Goal: Information Seeking & Learning: Learn about a topic

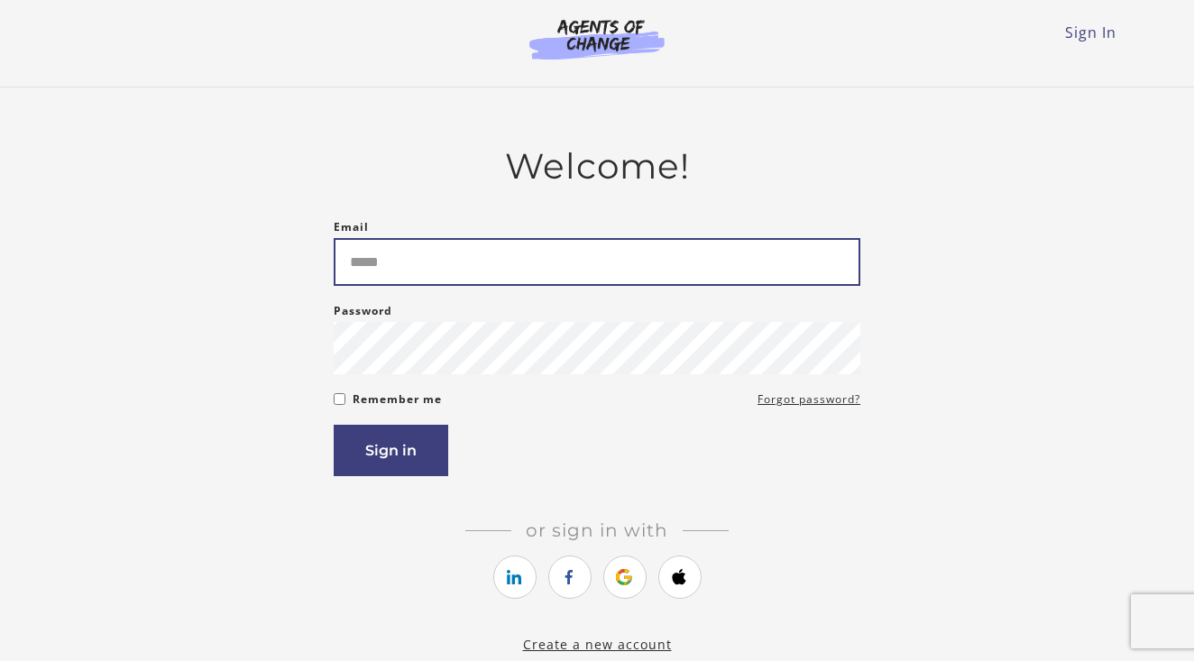
type input "**********"
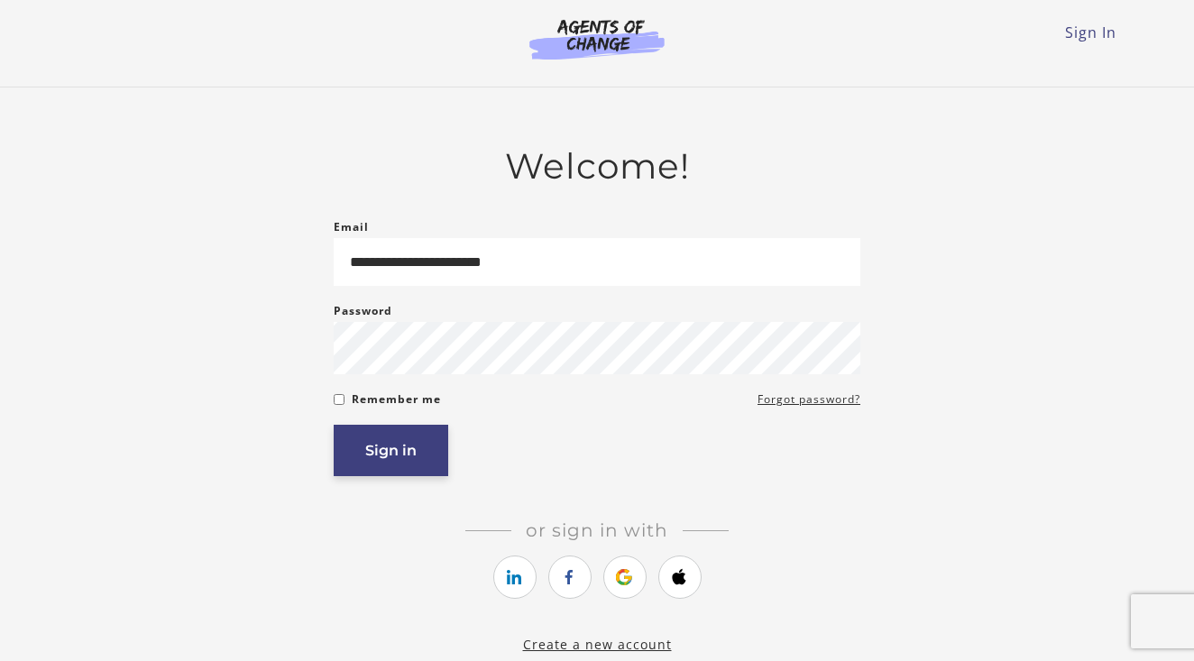
click at [373, 425] on button "Sign in" at bounding box center [391, 450] width 115 height 51
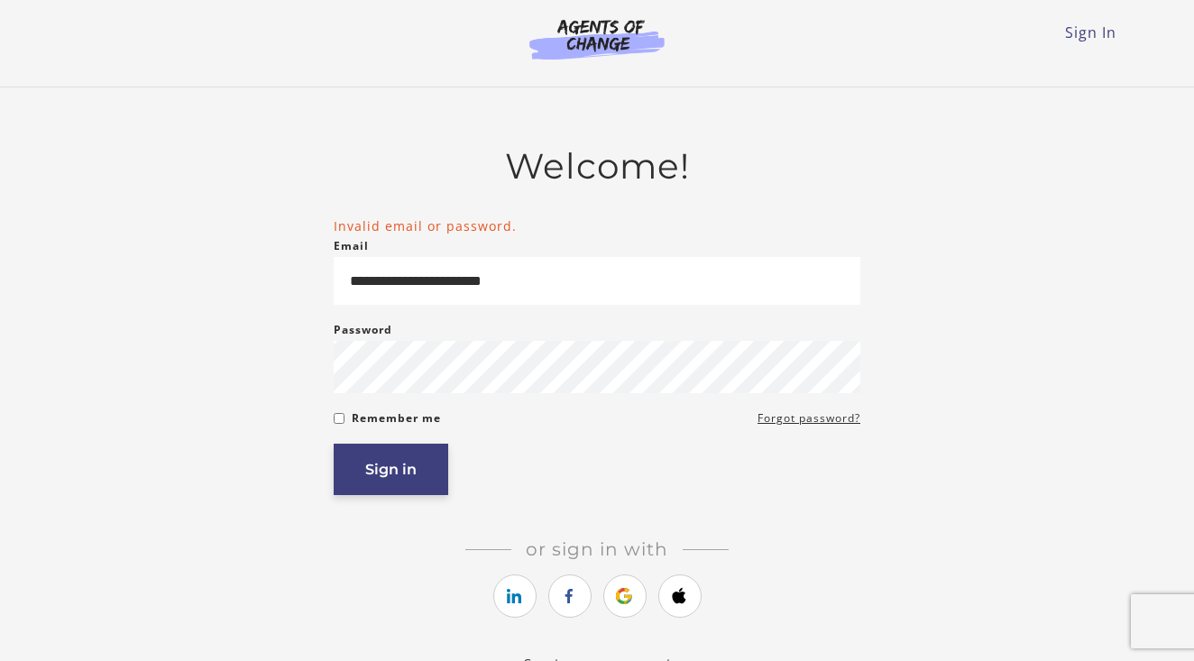
click at [400, 478] on button "Sign in" at bounding box center [391, 469] width 115 height 51
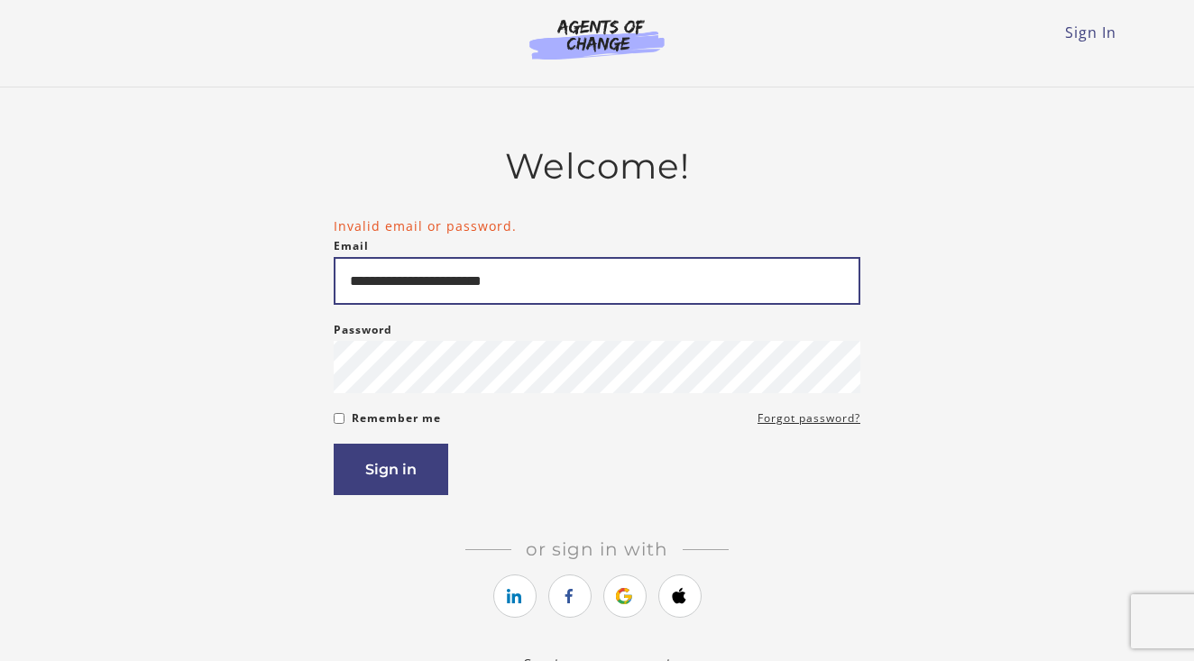
click at [565, 277] on input "**********" at bounding box center [597, 281] width 527 height 48
click at [837, 290] on input "**********" at bounding box center [597, 281] width 527 height 48
click at [566, 290] on input "**********" at bounding box center [597, 281] width 527 height 48
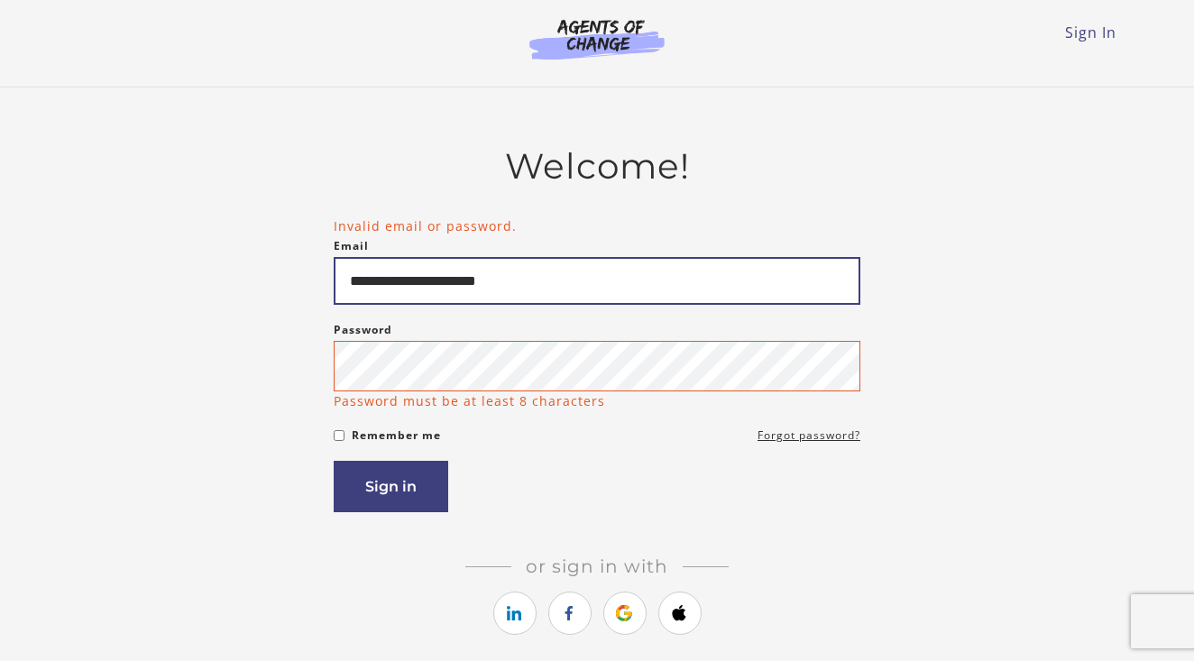
type input "**********"
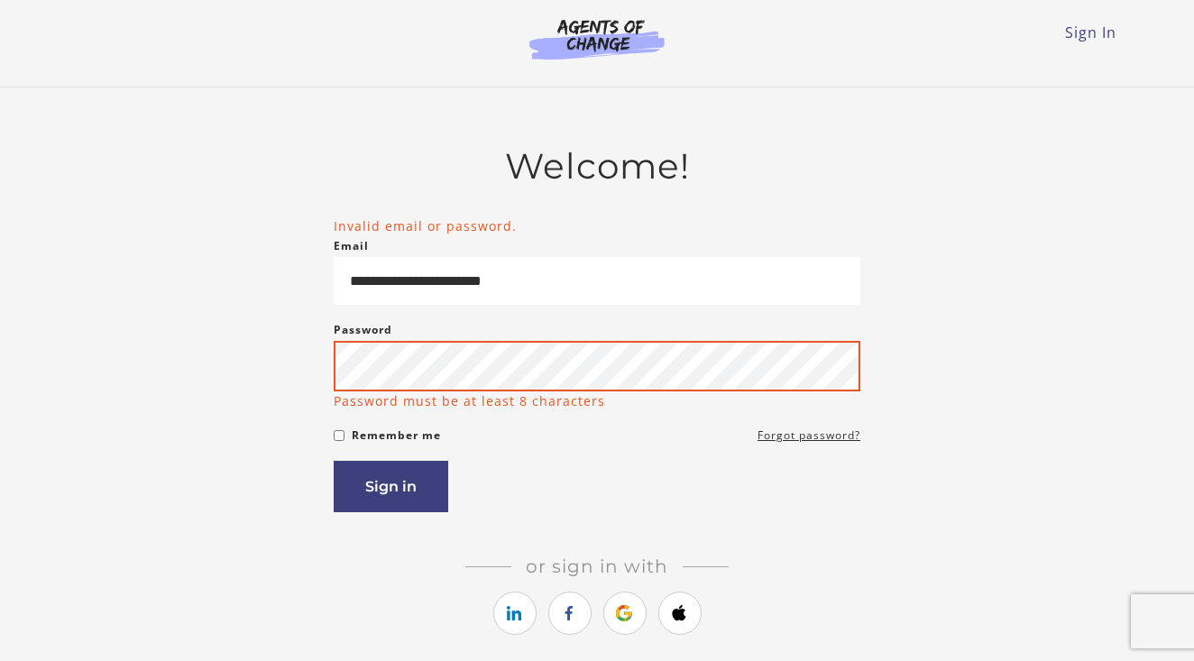
click at [391, 490] on button "Sign in" at bounding box center [391, 486] width 115 height 51
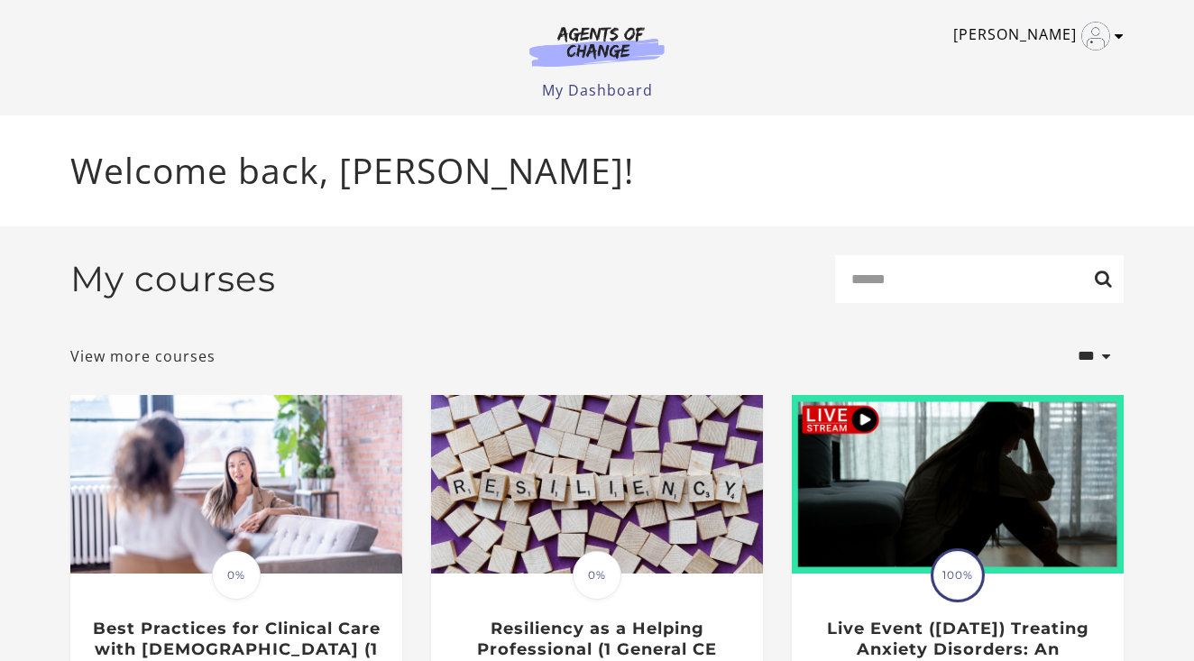
click at [1035, 35] on link "[PERSON_NAME]" at bounding box center [1033, 36] width 161 height 29
click at [1017, 60] on link "My Account" at bounding box center [1049, 66] width 159 height 31
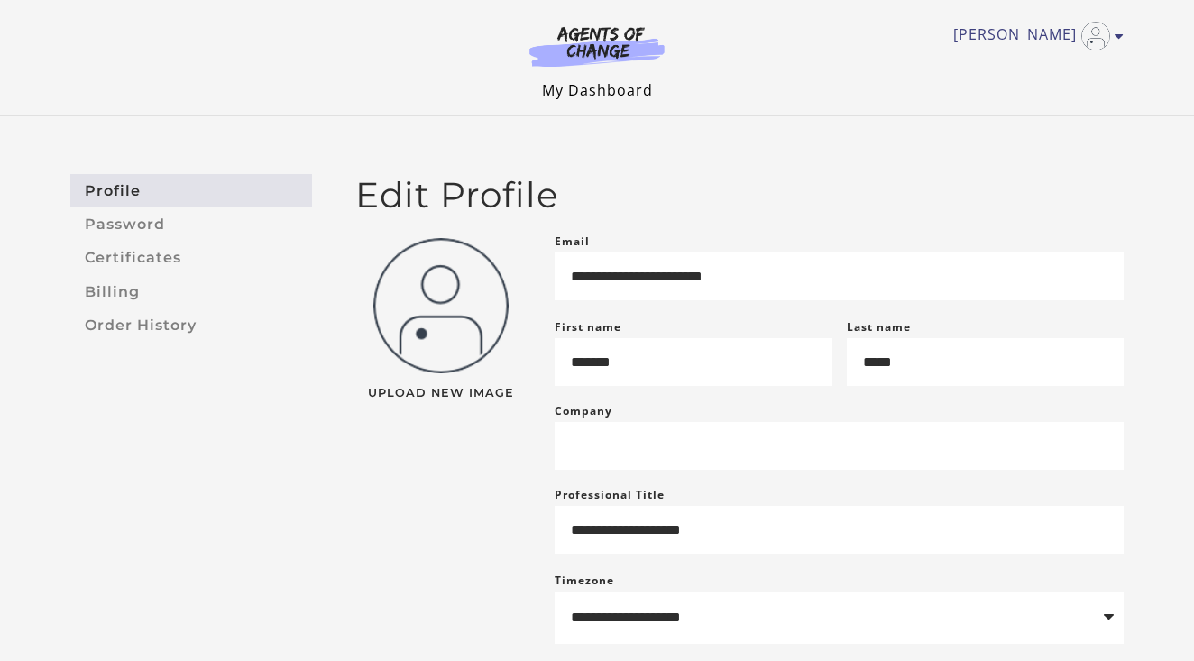
click at [633, 93] on link "My Dashboard" at bounding box center [597, 90] width 111 height 20
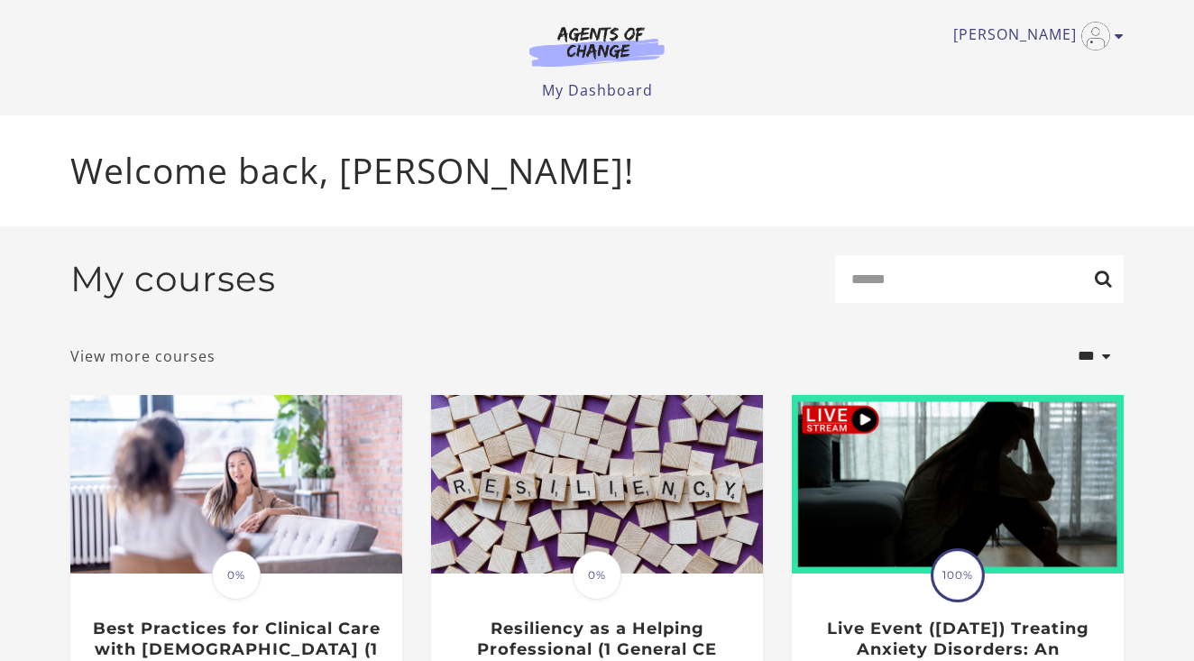
click at [157, 355] on link "View more courses" at bounding box center [142, 356] width 145 height 22
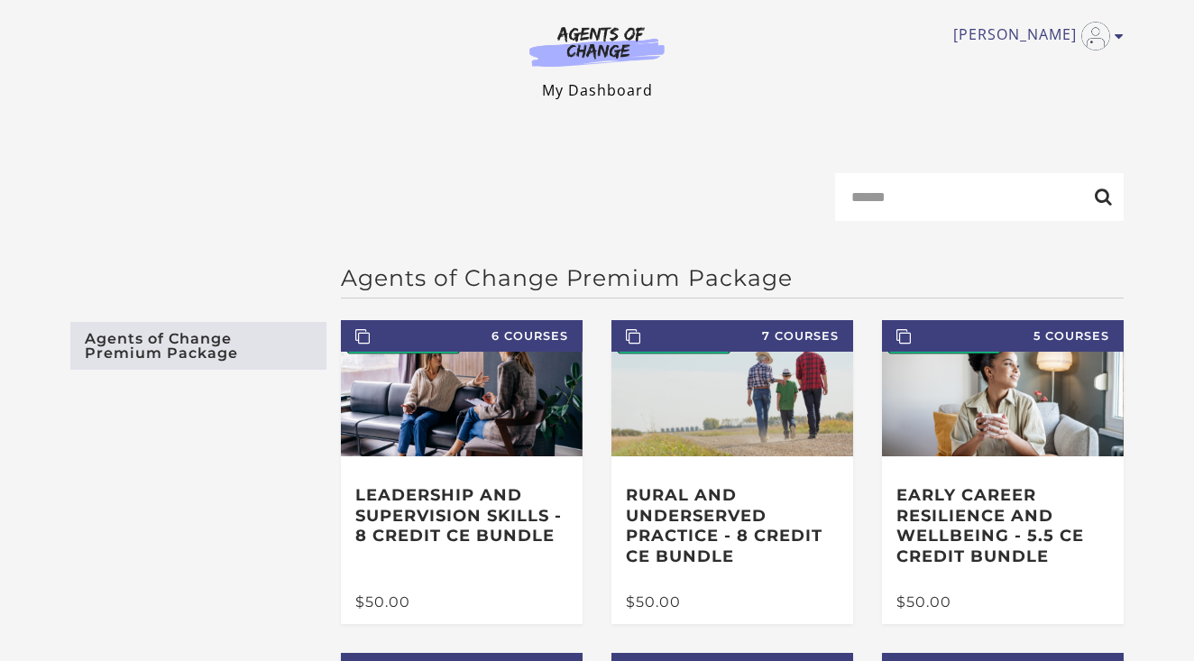
click at [612, 89] on link "My Dashboard" at bounding box center [597, 90] width 111 height 20
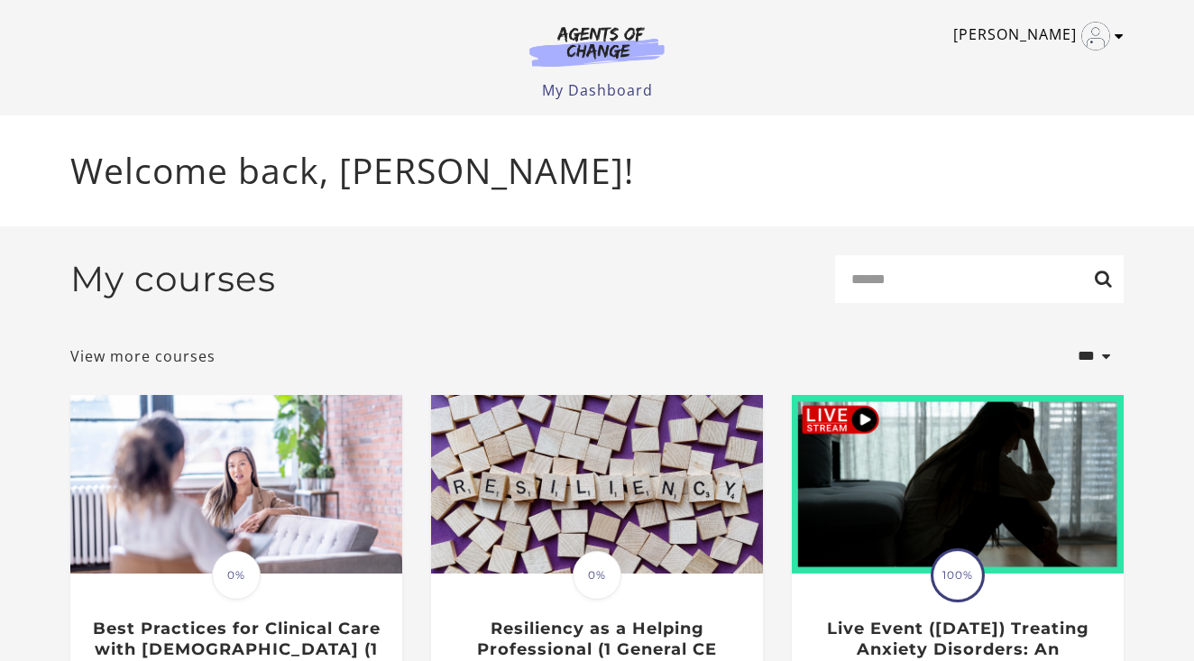
click at [1049, 34] on link "[PERSON_NAME]" at bounding box center [1033, 36] width 161 height 29
click at [1028, 62] on link "My Account" at bounding box center [1049, 66] width 159 height 31
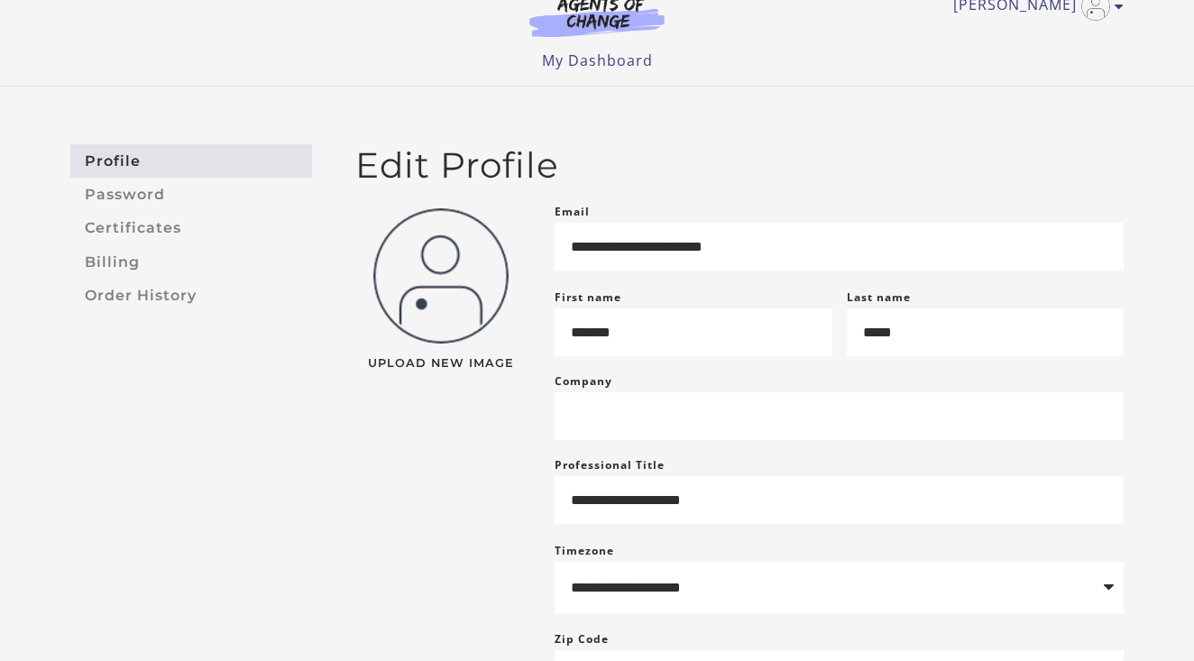
scroll to position [28, 0]
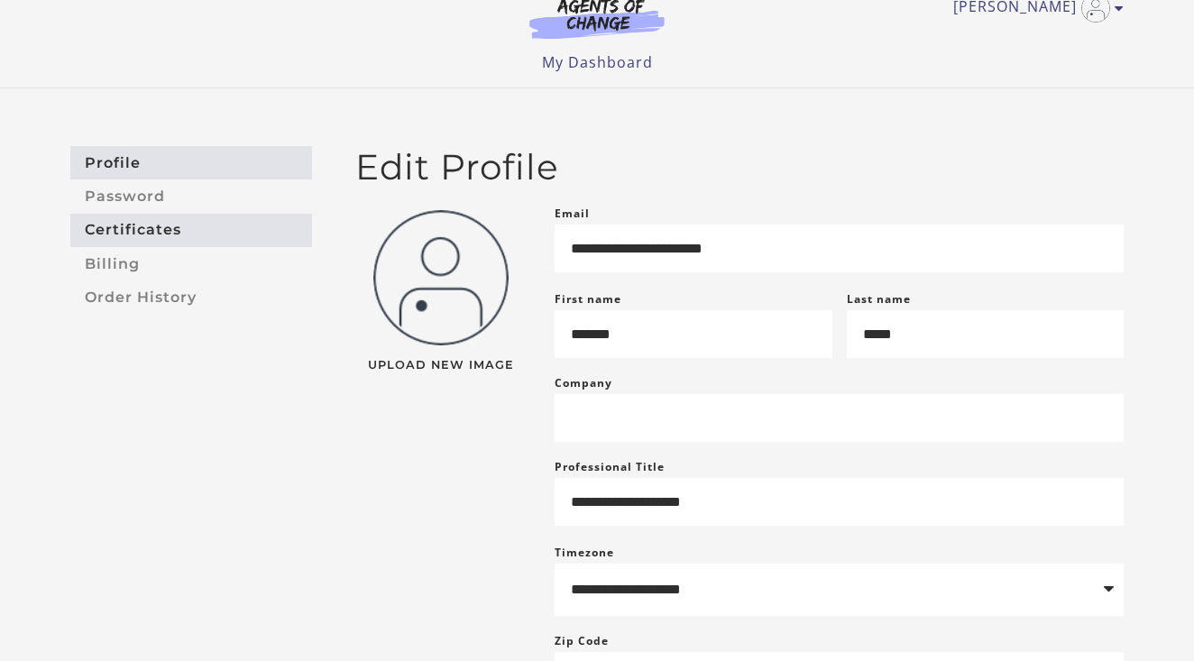
click at [121, 236] on link "Certificates" at bounding box center [191, 230] width 242 height 33
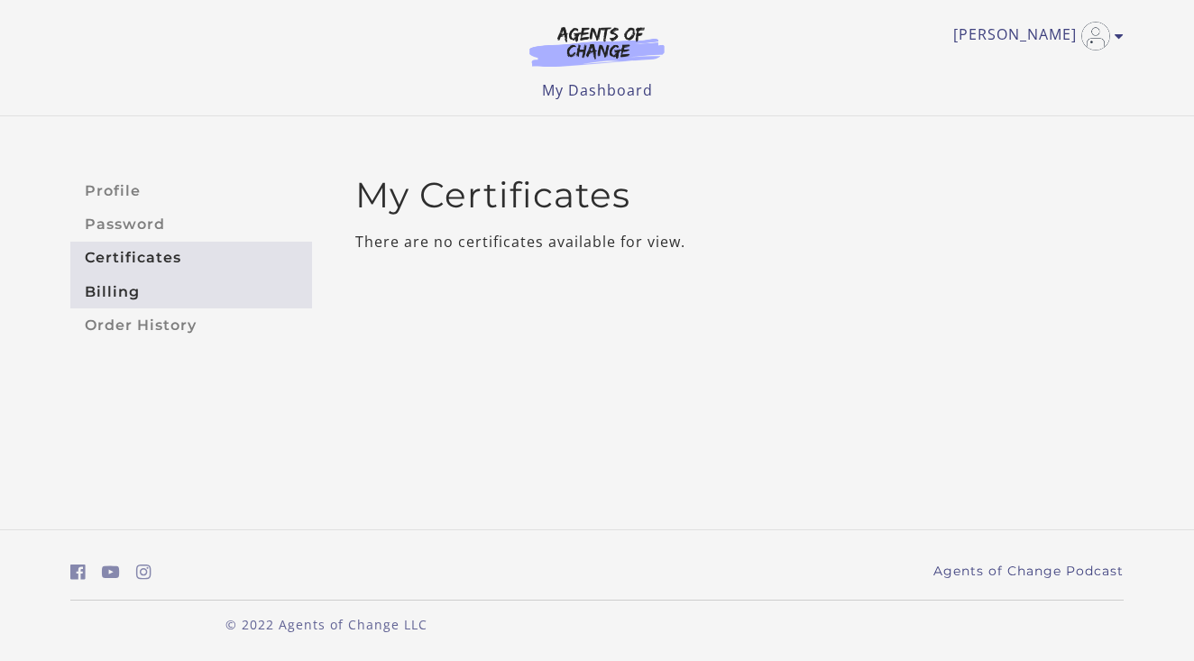
click at [104, 290] on link "Billing" at bounding box center [191, 291] width 242 height 33
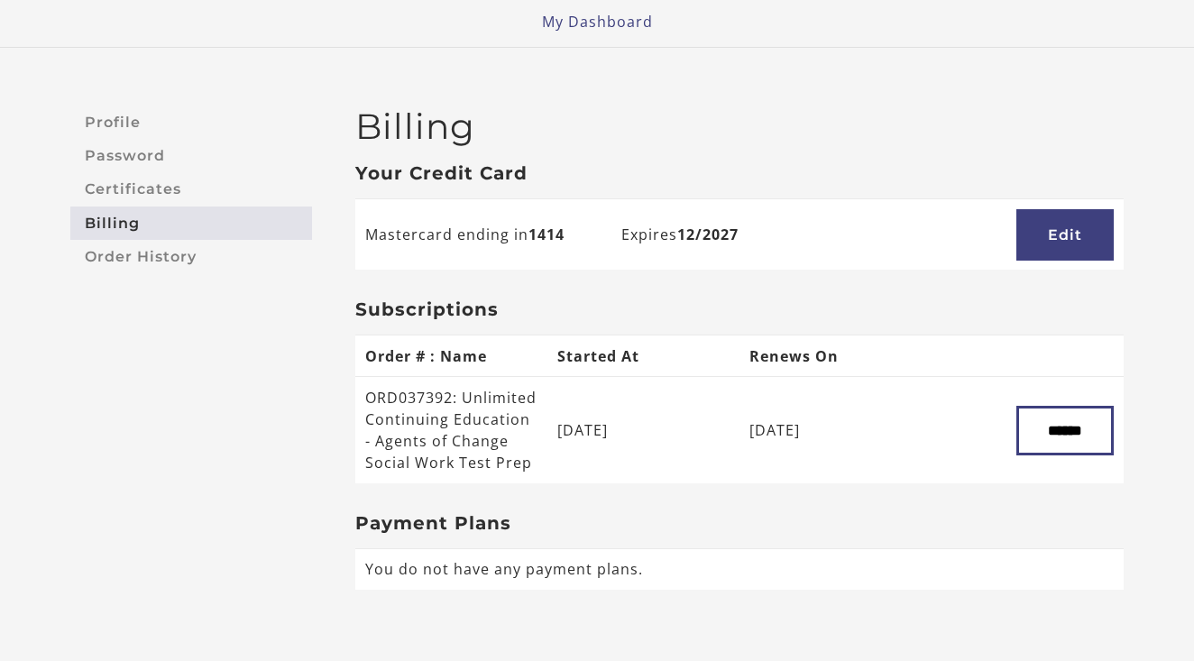
scroll to position [82, 0]
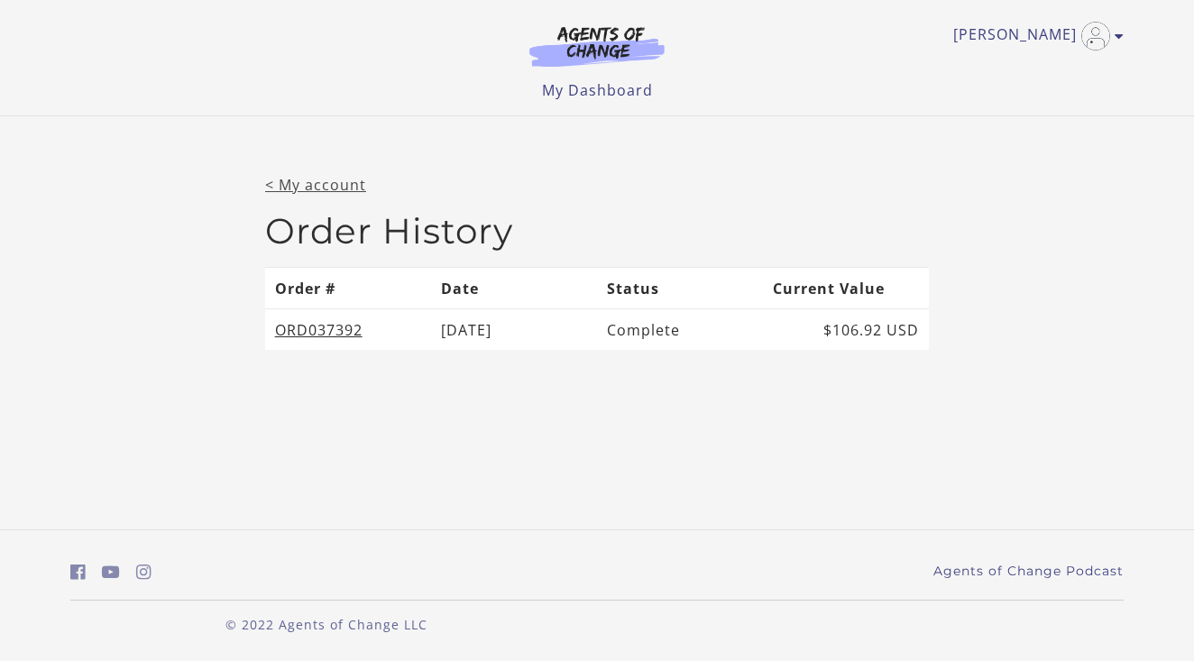
click at [280, 188] on link "< My account" at bounding box center [315, 185] width 101 height 20
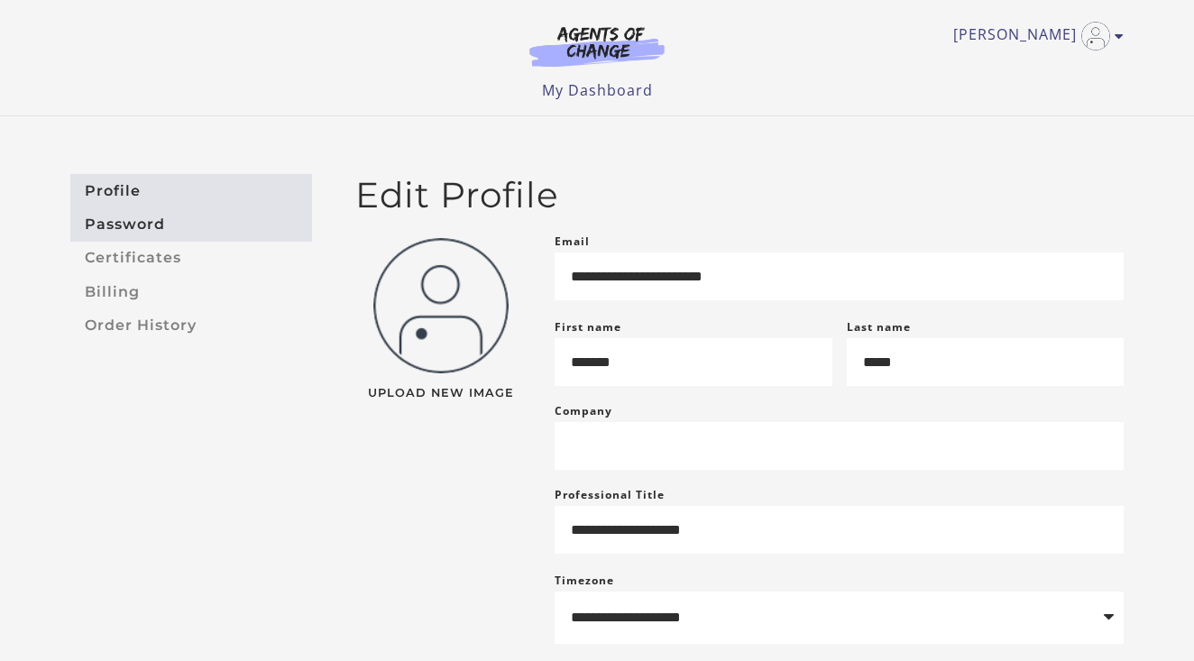
click at [143, 231] on link "Password" at bounding box center [191, 223] width 242 height 33
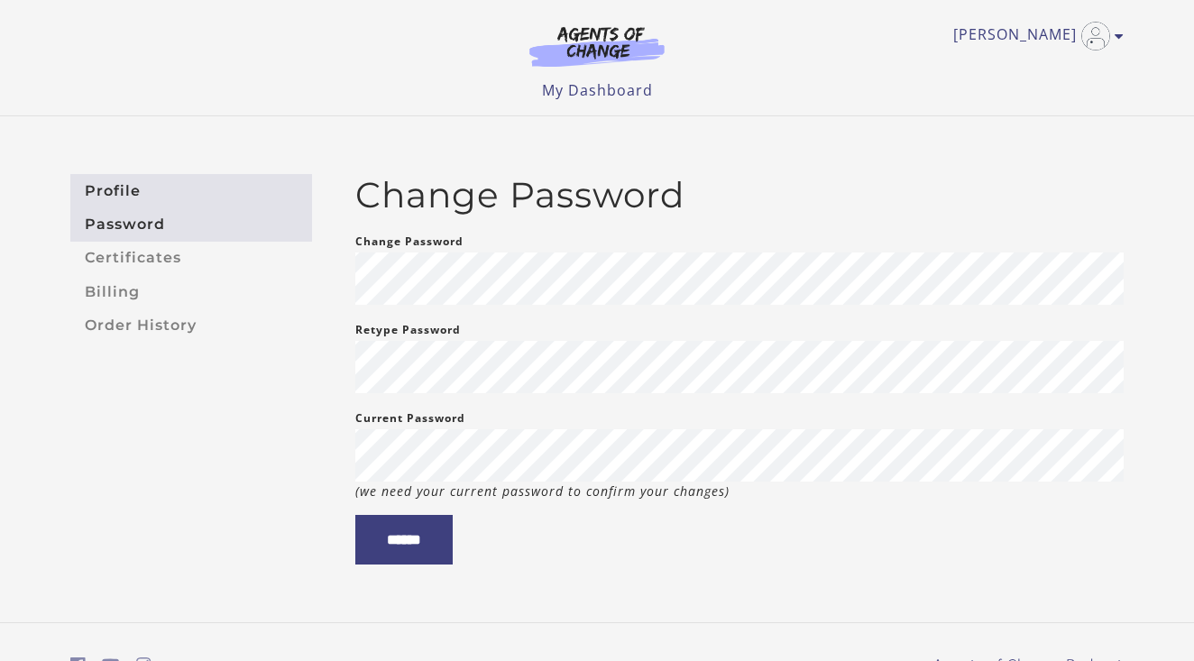
click at [125, 189] on link "Profile" at bounding box center [191, 190] width 242 height 33
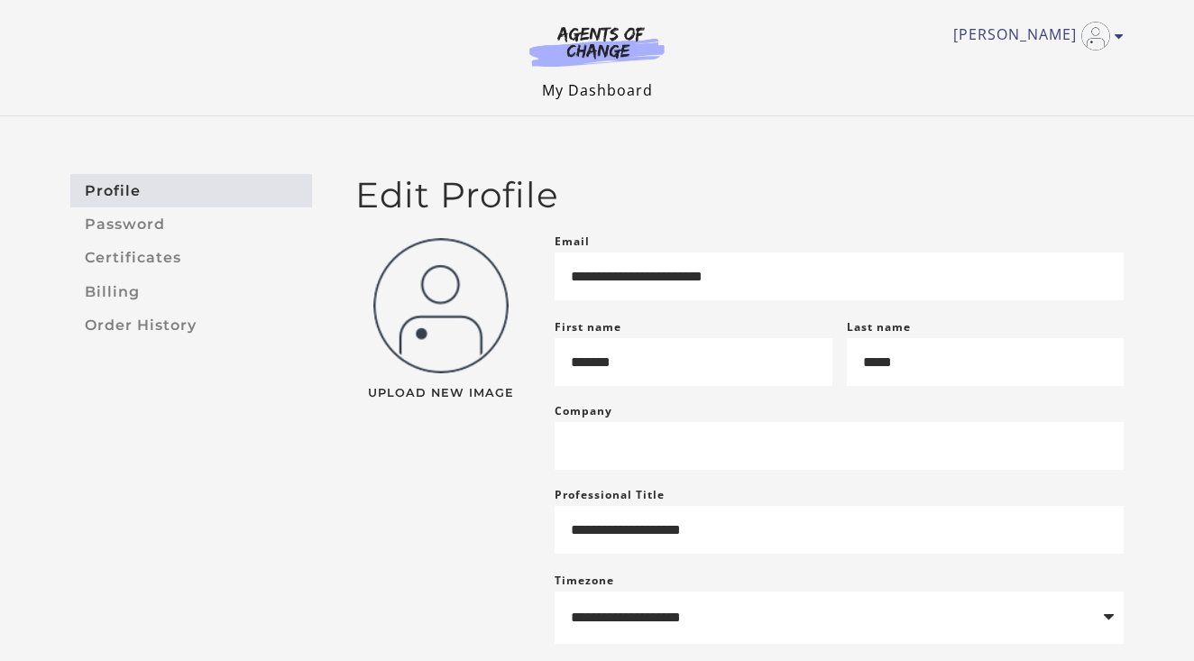
click at [560, 87] on link "My Dashboard" at bounding box center [597, 90] width 111 height 20
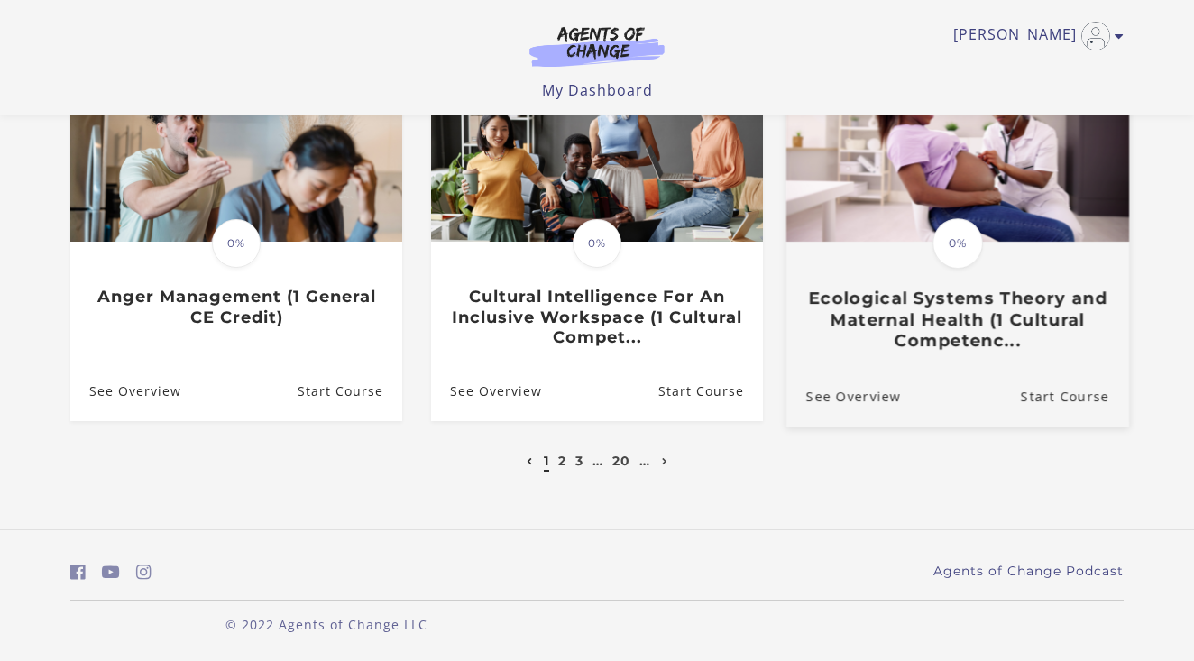
scroll to position [602, 0]
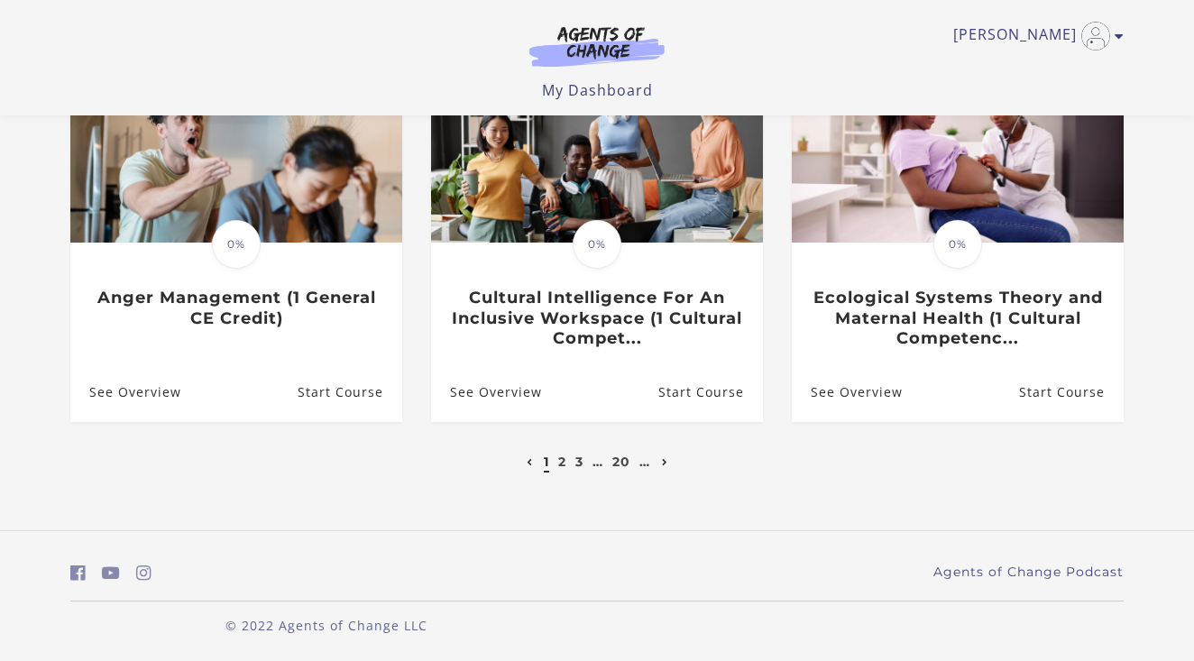
click at [666, 462] on icon "Next page" at bounding box center [665, 462] width 6 height 7
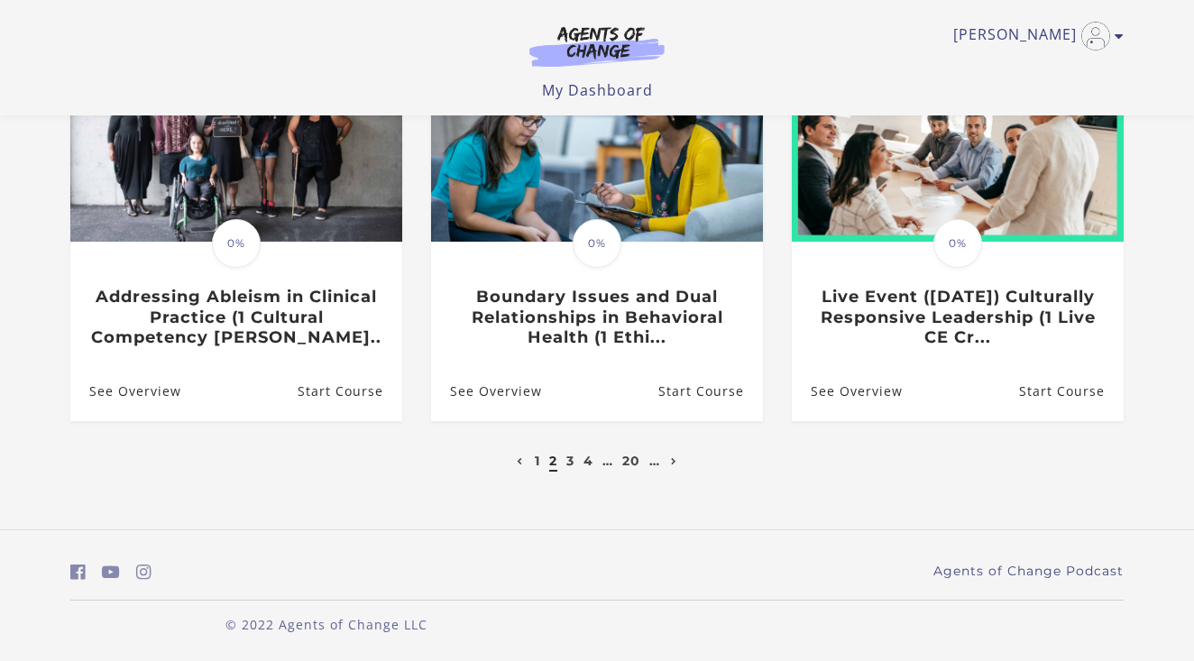
scroll to position [602, 0]
click at [635, 463] on link "20" at bounding box center [631, 462] width 18 height 16
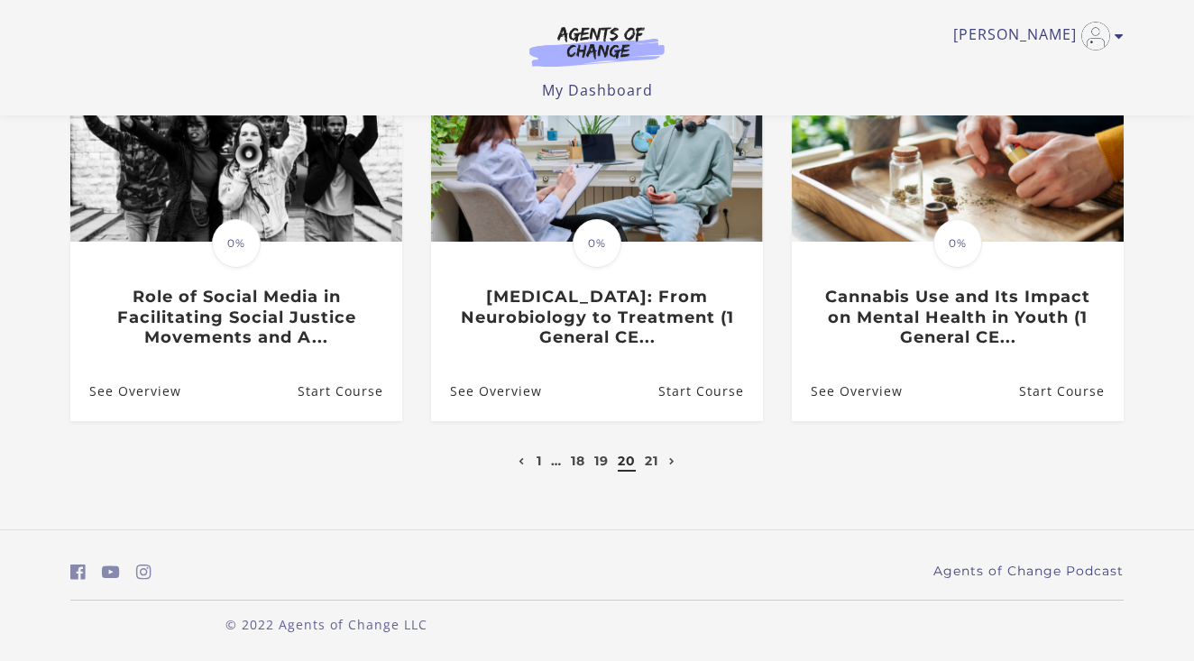
scroll to position [602, 0]
click at [651, 463] on link "21" at bounding box center [652, 462] width 14 height 16
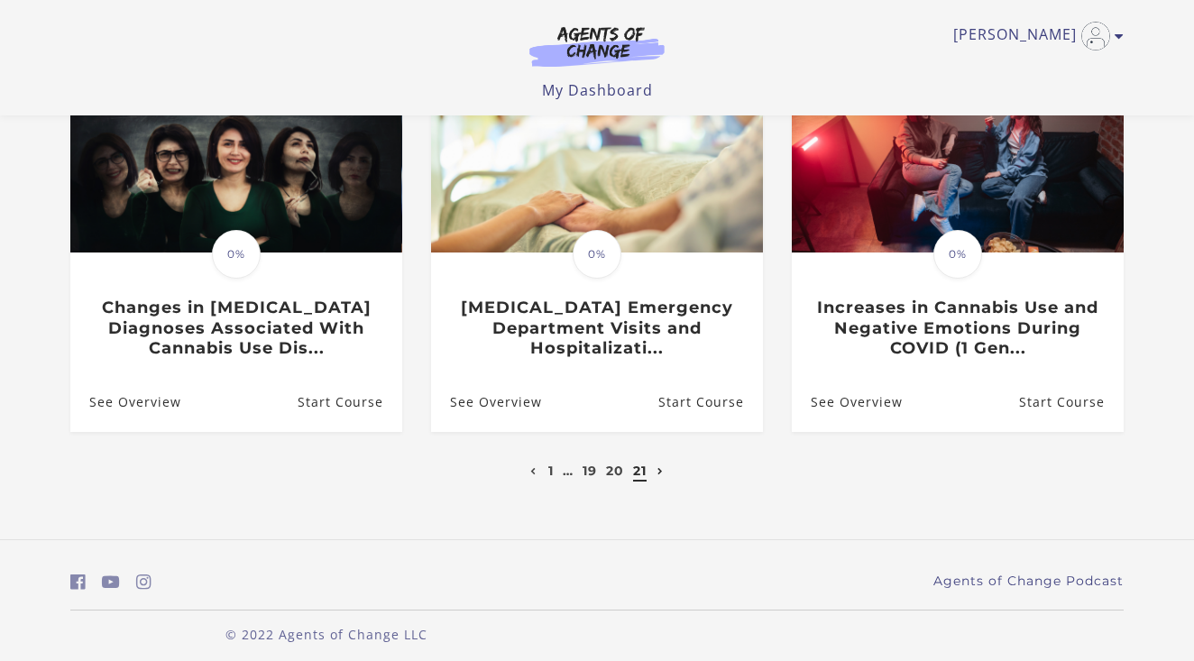
scroll to position [194, 0]
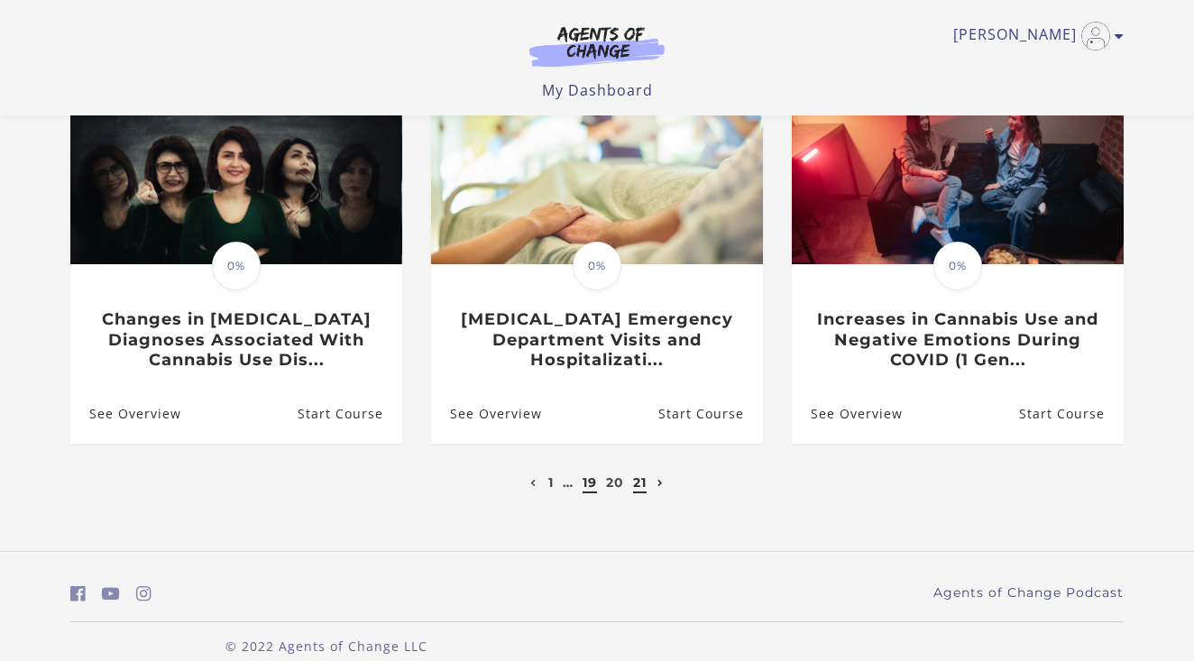
click at [588, 485] on link "19" at bounding box center [590, 482] width 14 height 16
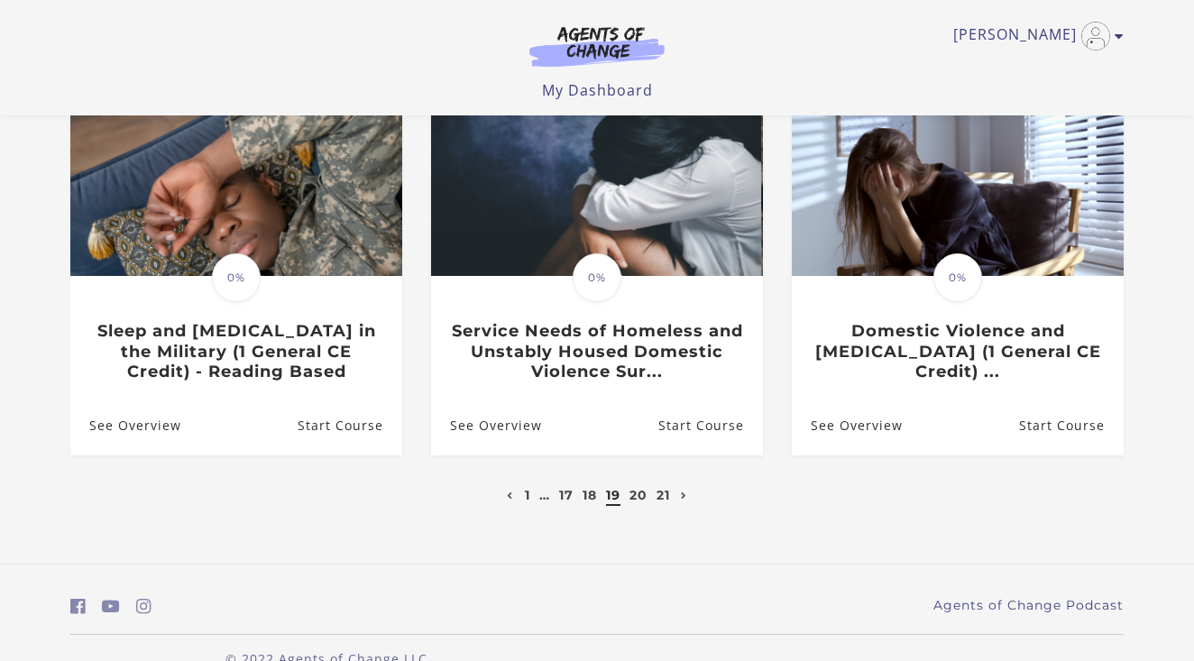
scroll to position [573, 0]
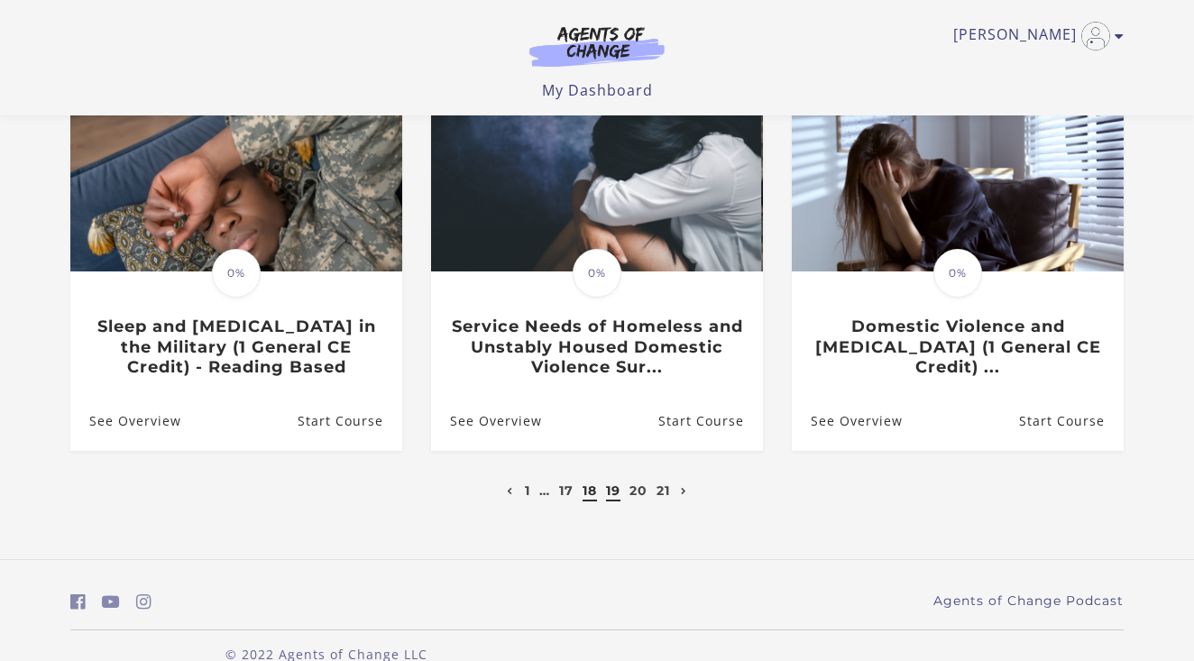
click at [591, 495] on link "18" at bounding box center [590, 491] width 14 height 16
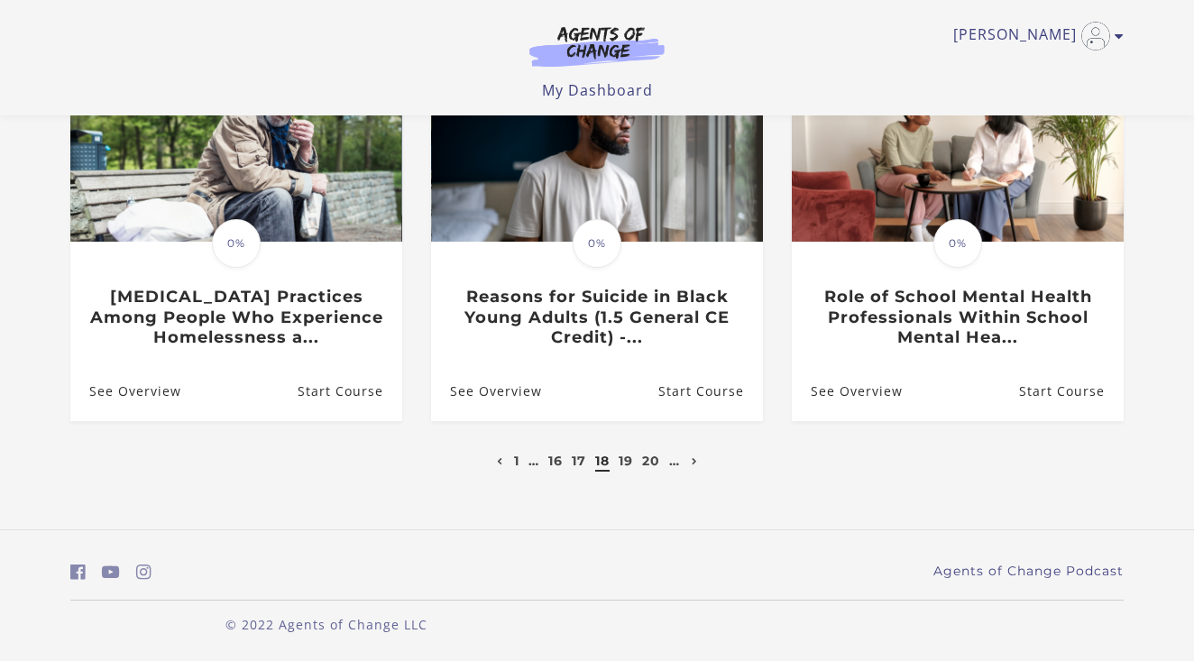
scroll to position [602, 0]
click at [577, 466] on link "17" at bounding box center [579, 462] width 14 height 16
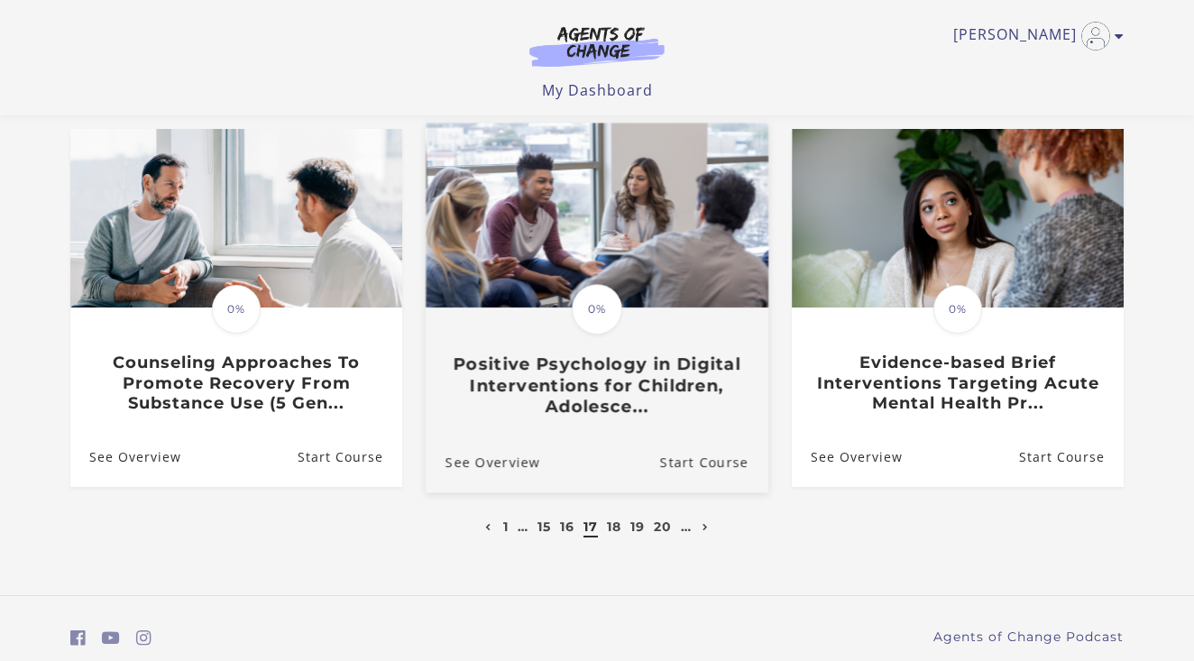
scroll to position [548, 0]
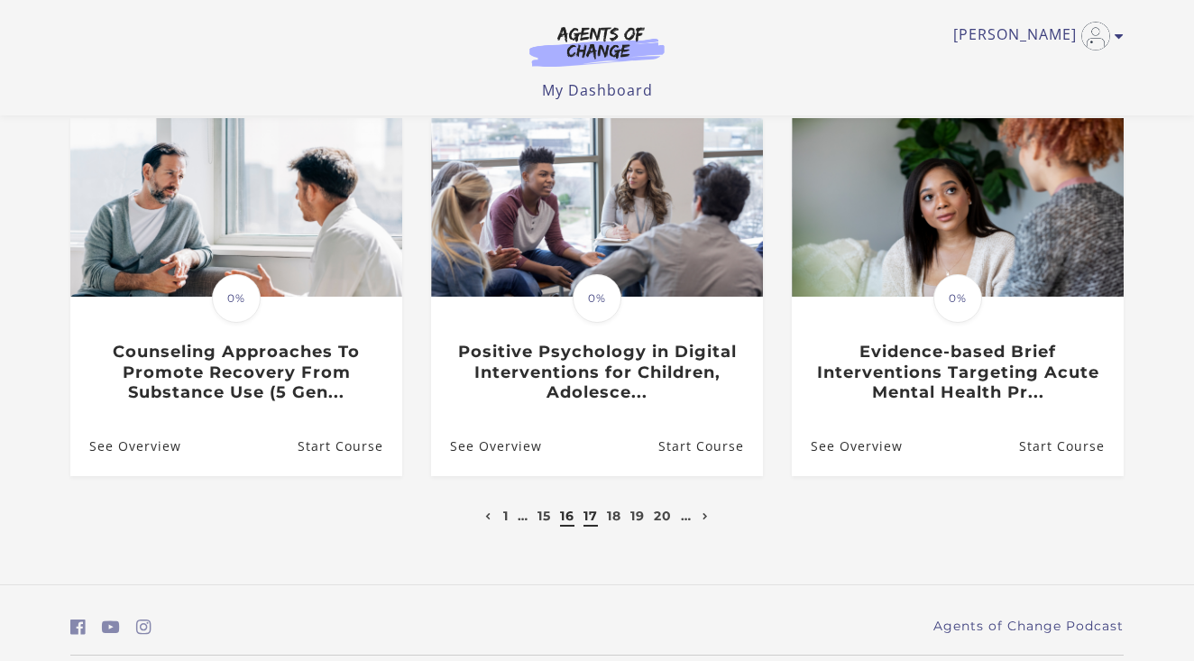
click at [564, 517] on link "16" at bounding box center [567, 516] width 14 height 16
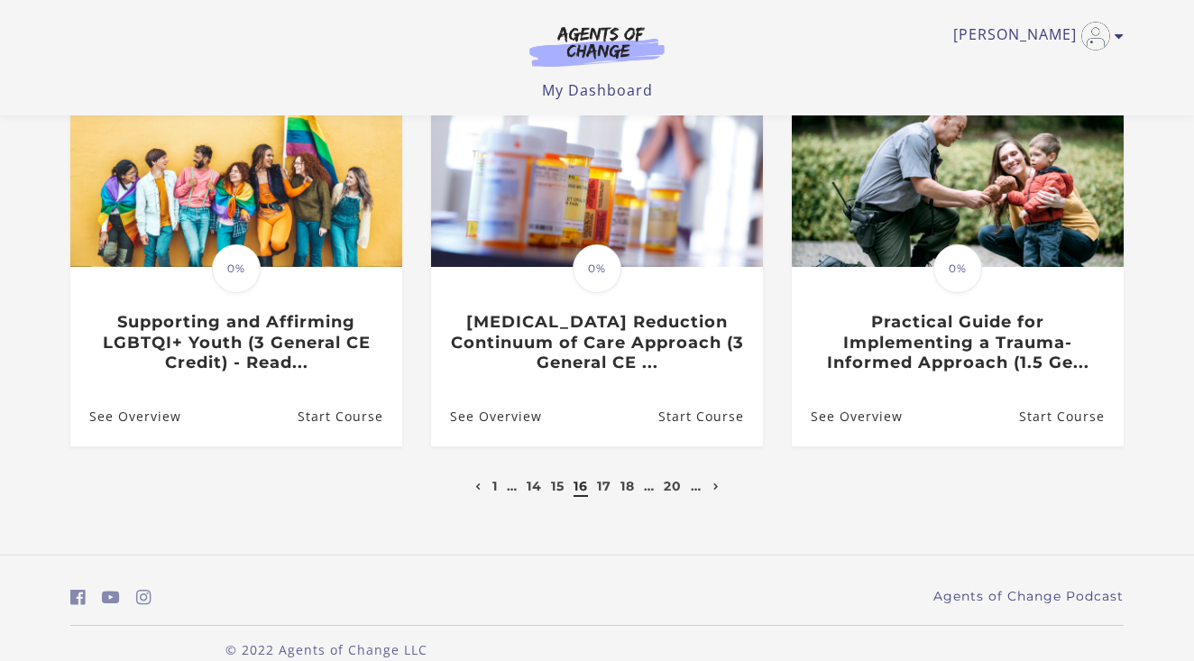
scroll to position [577, 0]
click at [557, 487] on link "15" at bounding box center [558, 486] width 14 height 16
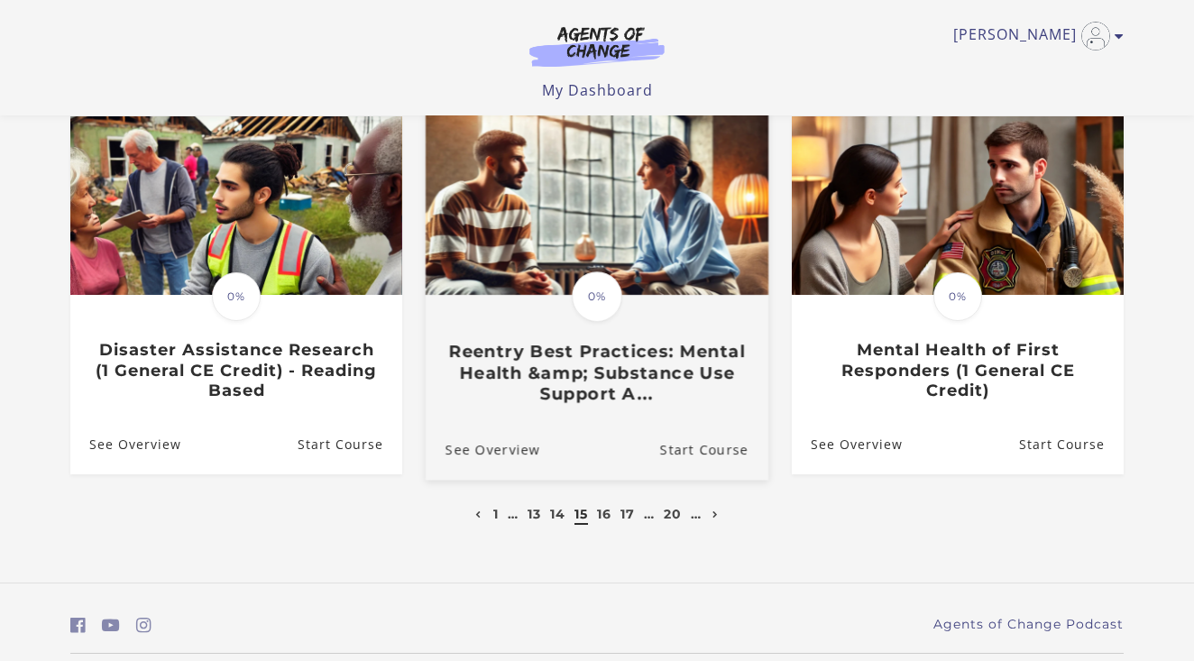
scroll to position [555, 0]
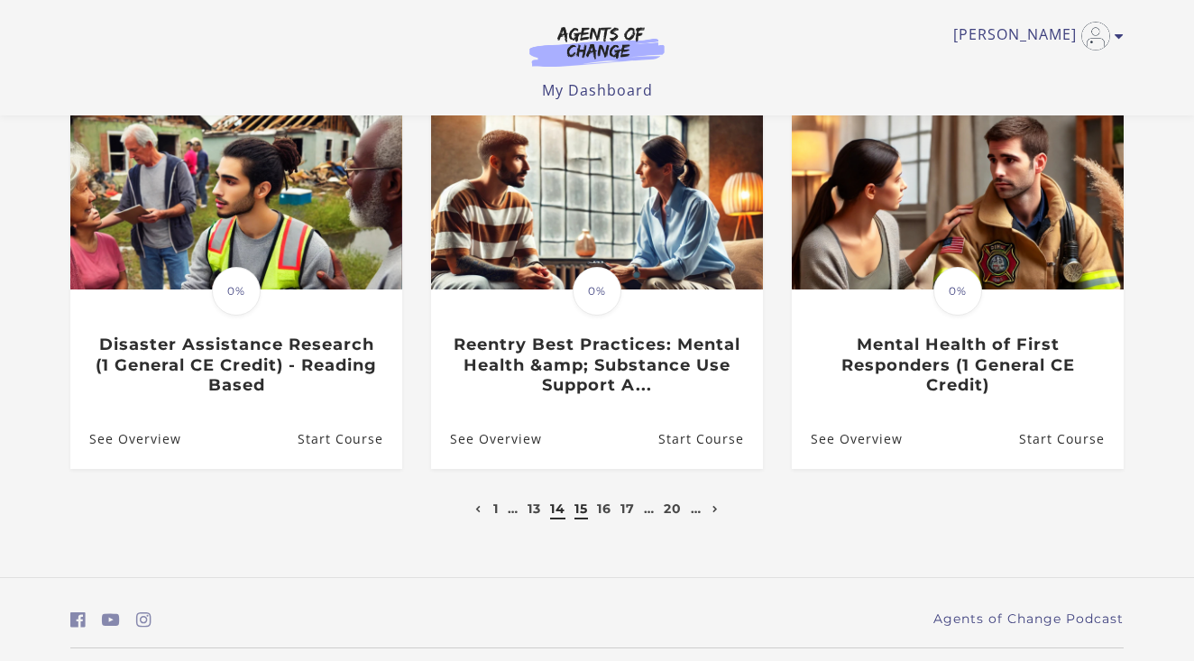
click at [558, 517] on link "14" at bounding box center [557, 509] width 15 height 16
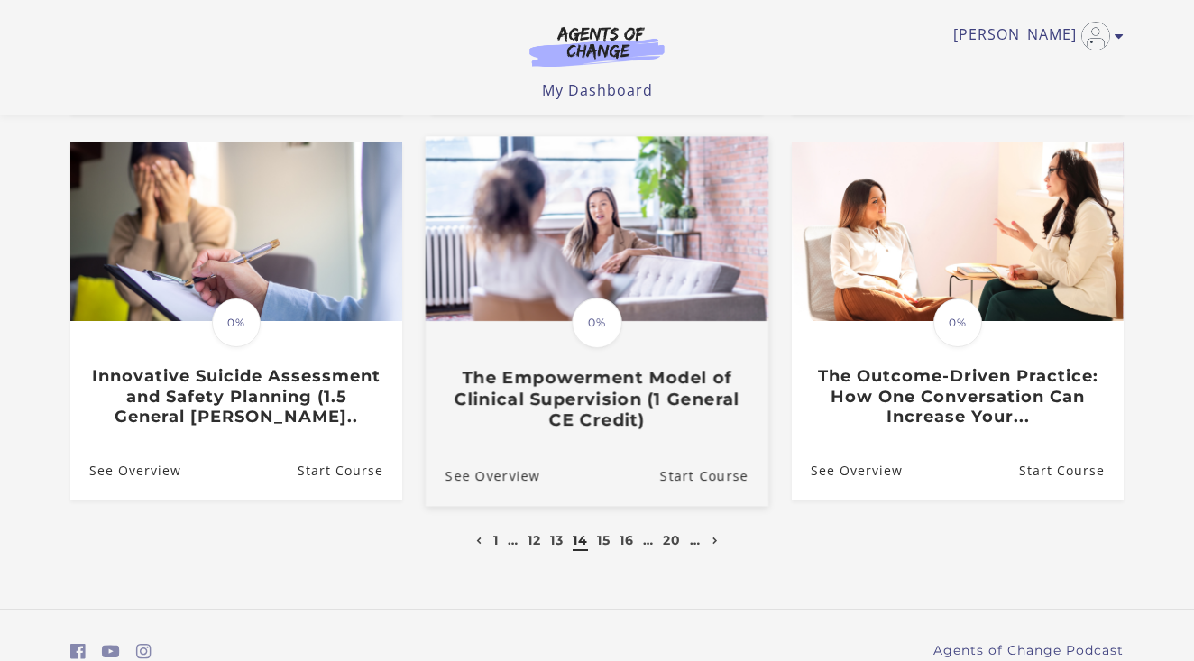
scroll to position [541, 0]
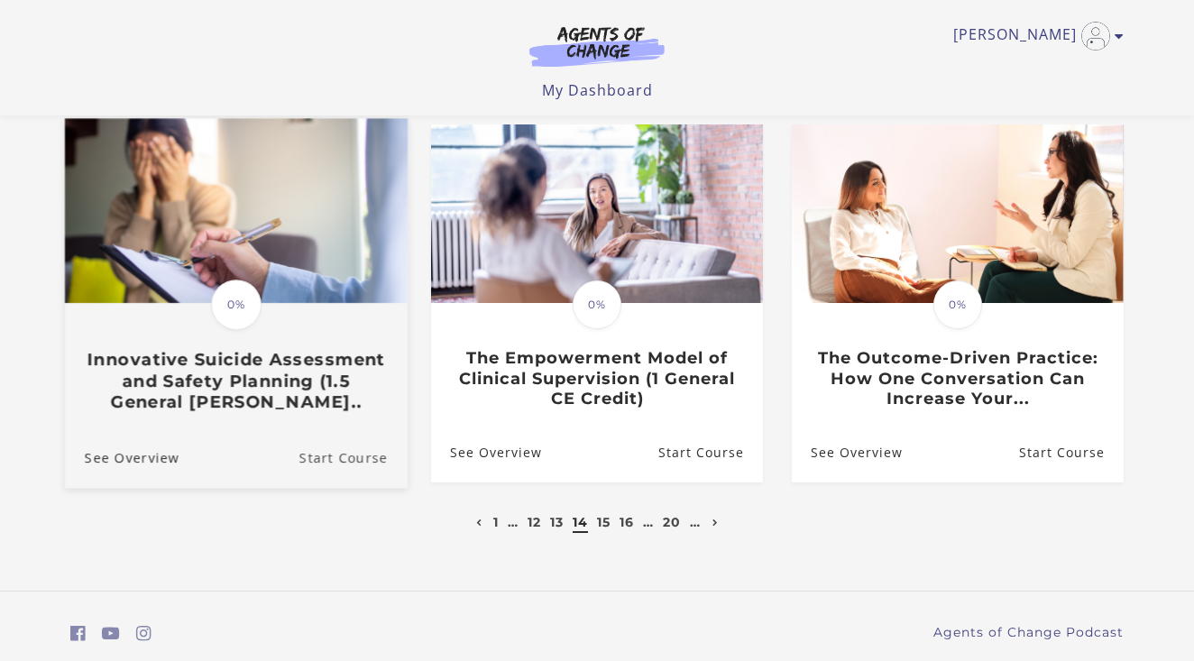
click at [345, 462] on link "Start Course" at bounding box center [353, 458] width 108 height 60
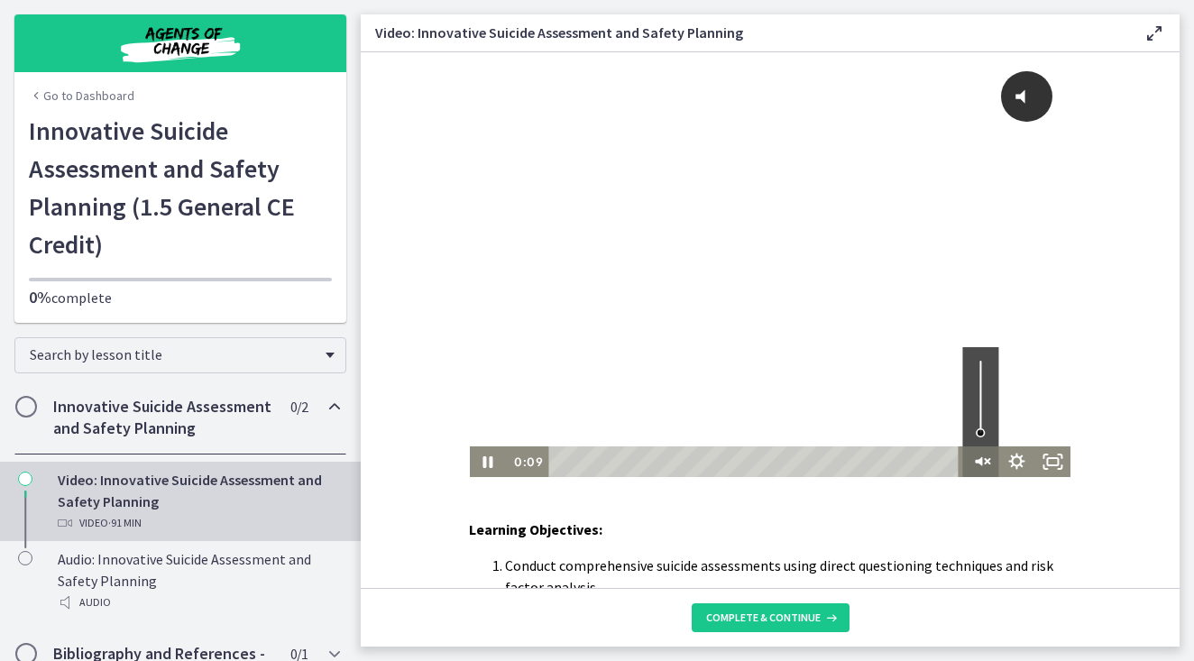
click at [984, 459] on icon "Unmute" at bounding box center [980, 461] width 36 height 31
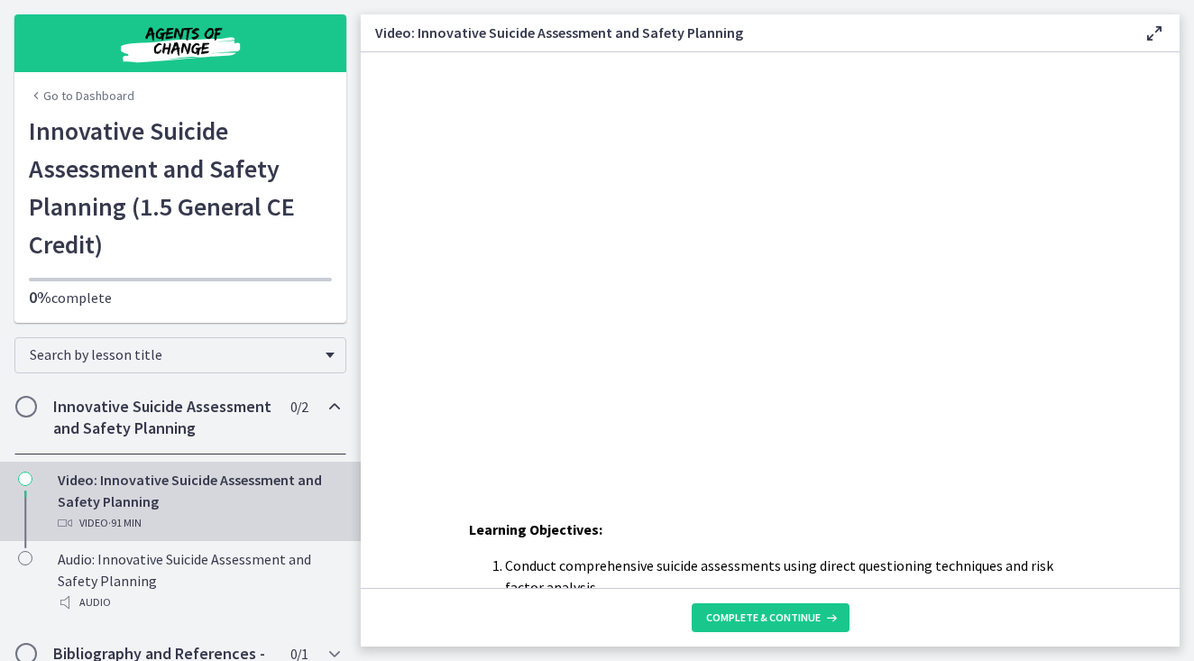
click at [980, 461] on button "Mute" at bounding box center [980, 461] width 36 height 31
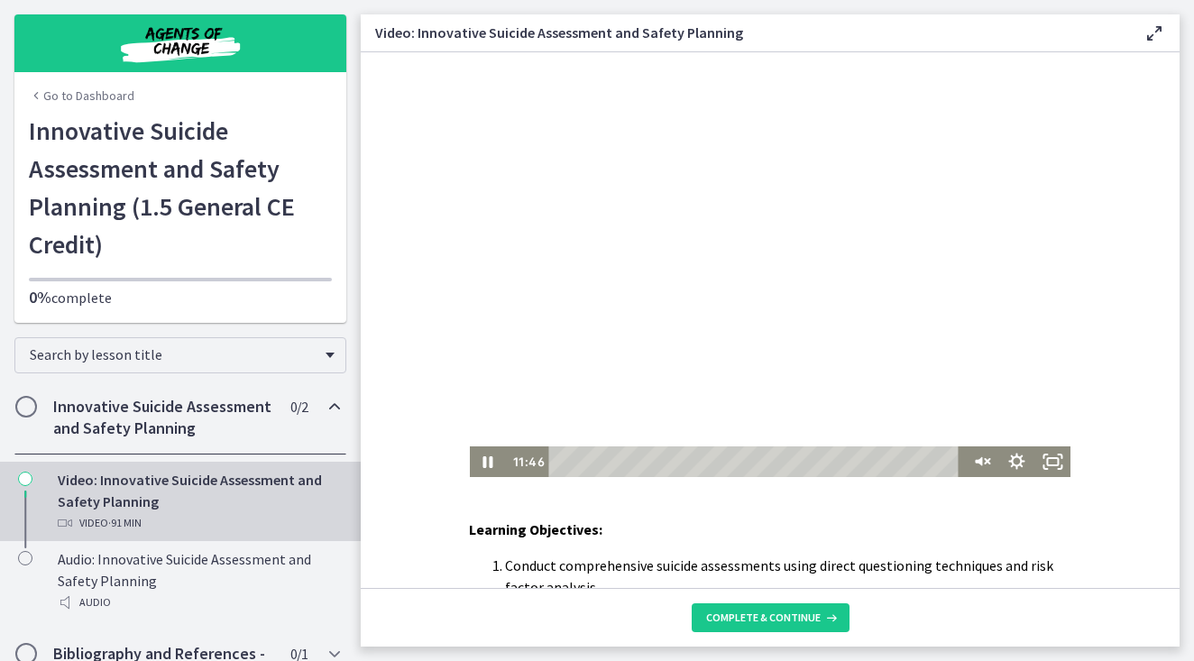
click at [969, 428] on div at bounding box center [771, 264] width 602 height 425
click at [990, 456] on icon "Unmute" at bounding box center [990, 462] width 2 height 14
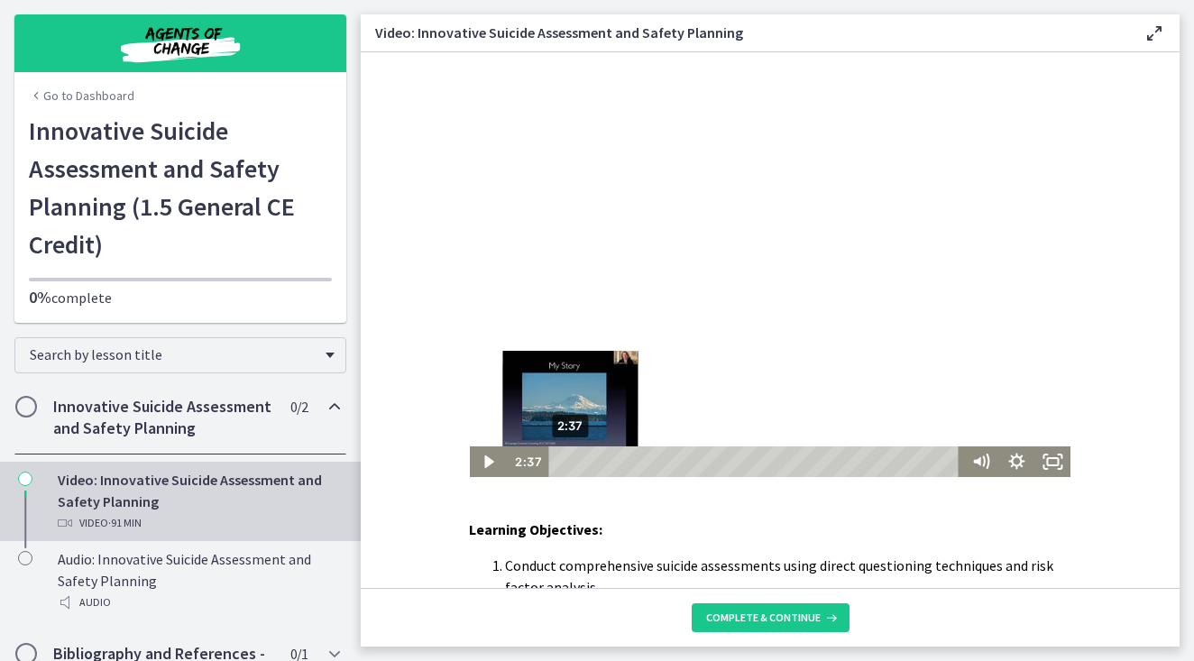
click at [569, 460] on div "2:37" at bounding box center [757, 461] width 398 height 31
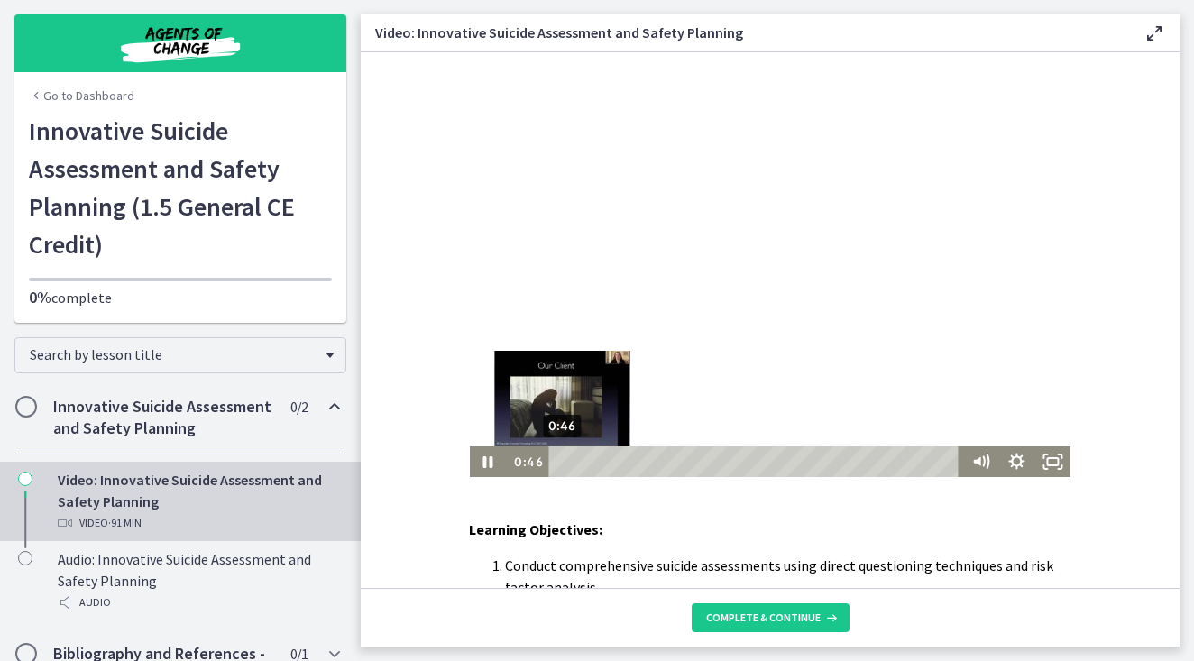
click at [563, 465] on div "Playbar" at bounding box center [562, 461] width 10 height 10
click at [562, 462] on div "Playbar" at bounding box center [563, 461] width 10 height 10
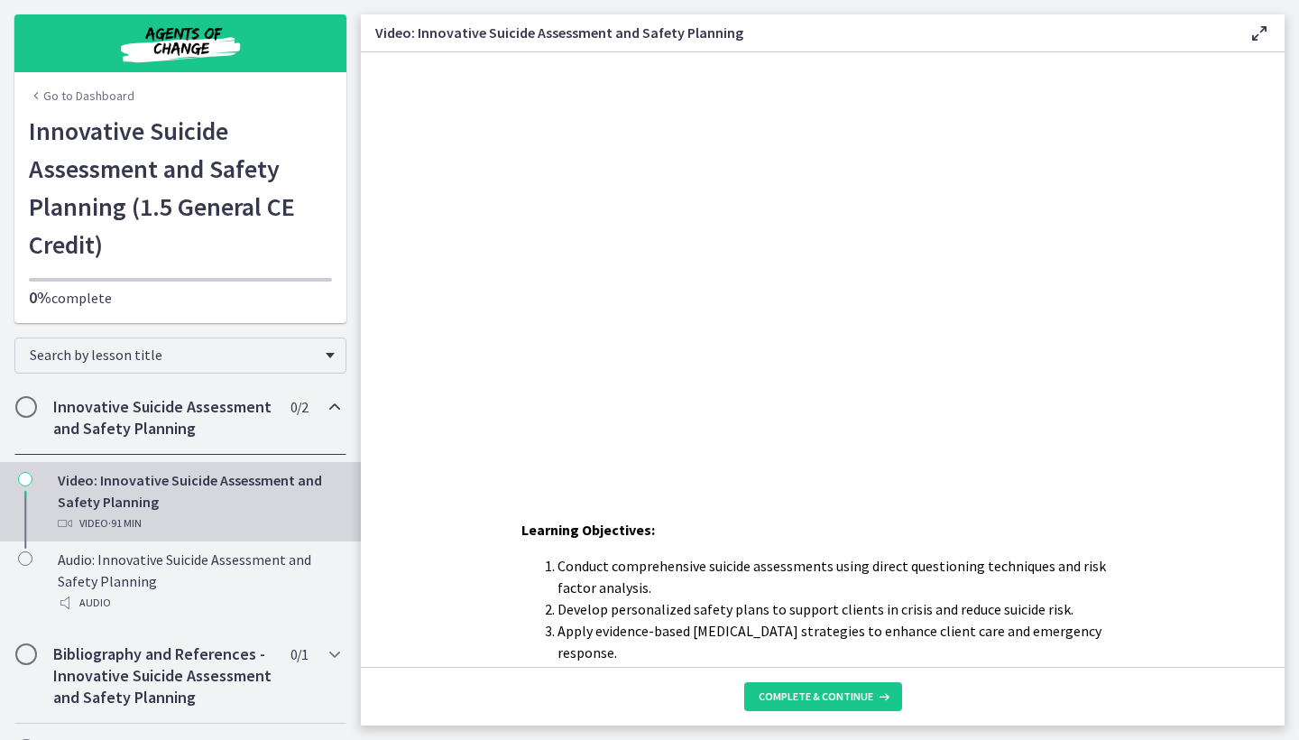
click at [437, 230] on div "Click for sound @keyframes VOLUME_SMALL_WAVE_FLASH { 0% { opacity: 0; } 33% { o…" at bounding box center [823, 264] width 924 height 425
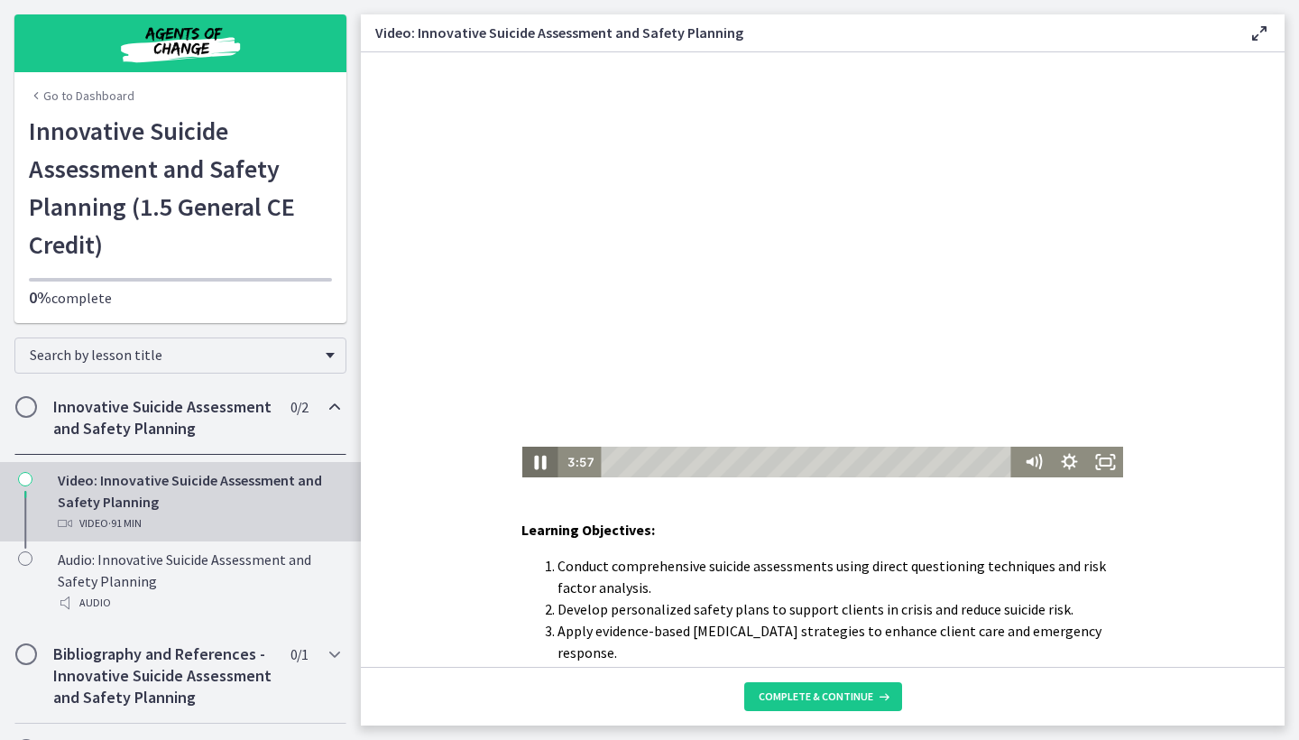
click at [546, 465] on icon "Pause" at bounding box center [540, 462] width 43 height 37
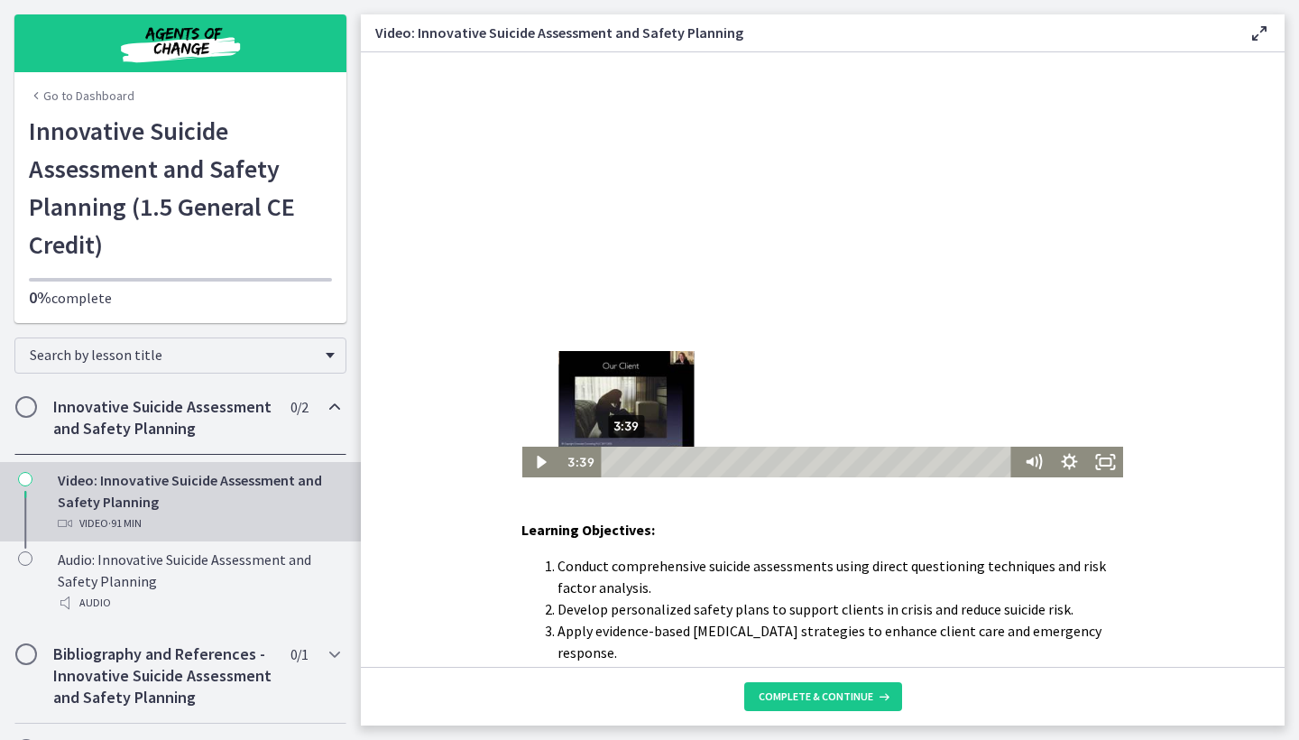
click at [627, 462] on div "Playbar" at bounding box center [626, 461] width 10 height 10
click at [623, 461] on div "Playbar" at bounding box center [623, 461] width 10 height 10
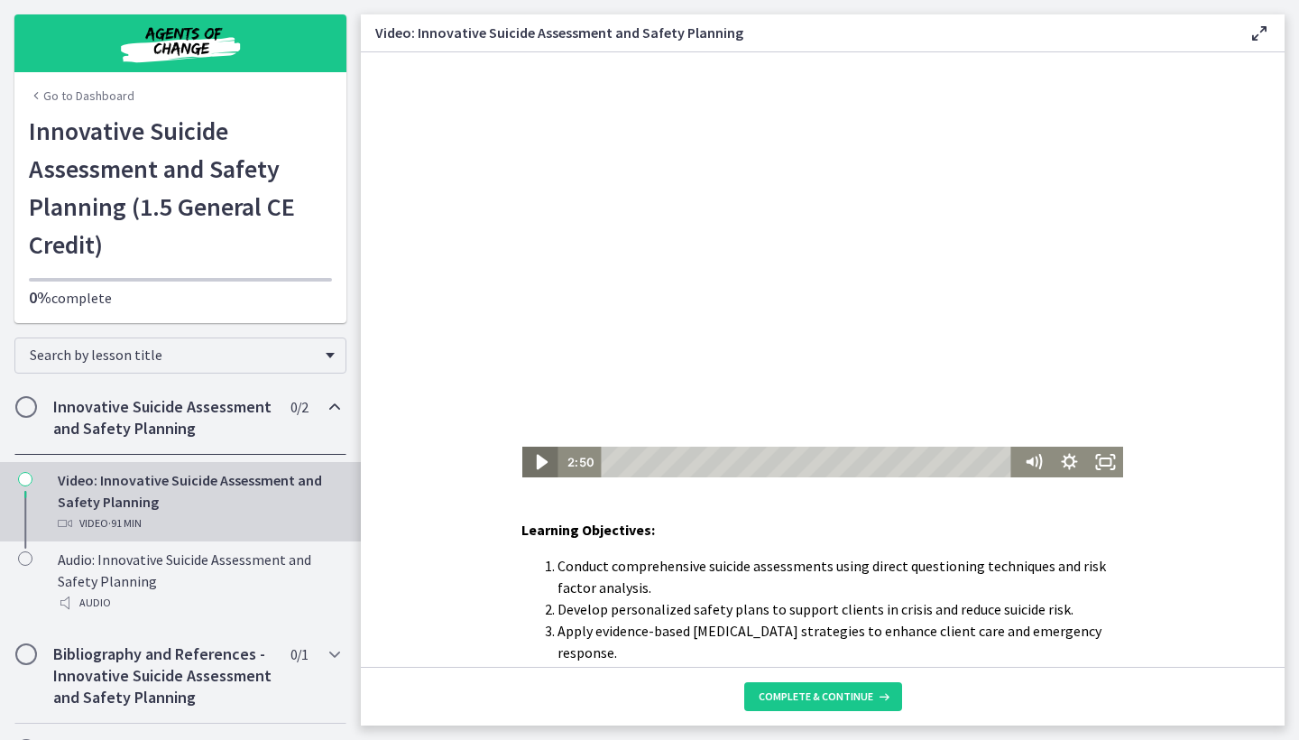
click at [544, 464] on icon "Play Video" at bounding box center [541, 462] width 11 height 15
click at [544, 464] on icon "Pause" at bounding box center [541, 462] width 10 height 12
click at [539, 461] on button "Play Video" at bounding box center [540, 461] width 36 height 31
click at [539, 461] on button "Pause" at bounding box center [540, 461] width 36 height 31
click at [539, 461] on button "Play Video" at bounding box center [540, 461] width 36 height 31
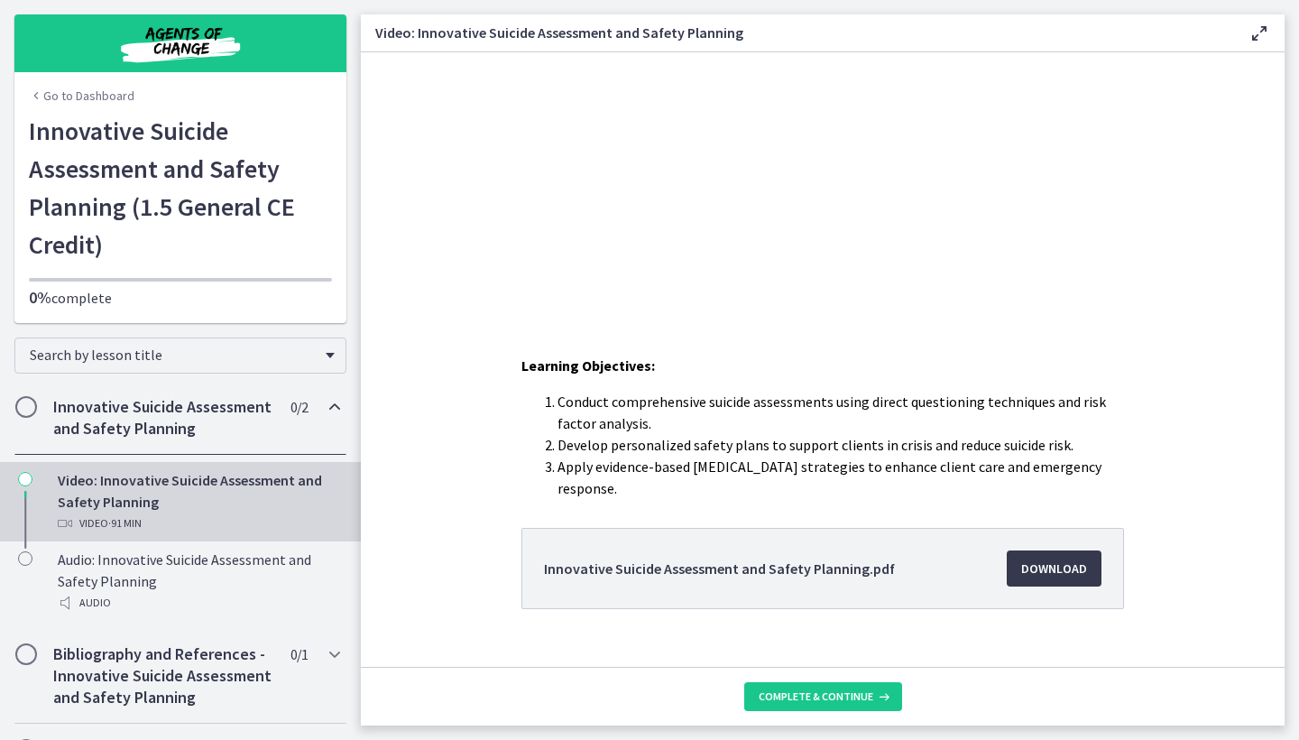
scroll to position [184, 0]
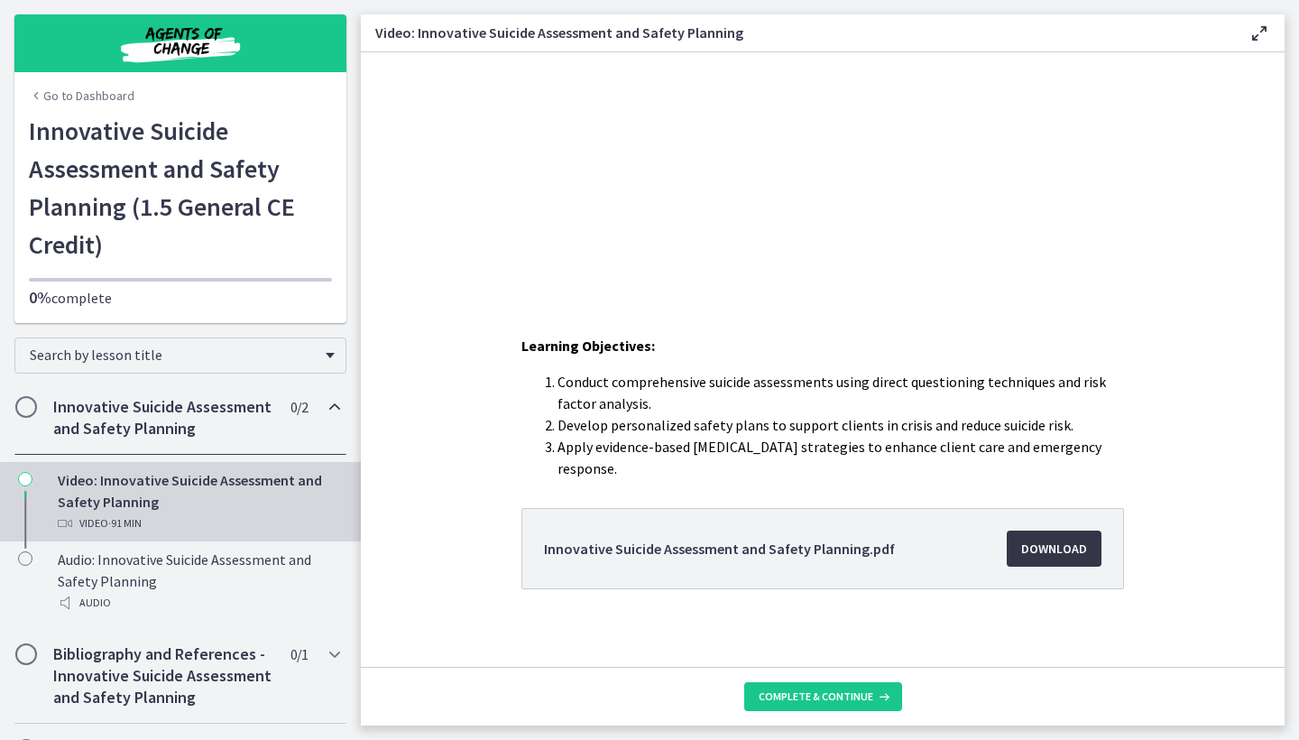
click at [1064, 558] on span "Download Opens in a new window" at bounding box center [1054, 549] width 66 height 22
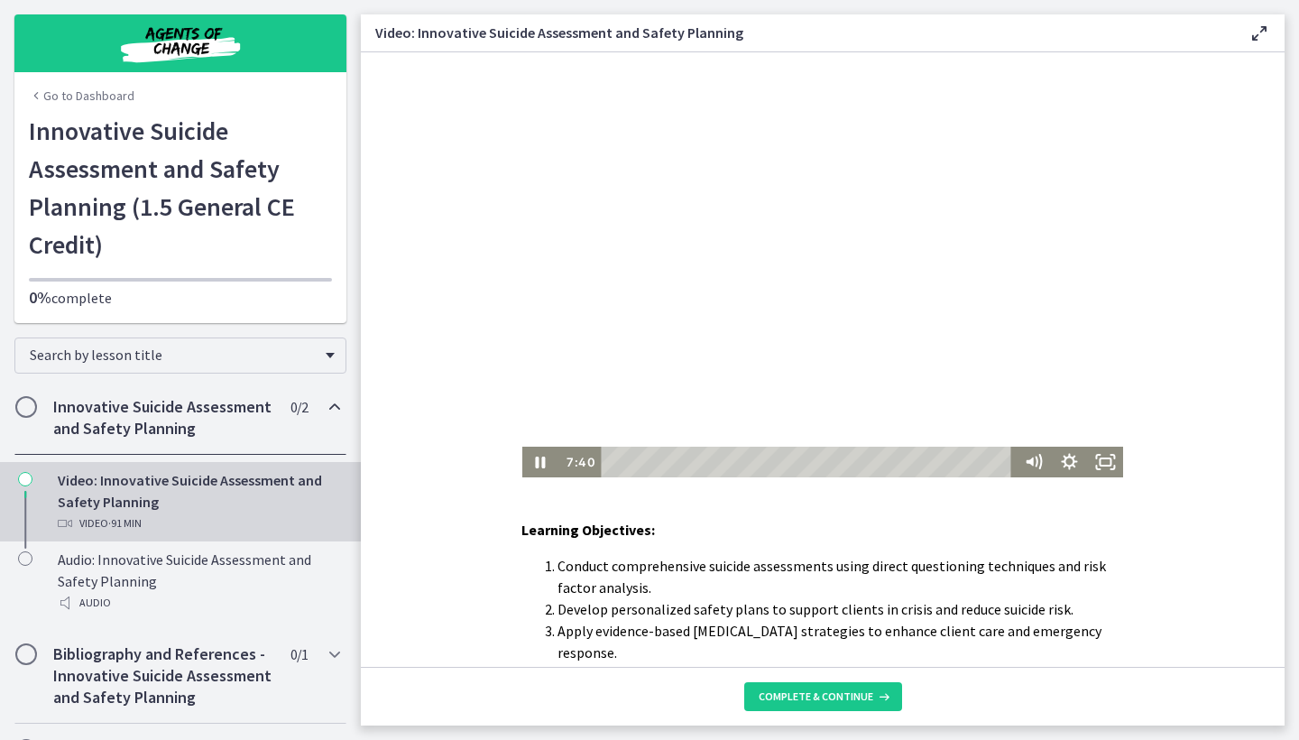
scroll to position [0, 0]
click at [538, 460] on icon "Pause" at bounding box center [541, 463] width 12 height 14
click at [545, 466] on icon "Play Video" at bounding box center [541, 461] width 36 height 31
click at [545, 466] on icon "Pause" at bounding box center [541, 463] width 12 height 14
click at [545, 464] on icon "Play Video" at bounding box center [541, 462] width 43 height 37
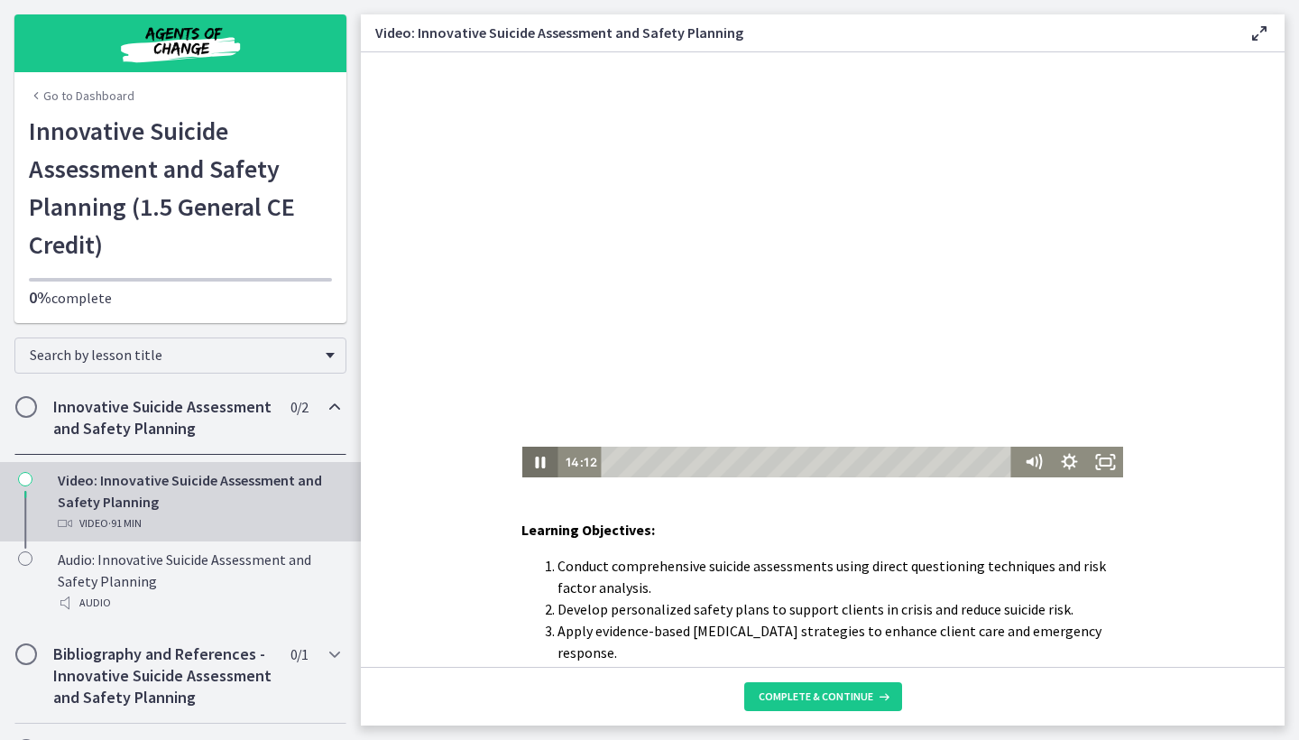
click at [545, 464] on icon "Pause" at bounding box center [541, 462] width 10 height 12
click at [545, 464] on icon "Play Video" at bounding box center [541, 462] width 43 height 37
click at [545, 464] on icon "Pause" at bounding box center [541, 462] width 10 height 12
click at [545, 464] on icon "Play Video" at bounding box center [541, 461] width 36 height 31
click at [545, 464] on icon "Pause" at bounding box center [541, 462] width 10 height 12
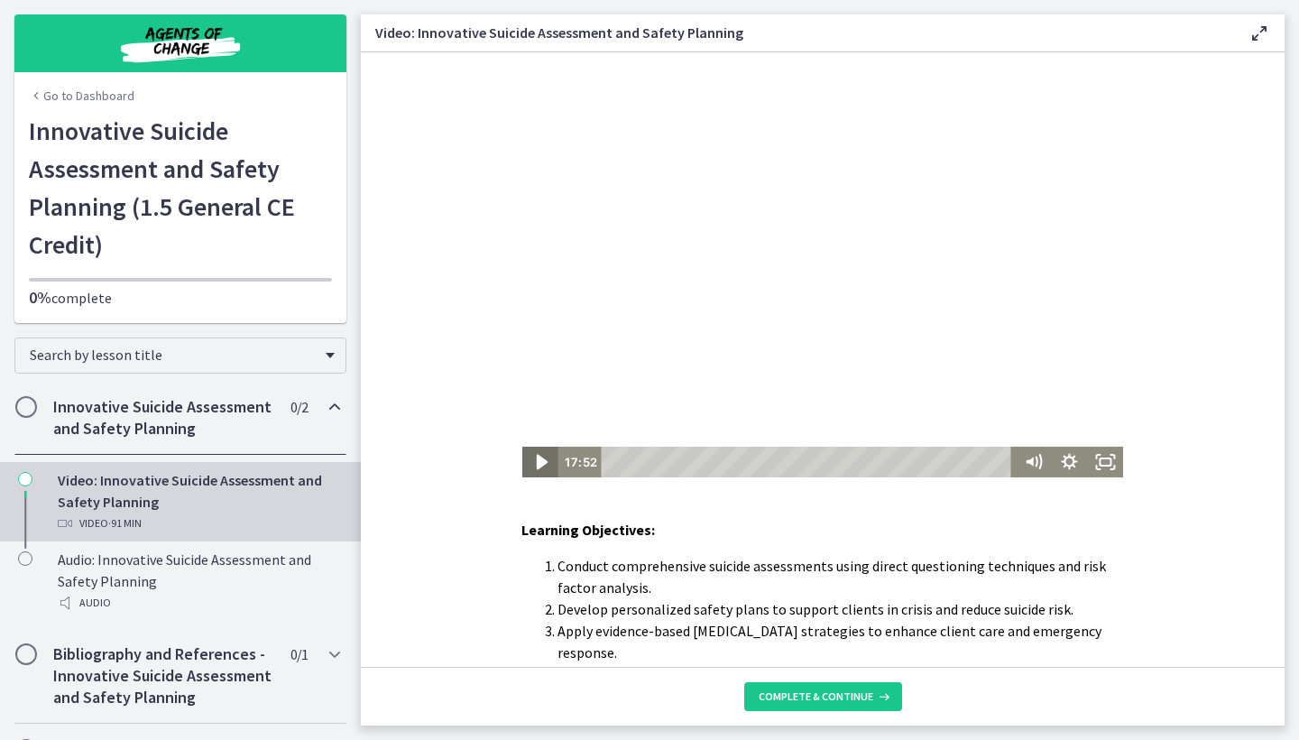
click at [545, 464] on icon "Play Video" at bounding box center [541, 462] width 43 height 37
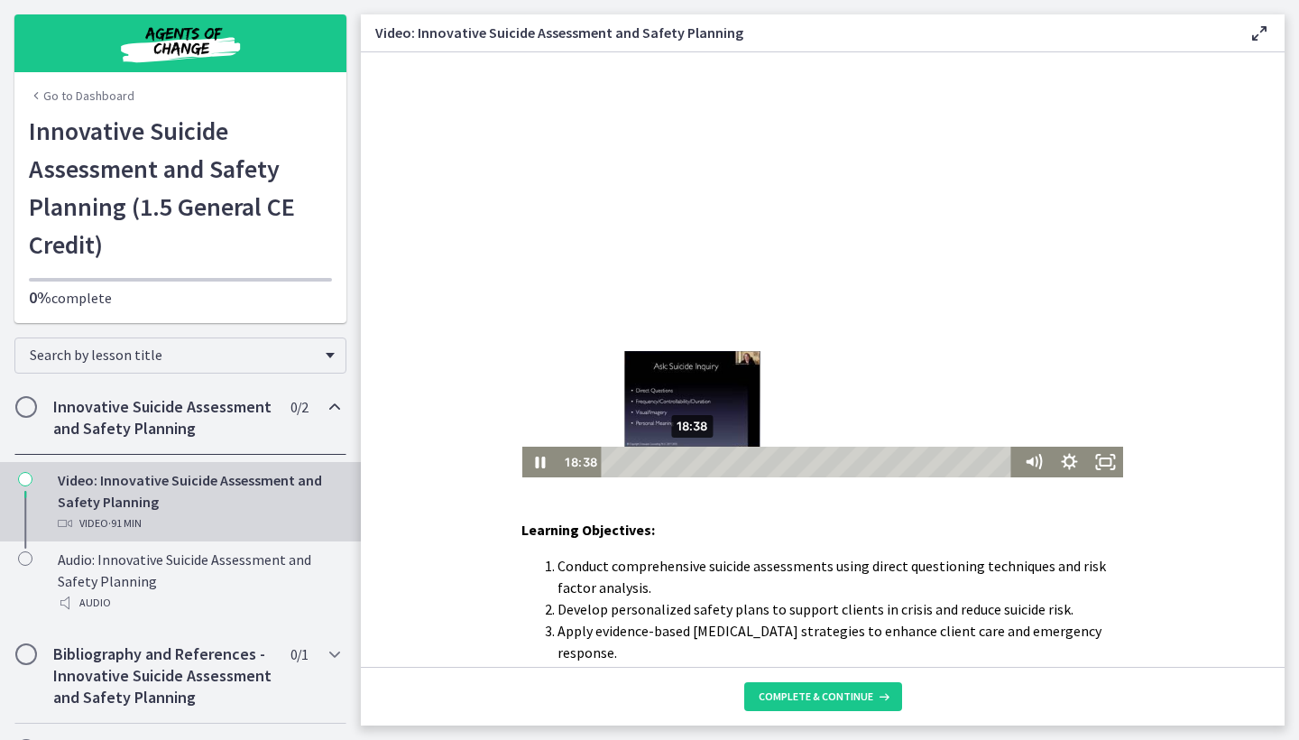
click at [693, 462] on div "Playbar" at bounding box center [691, 461] width 10 height 10
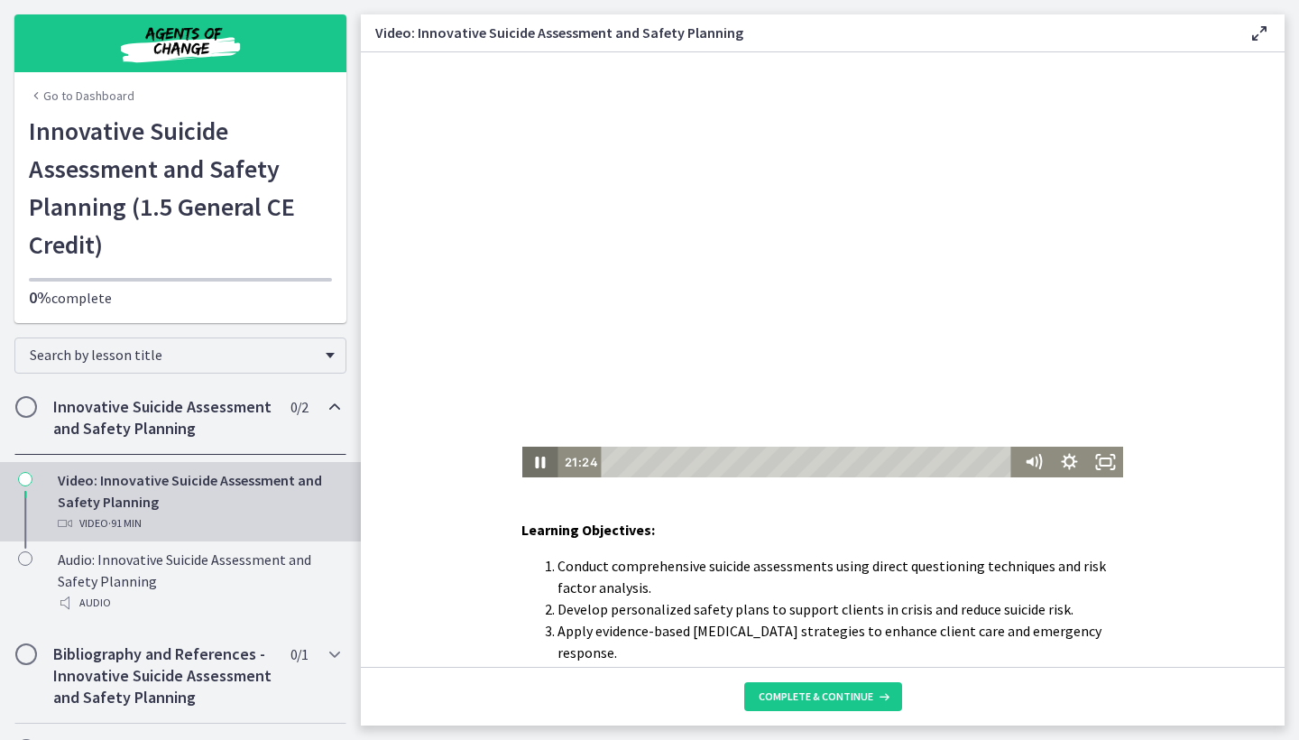
click at [537, 464] on icon "Pause" at bounding box center [541, 462] width 10 height 12
click at [537, 464] on icon "Play Video" at bounding box center [541, 461] width 36 height 31
click at [539, 464] on icon "Pause" at bounding box center [540, 462] width 43 height 37
click at [539, 464] on icon "Play Video" at bounding box center [541, 462] width 9 height 13
click at [535, 462] on icon "Pause" at bounding box center [540, 461] width 36 height 31
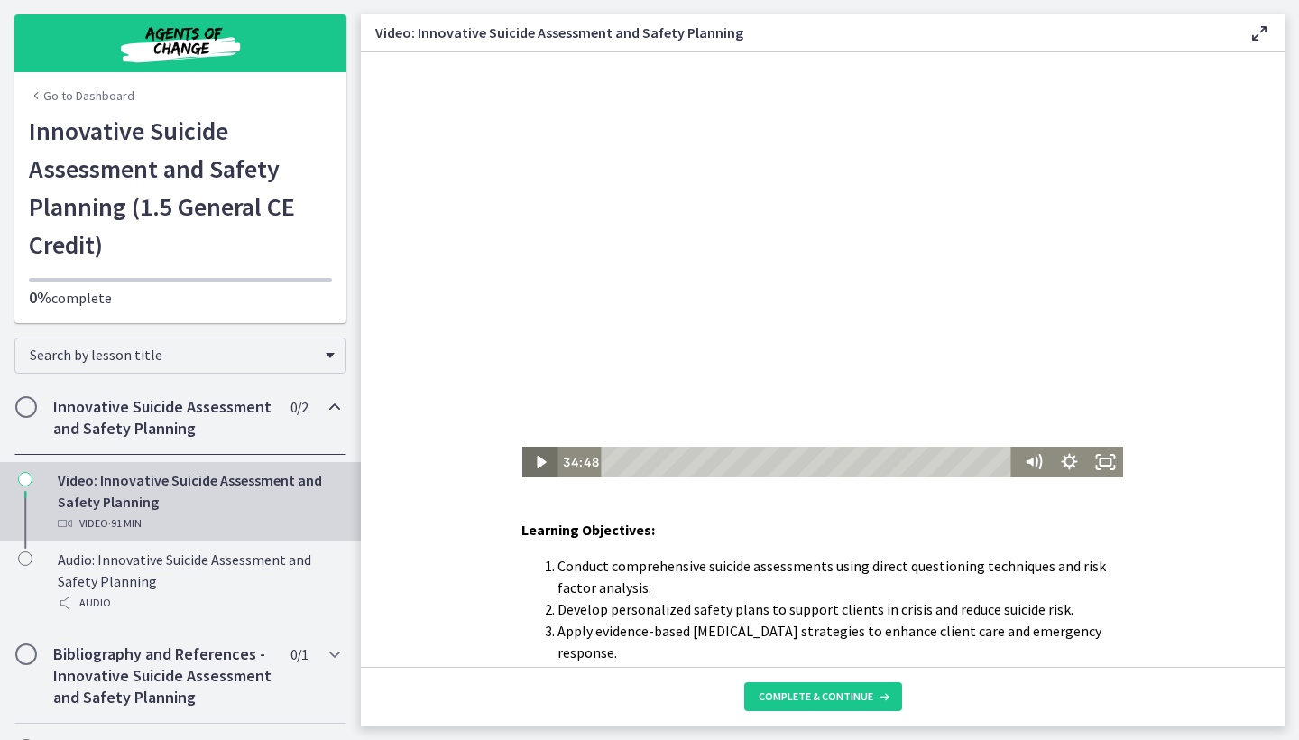
click at [535, 462] on icon "Play Video" at bounding box center [541, 461] width 36 height 31
click at [535, 462] on icon "Pause" at bounding box center [540, 462] width 43 height 37
click at [535, 462] on icon "Play Video" at bounding box center [541, 461] width 36 height 31
click at [535, 462] on icon "Pause" at bounding box center [540, 462] width 43 height 37
click at [537, 464] on icon "Play Video" at bounding box center [541, 461] width 36 height 31
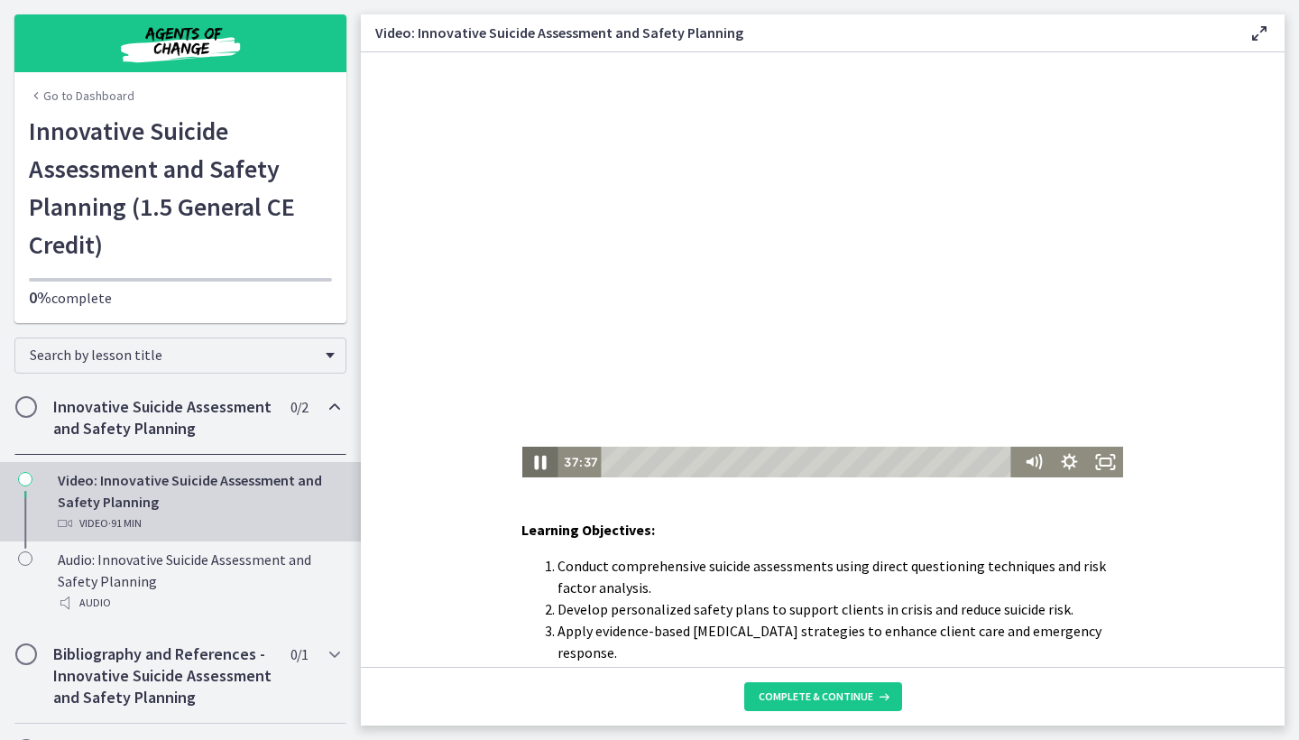
click at [537, 464] on icon "Pause" at bounding box center [541, 463] width 12 height 14
click at [543, 461] on icon "Pause" at bounding box center [541, 463] width 12 height 14
click at [543, 461] on icon "Play Video" at bounding box center [541, 462] width 9 height 13
click at [543, 461] on icon "Pause" at bounding box center [541, 463] width 12 height 14
click at [537, 465] on icon "Pause" at bounding box center [541, 463] width 12 height 14
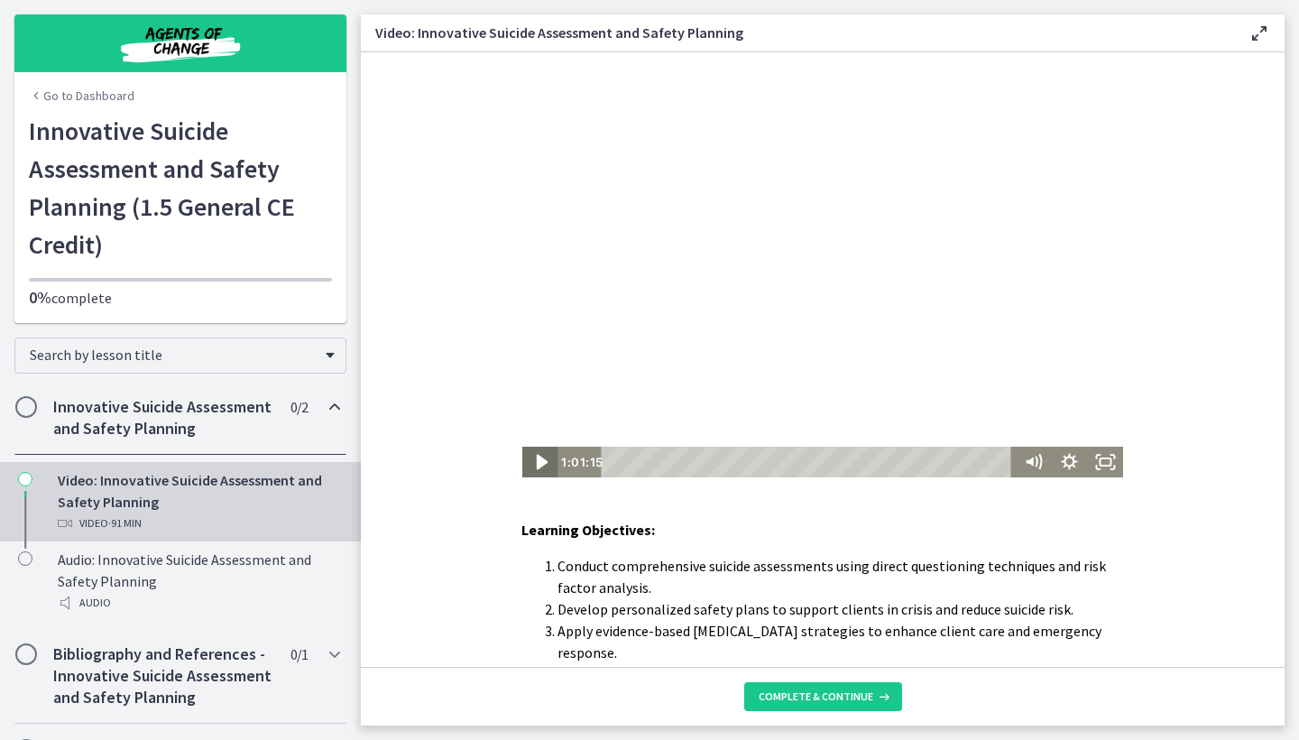
click at [537, 465] on icon "Play Video" at bounding box center [541, 462] width 43 height 37
click at [537, 465] on icon "Pause" at bounding box center [541, 463] width 12 height 14
click at [537, 465] on icon "Play Video" at bounding box center [541, 461] width 36 height 31
click at [537, 465] on icon "Pause" at bounding box center [541, 463] width 12 height 14
click at [537, 465] on icon "Play Video" at bounding box center [541, 462] width 43 height 37
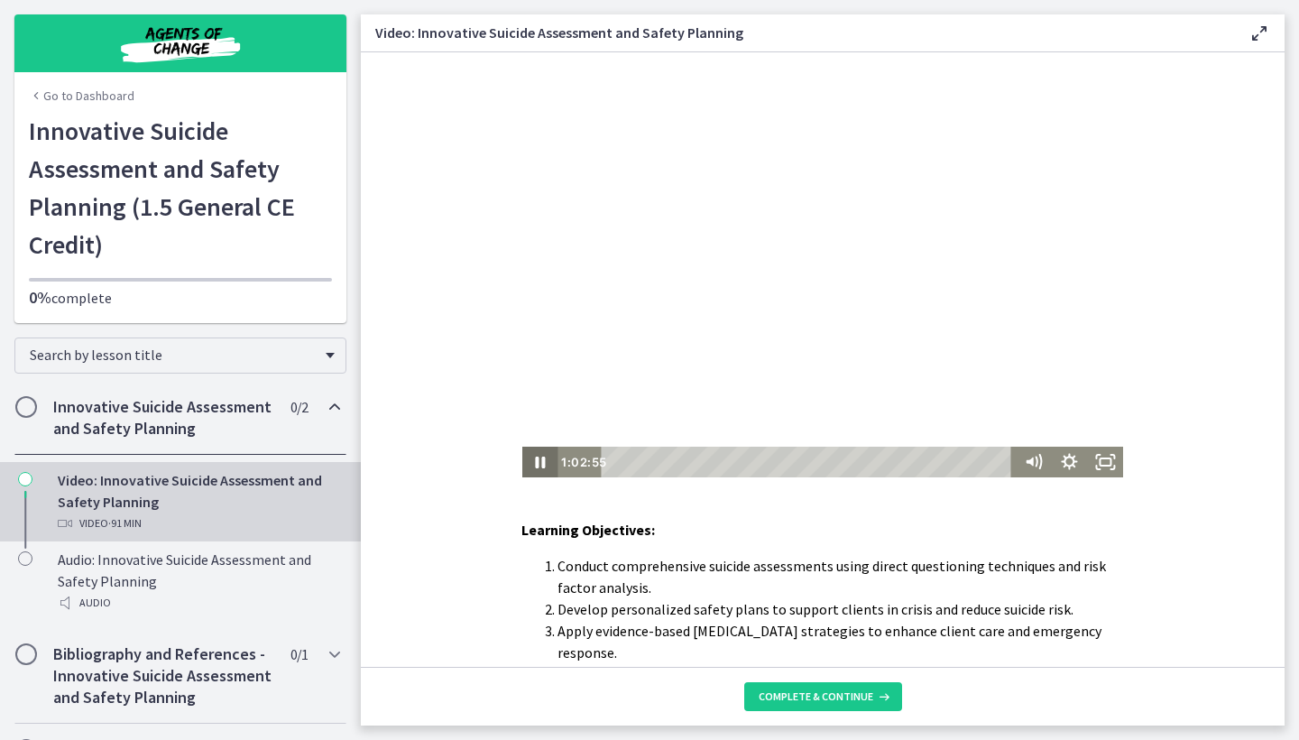
click at [537, 465] on icon "Pause" at bounding box center [541, 462] width 10 height 12
click at [542, 456] on icon "Pause" at bounding box center [540, 461] width 36 height 31
click at [542, 456] on icon "Play Video" at bounding box center [541, 461] width 36 height 31
click at [538, 462] on icon "Pause" at bounding box center [541, 462] width 10 height 12
click at [539, 460] on icon "Pause" at bounding box center [540, 462] width 43 height 37
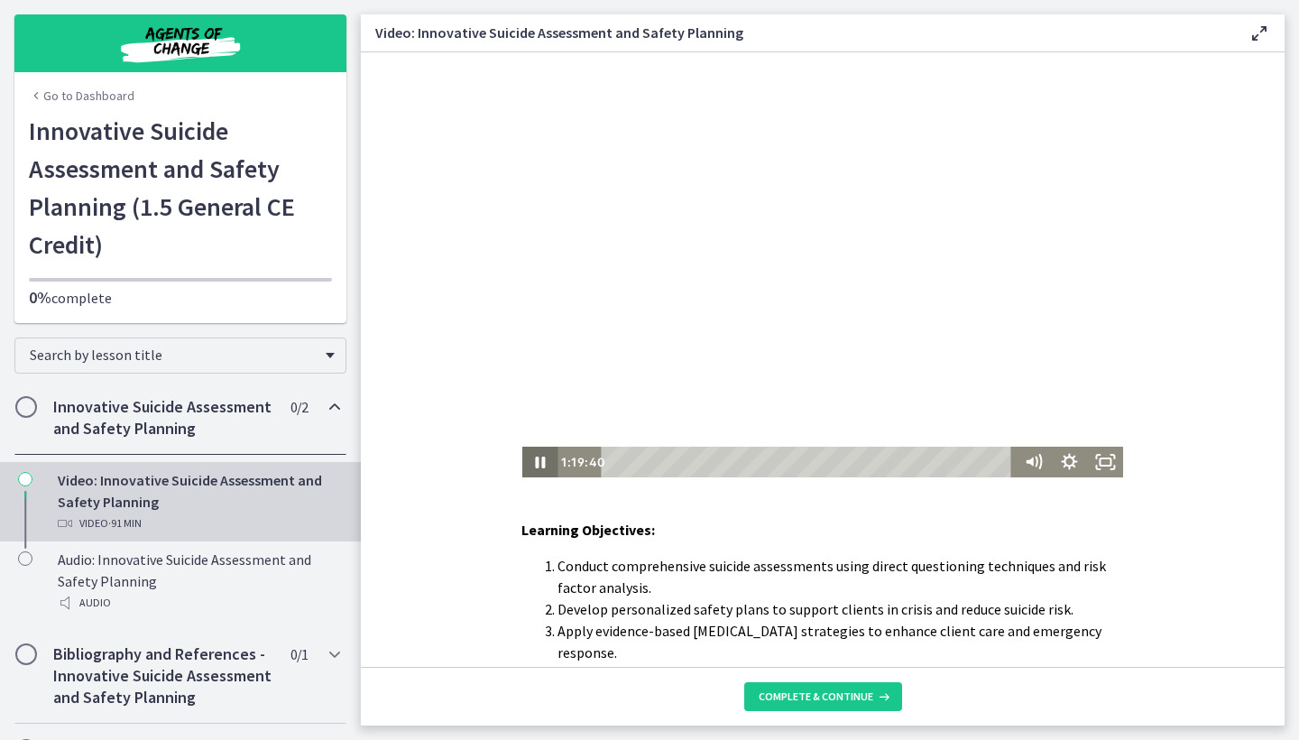
click at [538, 460] on icon "Pause" at bounding box center [541, 462] width 10 height 12
click at [533, 461] on icon "Pause" at bounding box center [540, 462] width 43 height 37
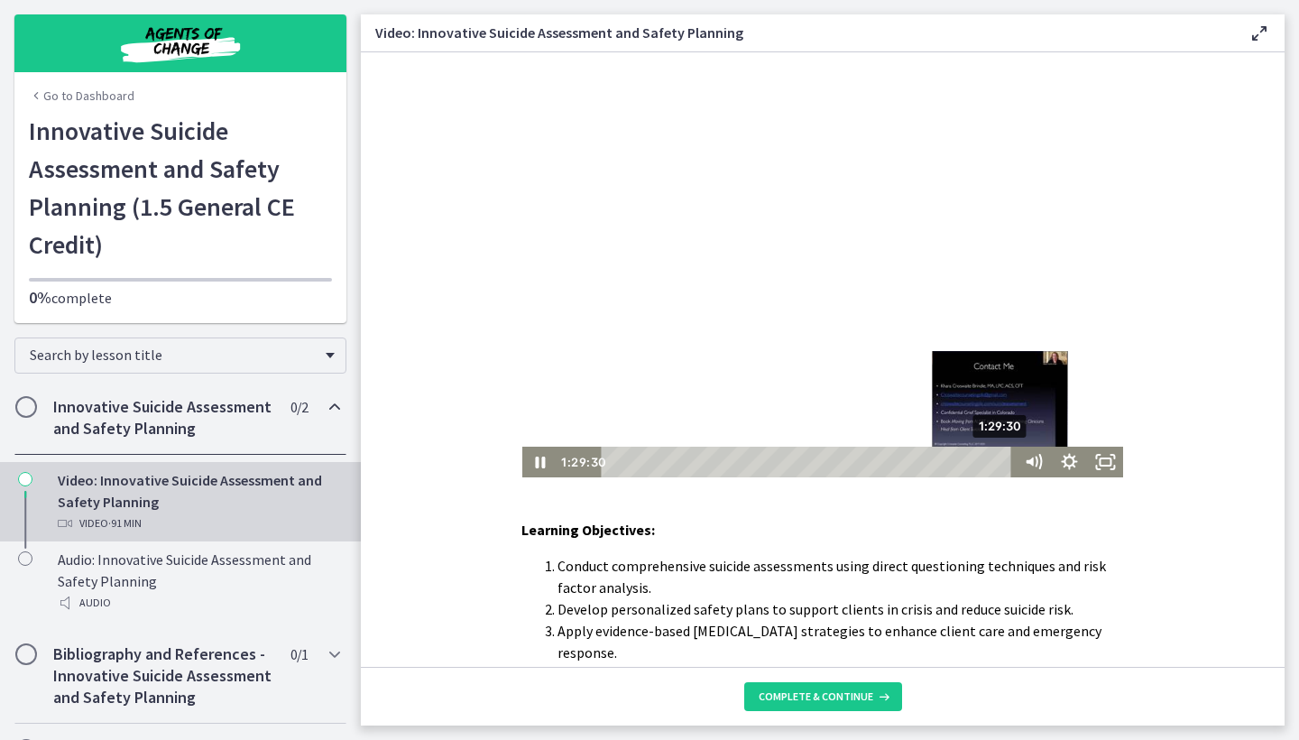
drag, startPoint x: 992, startPoint y: 463, endPoint x: 1004, endPoint y: 463, distance: 11.7
click at [1004, 463] on div "Playbar" at bounding box center [1000, 461] width 10 height 10
click at [1008, 463] on div "Playbar" at bounding box center [1004, 461] width 10 height 10
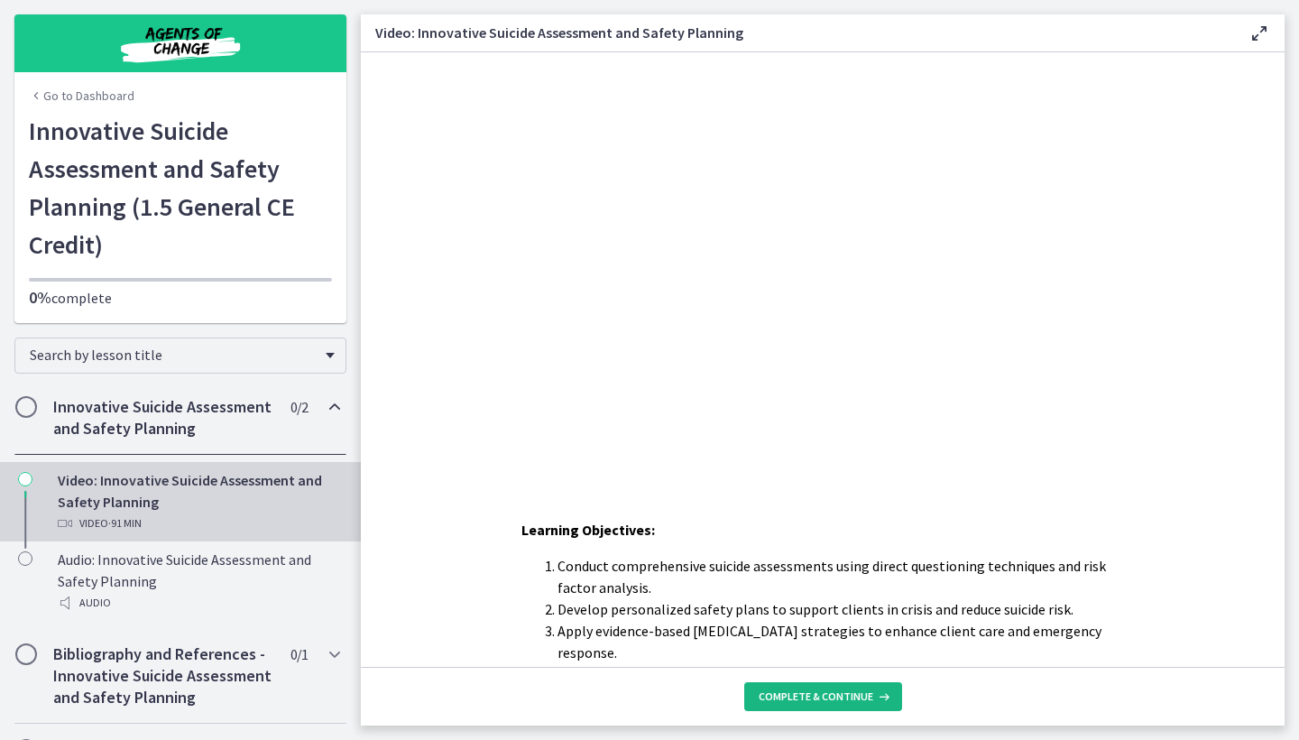
click at [854, 660] on button "Complete & continue" at bounding box center [823, 696] width 158 height 29
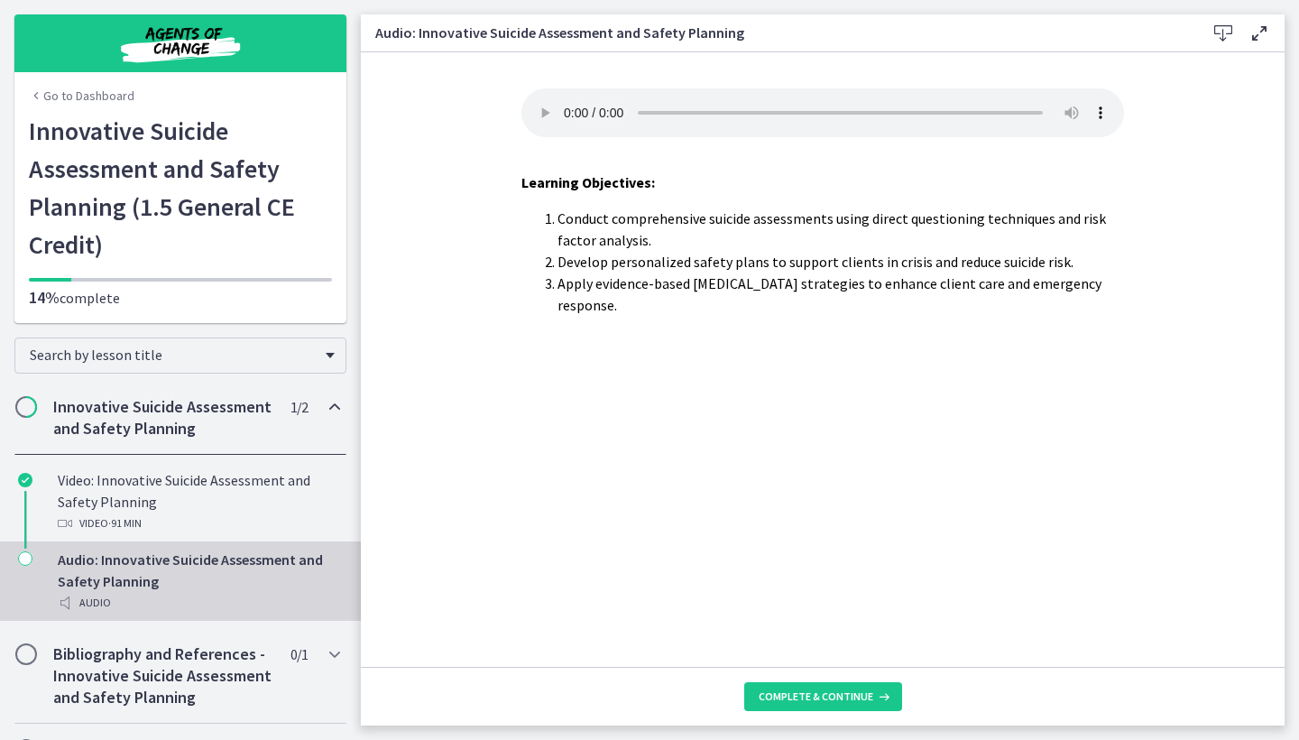
click at [566, 102] on audio "Your browser doesn't support the audio element. Download it here" at bounding box center [822, 112] width 603 height 49
click at [566, 103] on audio "Your browser doesn't support the audio element. Download it here" at bounding box center [822, 112] width 603 height 49
click at [833, 660] on span "Complete & continue" at bounding box center [816, 696] width 115 height 14
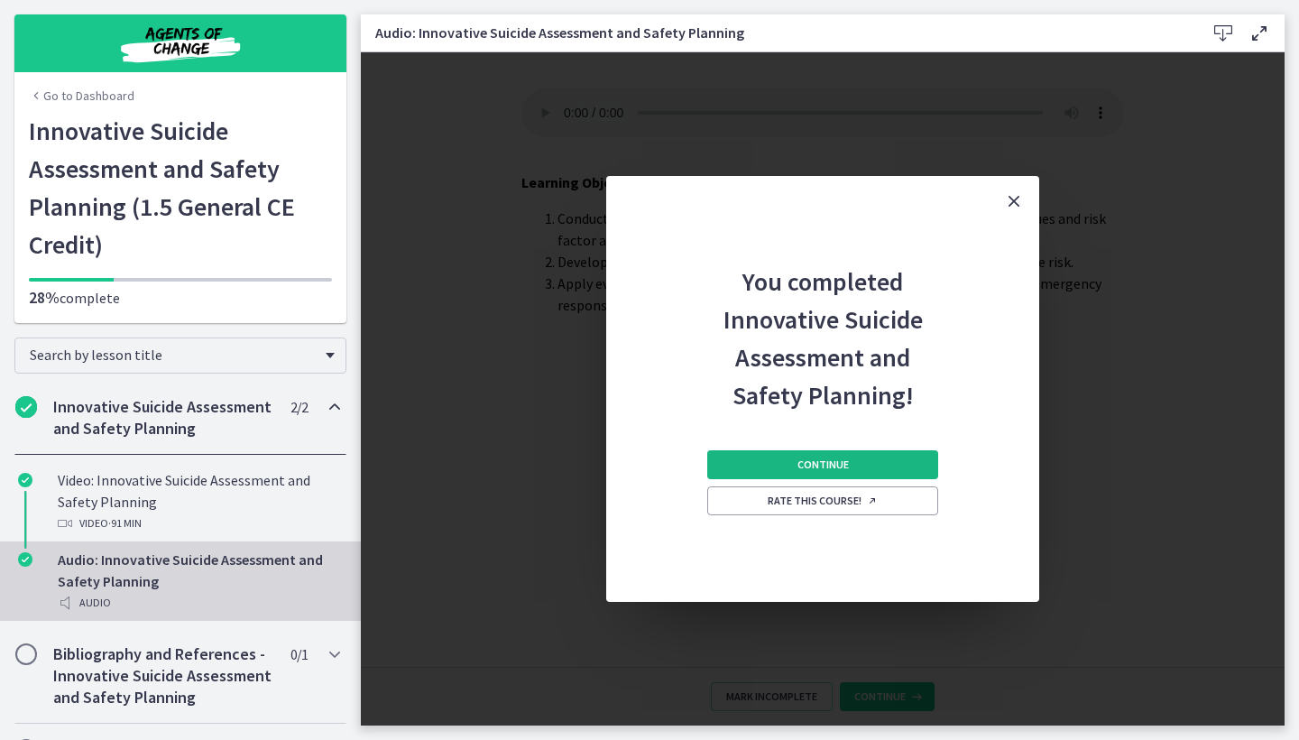
click at [778, 458] on button "Continue" at bounding box center [822, 464] width 231 height 29
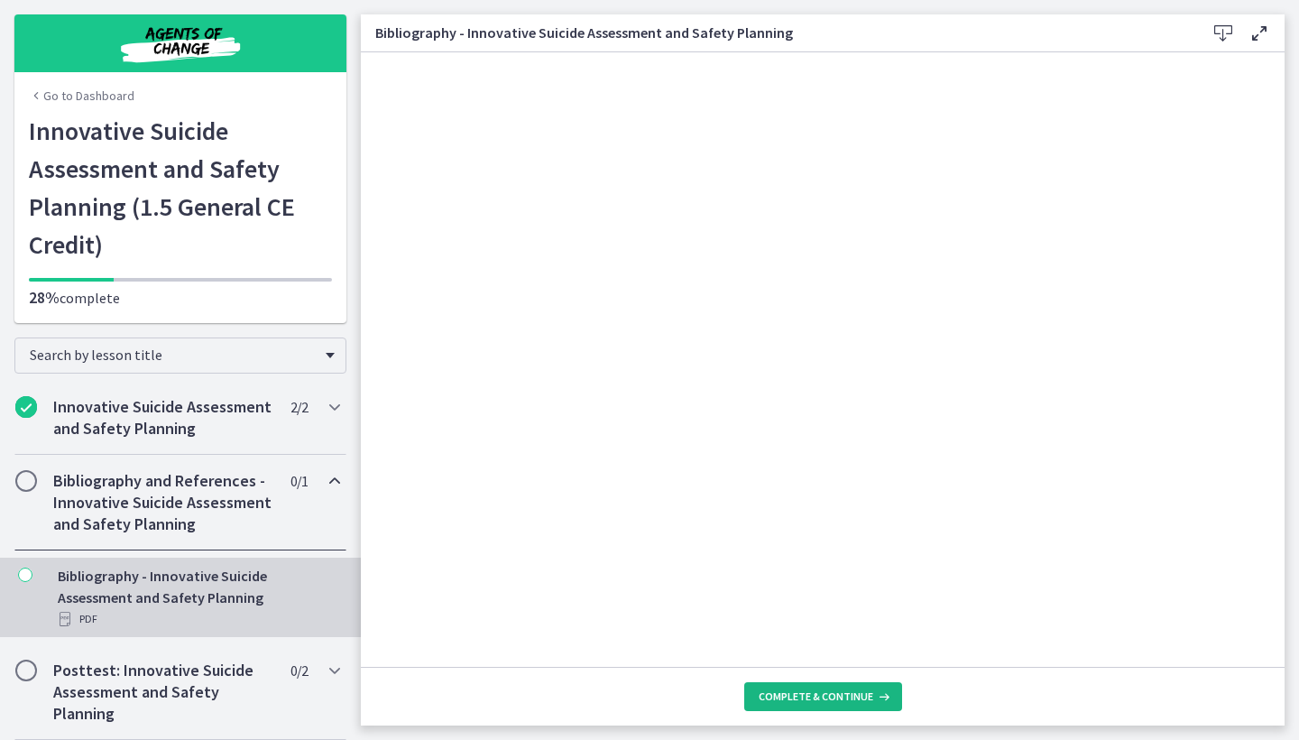
click at [874, 697] on icon at bounding box center [882, 696] width 18 height 14
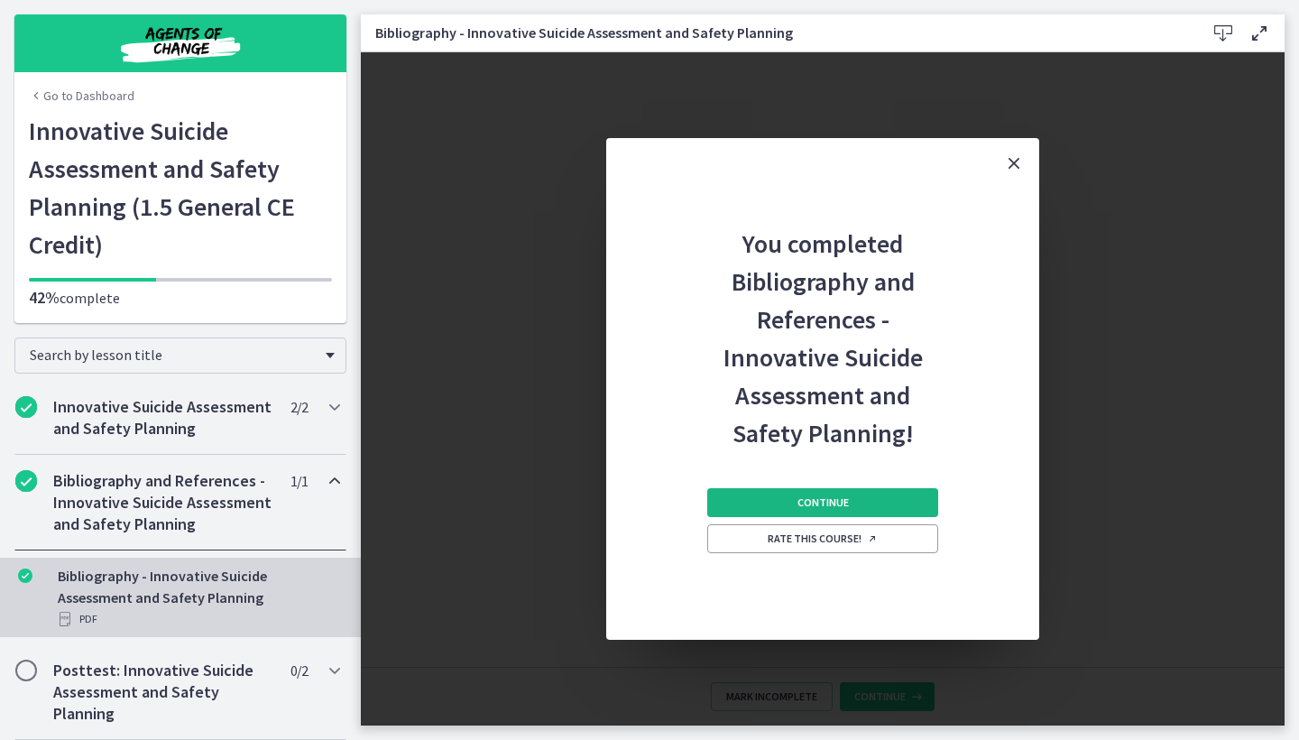
click at [761, 508] on button "Continue" at bounding box center [822, 502] width 231 height 29
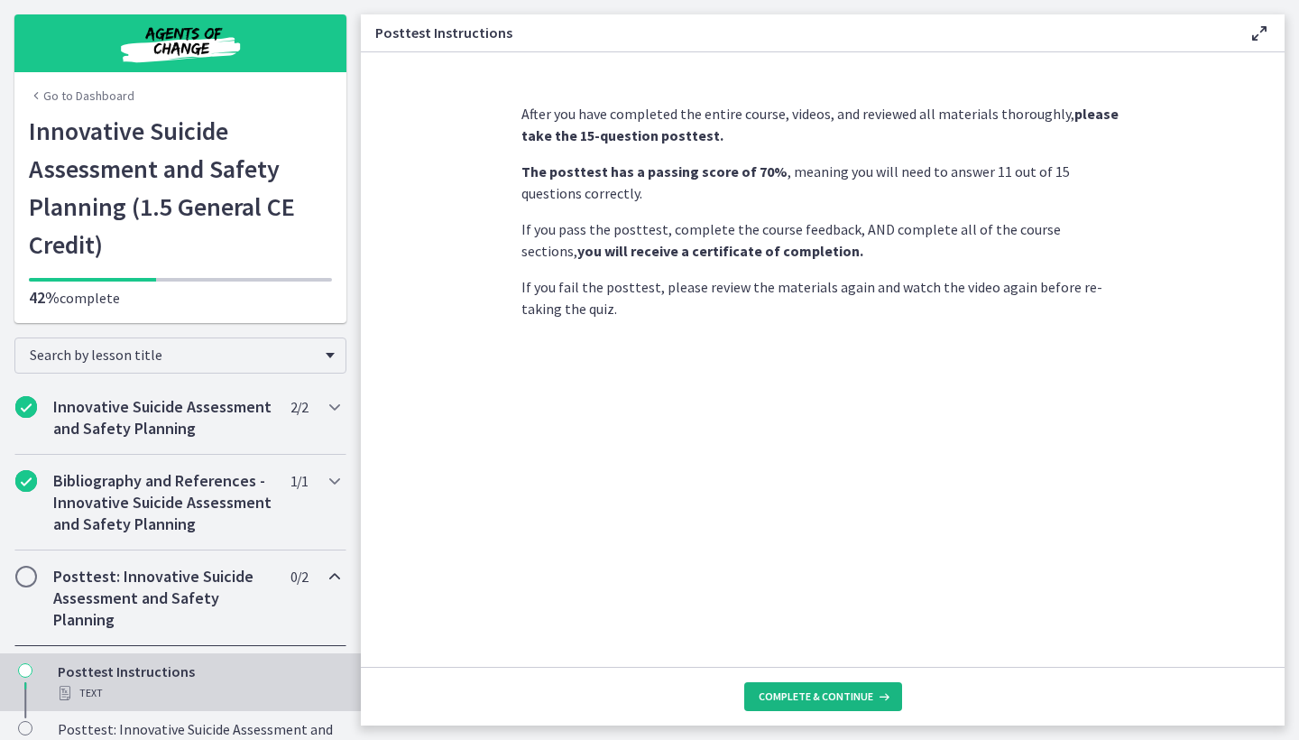
click at [808, 702] on span "Complete & continue" at bounding box center [816, 696] width 115 height 14
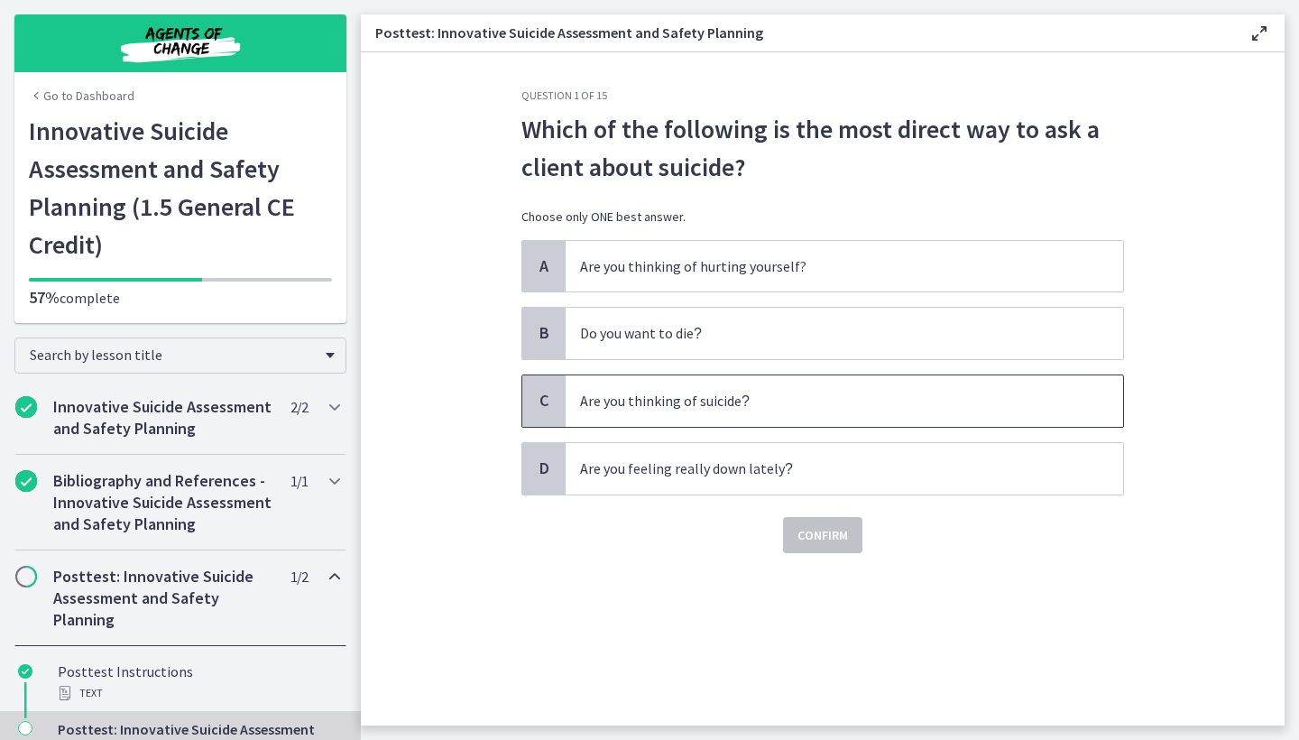
click at [635, 396] on p "Are you thinking of suicide ?" at bounding box center [826, 401] width 492 height 23
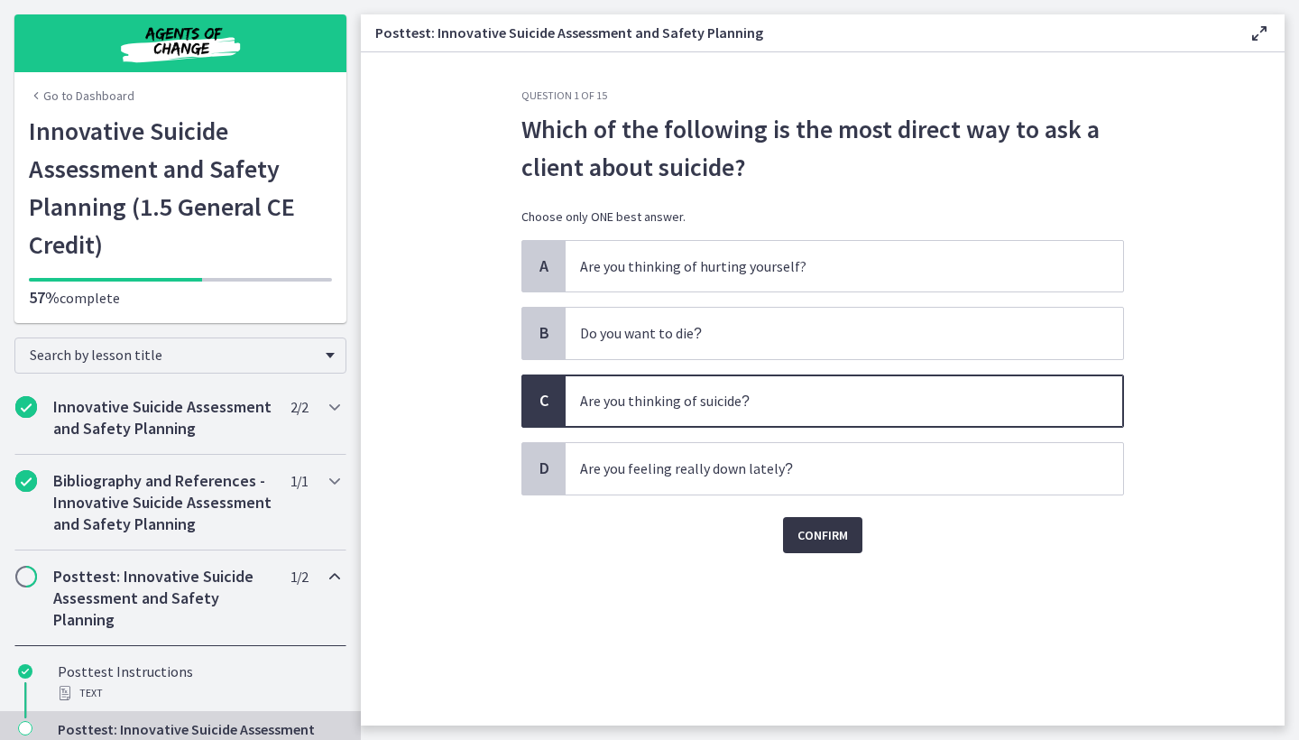
click at [823, 526] on span "Confirm" at bounding box center [822, 535] width 51 height 22
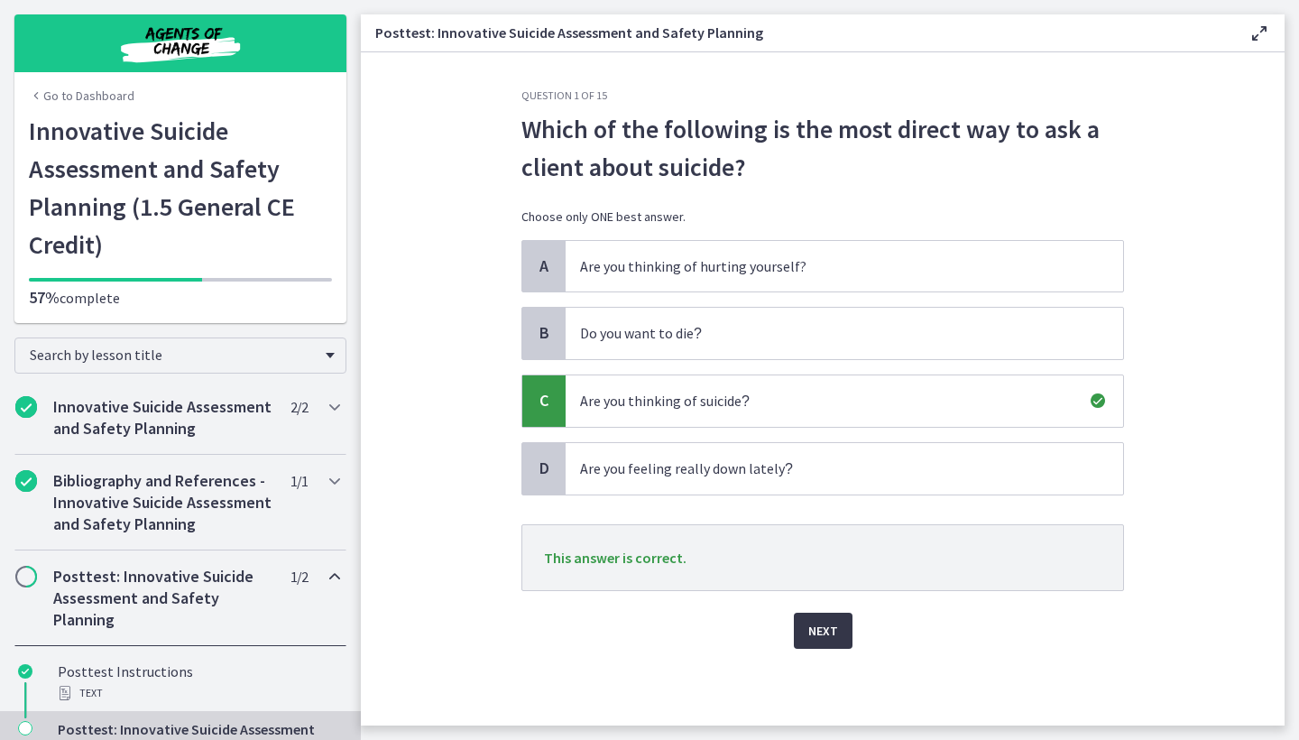
click at [812, 639] on span "Next" at bounding box center [823, 631] width 30 height 22
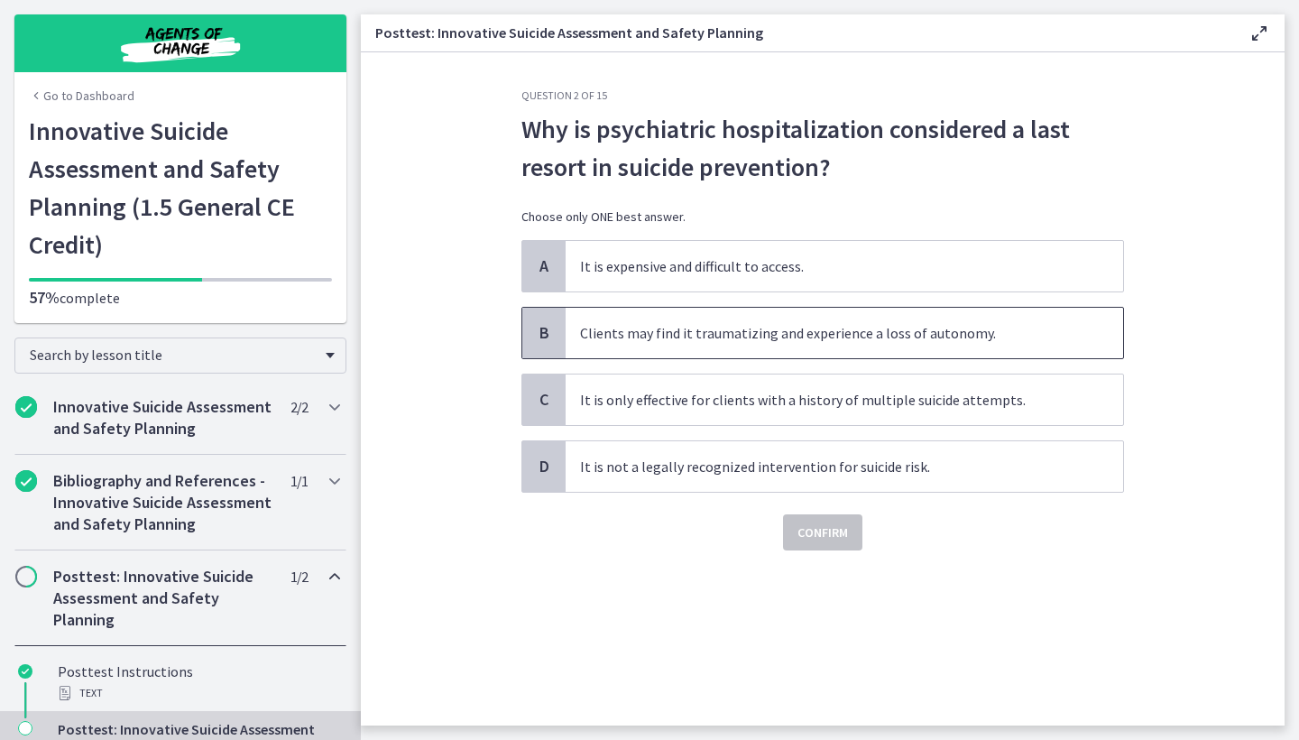
click at [572, 345] on span "Clients may find it traumatizing and experience a loss of autonomy." at bounding box center [844, 333] width 557 height 51
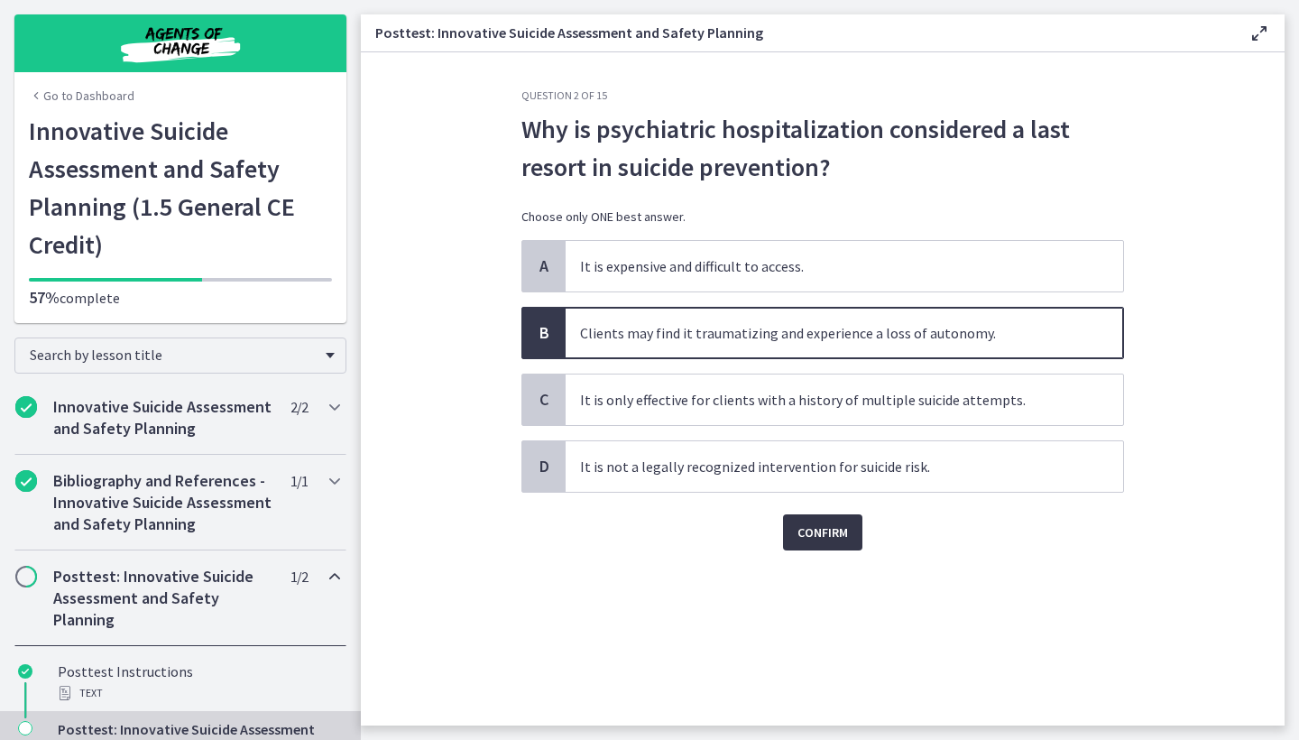
click at [817, 548] on button "Confirm" at bounding box center [822, 532] width 79 height 36
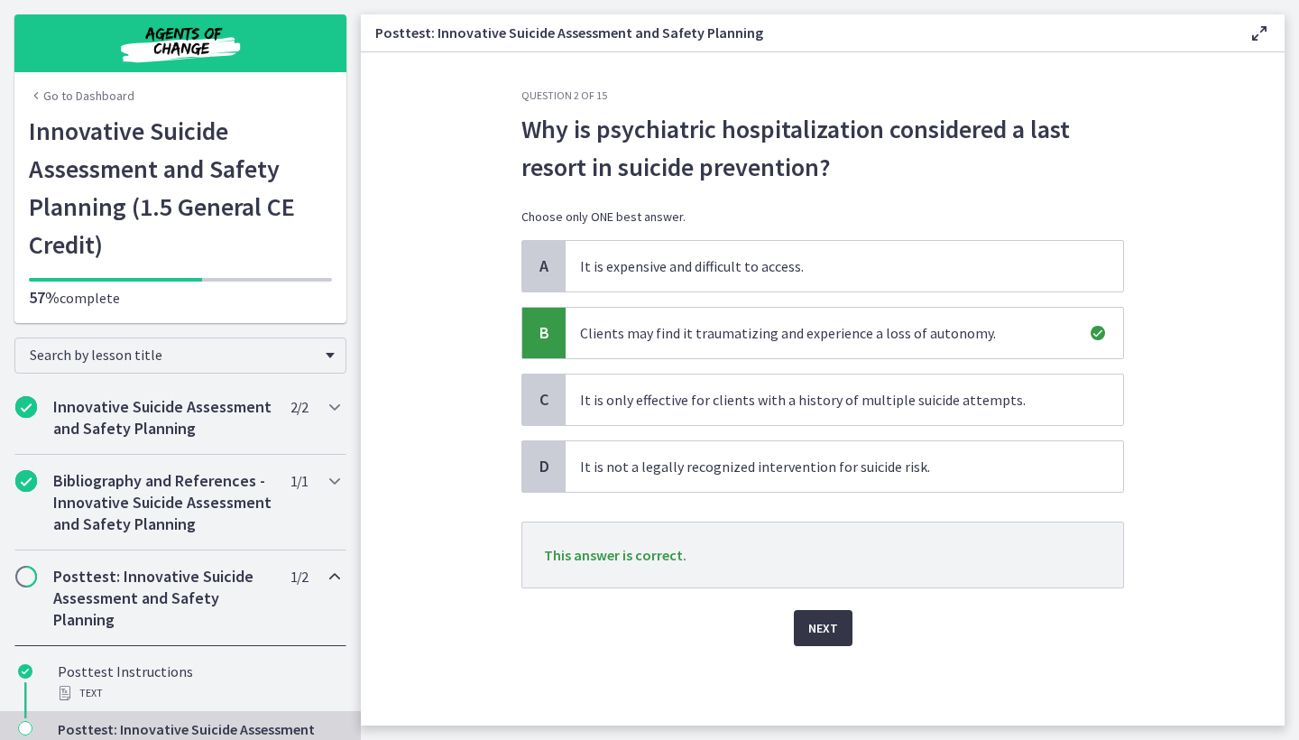
click at [831, 633] on span "Next" at bounding box center [823, 628] width 30 height 22
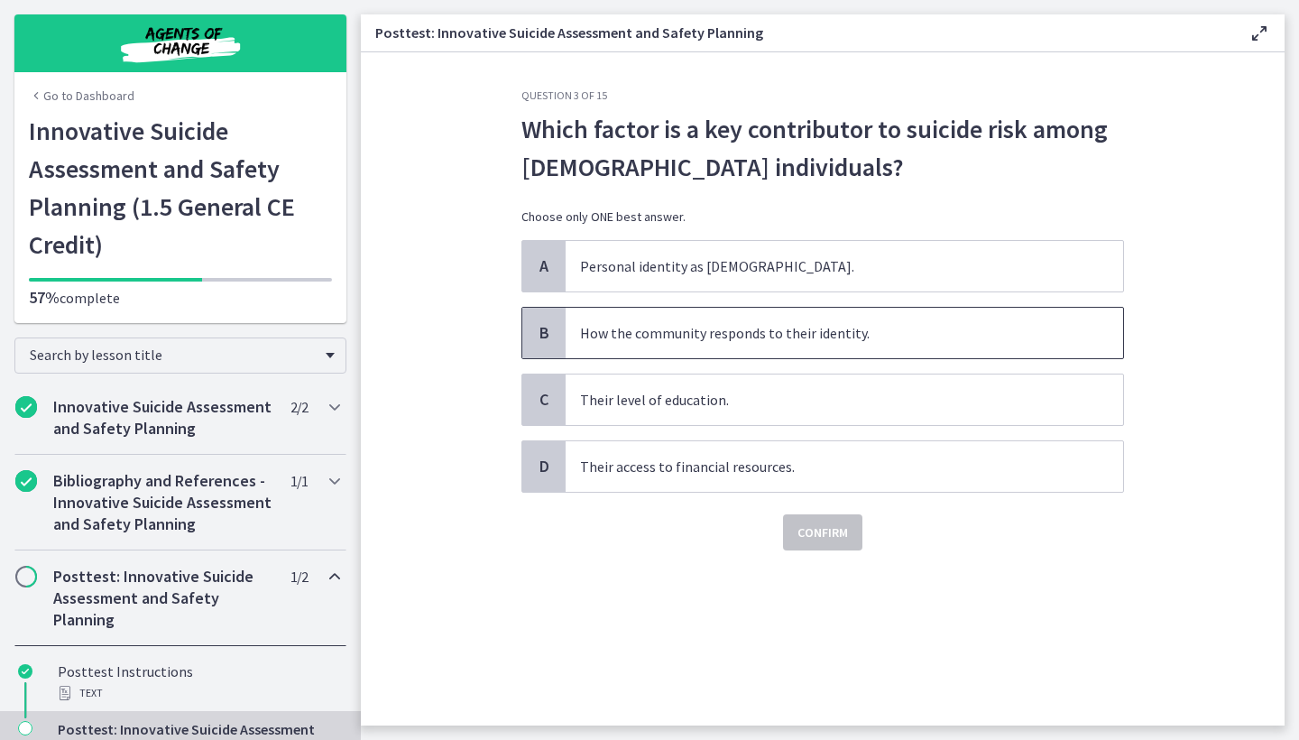
click at [663, 317] on span "How the community responds to their identity." at bounding box center [844, 333] width 557 height 51
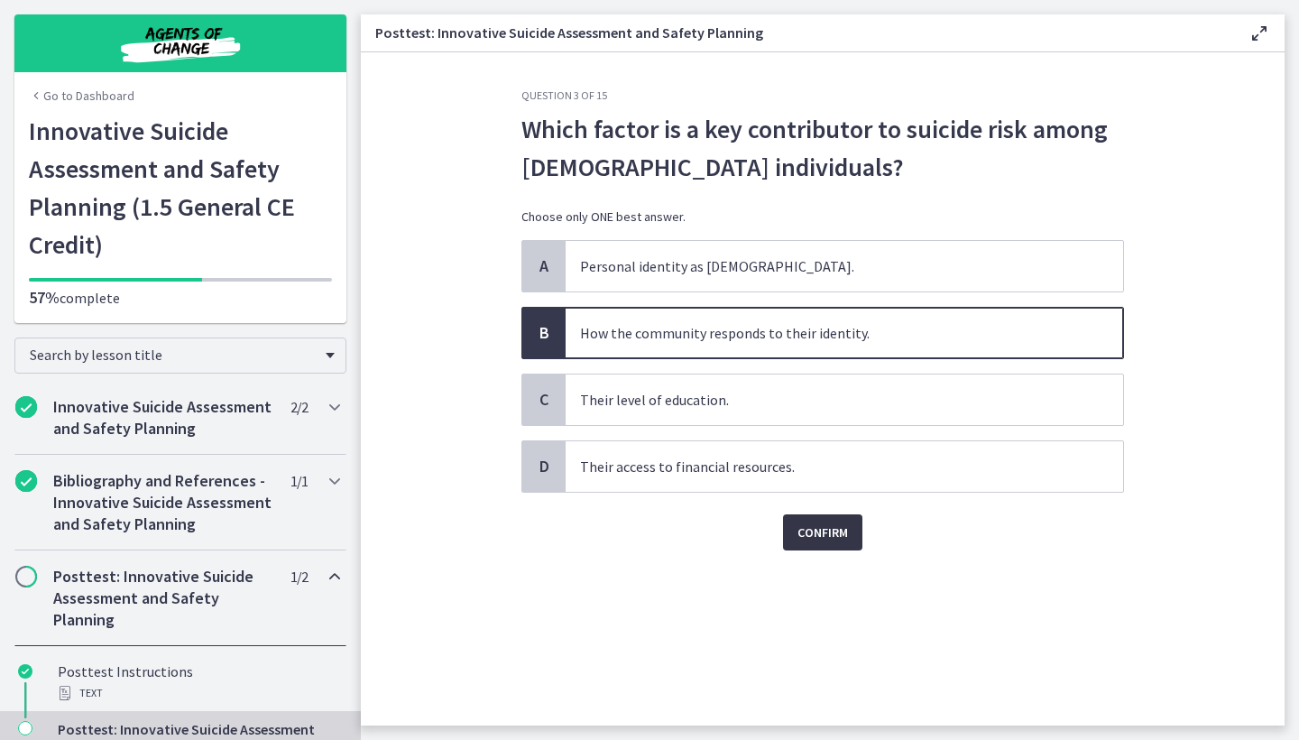
click at [811, 539] on span "Confirm" at bounding box center [822, 532] width 51 height 22
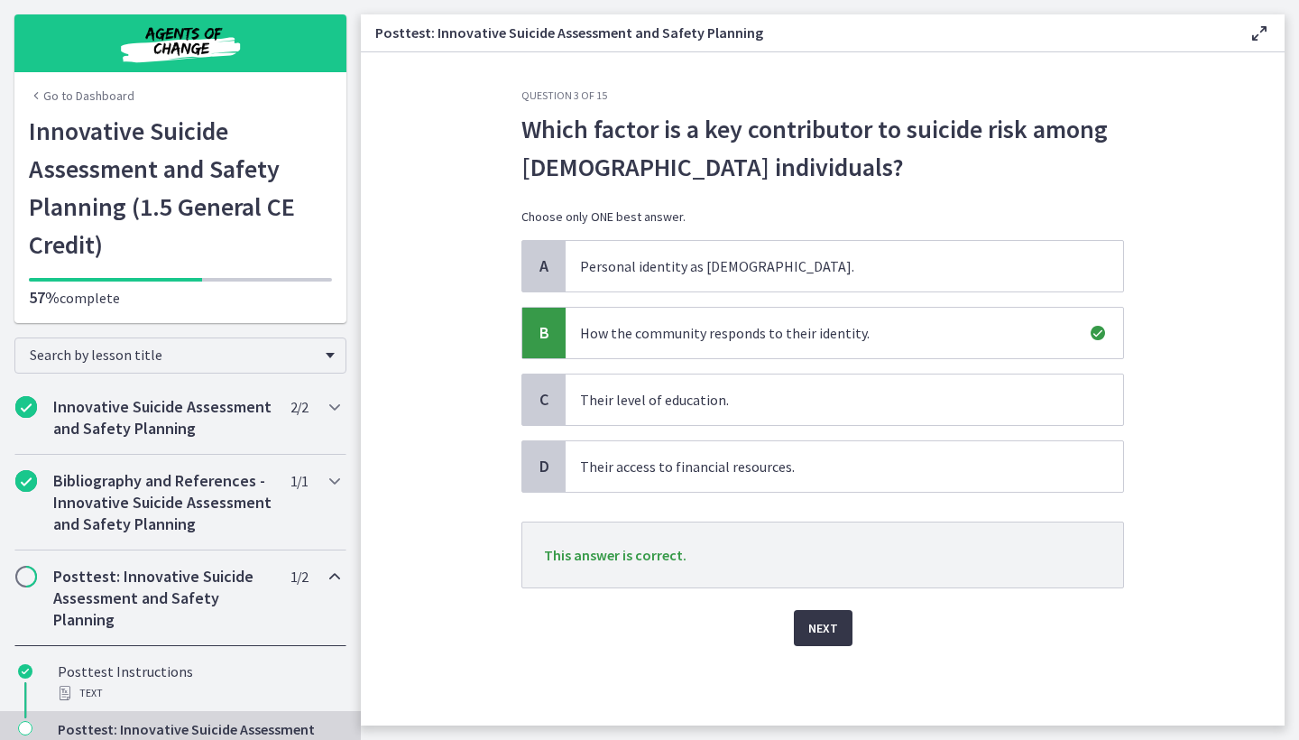
click at [826, 630] on span "Next" at bounding box center [823, 628] width 30 height 22
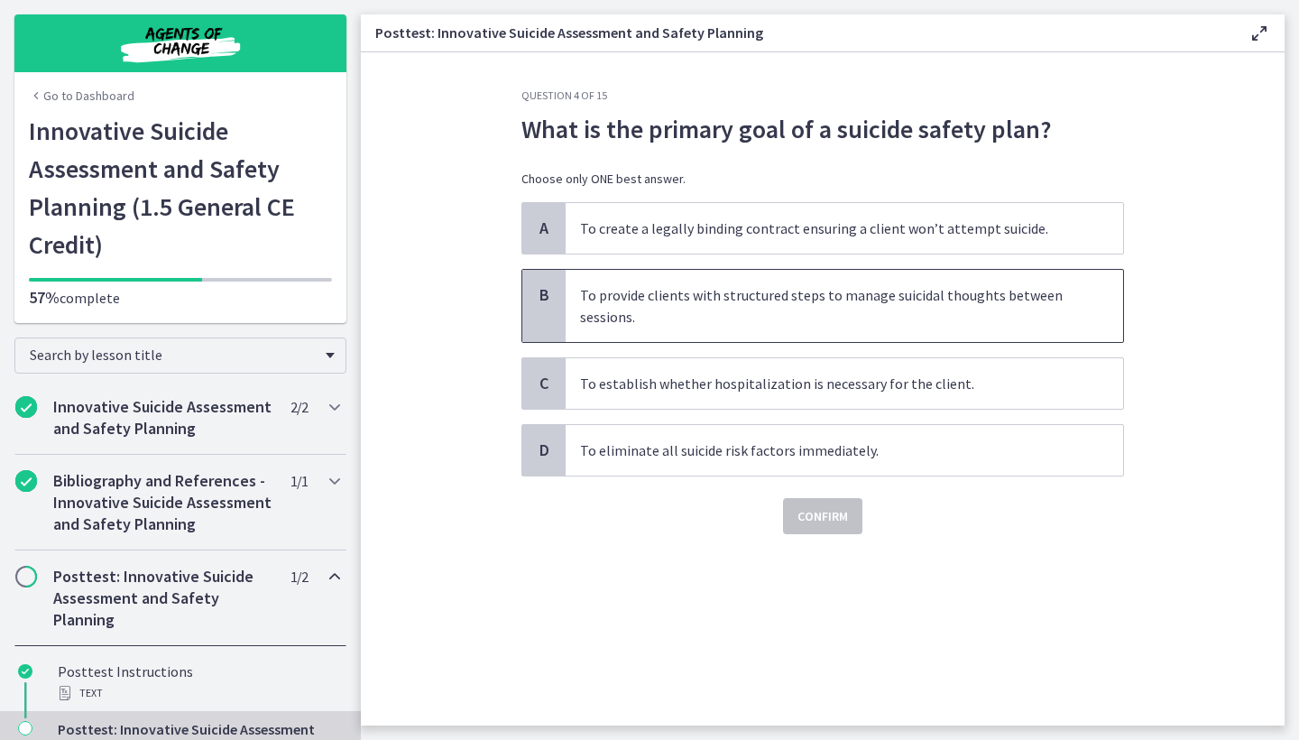
click at [630, 309] on span "To provide clients with structured steps to manage suicidal thoughts between se…" at bounding box center [844, 306] width 557 height 72
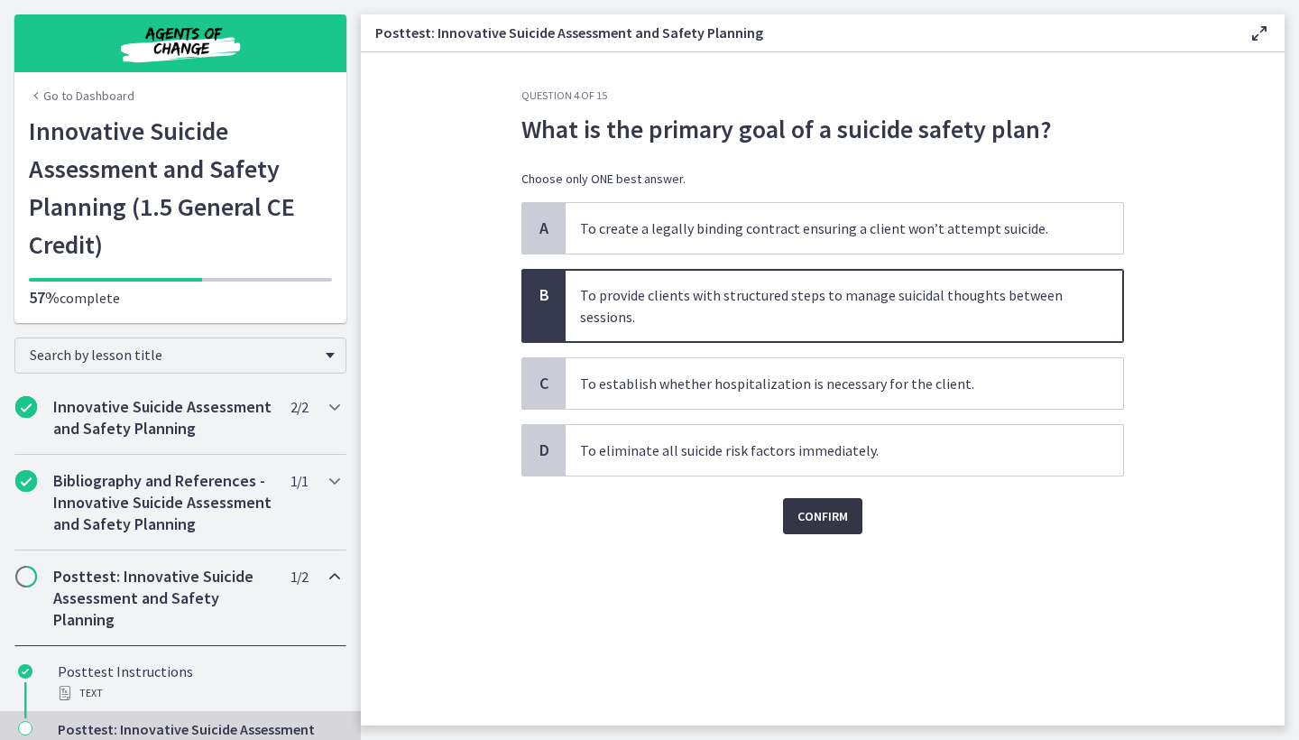
click at [814, 524] on span "Confirm" at bounding box center [822, 516] width 51 height 22
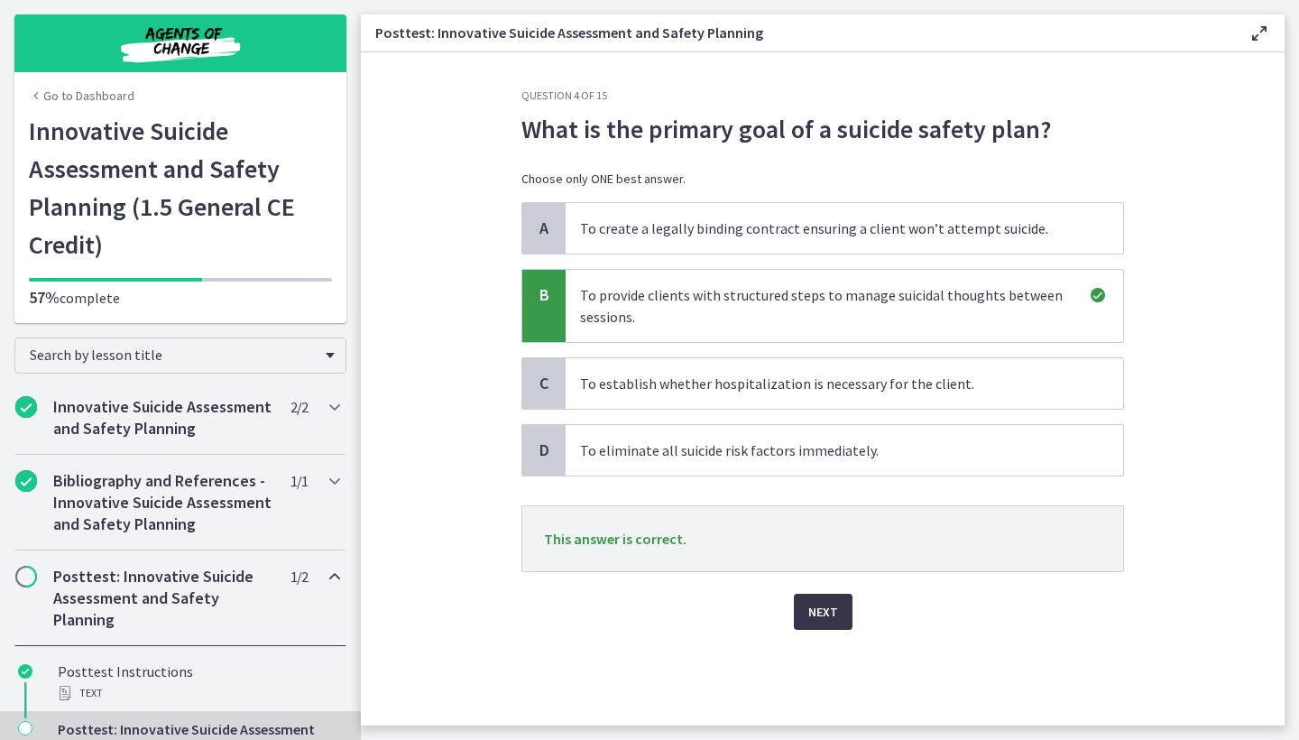
click at [831, 621] on span "Next" at bounding box center [823, 612] width 30 height 22
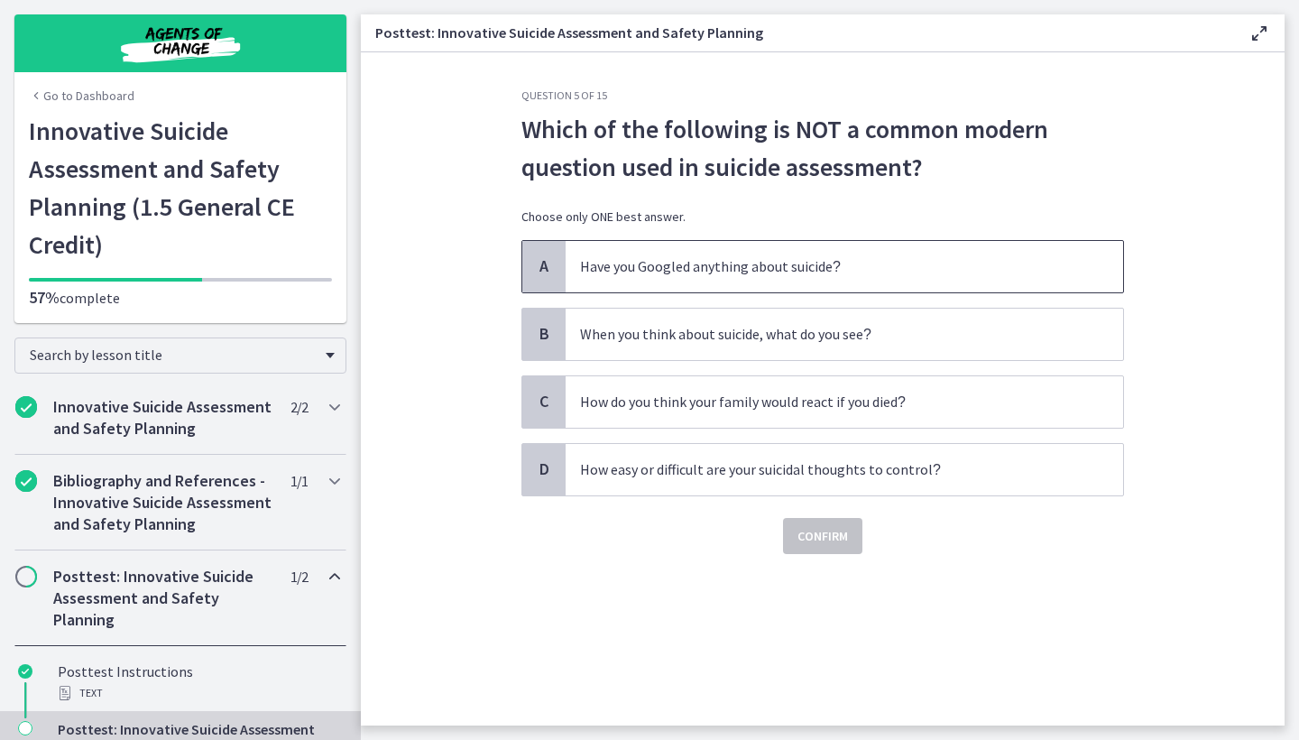
click at [640, 260] on p "Have you Googled anything about suicide ?" at bounding box center [826, 266] width 492 height 23
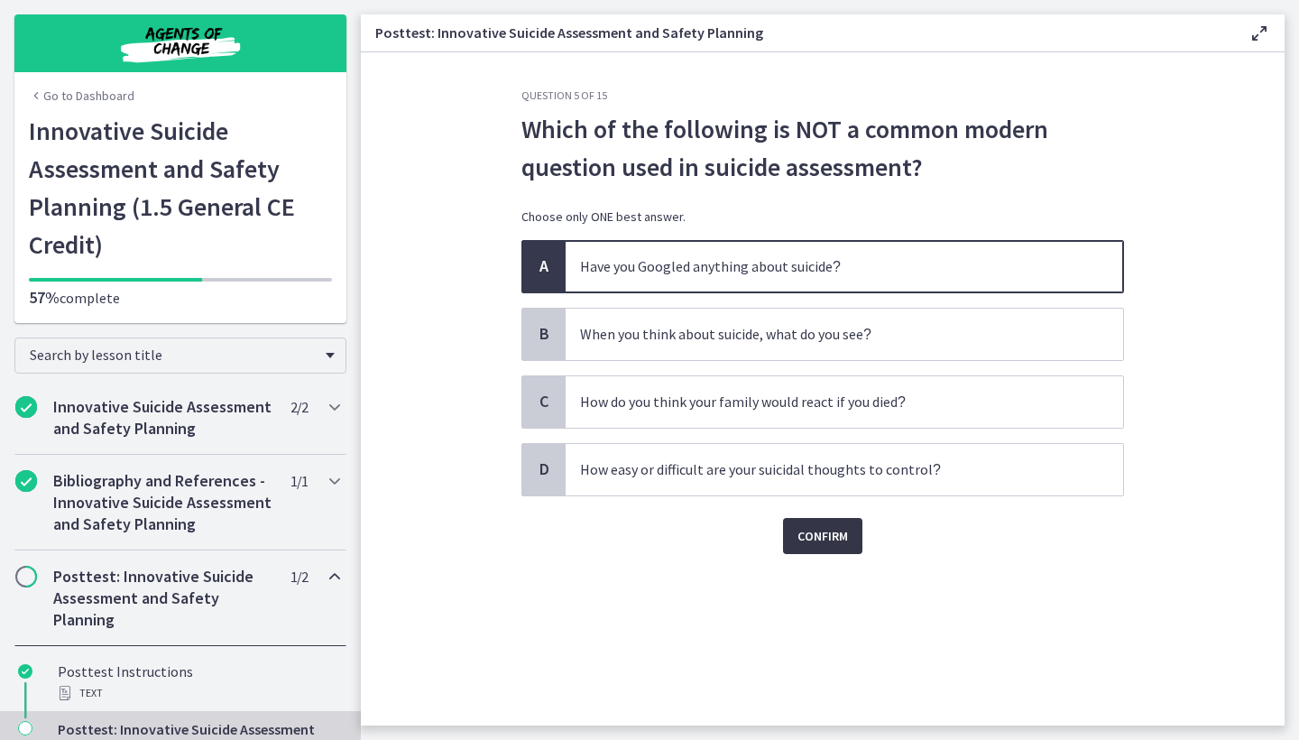
click at [817, 535] on span "Confirm" at bounding box center [822, 536] width 51 height 22
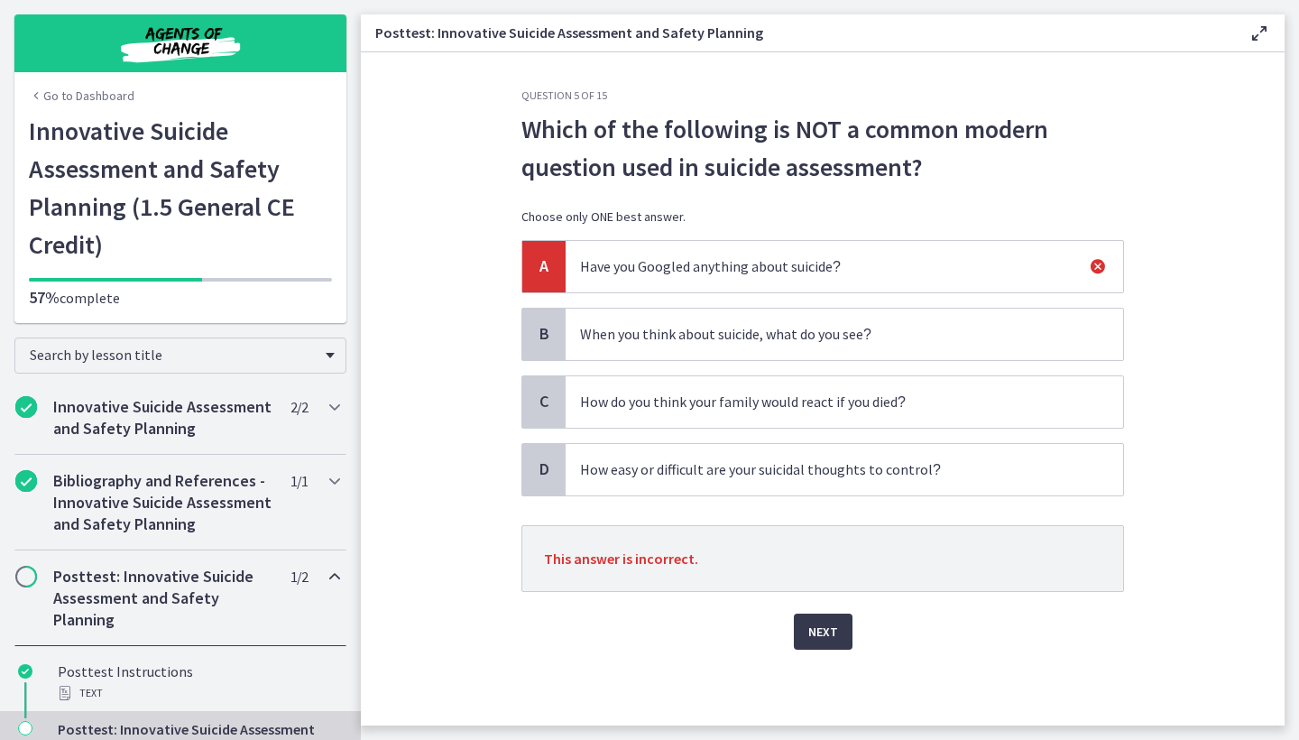
click at [756, 349] on span "When you think about suicide, what do you see ?" at bounding box center [844, 333] width 557 height 51
click at [821, 630] on span "Next" at bounding box center [823, 632] width 30 height 22
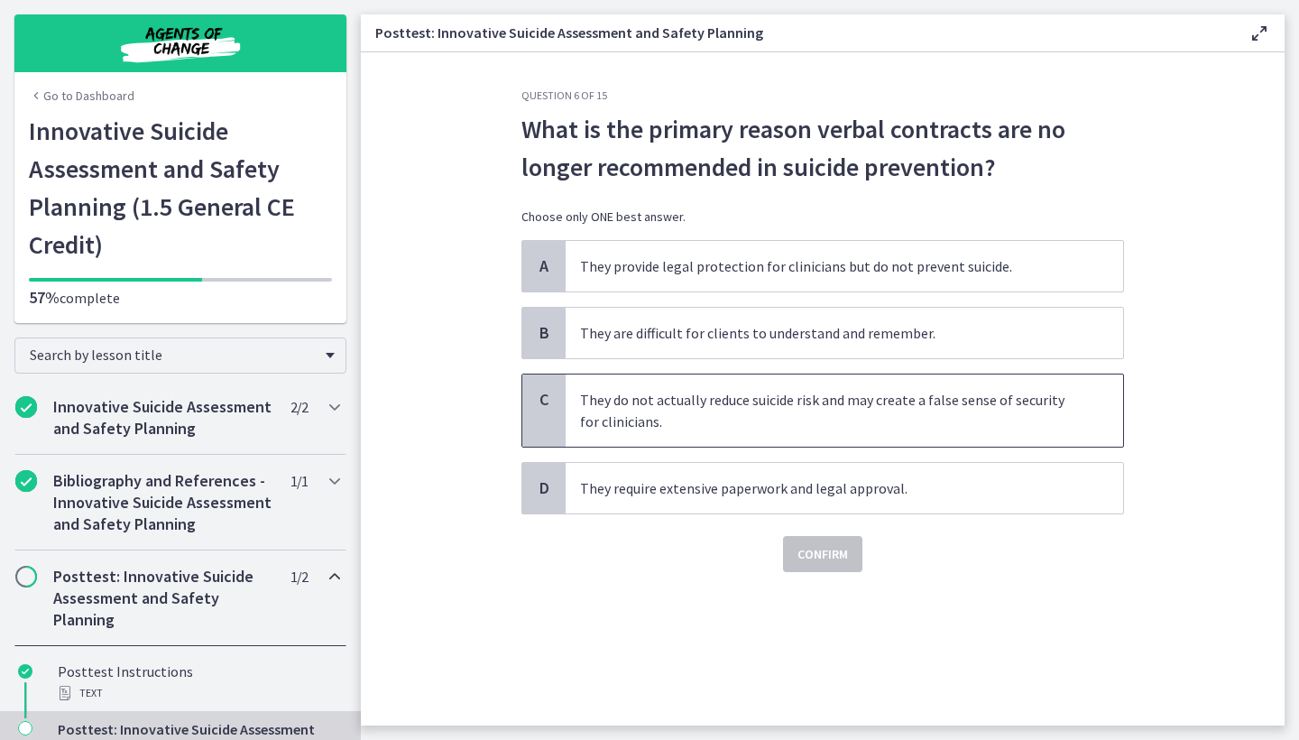
click at [796, 426] on span "They do not actually reduce suicide risk and may create a false sense of securi…" at bounding box center [844, 410] width 557 height 72
click at [820, 558] on span "Confirm" at bounding box center [822, 554] width 51 height 22
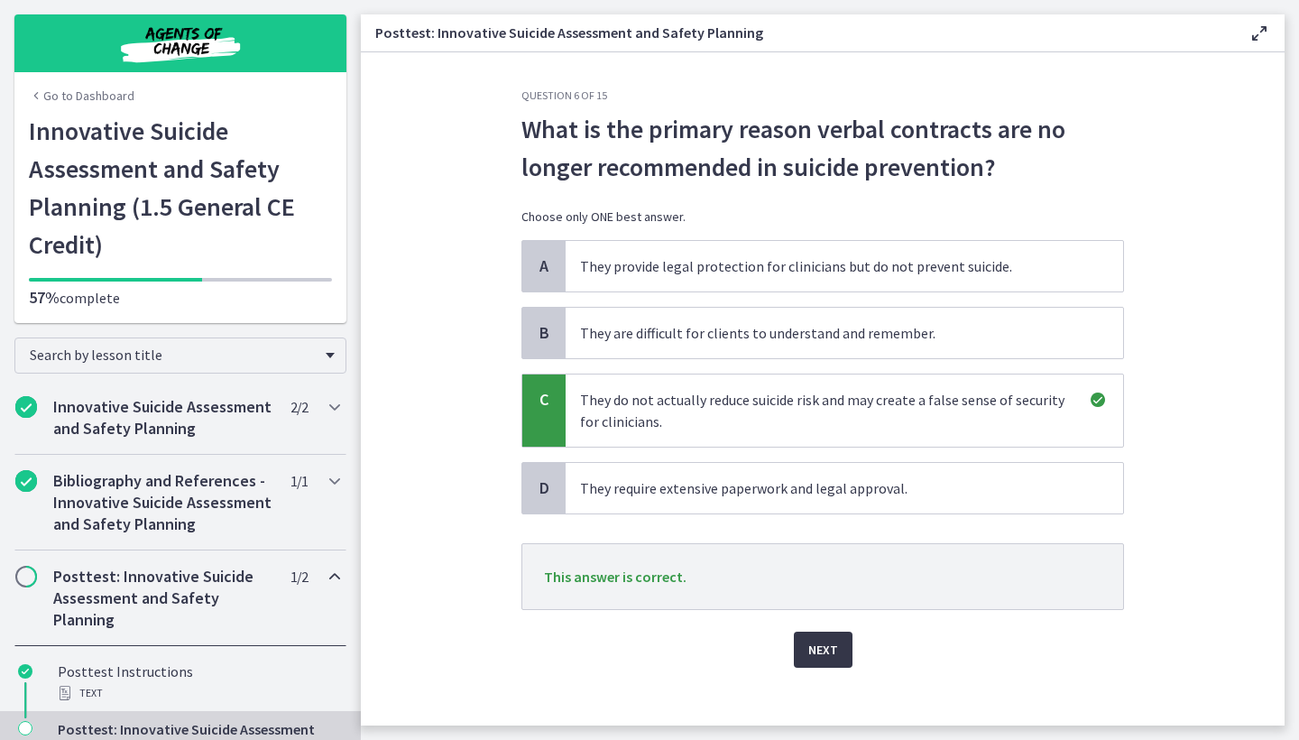
click at [824, 651] on span "Next" at bounding box center [823, 650] width 30 height 22
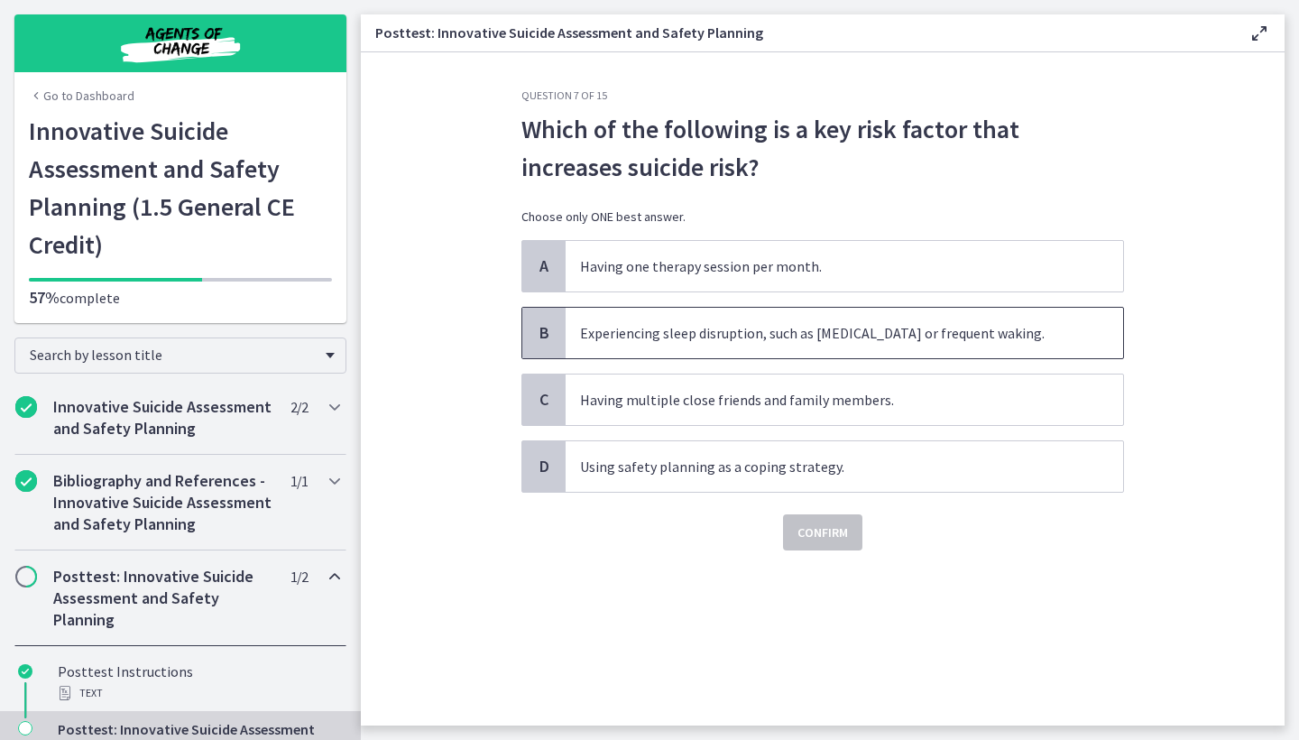
click at [752, 329] on span "Experiencing sleep disruption, such as insomnia or frequent waking." at bounding box center [844, 333] width 557 height 51
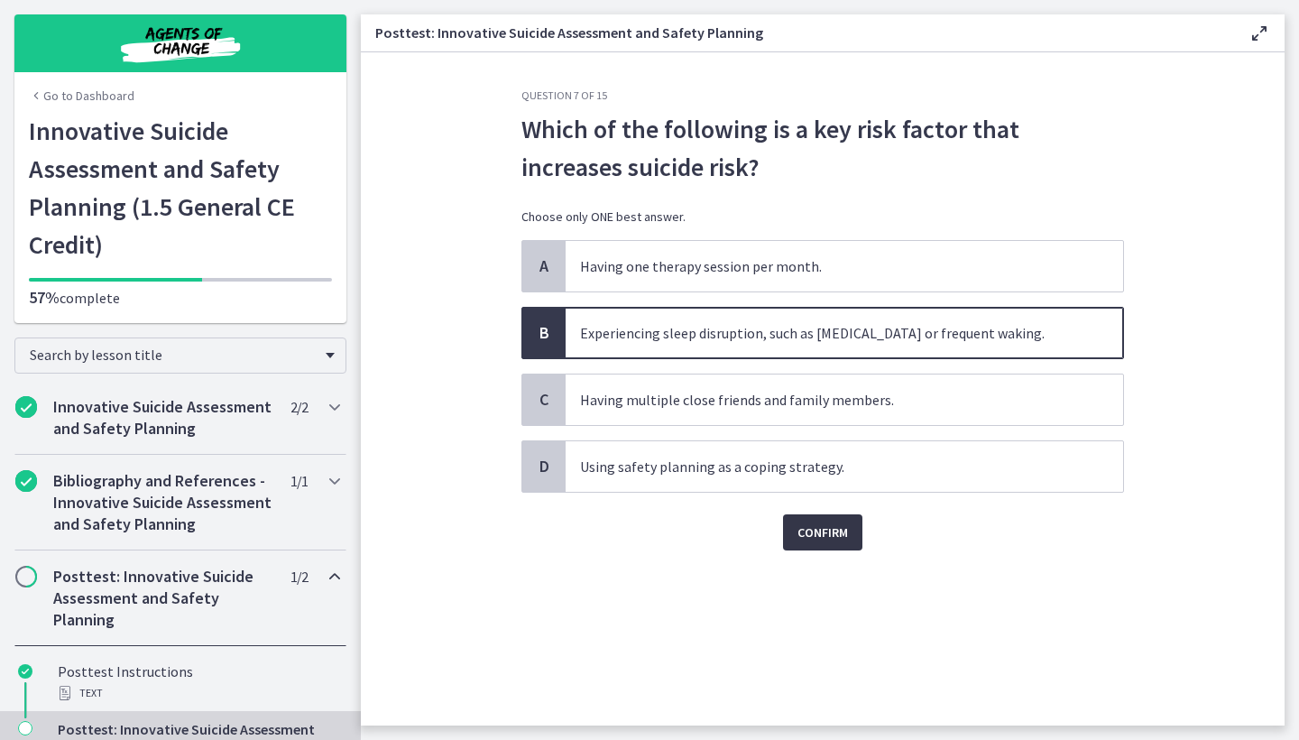
click at [838, 536] on span "Confirm" at bounding box center [822, 532] width 51 height 22
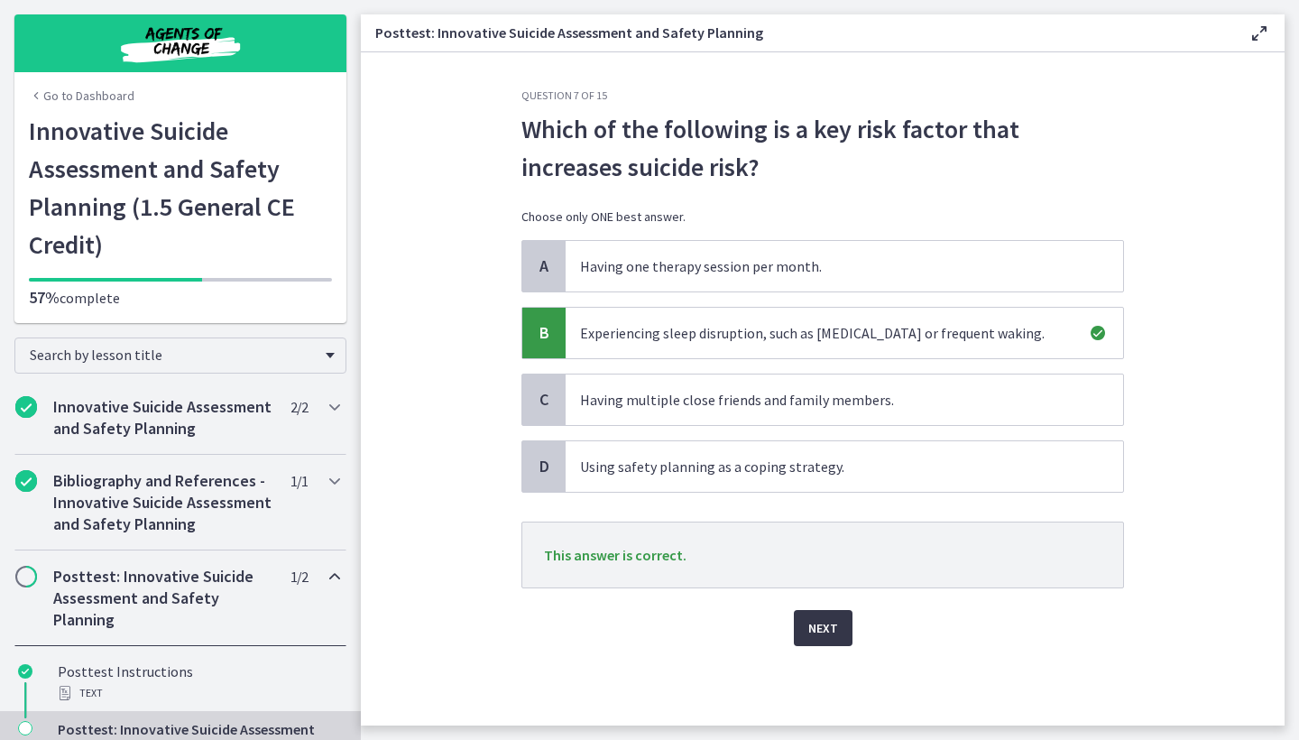
click at [835, 621] on span "Next" at bounding box center [823, 628] width 30 height 22
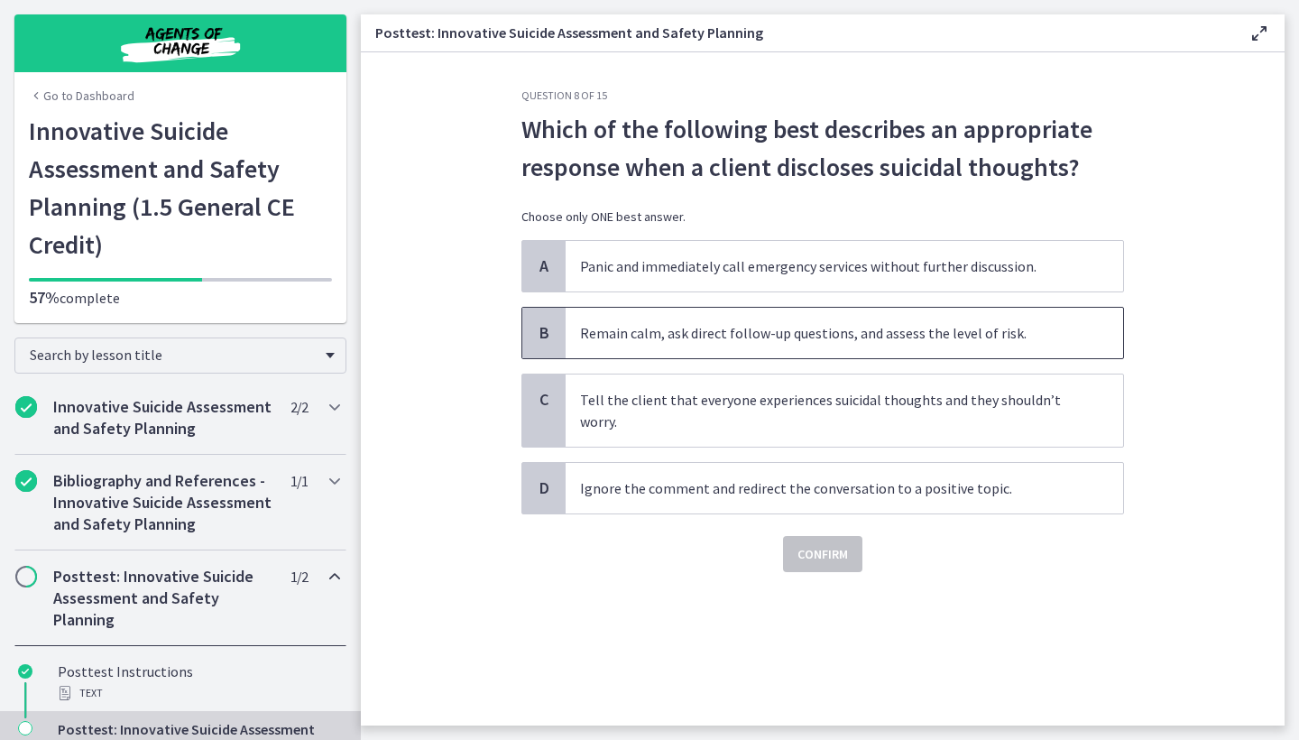
click at [708, 343] on span "Remain calm, ask direct follow-up questions, and assess the level of risk." at bounding box center [844, 333] width 557 height 51
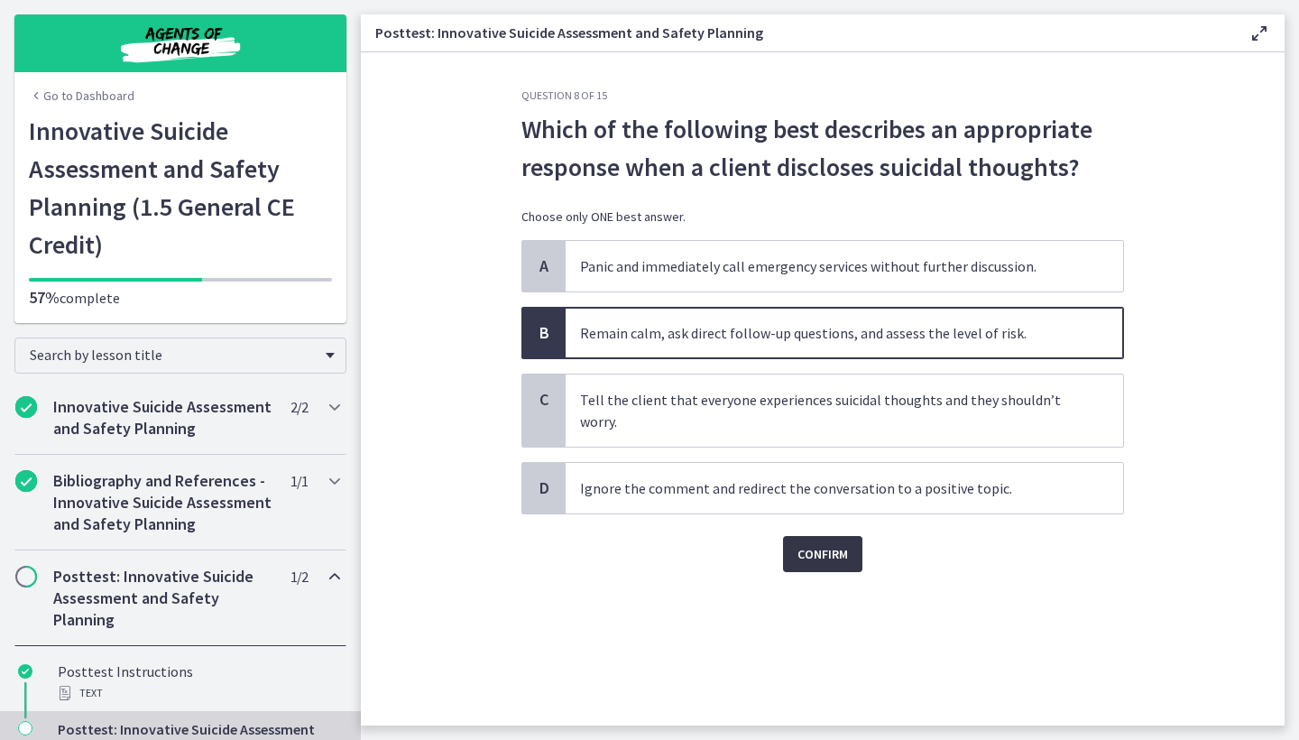
click at [820, 554] on span "Confirm" at bounding box center [822, 554] width 51 height 22
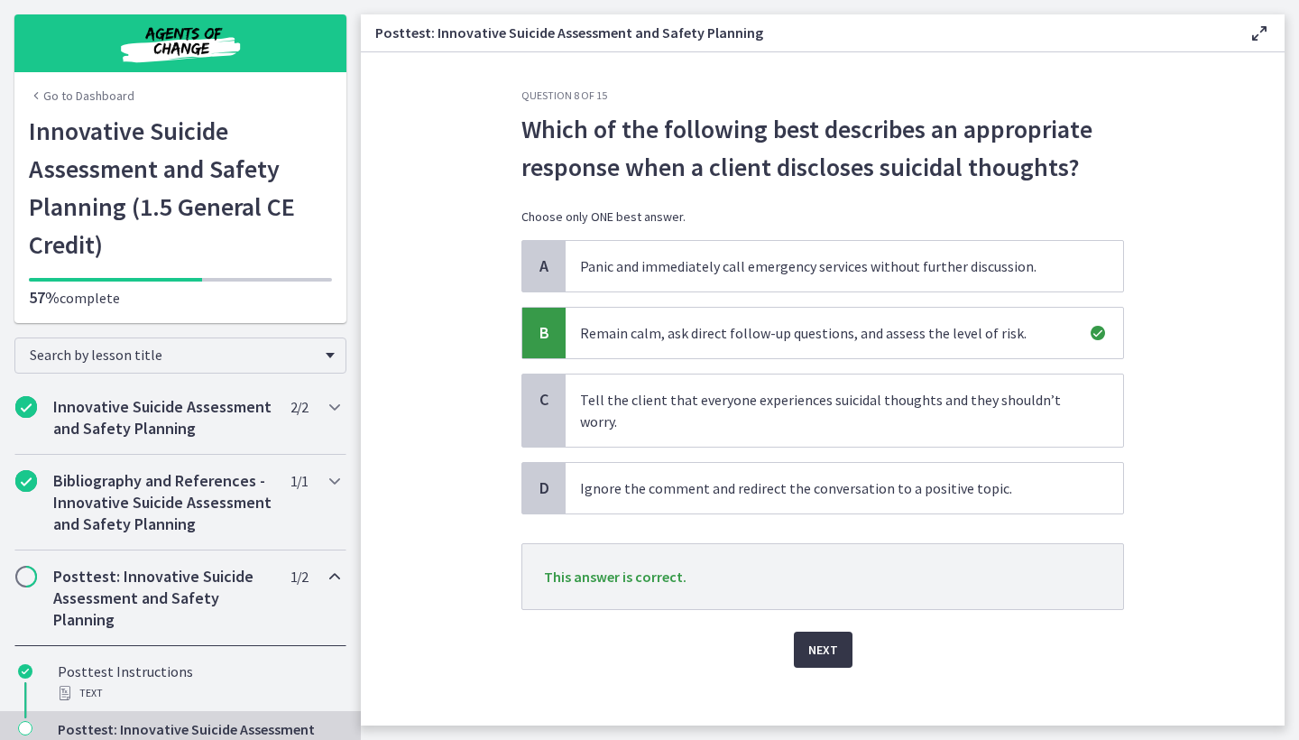
click at [843, 646] on button "Next" at bounding box center [823, 649] width 59 height 36
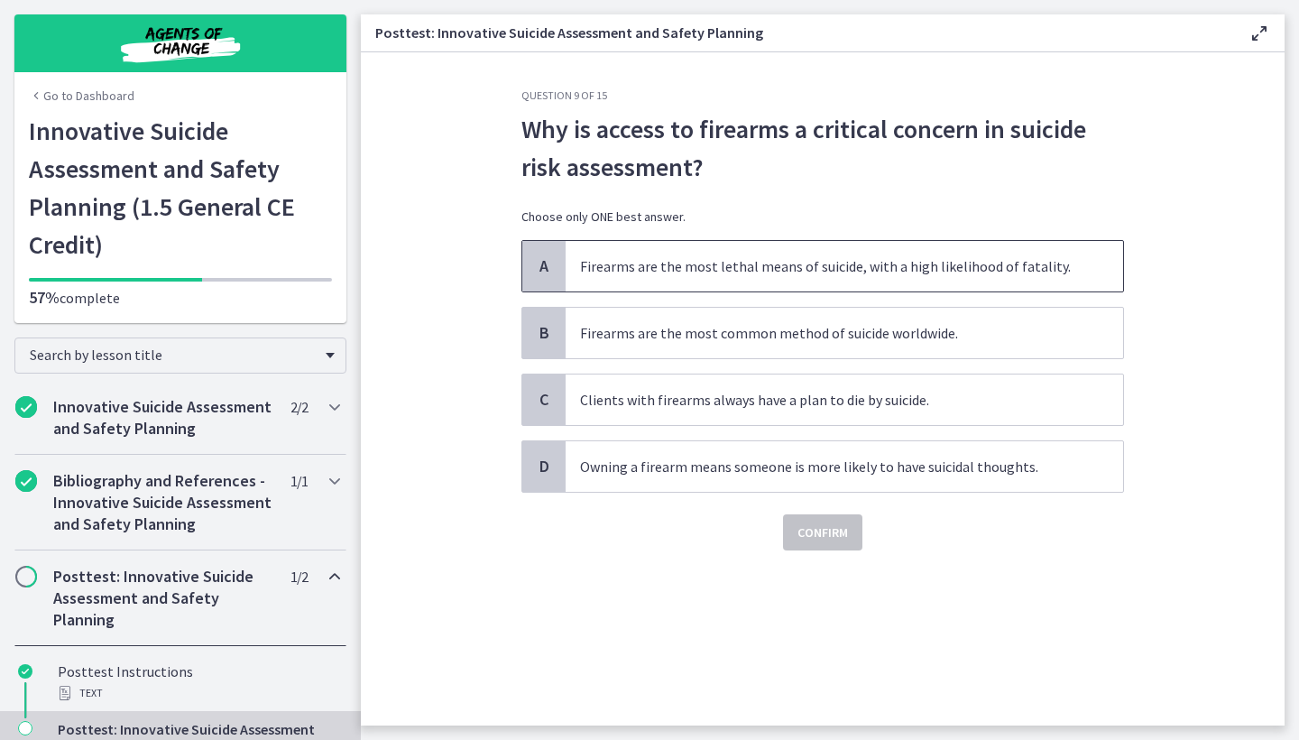
click at [827, 280] on span "Firearms are the most lethal means of suicide, with a high likelihood of fatali…" at bounding box center [844, 266] width 557 height 51
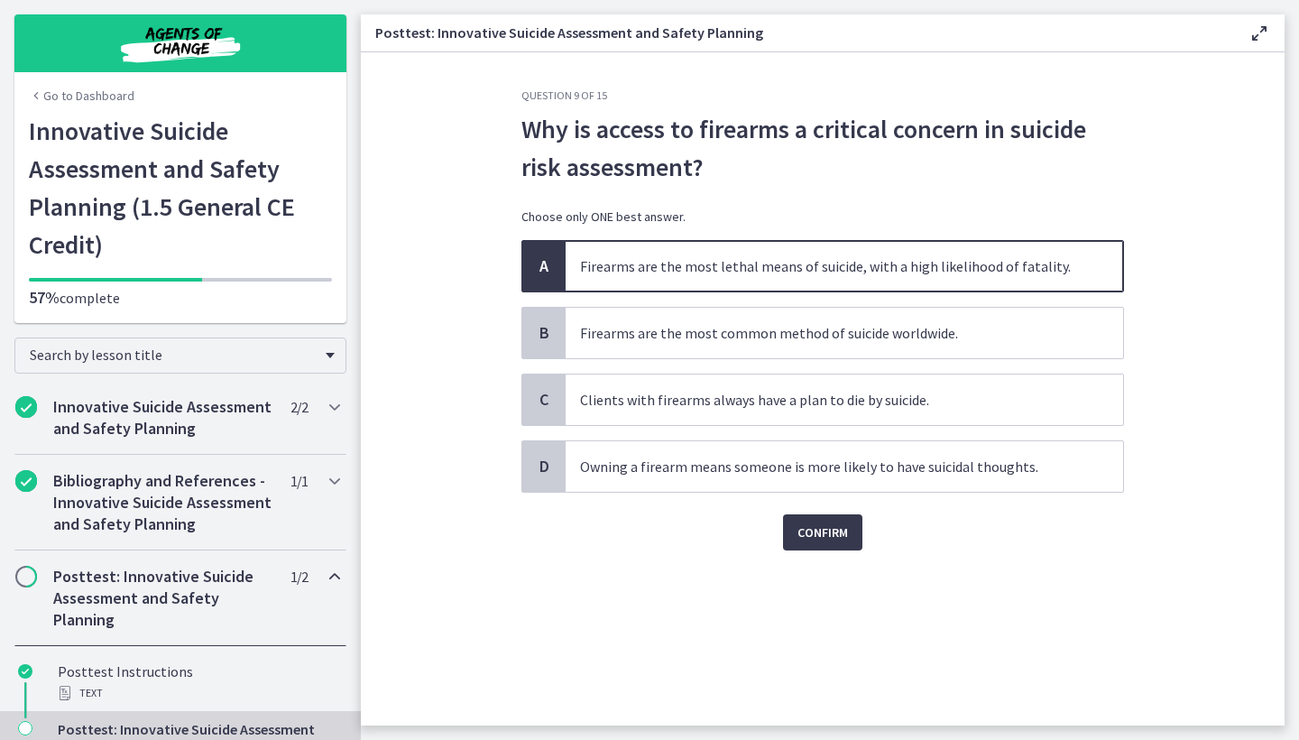
click at [831, 512] on div "Confirm" at bounding box center [822, 521] width 603 height 58
click at [831, 527] on span "Confirm" at bounding box center [822, 532] width 51 height 22
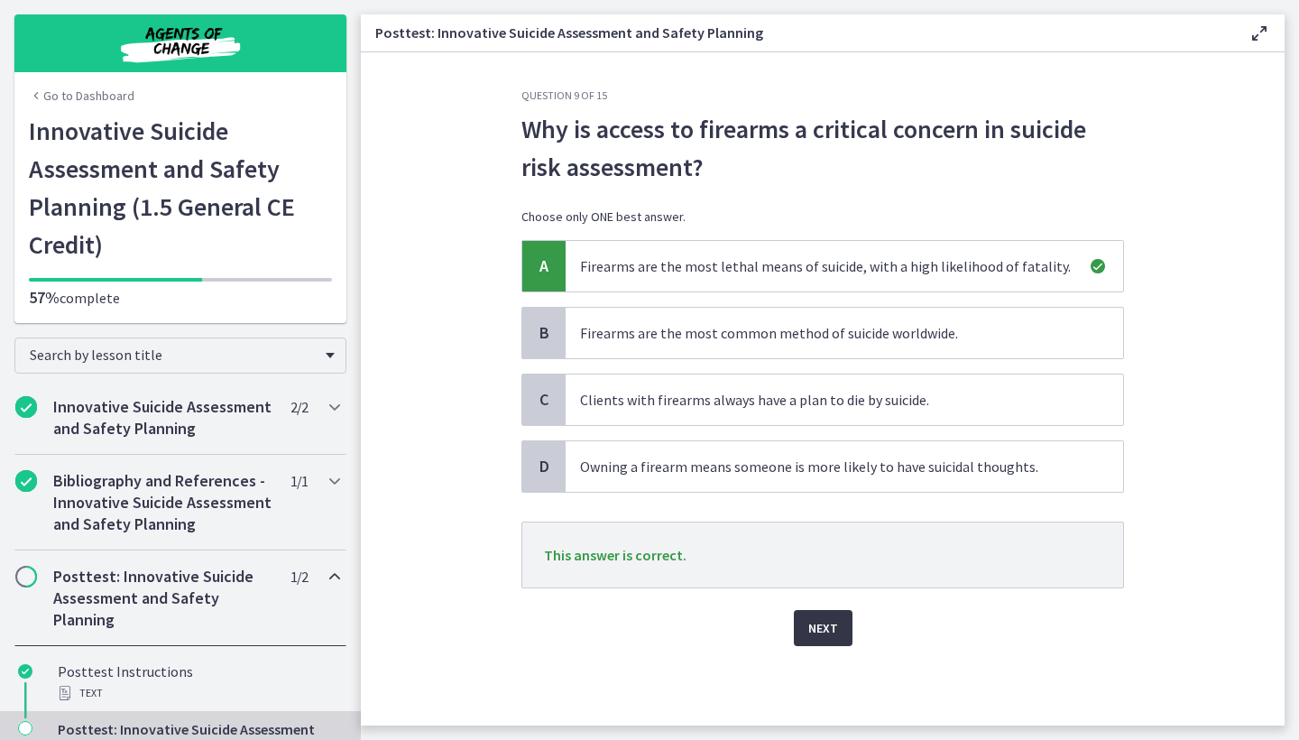
click at [833, 638] on span "Next" at bounding box center [823, 628] width 30 height 22
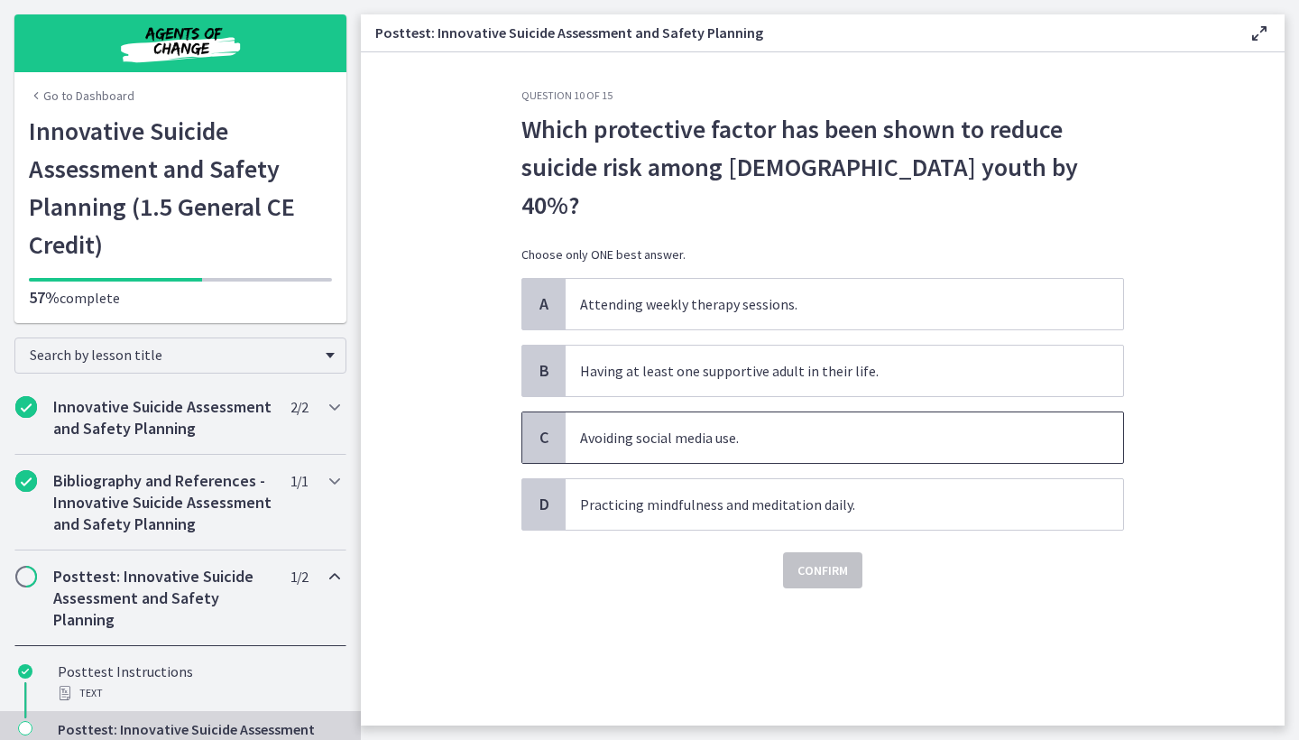
click at [612, 412] on span "Avoiding social media use." at bounding box center [844, 437] width 557 height 51
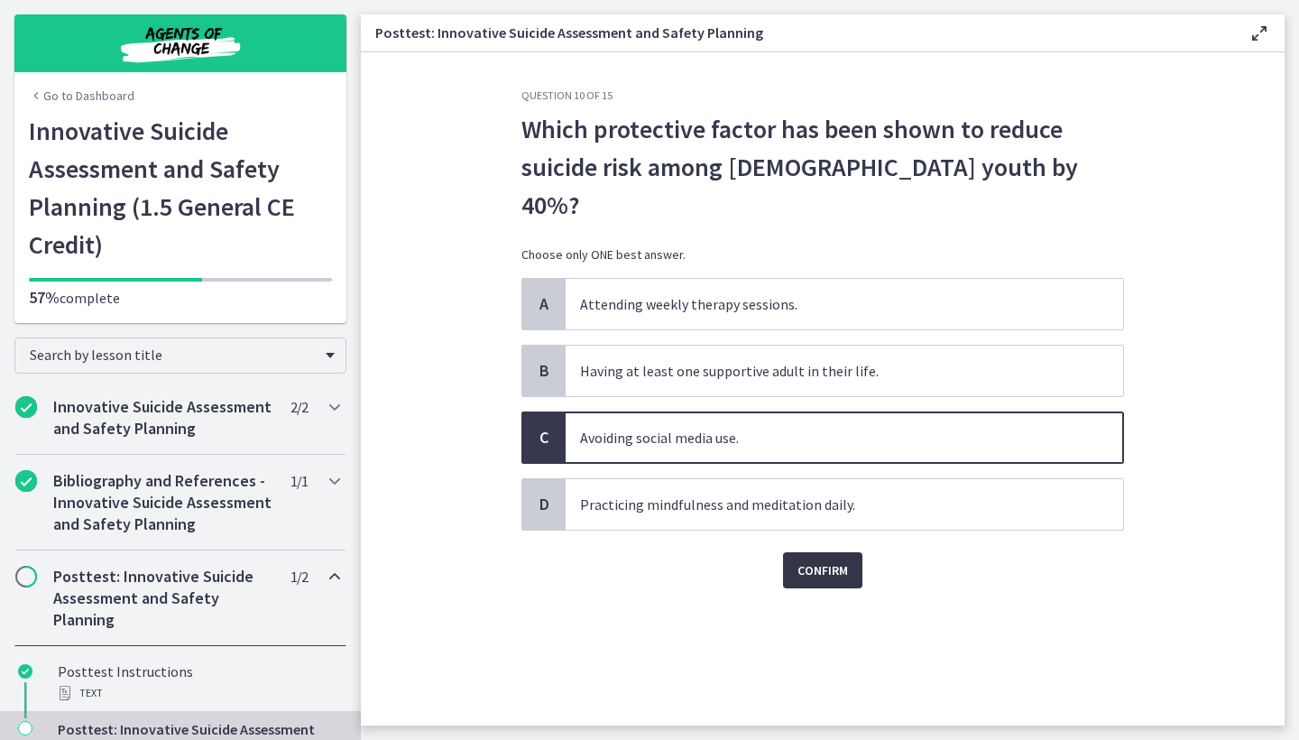
click at [812, 559] on span "Confirm" at bounding box center [822, 570] width 51 height 22
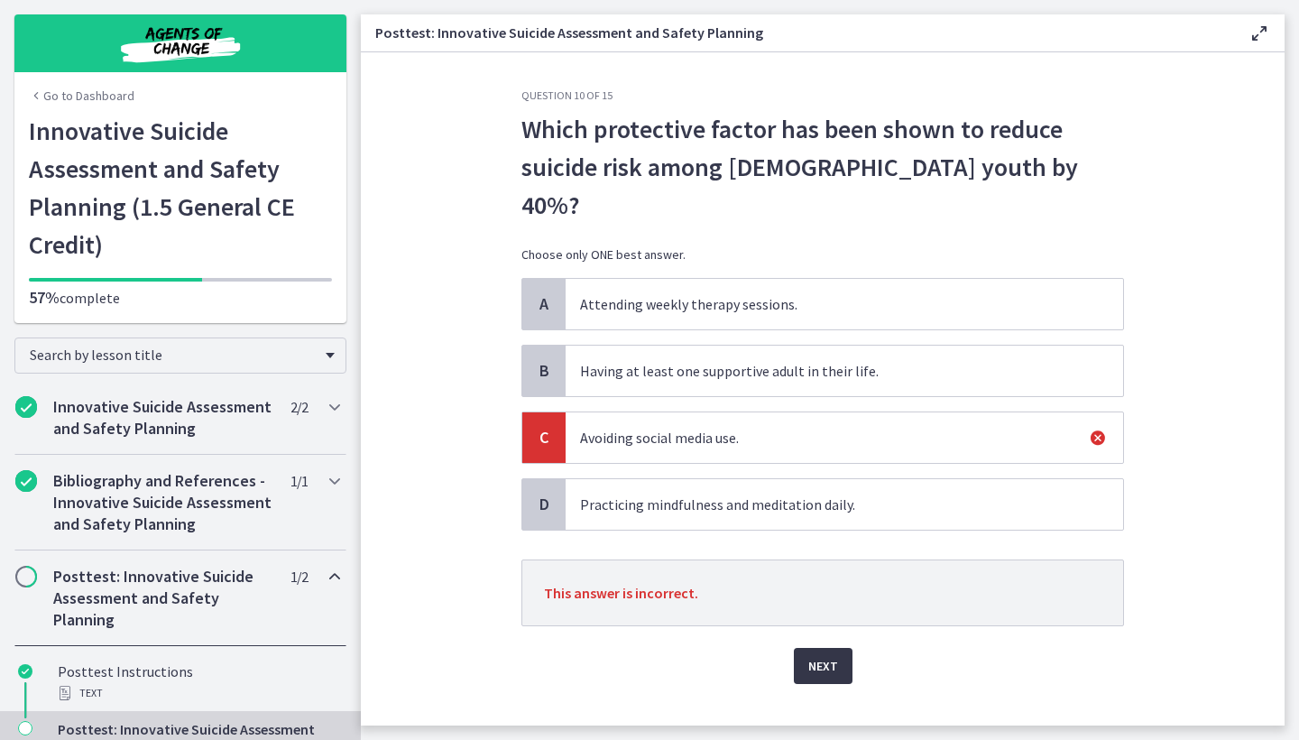
click at [834, 655] on span "Next" at bounding box center [823, 666] width 30 height 22
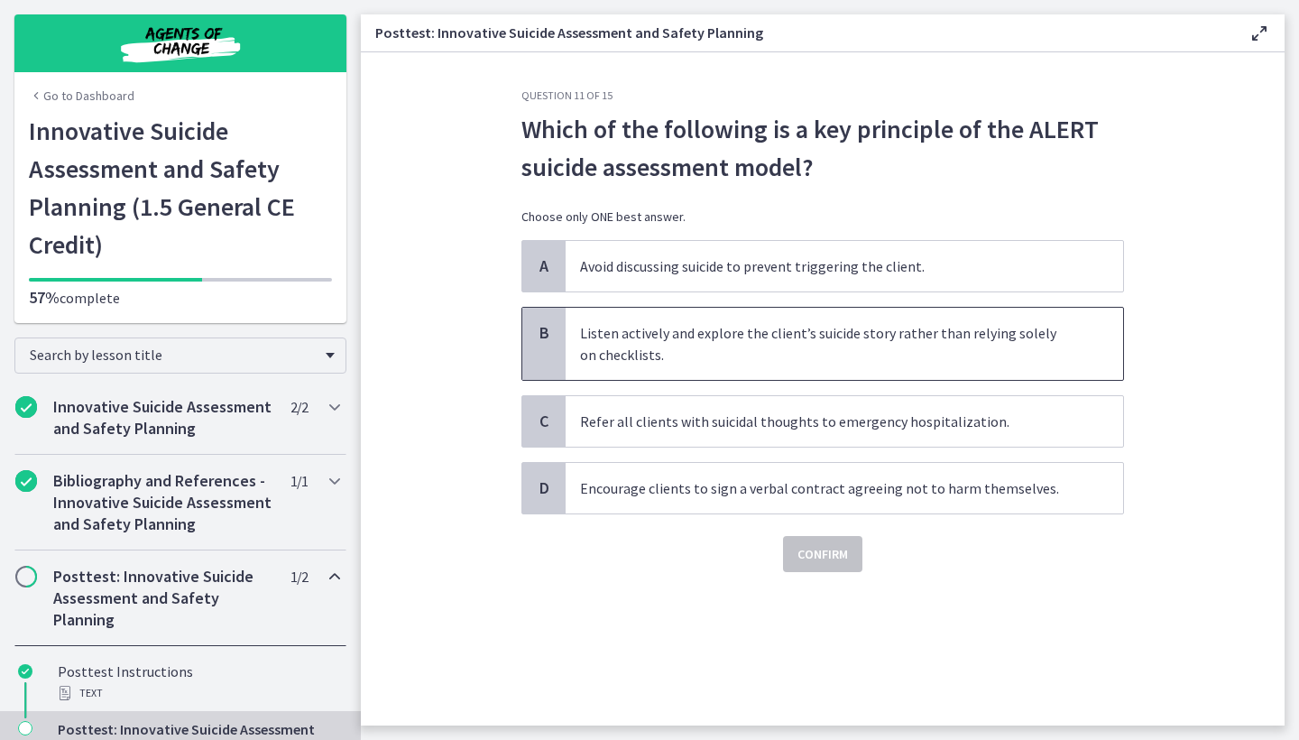
click at [704, 354] on span "Listen actively and explore the client’s suicide story rather than relying sole…" at bounding box center [844, 344] width 557 height 72
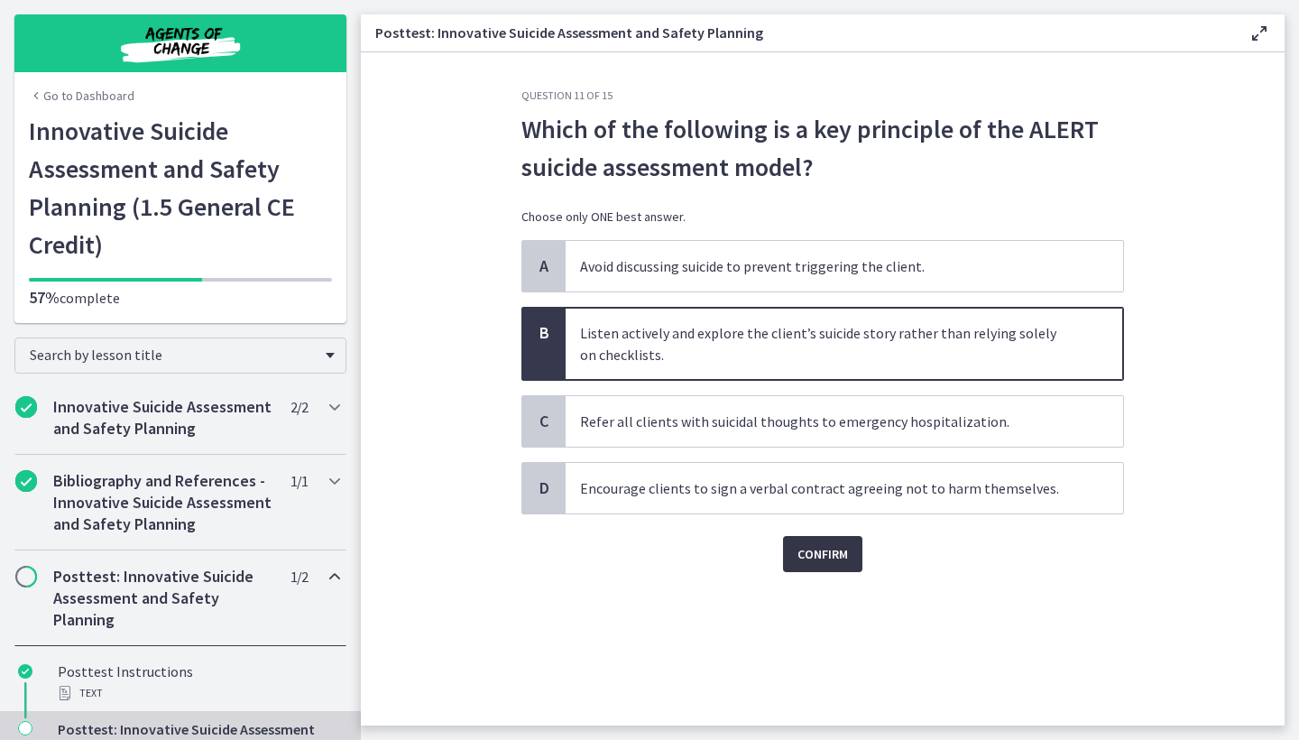
click at [804, 567] on button "Confirm" at bounding box center [822, 554] width 79 height 36
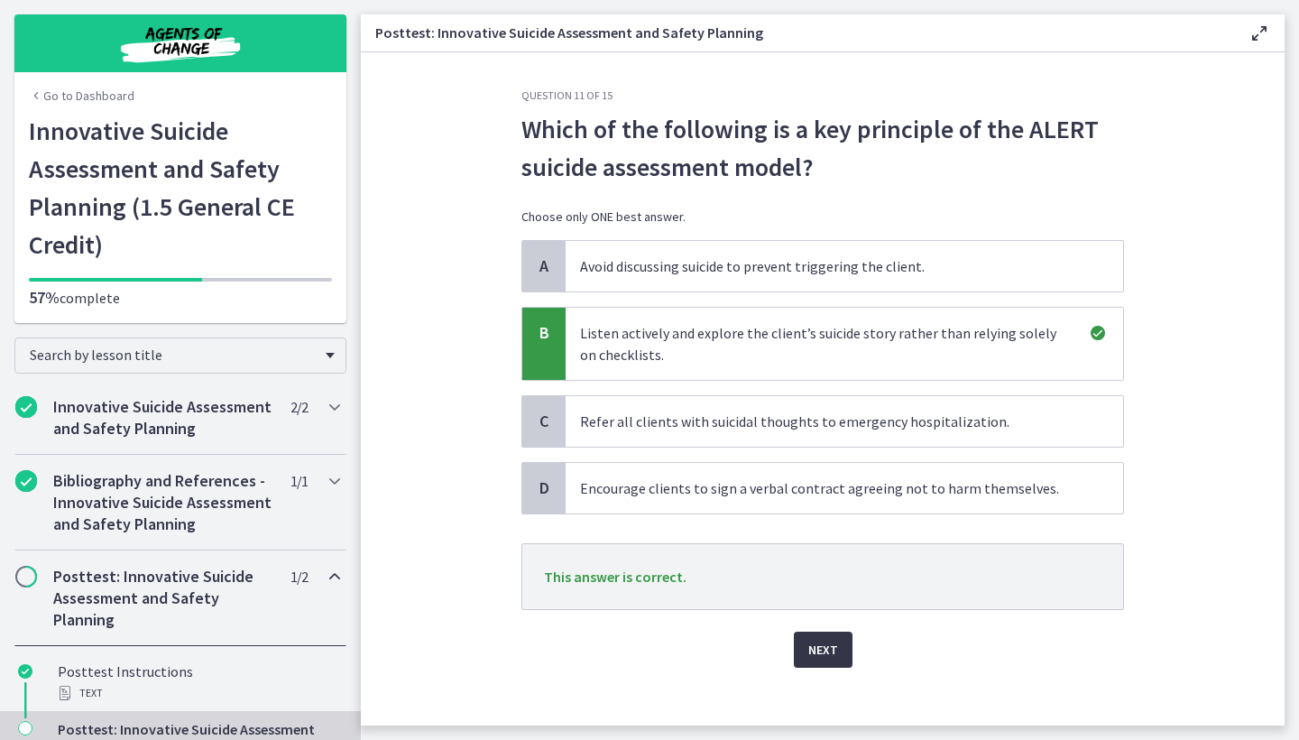
click at [837, 649] on button "Next" at bounding box center [823, 649] width 59 height 36
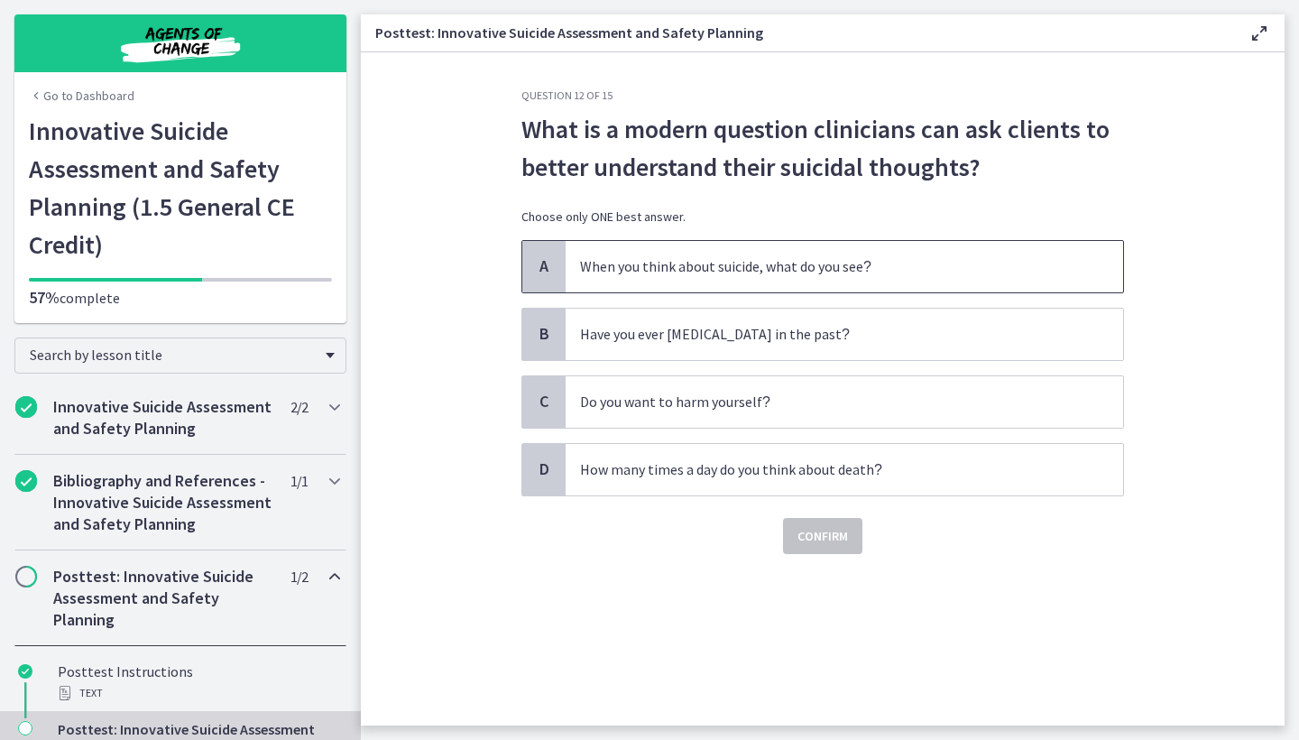
click at [763, 263] on p "When you think about suicide, what do you see ?" at bounding box center [826, 266] width 492 height 23
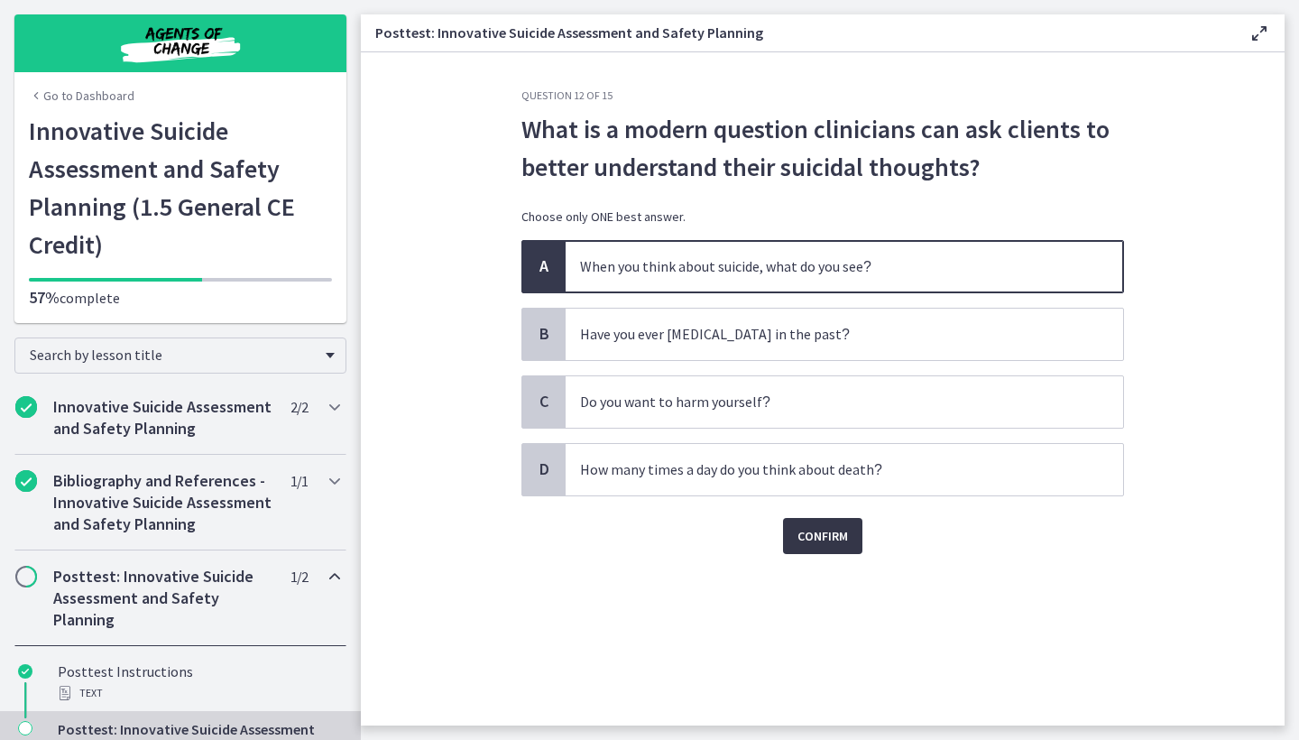
click at [821, 529] on span "Confirm" at bounding box center [822, 536] width 51 height 22
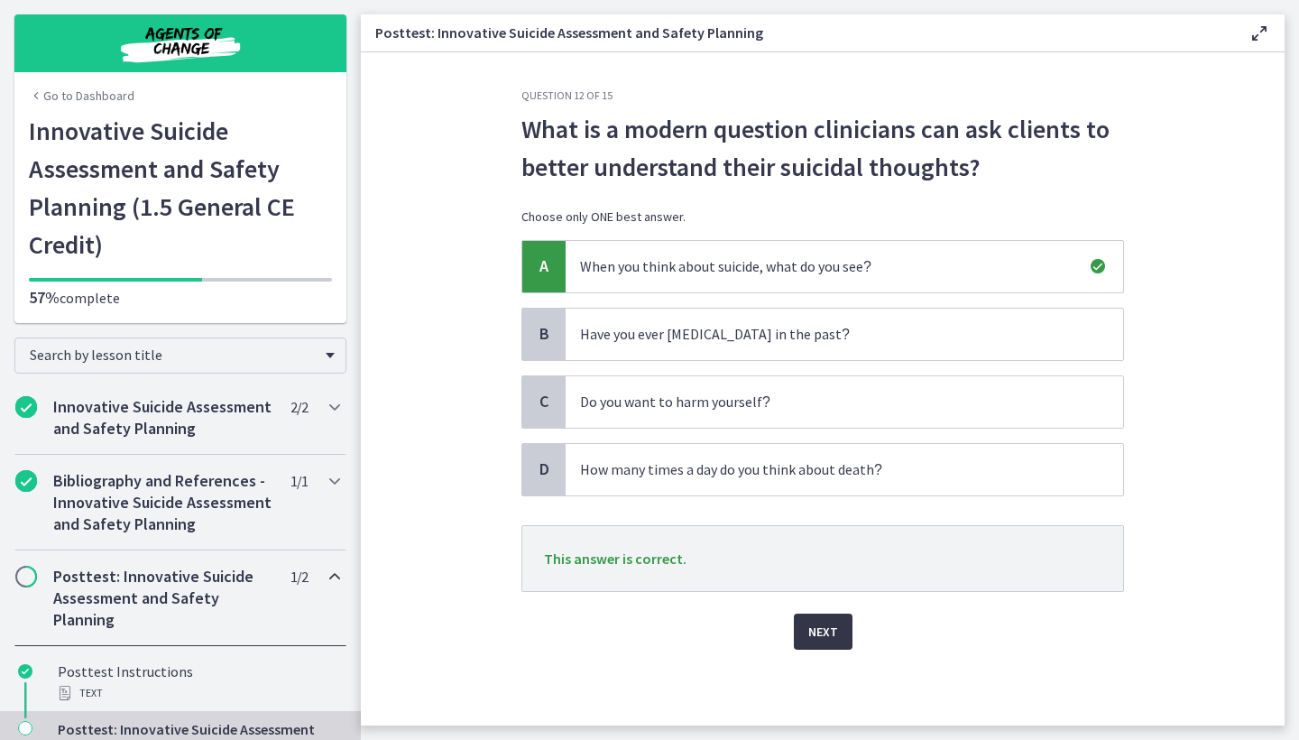
click at [842, 647] on button "Next" at bounding box center [823, 631] width 59 height 36
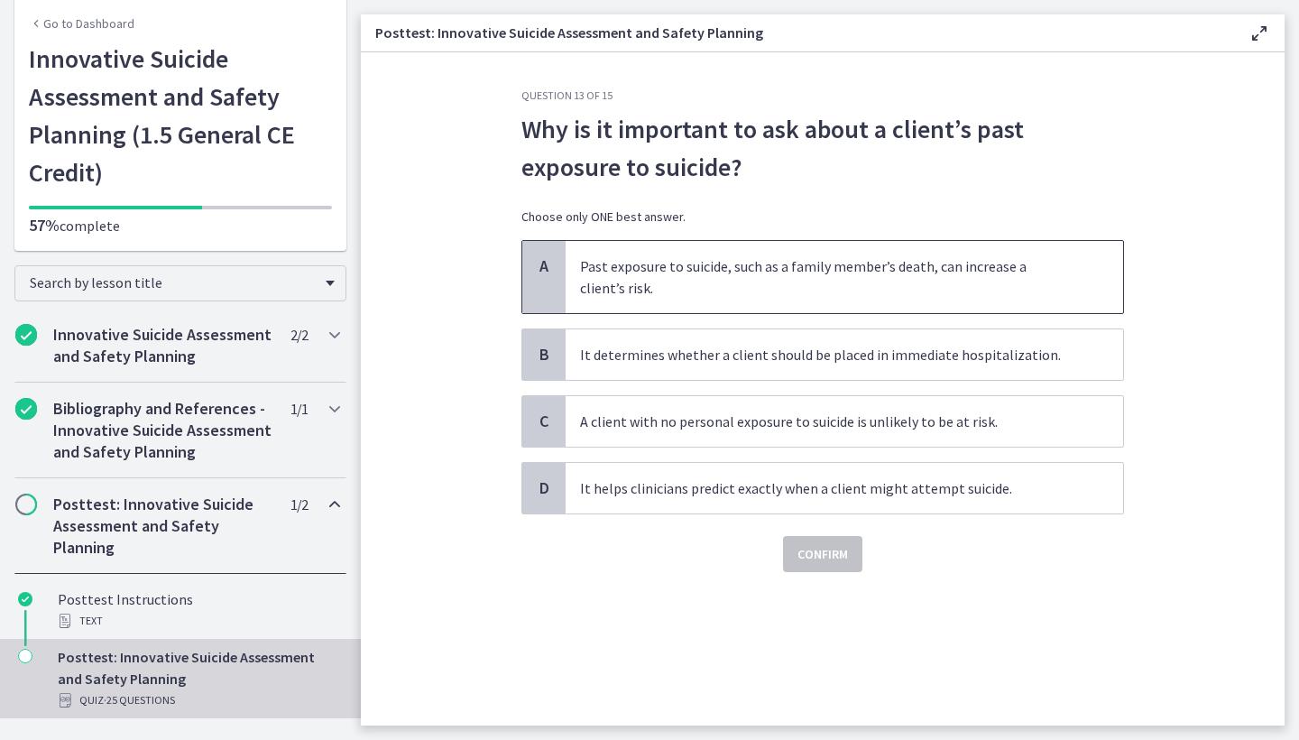
click at [731, 269] on span "Past exposure to suicide, such as a family member’s death, can increase a clien…" at bounding box center [844, 277] width 557 height 72
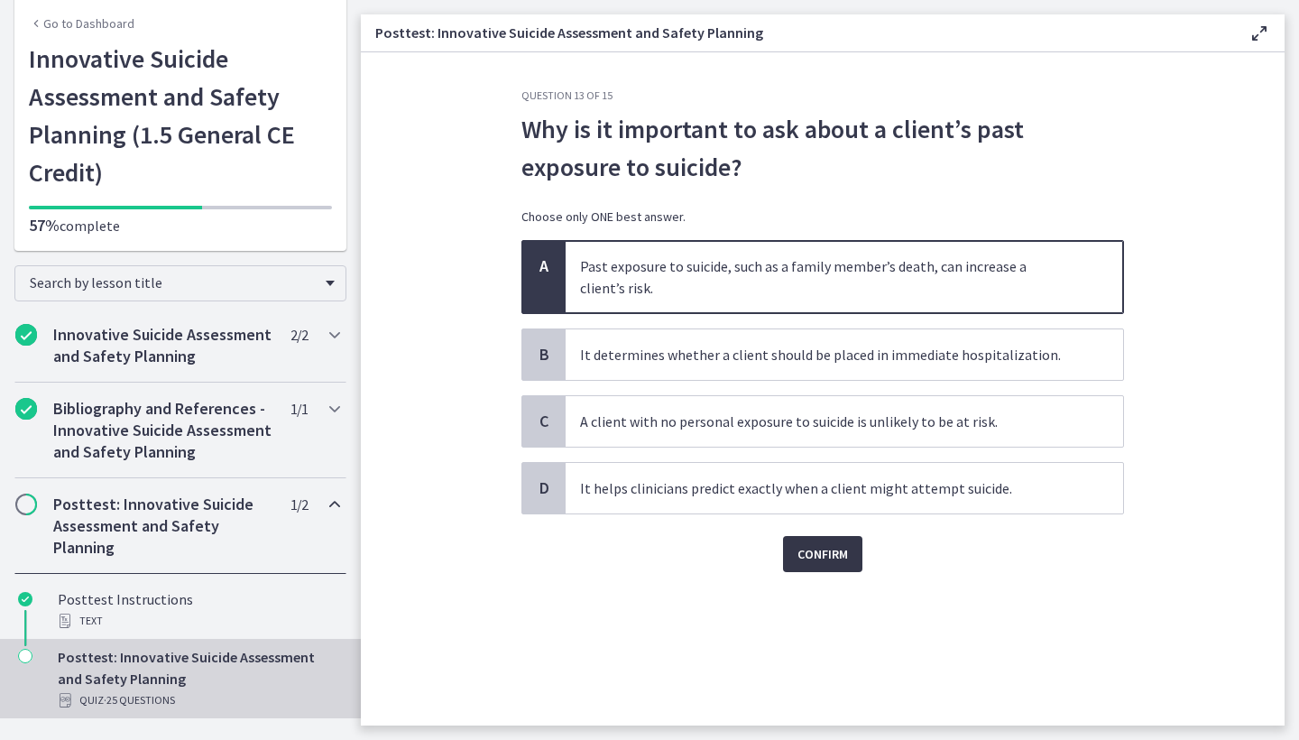
click at [808, 562] on span "Confirm" at bounding box center [822, 554] width 51 height 22
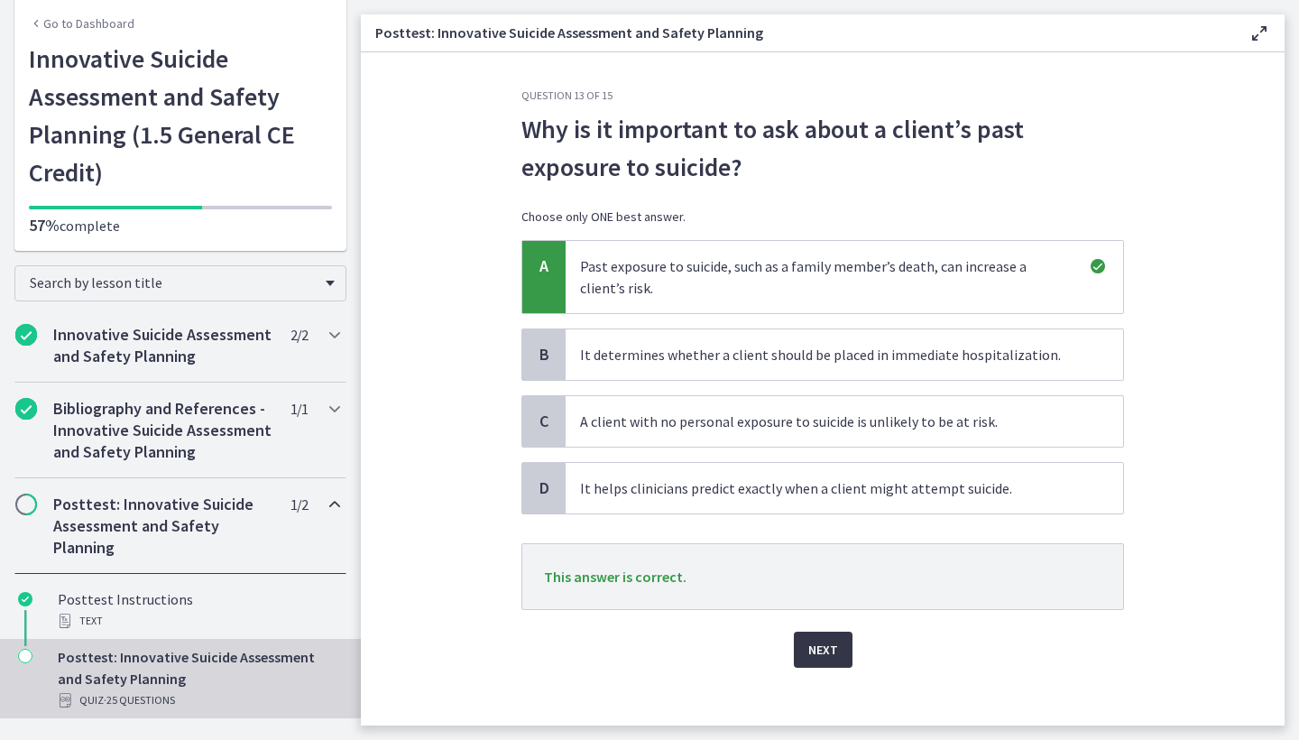
click at [822, 655] on span "Next" at bounding box center [823, 650] width 30 height 22
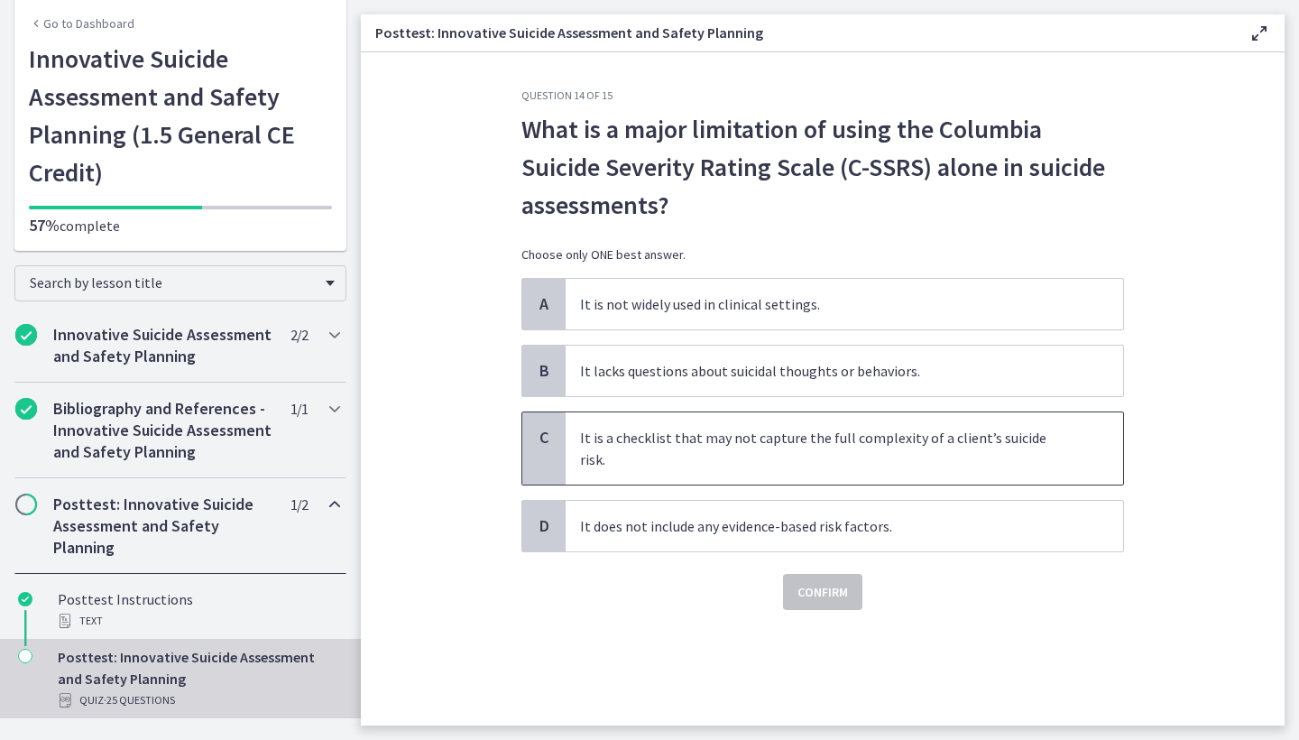
click at [727, 434] on span "It is a checklist that may not capture the full complexity of a client’s suicid…" at bounding box center [844, 448] width 557 height 72
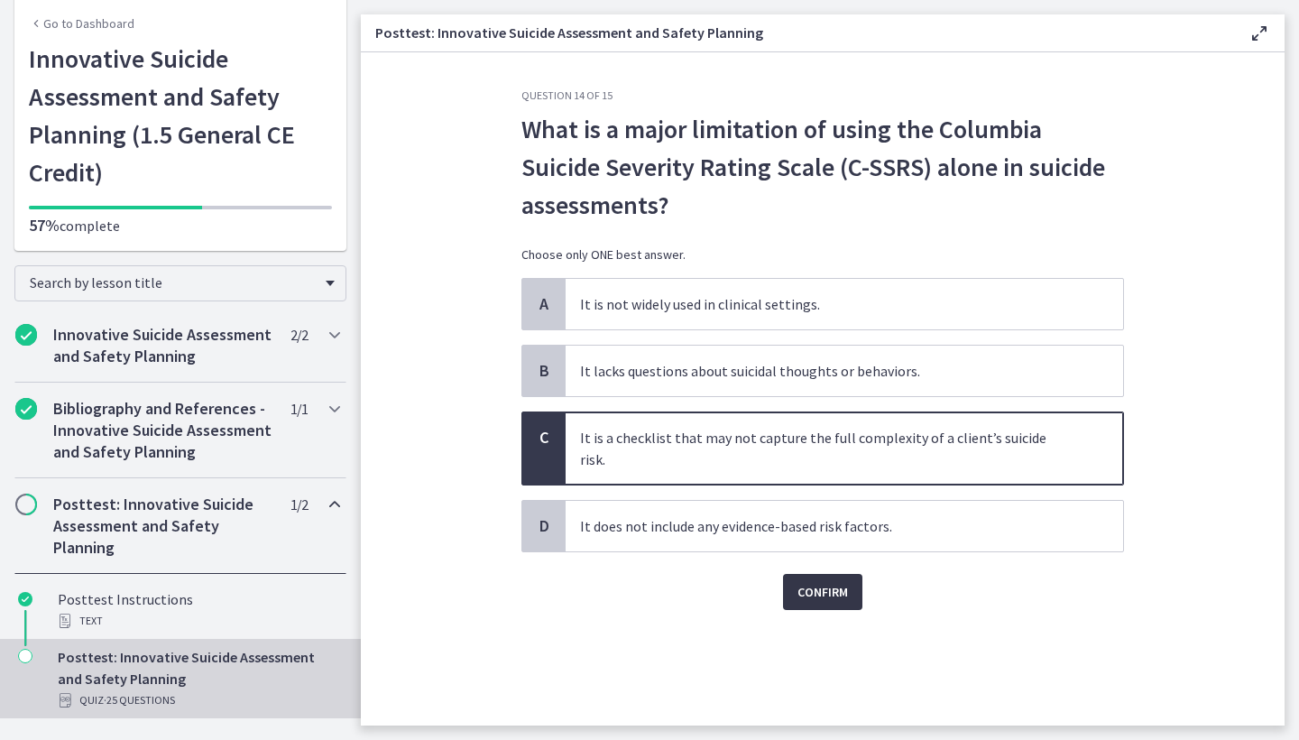
click at [821, 581] on span "Confirm" at bounding box center [822, 592] width 51 height 22
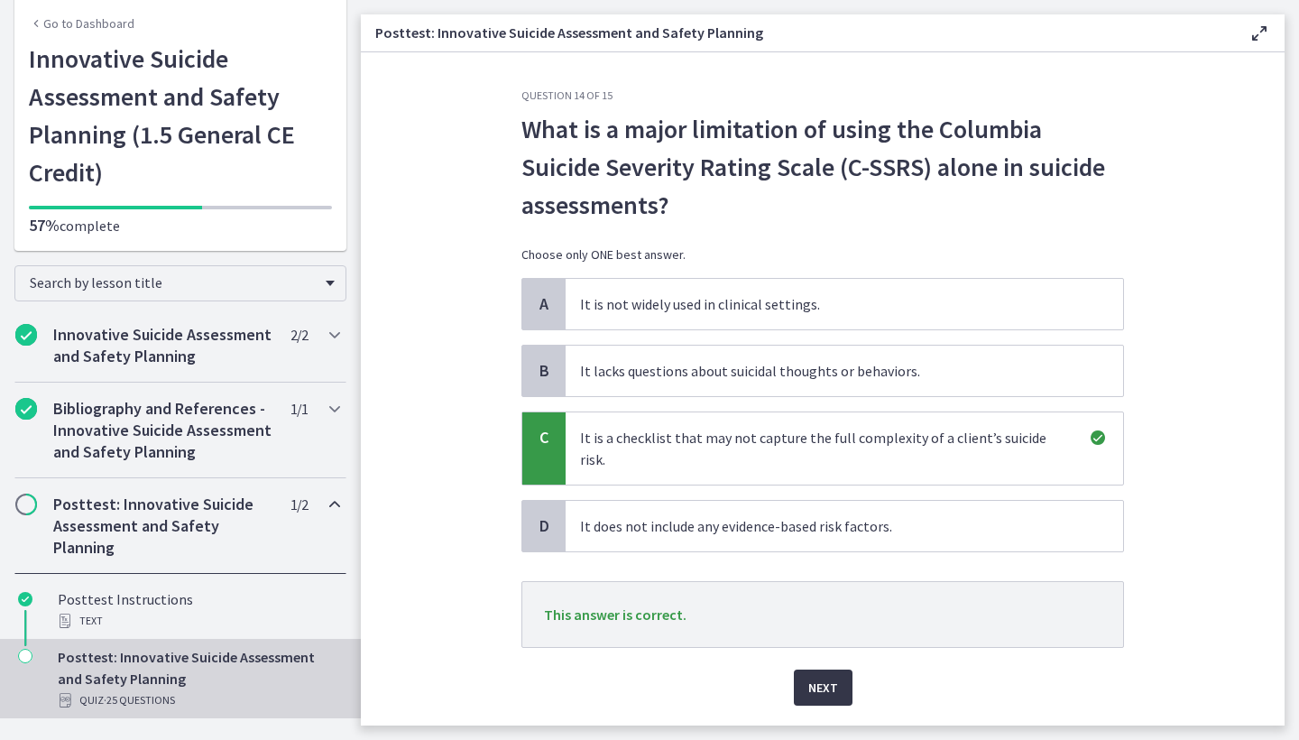
click at [822, 676] on span "Next" at bounding box center [823, 687] width 30 height 22
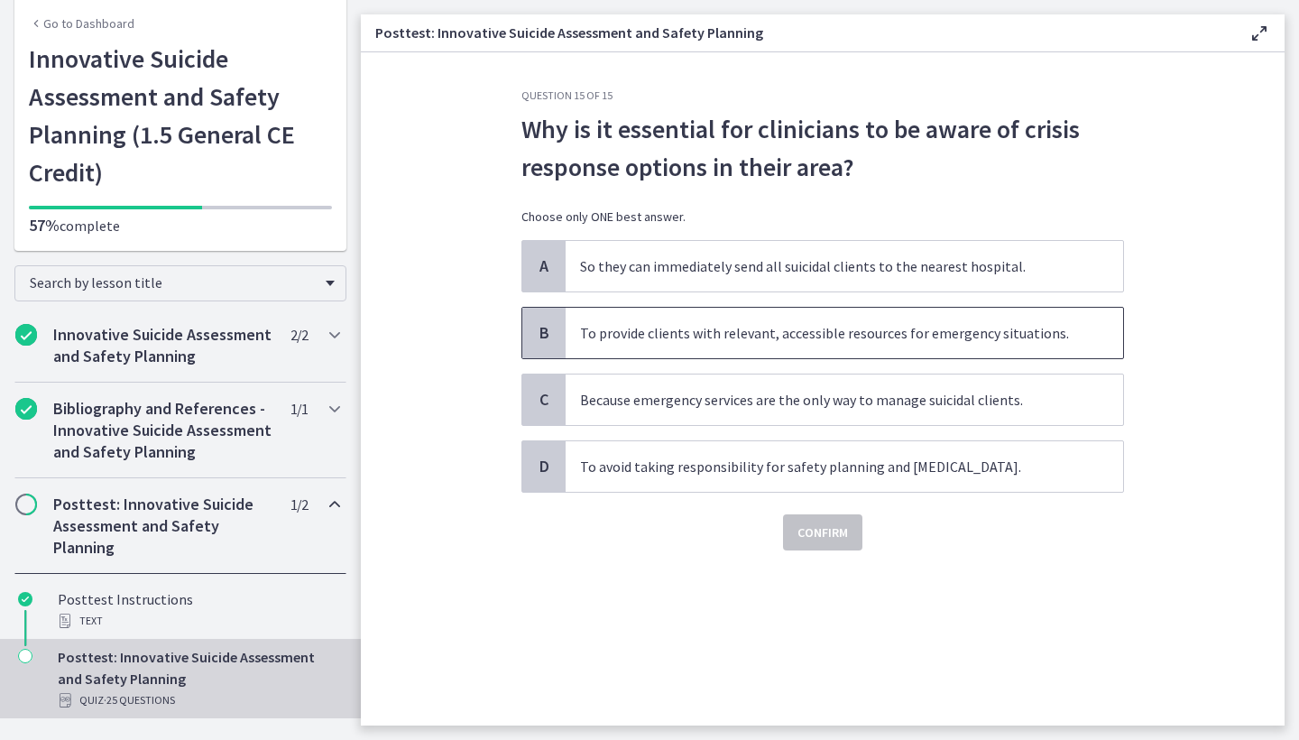
click at [732, 338] on span "To provide clients with relevant, accessible resources for emergency situations." at bounding box center [844, 333] width 557 height 51
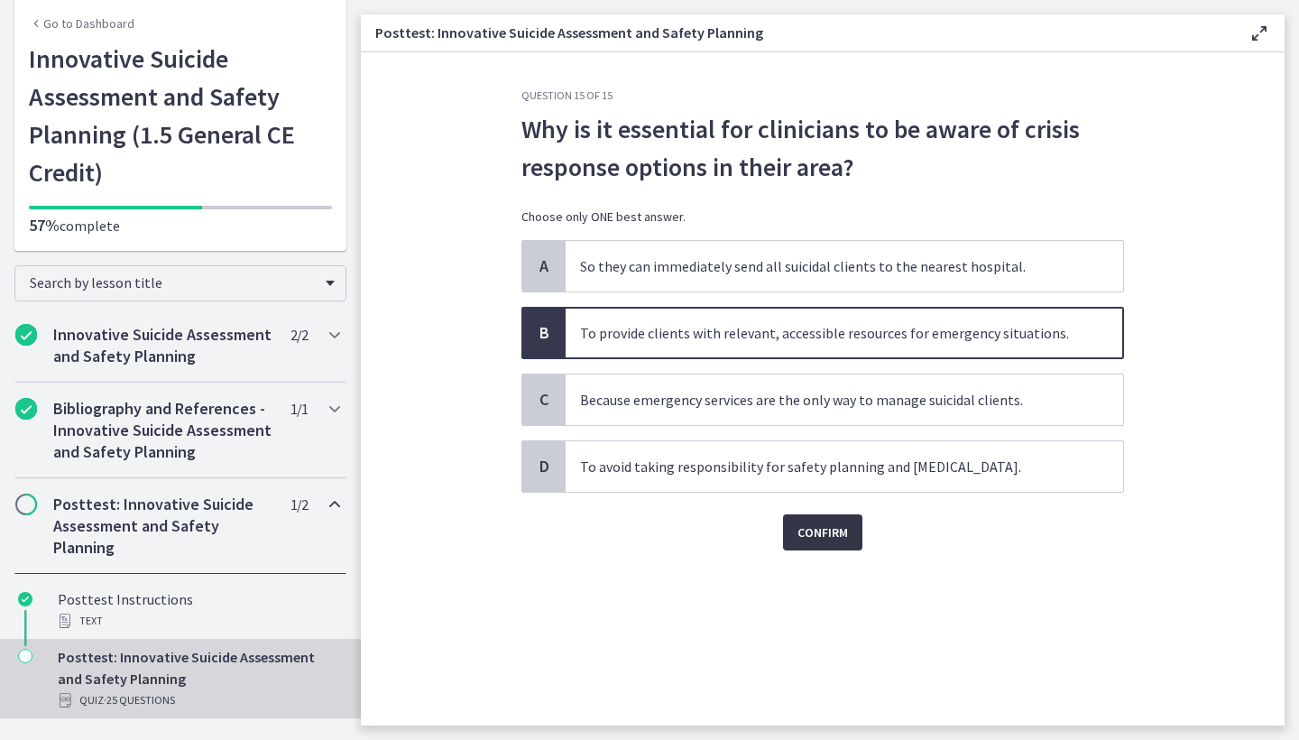
click at [806, 529] on span "Confirm" at bounding box center [822, 532] width 51 height 22
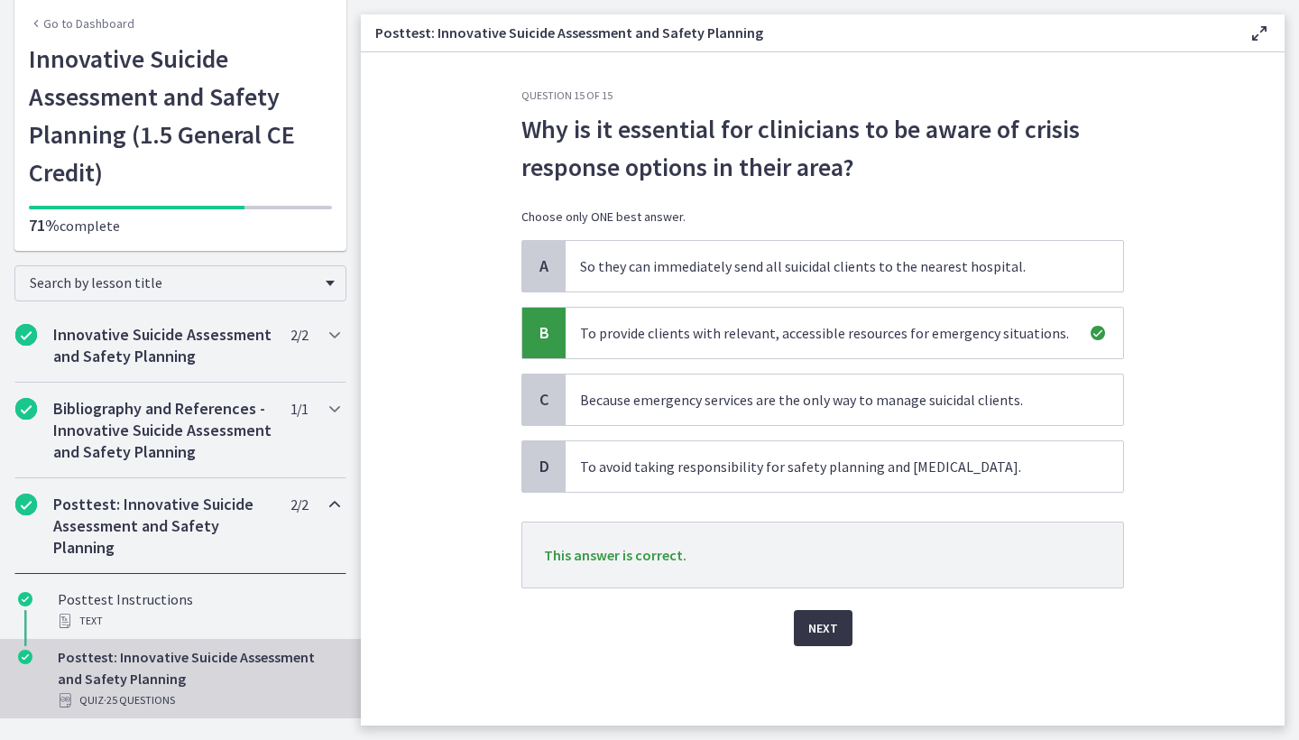
click at [824, 628] on span "Next" at bounding box center [823, 628] width 30 height 22
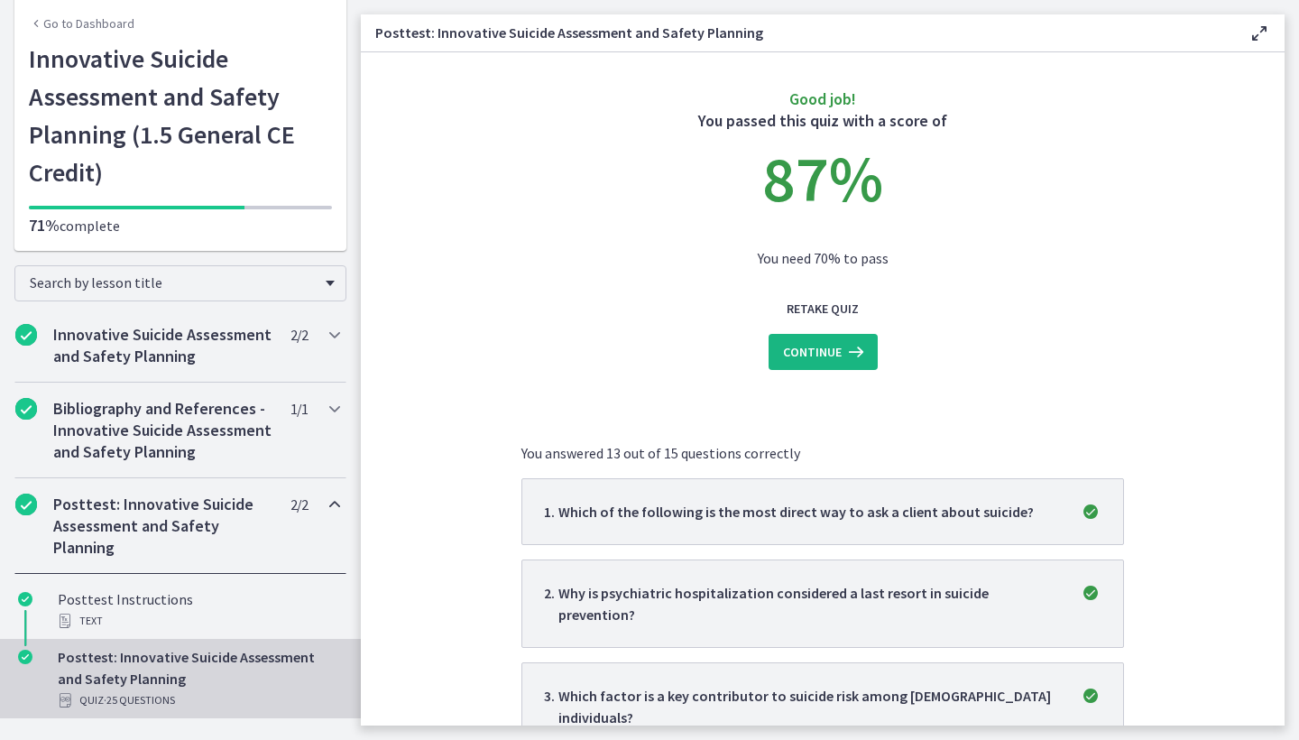
click at [795, 357] on span "Continue" at bounding box center [812, 352] width 59 height 22
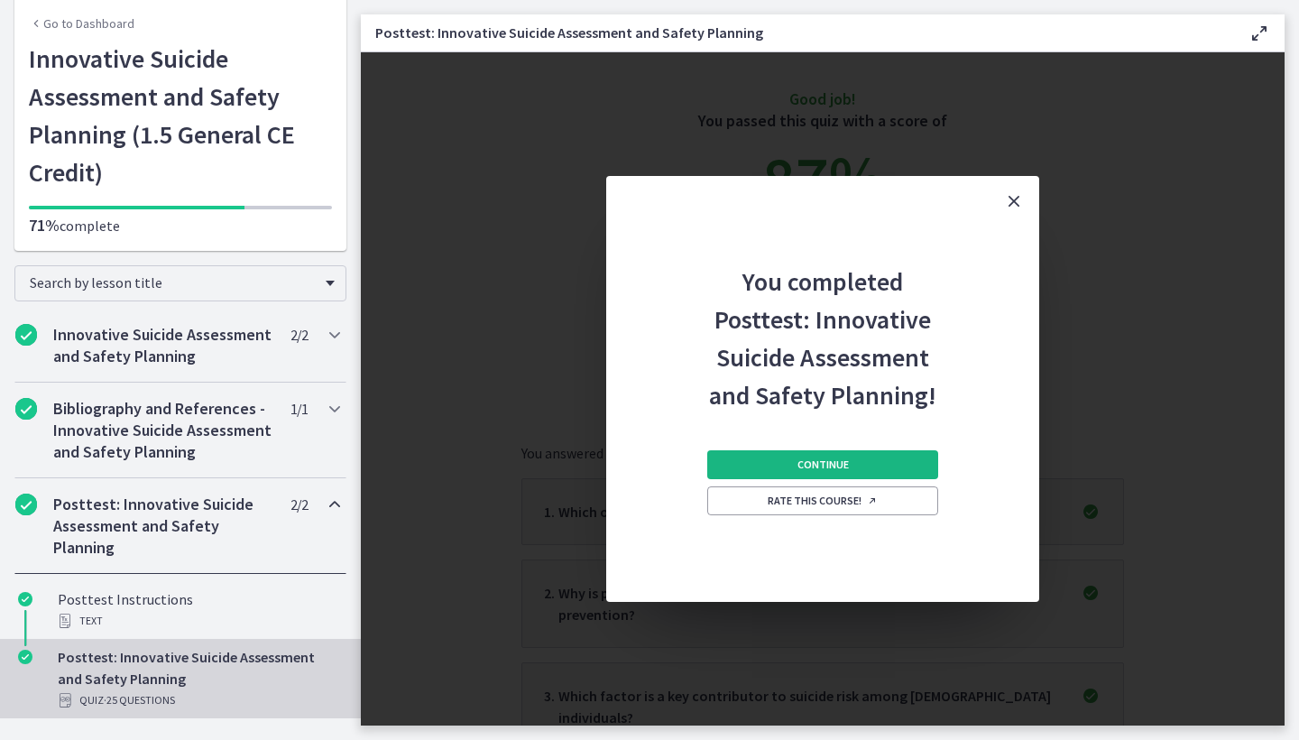
click at [799, 466] on span "Continue" at bounding box center [822, 464] width 51 height 14
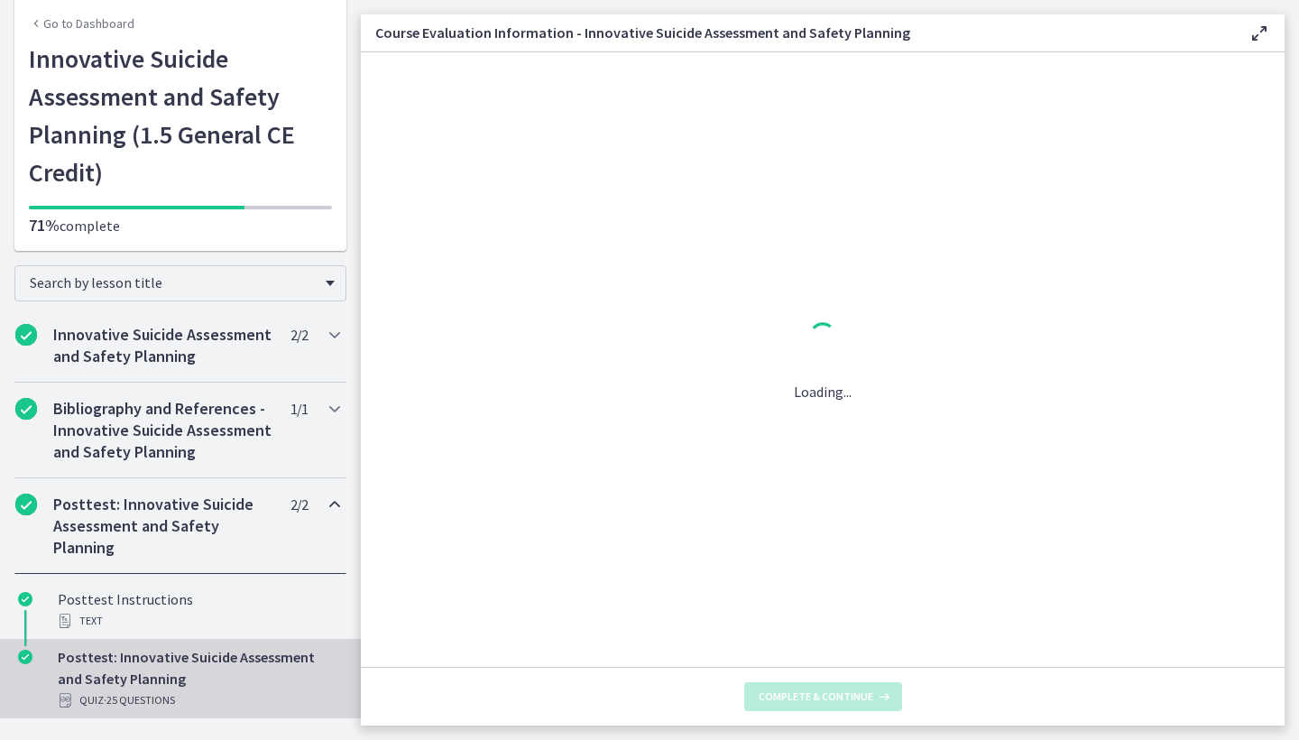
scroll to position [66, 0]
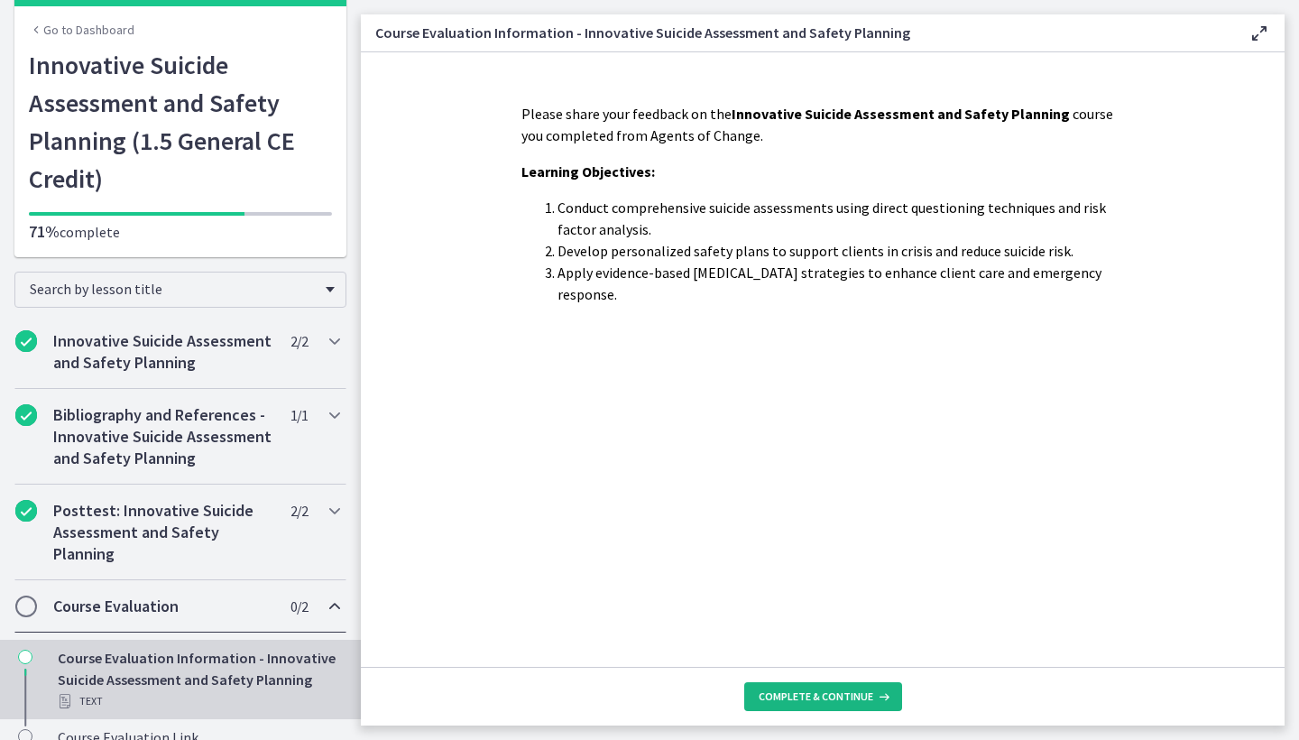
click at [802, 705] on button "Complete & continue" at bounding box center [823, 696] width 158 height 29
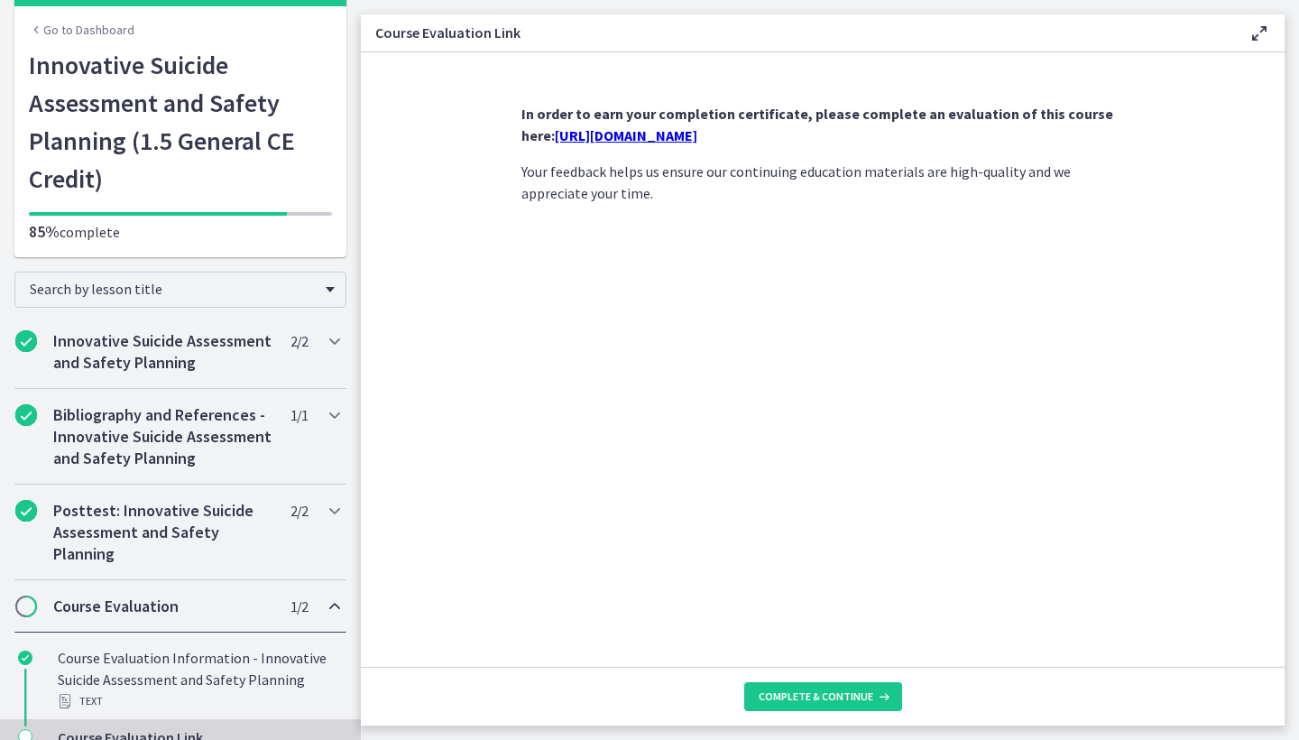
click at [697, 140] on link "https://forms.gle/Et9vkoXBHhAGfmuz8" at bounding box center [626, 135] width 143 height 18
click at [694, 140] on link "https://forms.gle/Et9vkoXBHhAGfmuz8" at bounding box center [626, 135] width 143 height 18
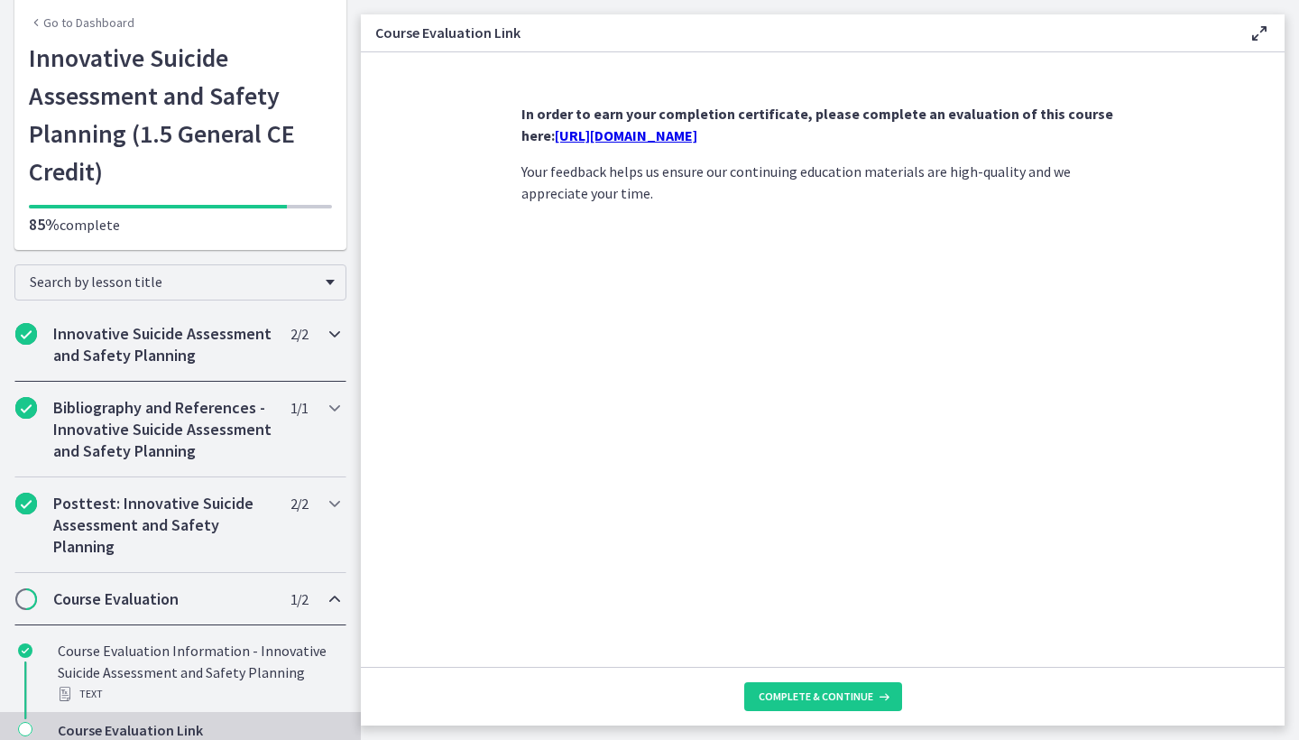
scroll to position [72, 0]
click at [78, 25] on link "Go to Dashboard" at bounding box center [82, 23] width 106 height 18
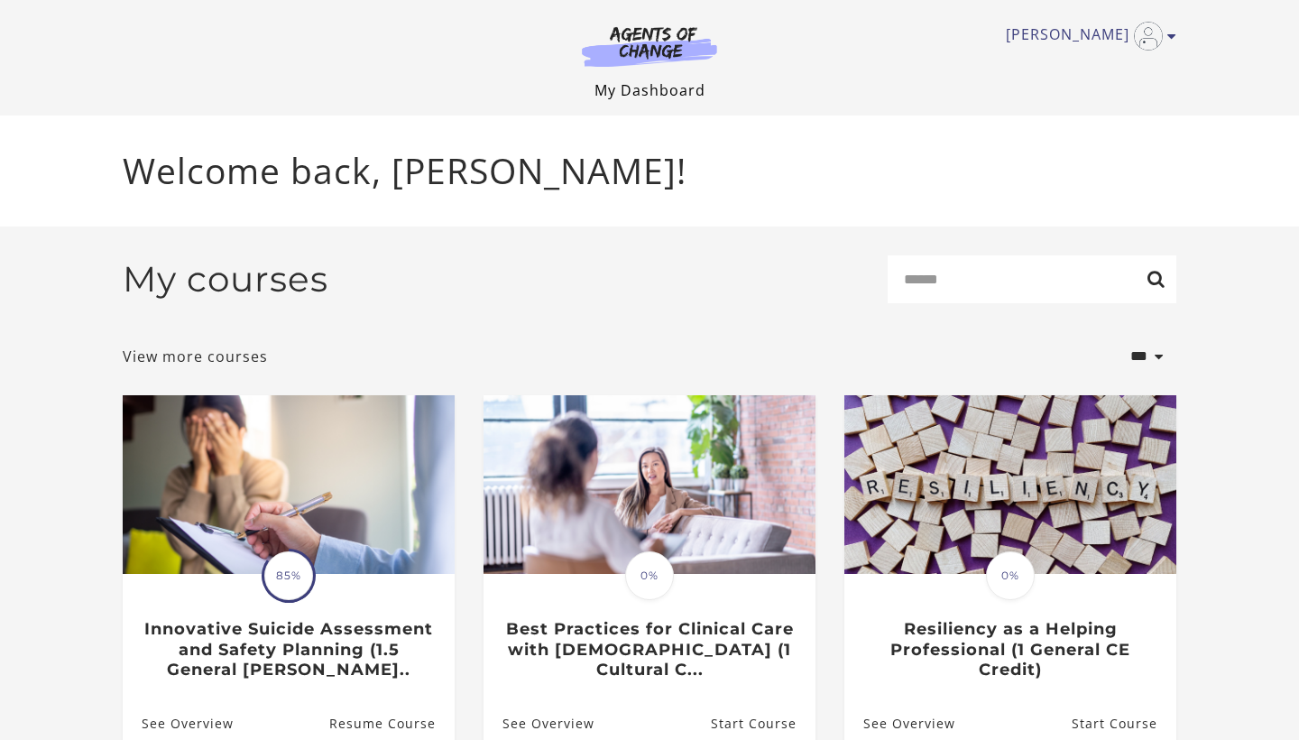
click at [657, 88] on link "My Dashboard" at bounding box center [649, 90] width 111 height 20
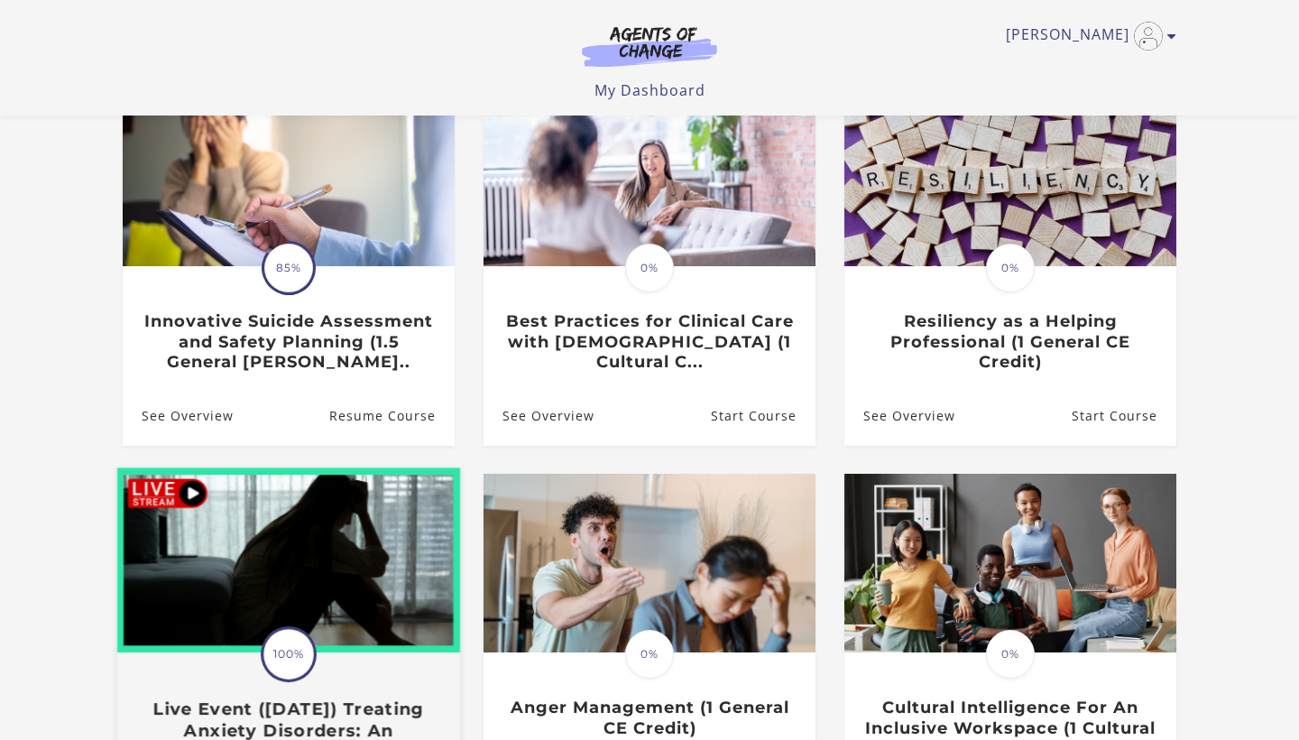
scroll to position [165, 0]
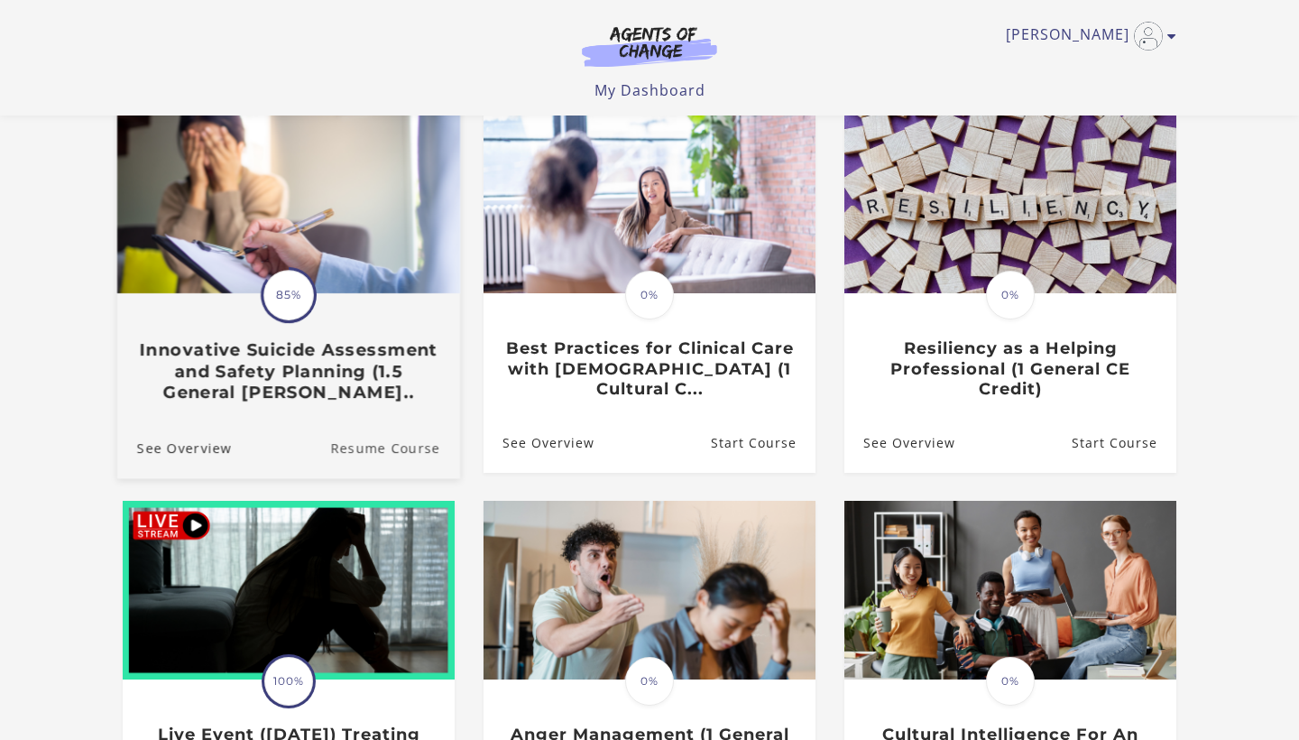
click at [383, 438] on link "Resume Course" at bounding box center [395, 447] width 130 height 60
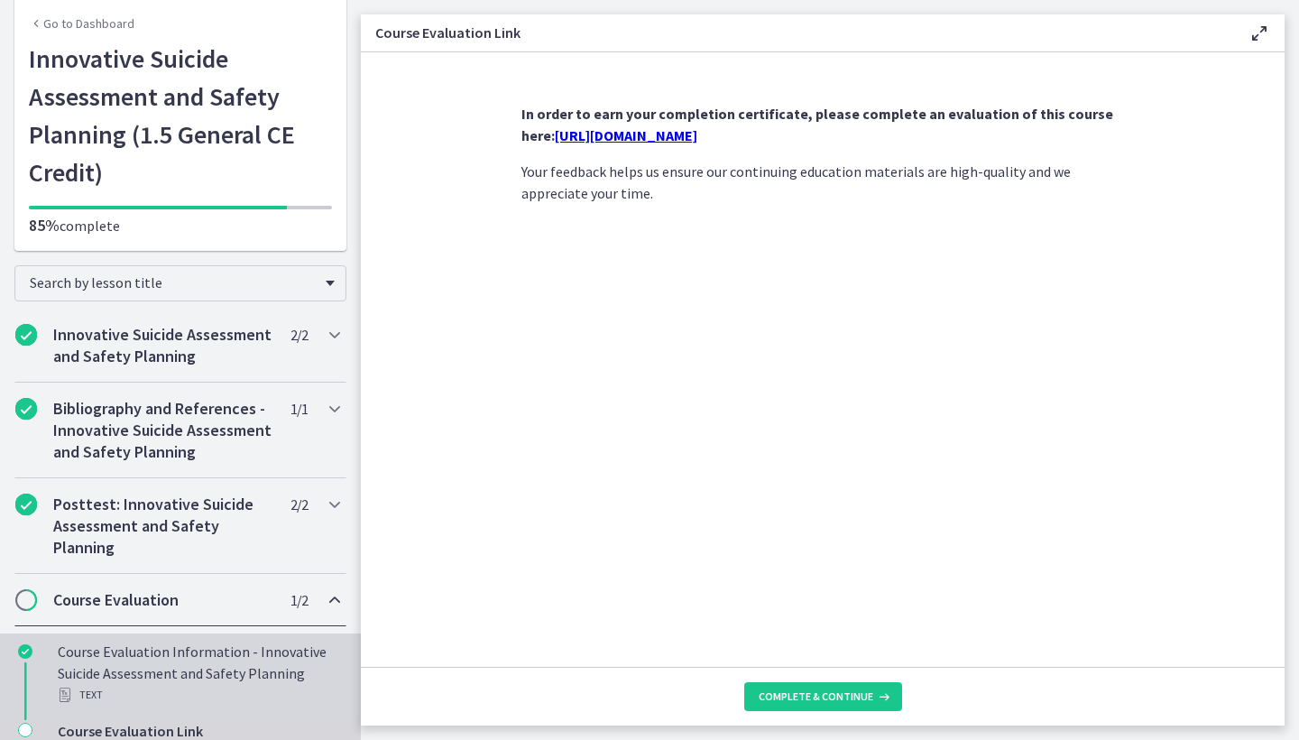
click at [143, 640] on div "Course Evaluation Information - Innovative Suicide Assessment and Safety Planni…" at bounding box center [198, 672] width 281 height 65
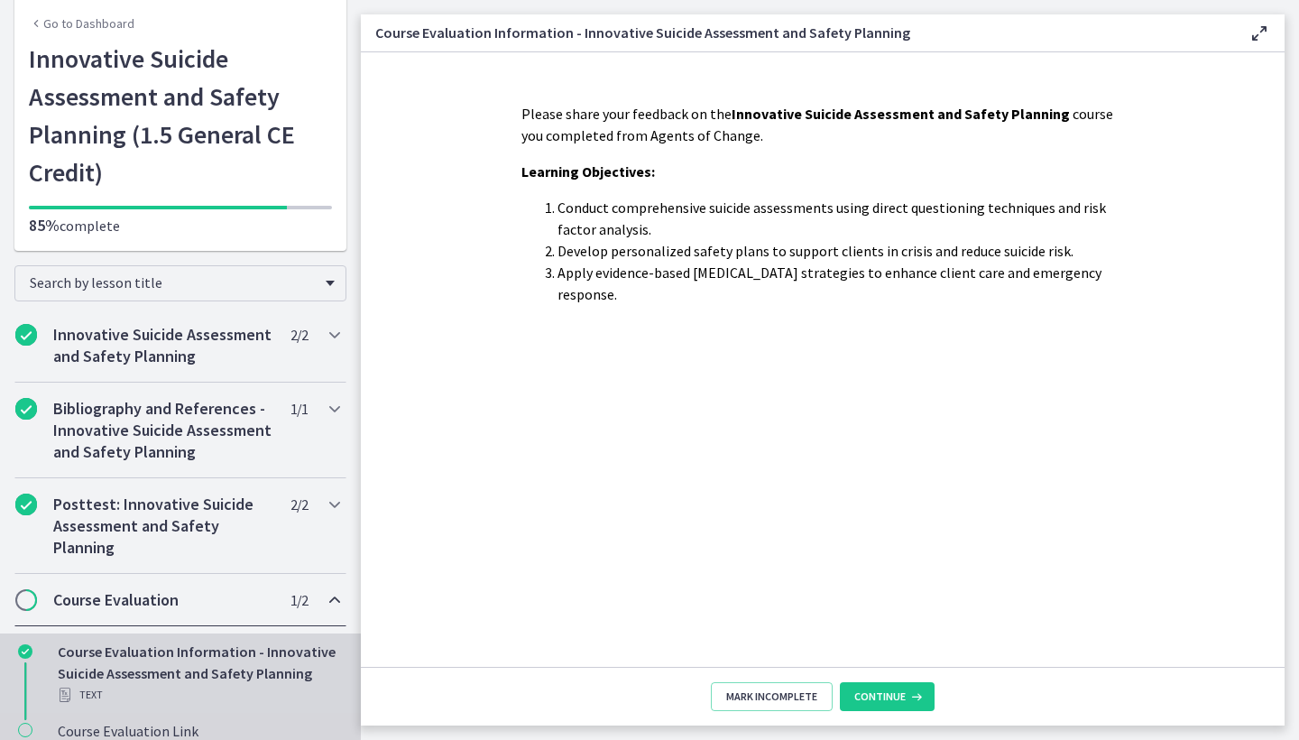
click at [143, 720] on div "Course Evaluation Link Text" at bounding box center [198, 741] width 281 height 43
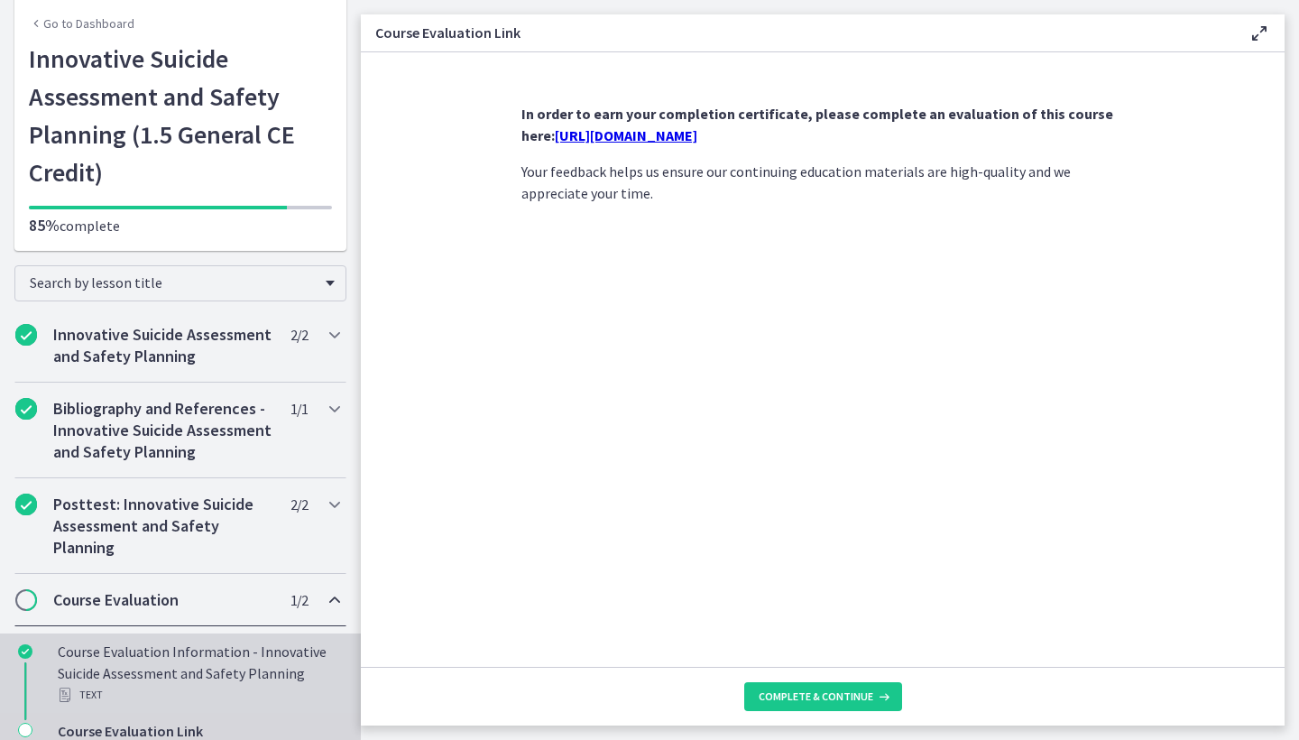
click at [133, 640] on div "Course Evaluation Information - Innovative Suicide Assessment and Safety Planni…" at bounding box center [198, 672] width 281 height 65
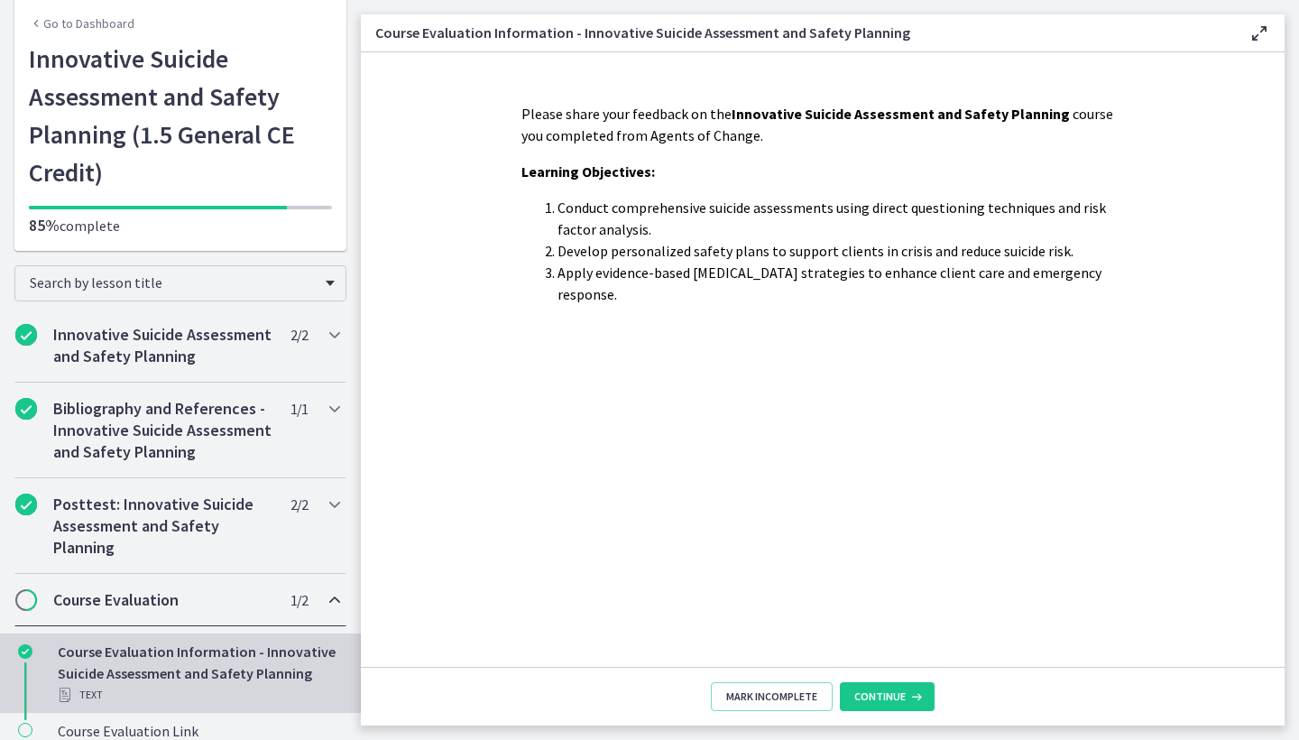
click at [334, 589] on icon "Chapters" at bounding box center [335, 600] width 22 height 22
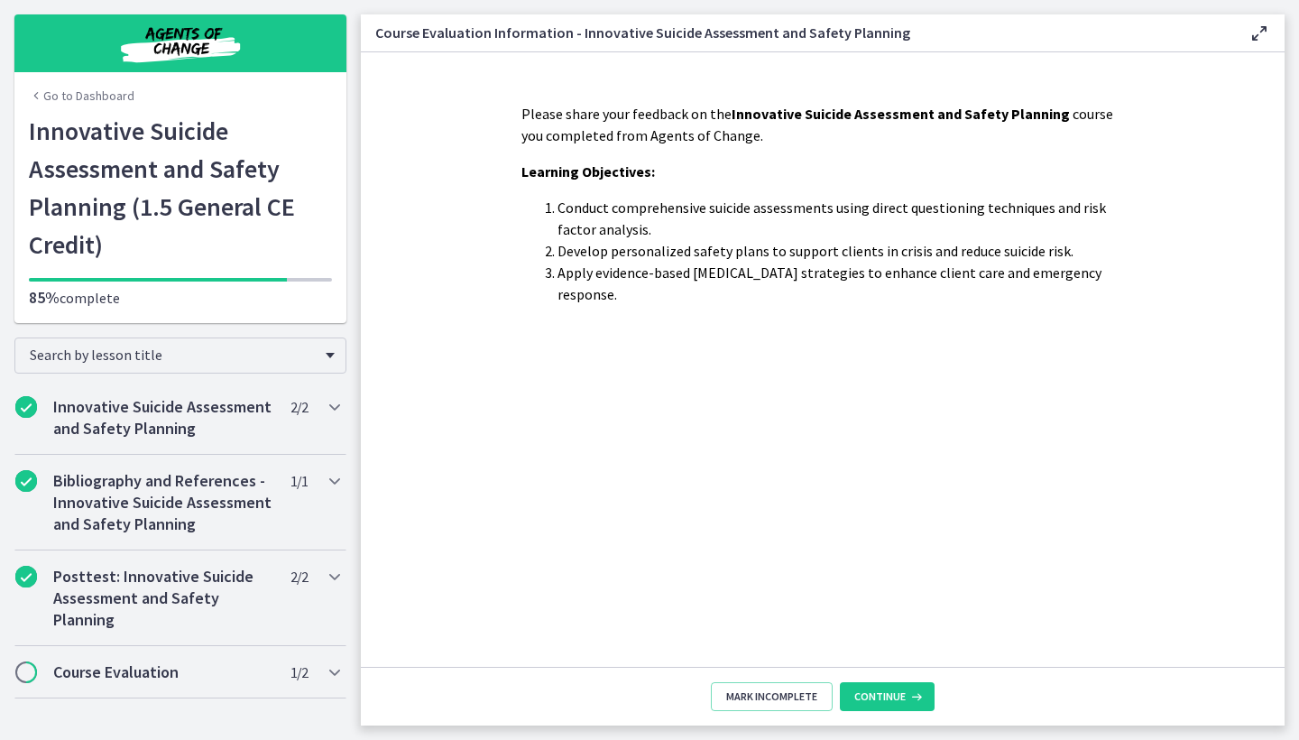
click at [315, 263] on div "85% complete" at bounding box center [180, 285] width 303 height 45
click at [333, 661] on icon "Chapters" at bounding box center [335, 672] width 22 height 22
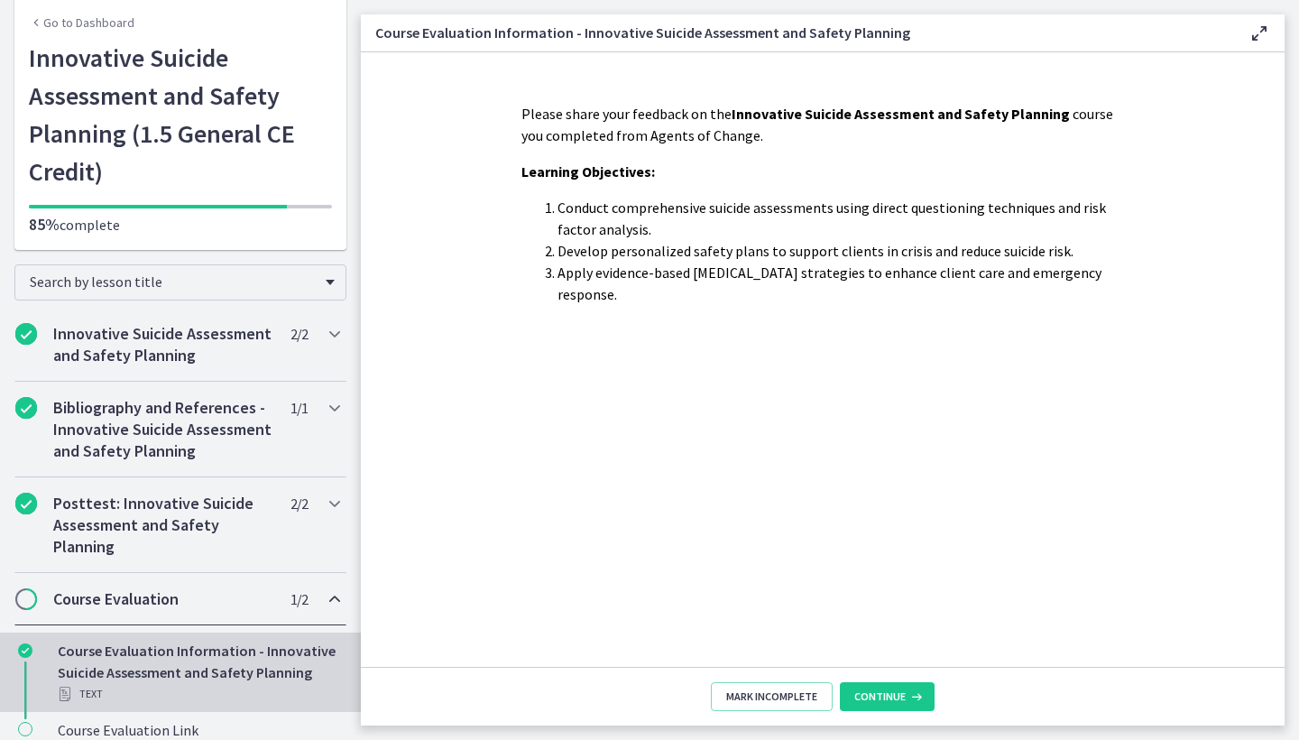
scroll to position [72, 0]
click at [94, 684] on div "Text" at bounding box center [198, 695] width 281 height 22
click at [896, 698] on span "Continue" at bounding box center [879, 696] width 51 height 14
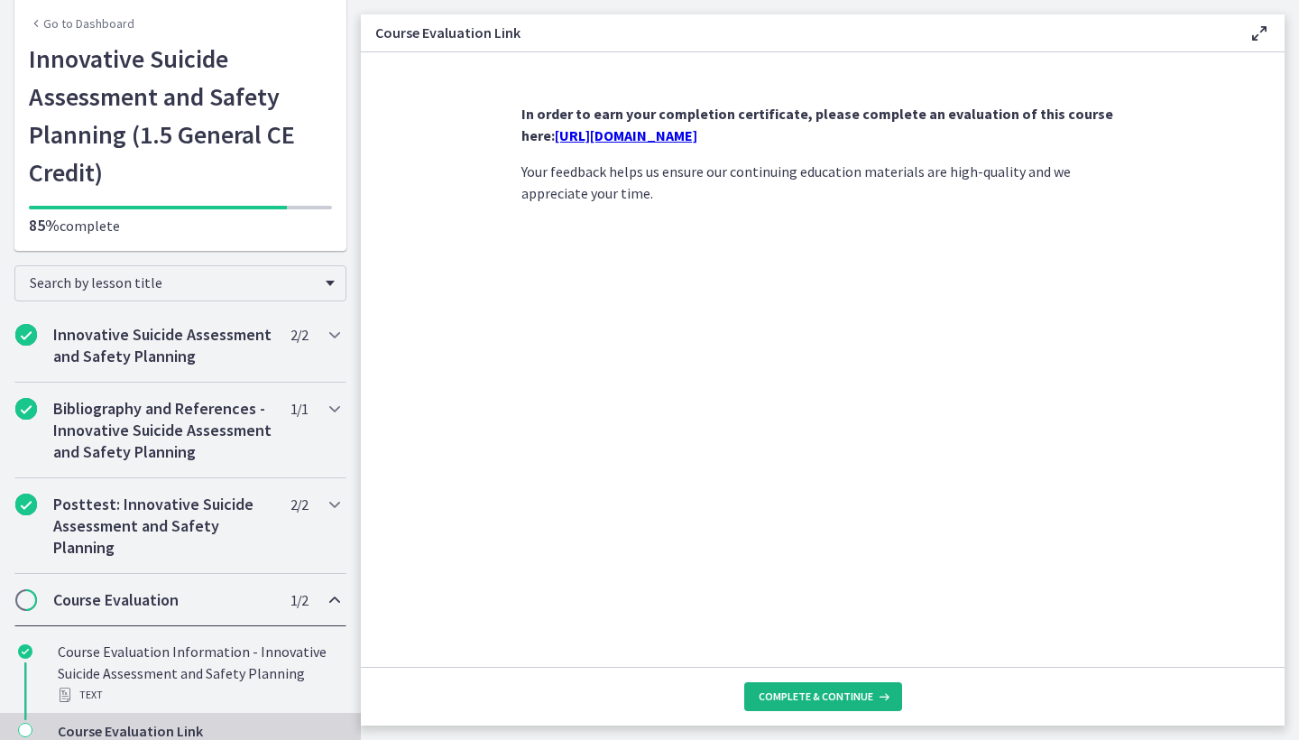
click at [877, 695] on icon at bounding box center [882, 696] width 18 height 14
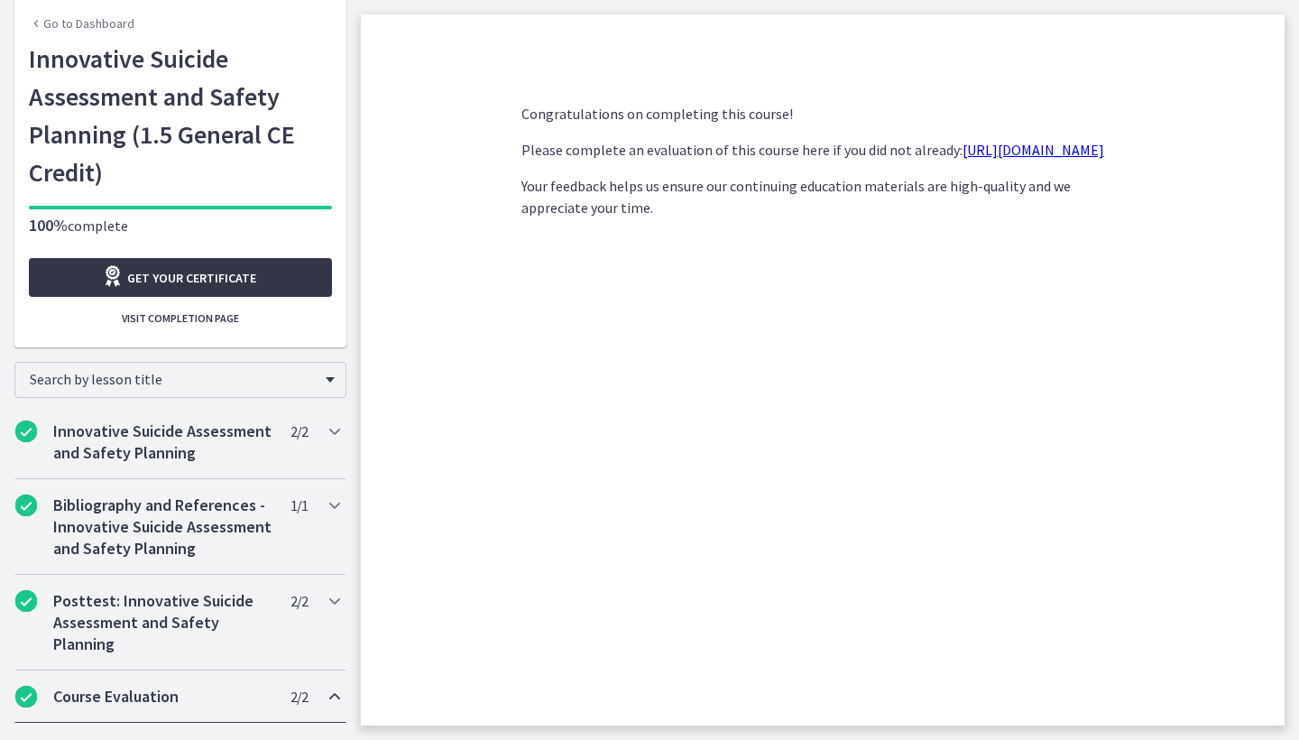
click at [221, 267] on span "Get your certificate" at bounding box center [191, 278] width 129 height 22
click at [134, 311] on span "Visit completion page" at bounding box center [180, 318] width 117 height 14
click at [54, 24] on link "Go to Dashboard" at bounding box center [82, 23] width 106 height 18
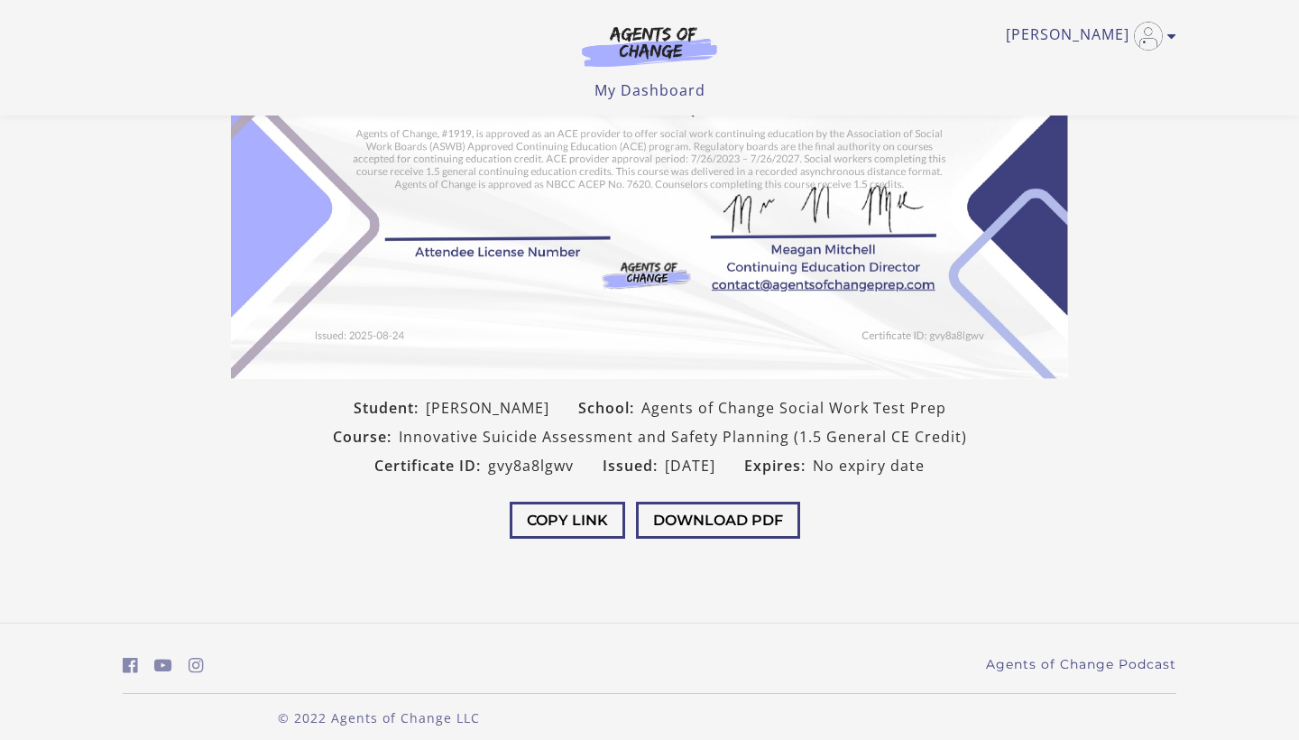
scroll to position [299, 0]
click at [705, 525] on button "Download PDF" at bounding box center [718, 518] width 164 height 37
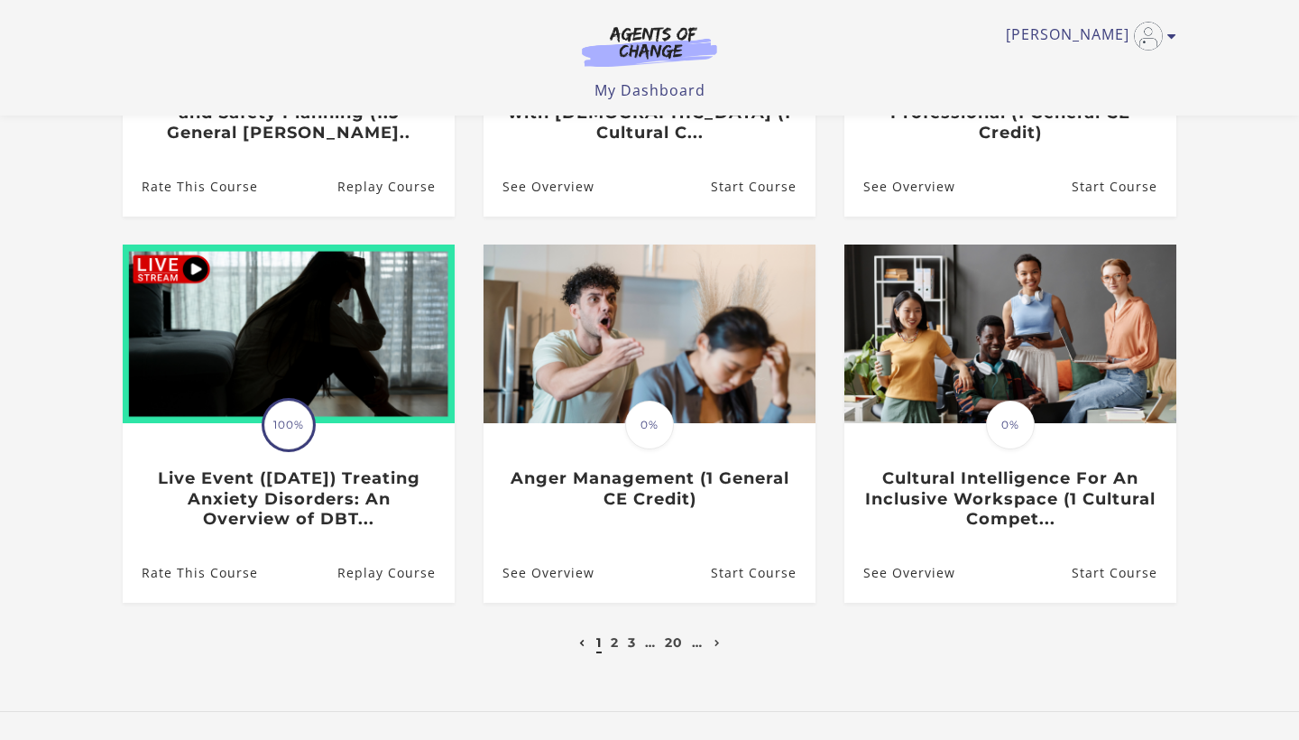
scroll to position [427, 0]
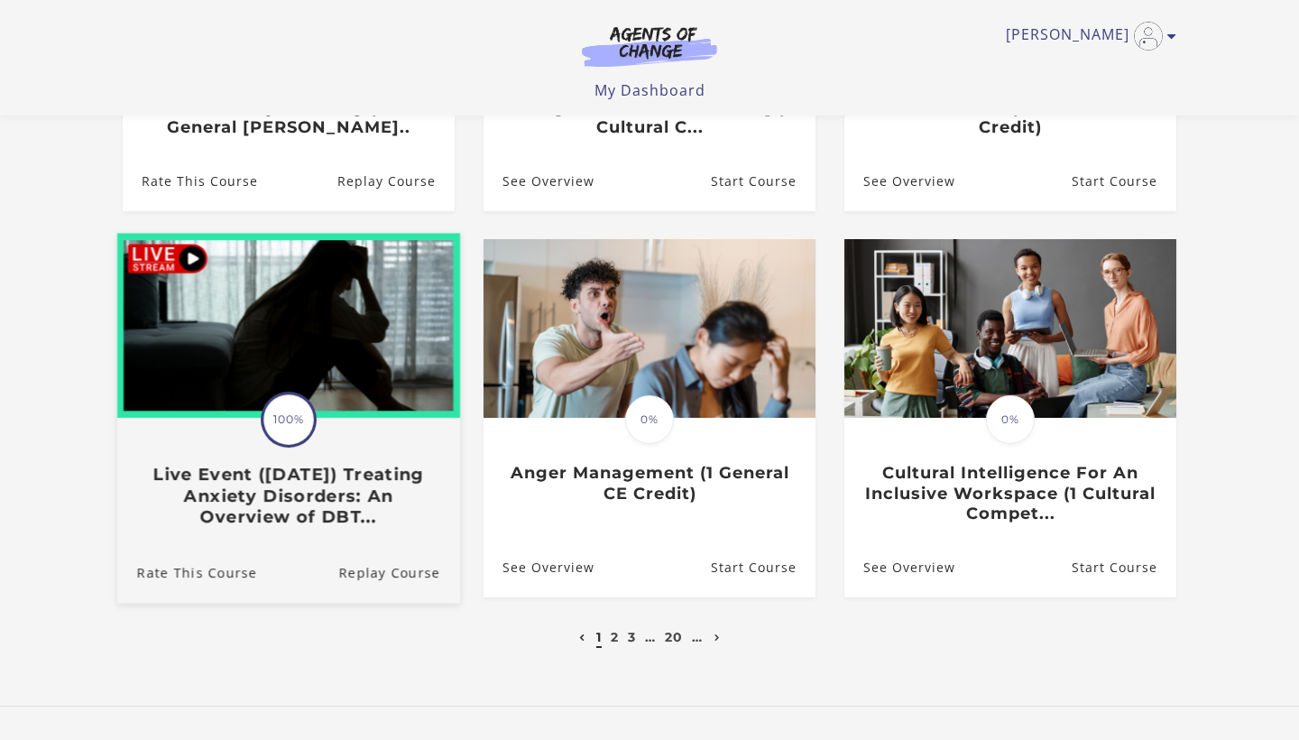
click at [276, 502] on h3 "Live Event (8/22/25) Treating Anxiety Disorders: An Overview of DBT..." at bounding box center [288, 496] width 303 height 63
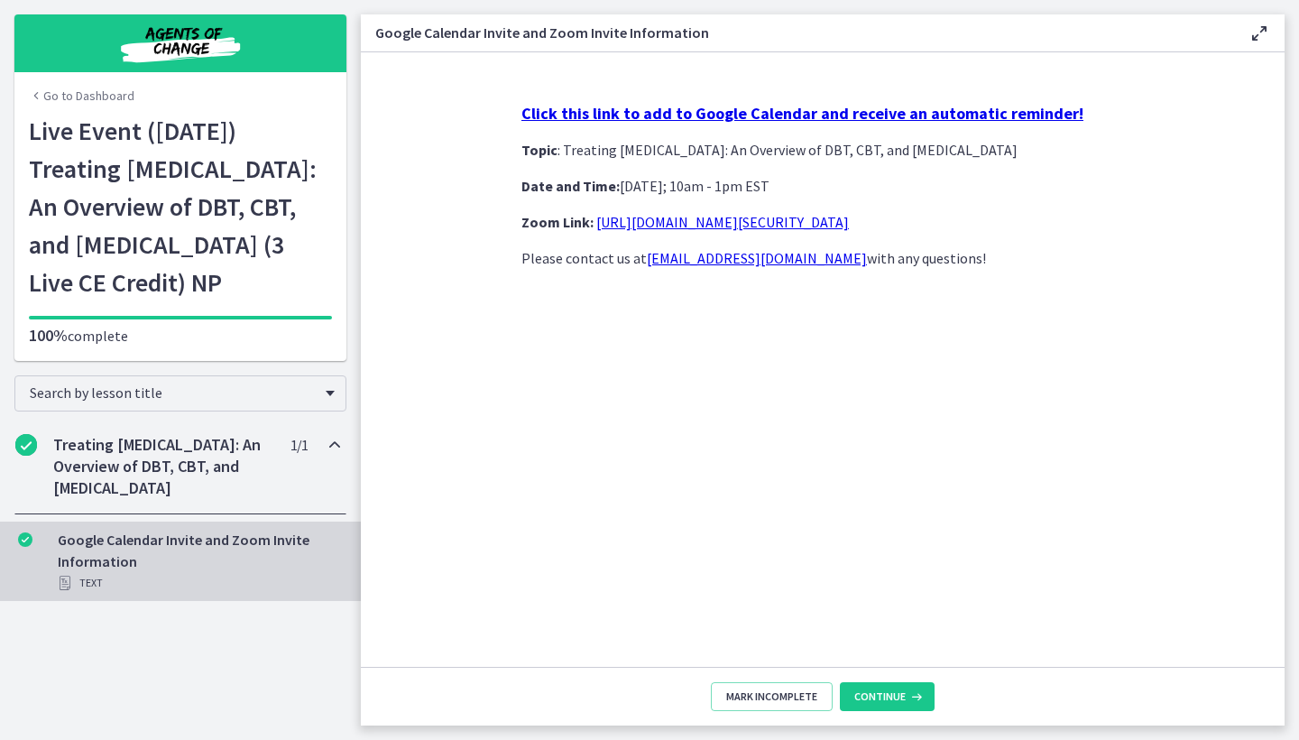
click at [176, 499] on h2 "Treating [MEDICAL_DATA]: An Overview of DBT, CBT, and [MEDICAL_DATA]" at bounding box center [163, 466] width 220 height 65
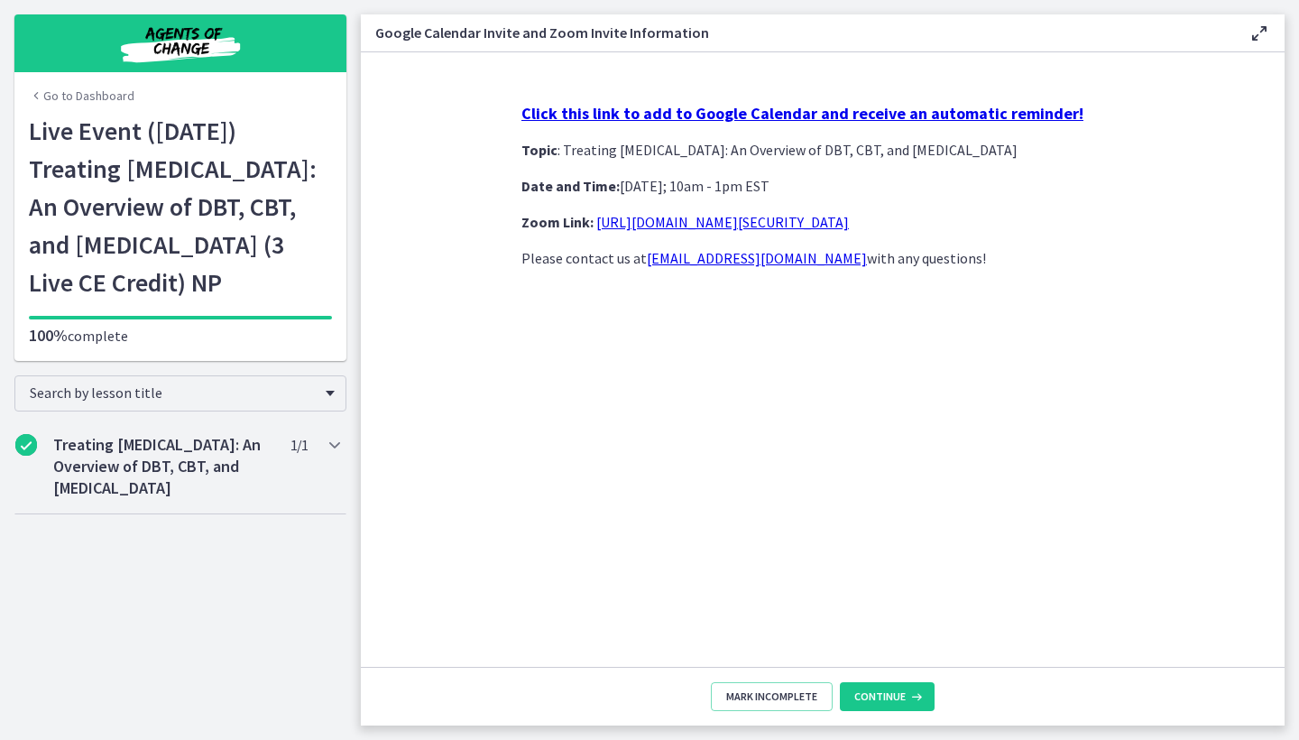
click at [704, 217] on link "https://us02web.zoom.us/j/85845271607?pwd=aTkx6u1HwK5ErGDRgavMk0POmwi4Vi.1" at bounding box center [722, 222] width 253 height 18
click at [172, 499] on h2 "Treating Anxiety Disorders: An Overview of DBT, CBT, and Exposure and Response …" at bounding box center [163, 466] width 220 height 65
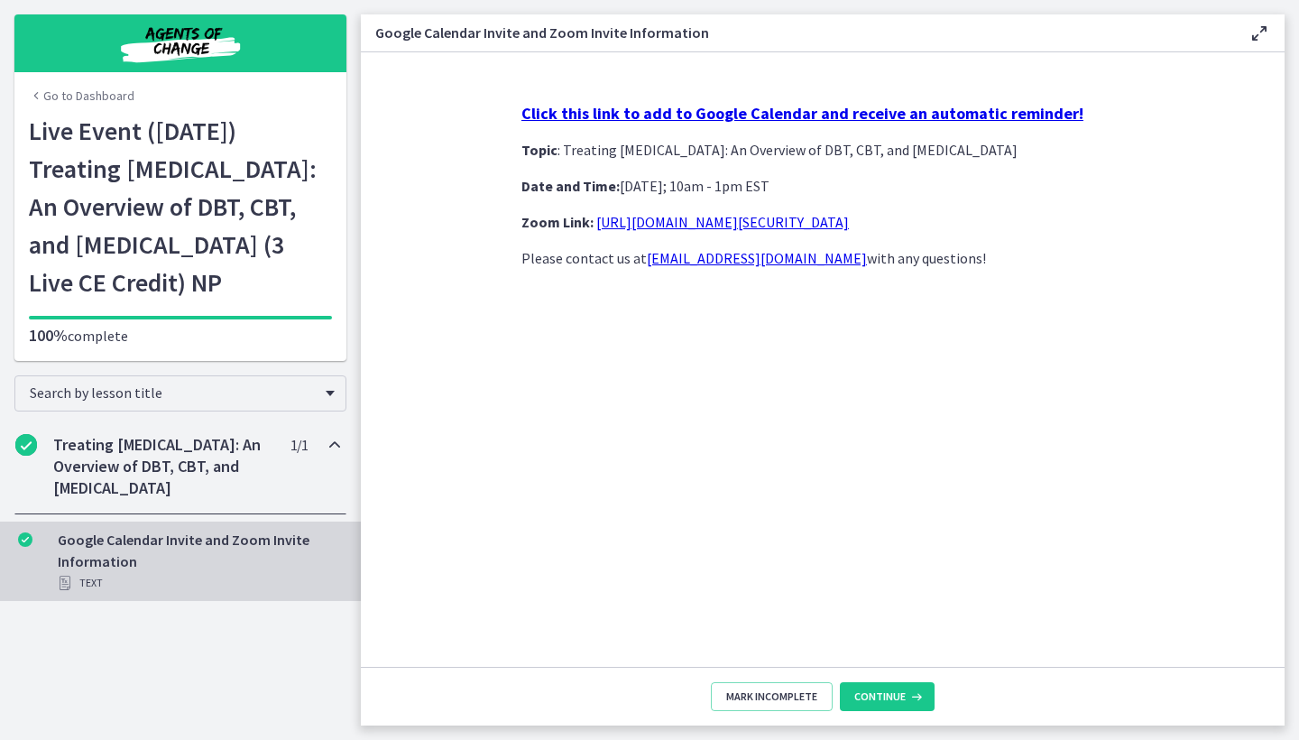
click at [336, 456] on icon "Chapters" at bounding box center [335, 445] width 22 height 22
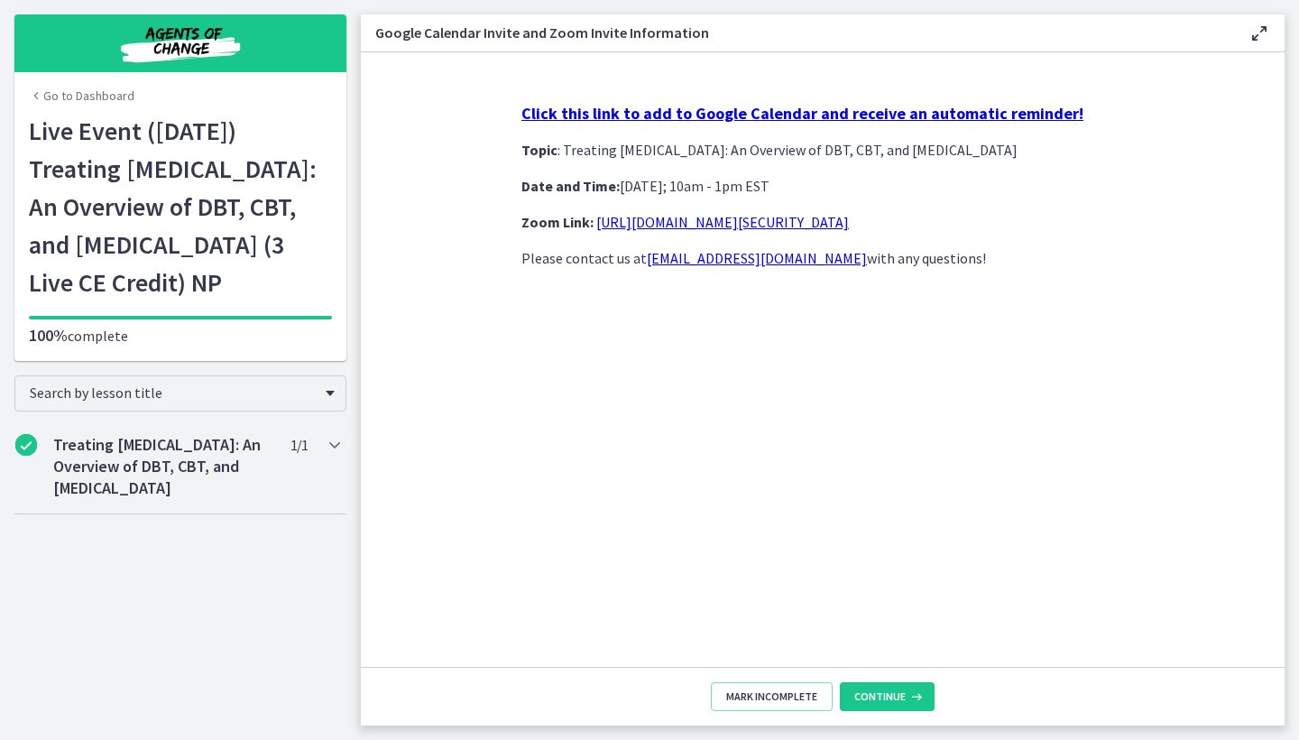
click at [160, 207] on h1 "Live Event (8/22/25) Treating Anxiety Disorders: An Overview of DBT, CBT, and E…" at bounding box center [180, 206] width 303 height 189
click at [888, 695] on span "Continue" at bounding box center [879, 696] width 51 height 14
click at [889, 692] on span "Continue" at bounding box center [879, 696] width 51 height 14
click at [51, 87] on link "Go to Dashboard" at bounding box center [82, 96] width 106 height 18
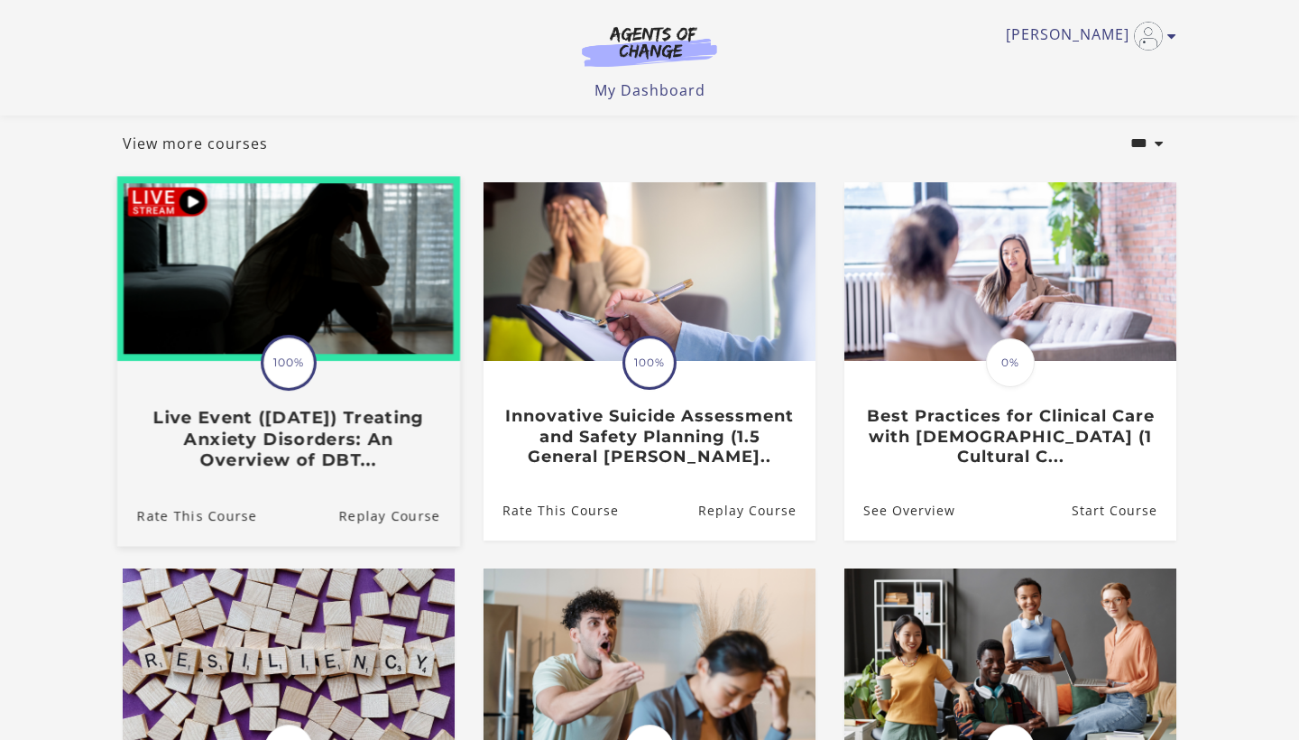
scroll to position [104, 0]
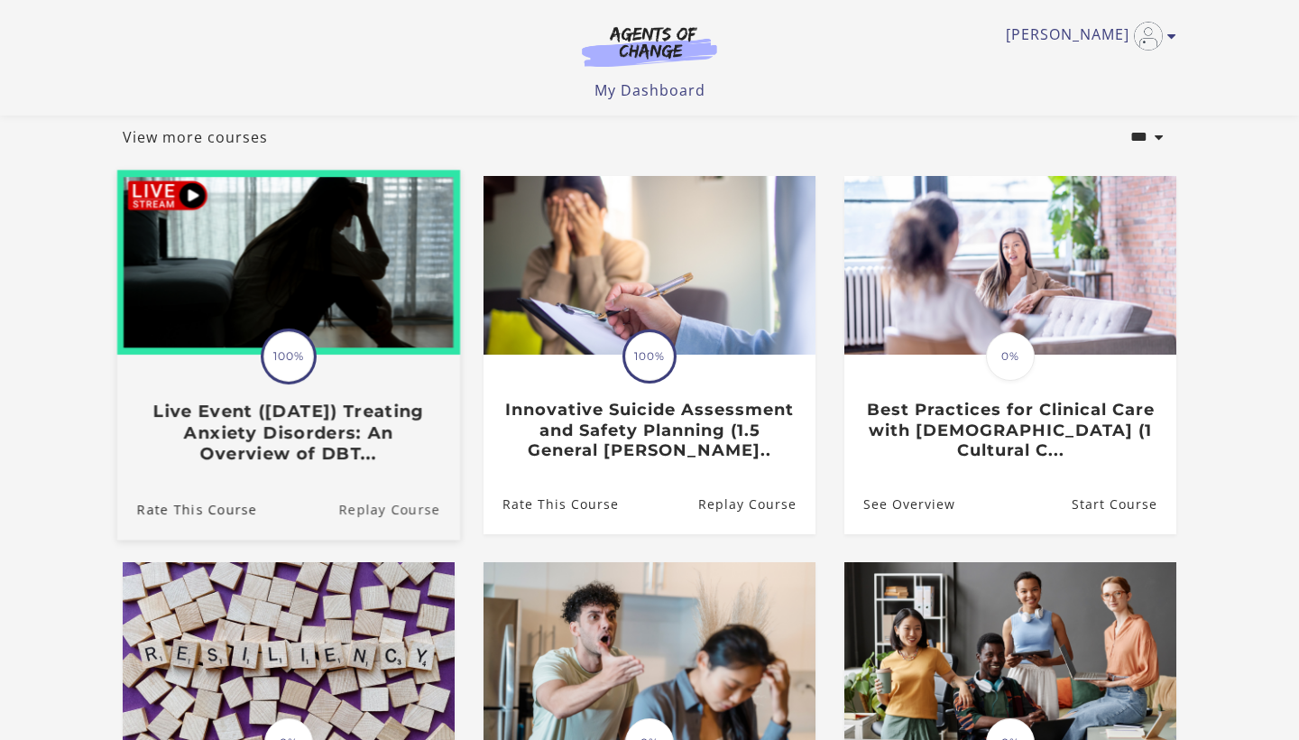
click at [404, 511] on link "Replay Course" at bounding box center [399, 508] width 122 height 60
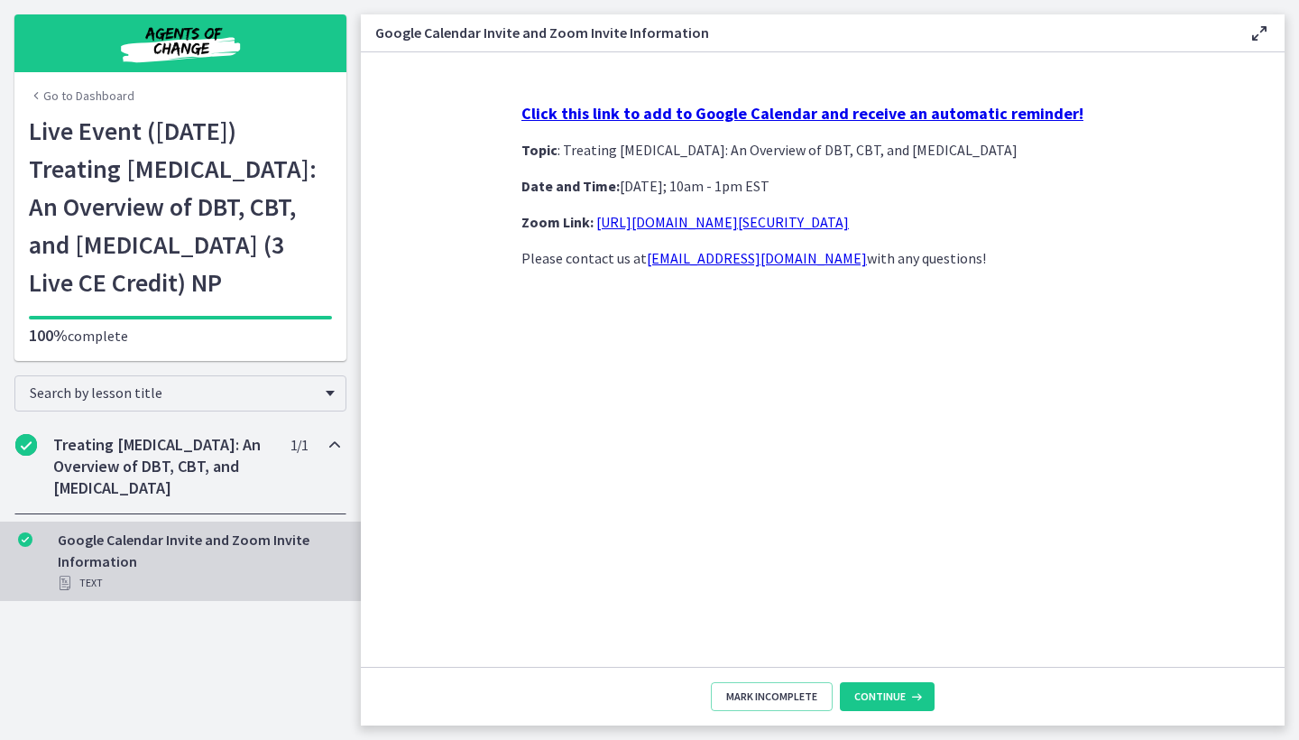
click at [169, 499] on h2 "Treating [MEDICAL_DATA]: An Overview of DBT, CBT, and [MEDICAL_DATA]" at bounding box center [163, 466] width 220 height 65
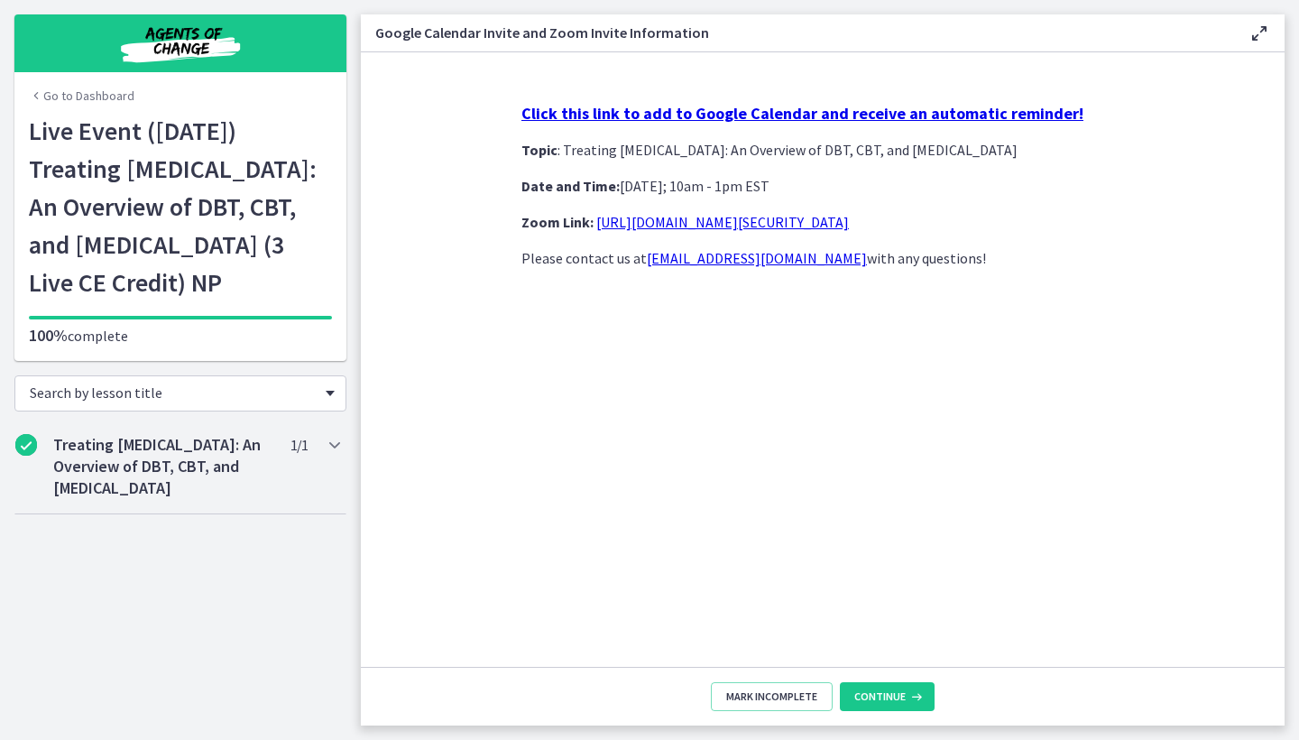
click at [337, 411] on div "Search by lesson title" at bounding box center [180, 393] width 332 height 36
click at [100, 301] on h1 "Live Event ([DATE]) Treating [MEDICAL_DATA]: An Overview of DBT, CBT, and [MEDI…" at bounding box center [180, 206] width 303 height 189
click at [102, 346] on div "100% complete" at bounding box center [180, 323] width 303 height 45
click at [142, 167] on h1 "Live Event ([DATE]) Treating [MEDICAL_DATA]: An Overview of DBT, CBT, and [MEDI…" at bounding box center [180, 206] width 303 height 189
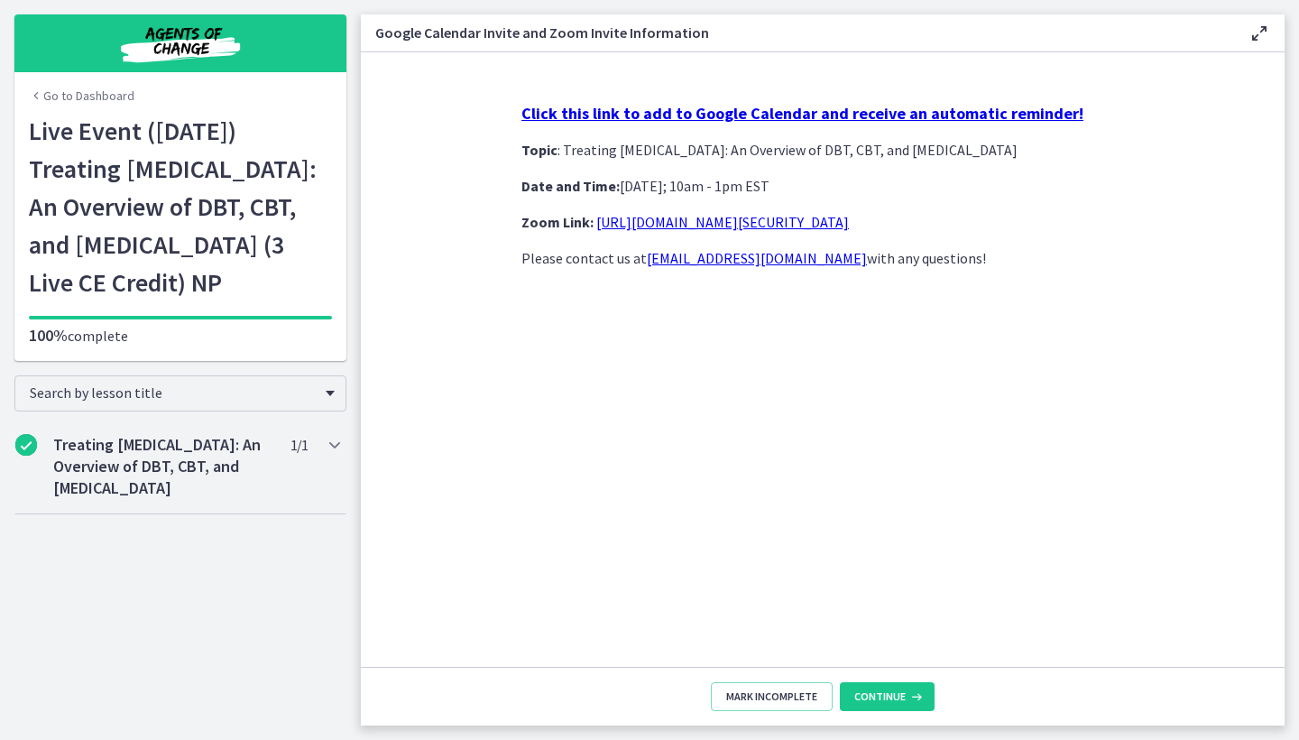
click at [223, 164] on h1 "Live Event ([DATE]) Treating [MEDICAL_DATA]: An Overview of DBT, CBT, and [MEDI…" at bounding box center [180, 206] width 303 height 189
click at [683, 220] on link "[URL][DOMAIN_NAME][SECURITY_DATA]" at bounding box center [722, 222] width 253 height 18
click at [169, 499] on h2 "Treating [MEDICAL_DATA]: An Overview of DBT, CBT, and [MEDICAL_DATA]" at bounding box center [163, 466] width 220 height 65
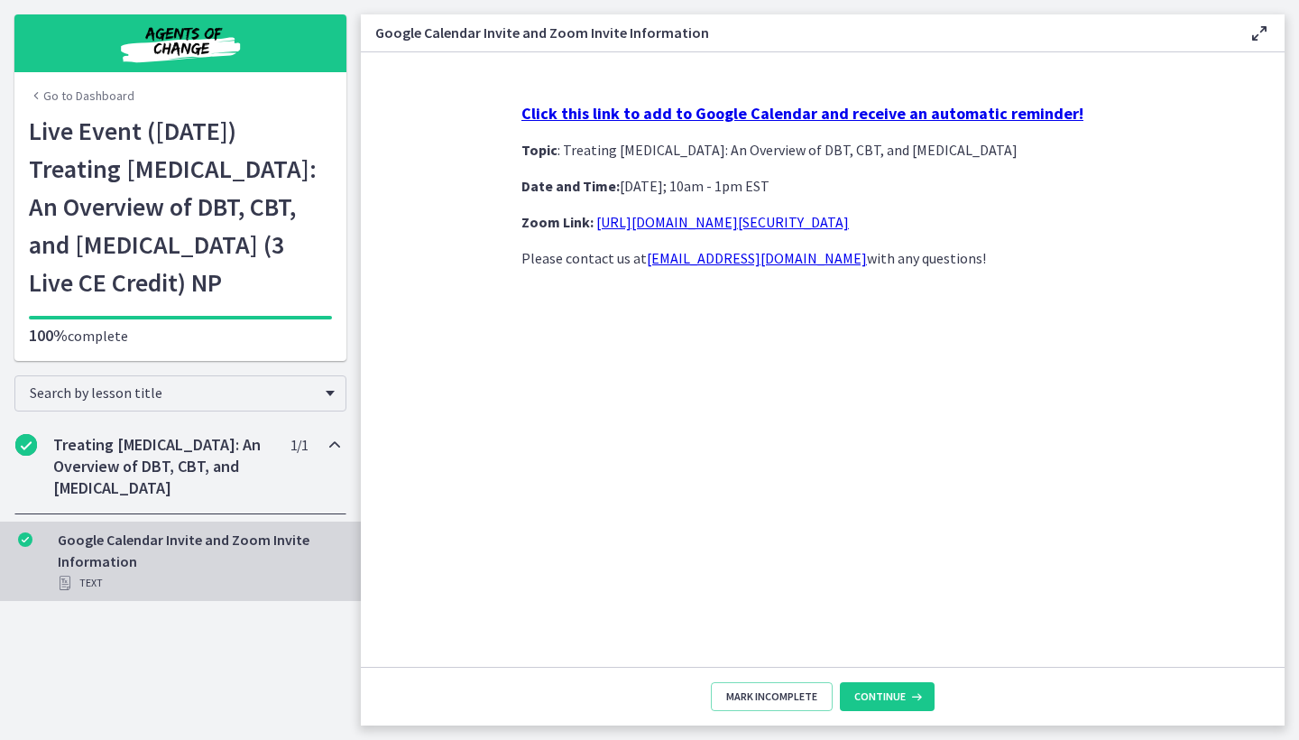
click at [129, 594] on div "Google Calendar Invite and Zoom Invite Information Text" at bounding box center [198, 561] width 281 height 65
click at [123, 594] on div "Google Calendar Invite and Zoom Invite Information Text" at bounding box center [198, 561] width 281 height 65
click at [122, 594] on div "Text" at bounding box center [198, 583] width 281 height 22
click at [84, 346] on div "100% complete" at bounding box center [180, 323] width 303 height 45
click at [883, 734] on main "Google Calendar Invite and Zoom Invite Information Enable fullscreen Click this…" at bounding box center [830, 370] width 938 height 740
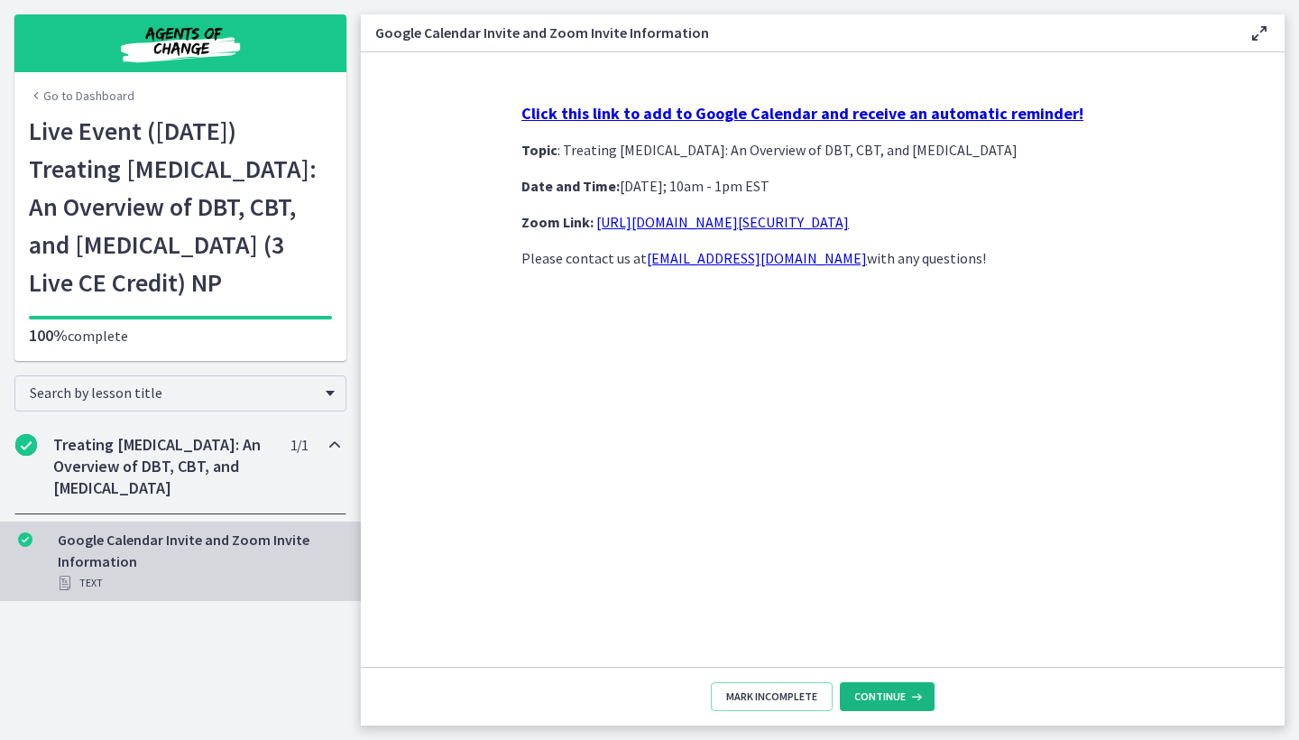
click at [891, 694] on span "Continue" at bounding box center [879, 696] width 51 height 14
click at [65, 97] on link "Go to Dashboard" at bounding box center [82, 96] width 106 height 18
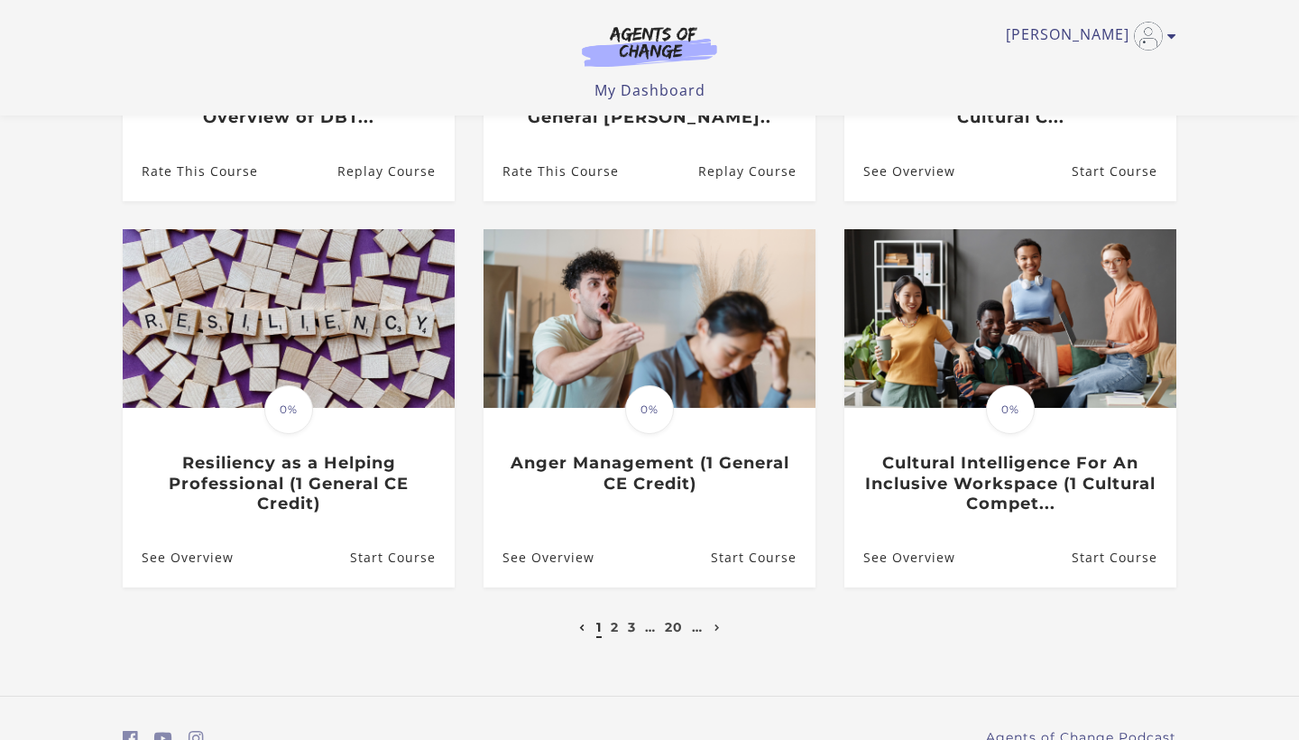
scroll to position [441, 0]
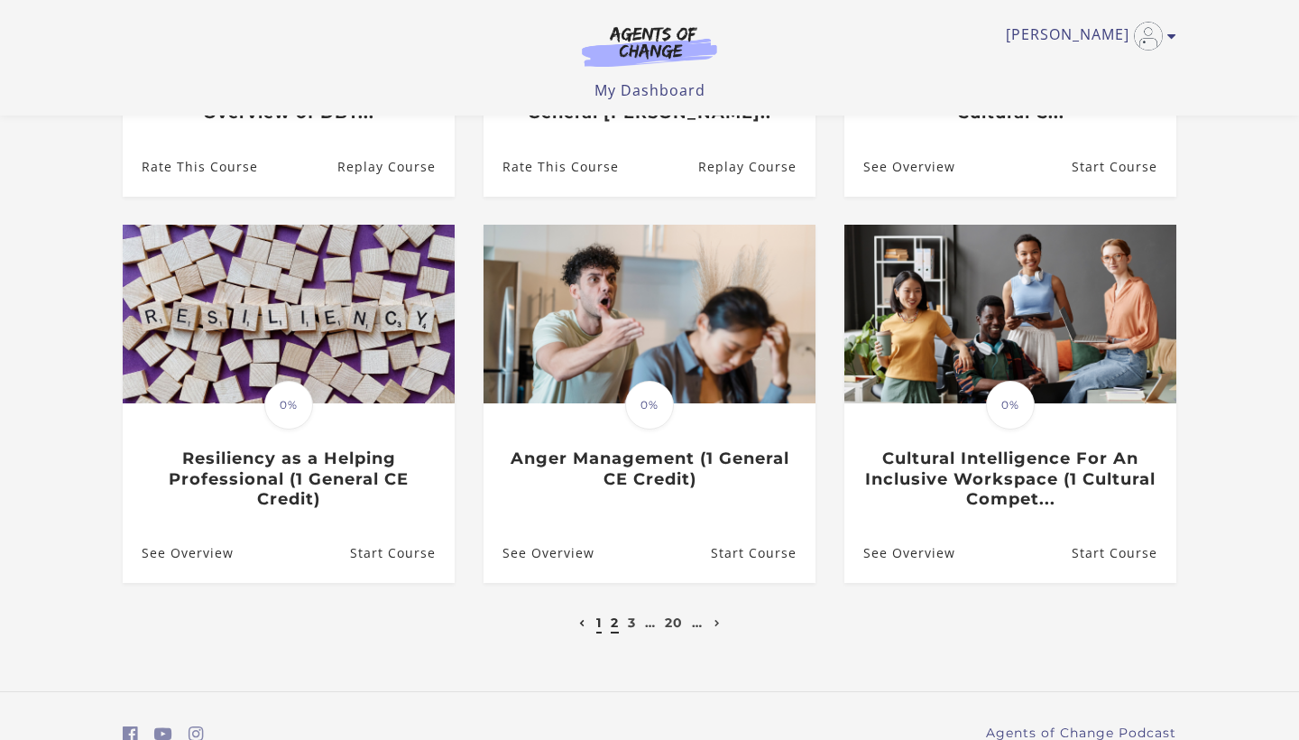
click at [615, 626] on link "2" at bounding box center [615, 622] width 8 height 16
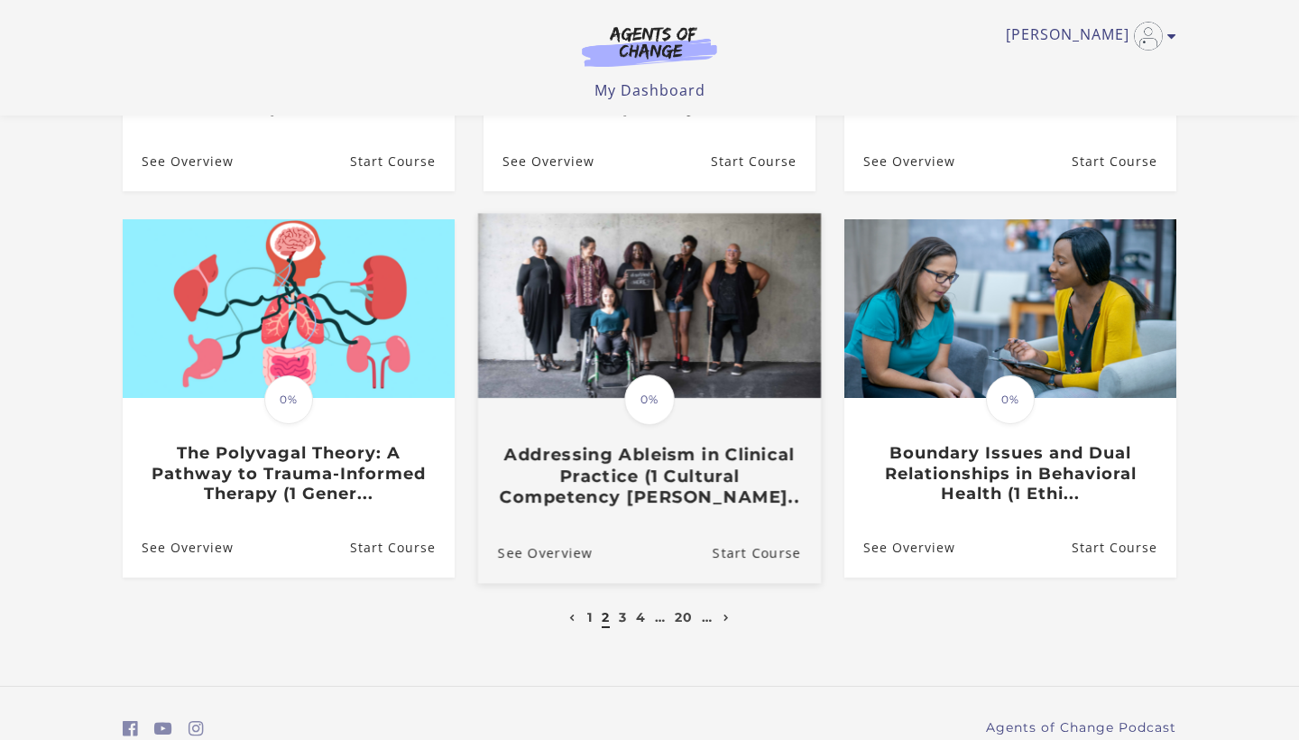
scroll to position [448, 0]
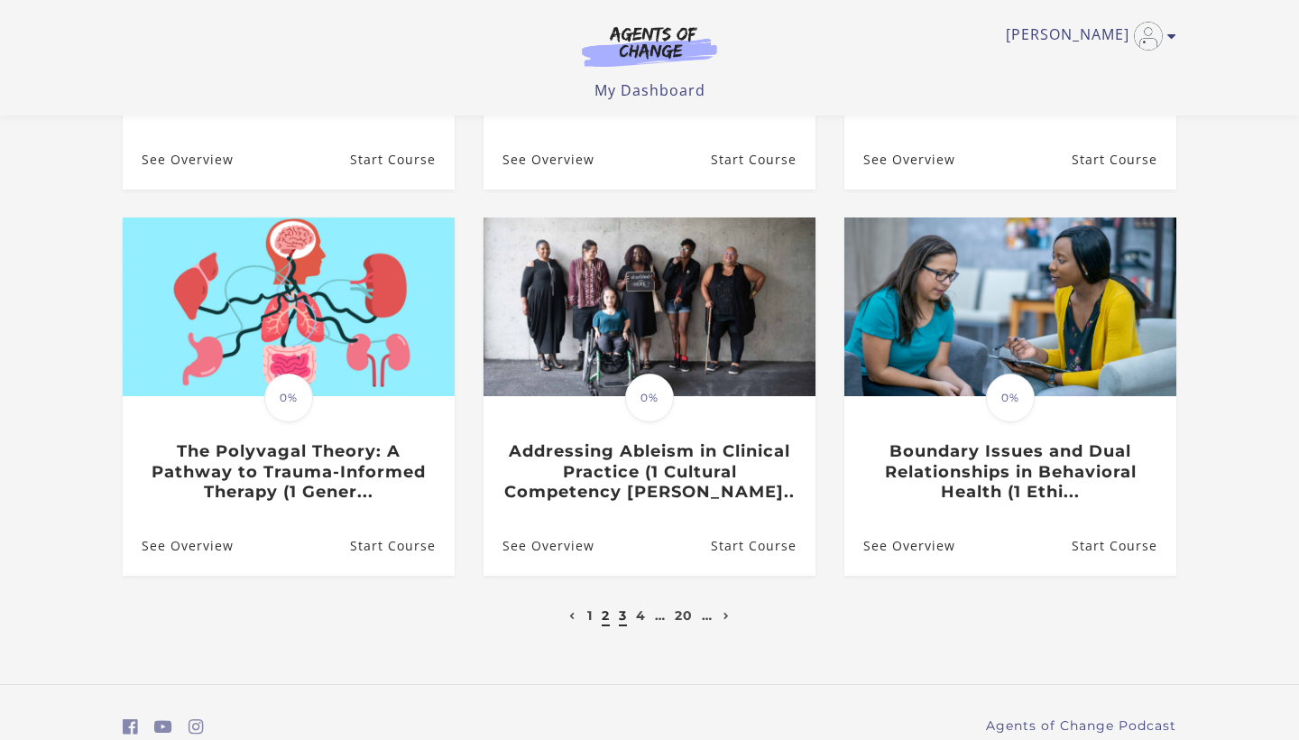
click at [624, 614] on link "3" at bounding box center [623, 615] width 8 height 16
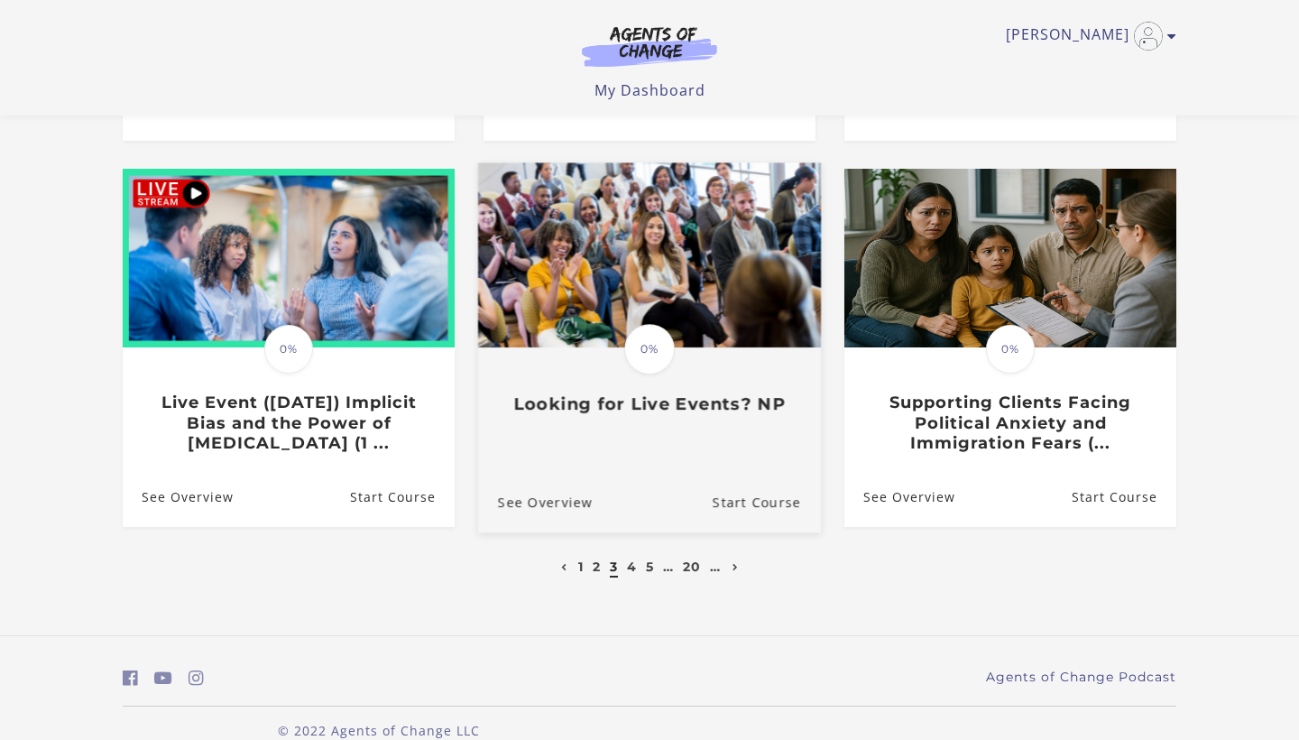
scroll to position [517, 0]
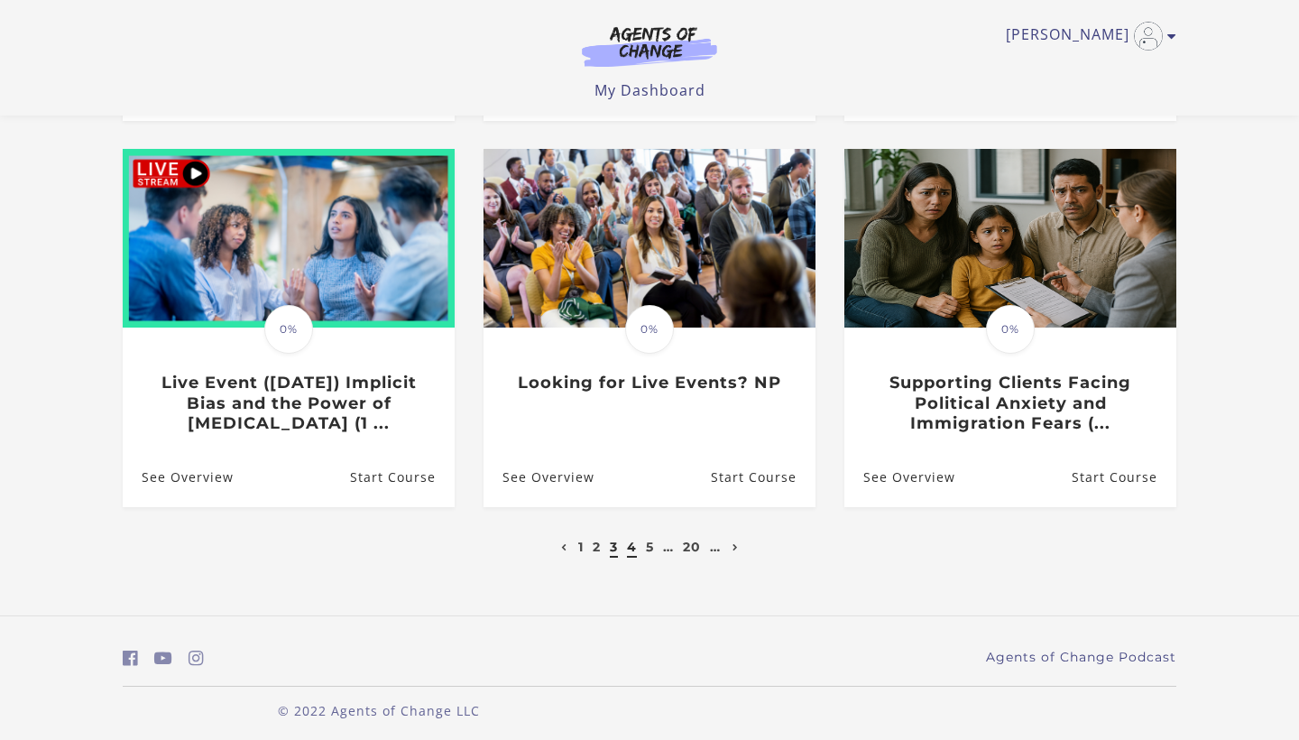
click at [631, 549] on link "4" at bounding box center [632, 546] width 10 height 16
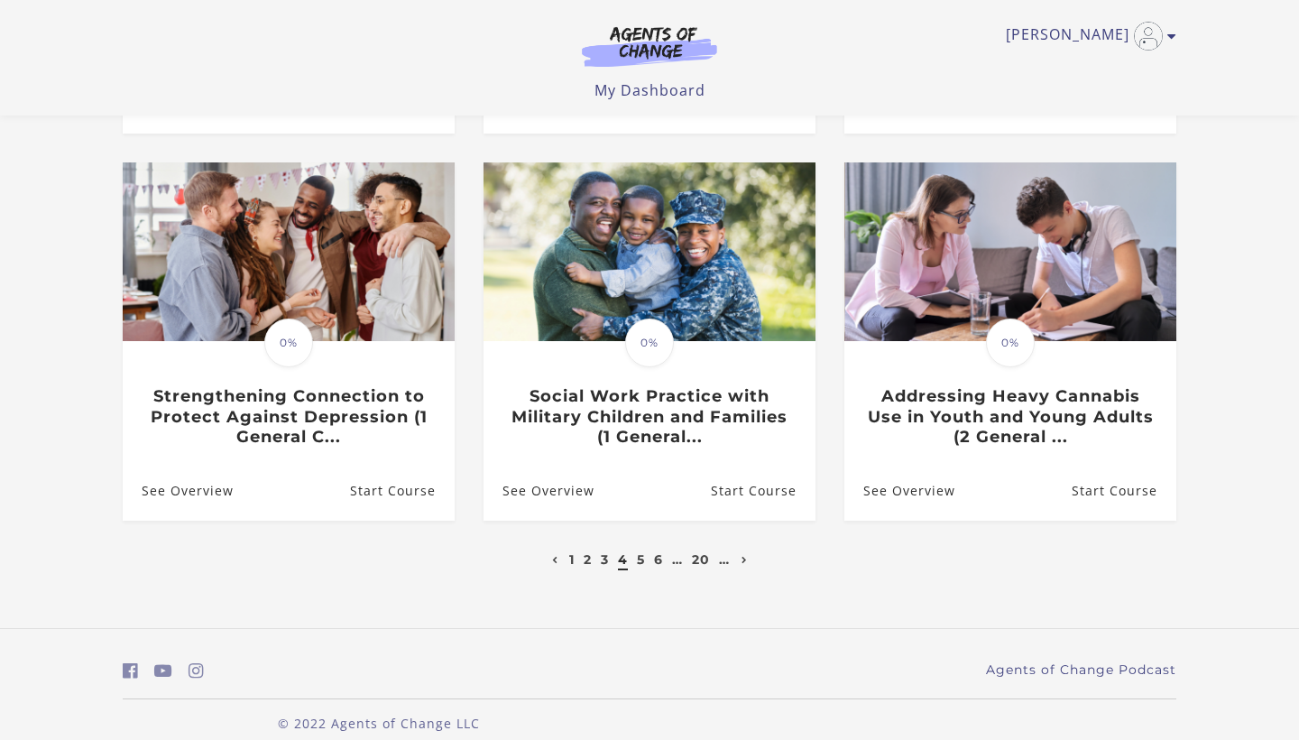
scroll to position [523, 0]
click at [640, 552] on link "5" at bounding box center [641, 560] width 8 height 16
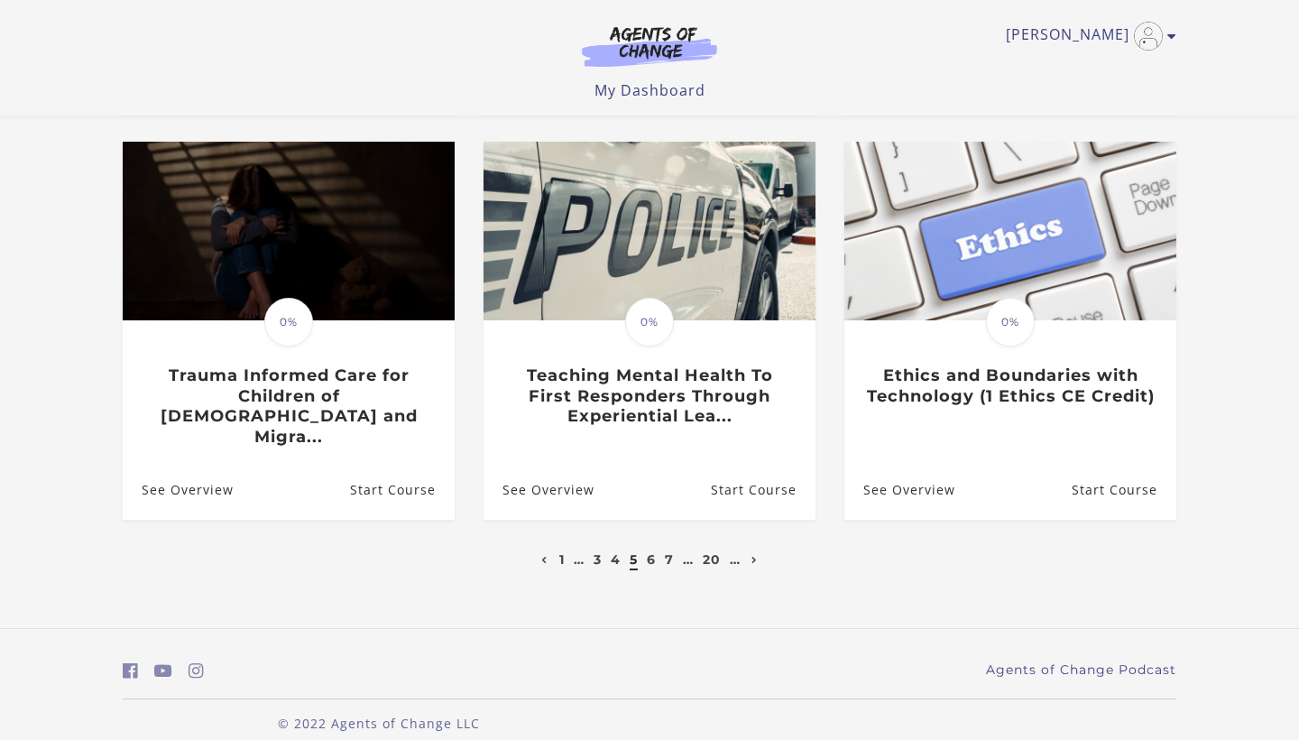
scroll to position [523, 0]
click at [649, 552] on link "6" at bounding box center [651, 560] width 9 height 16
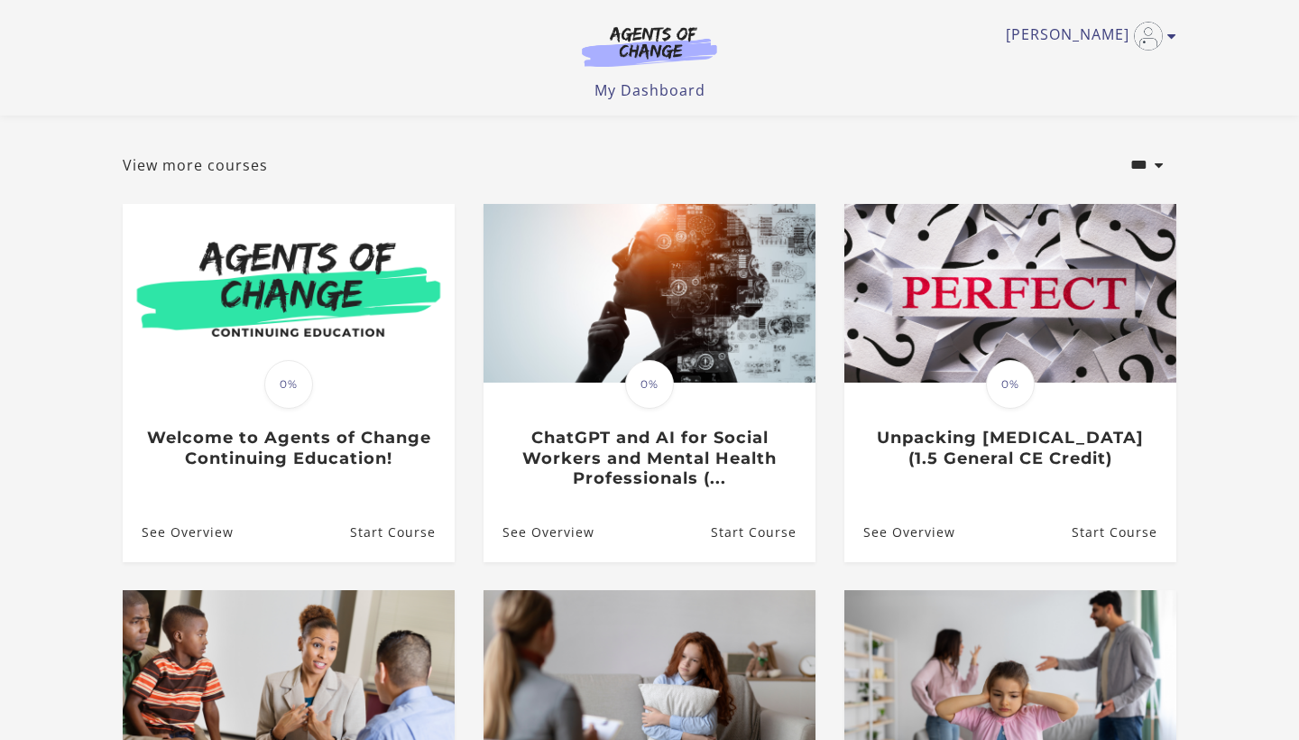
scroll to position [97, 0]
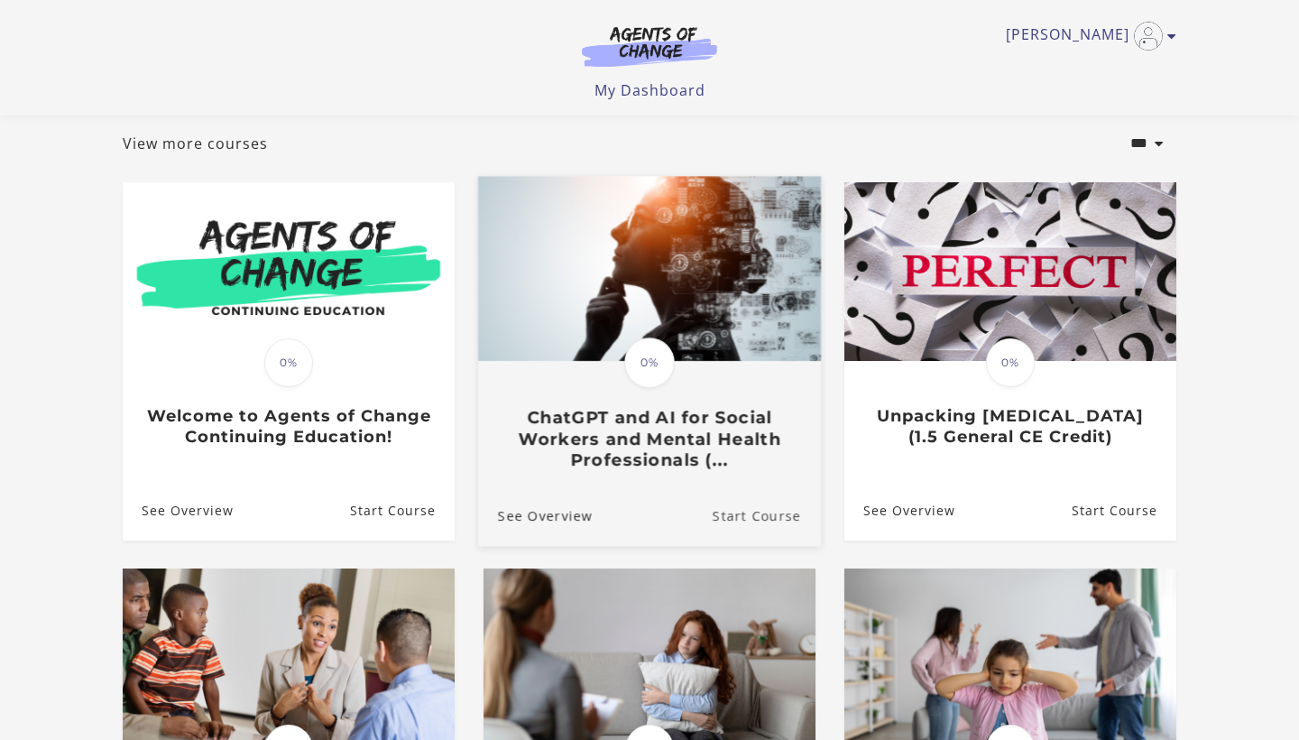
click at [732, 522] on link "Start Course" at bounding box center [767, 514] width 108 height 60
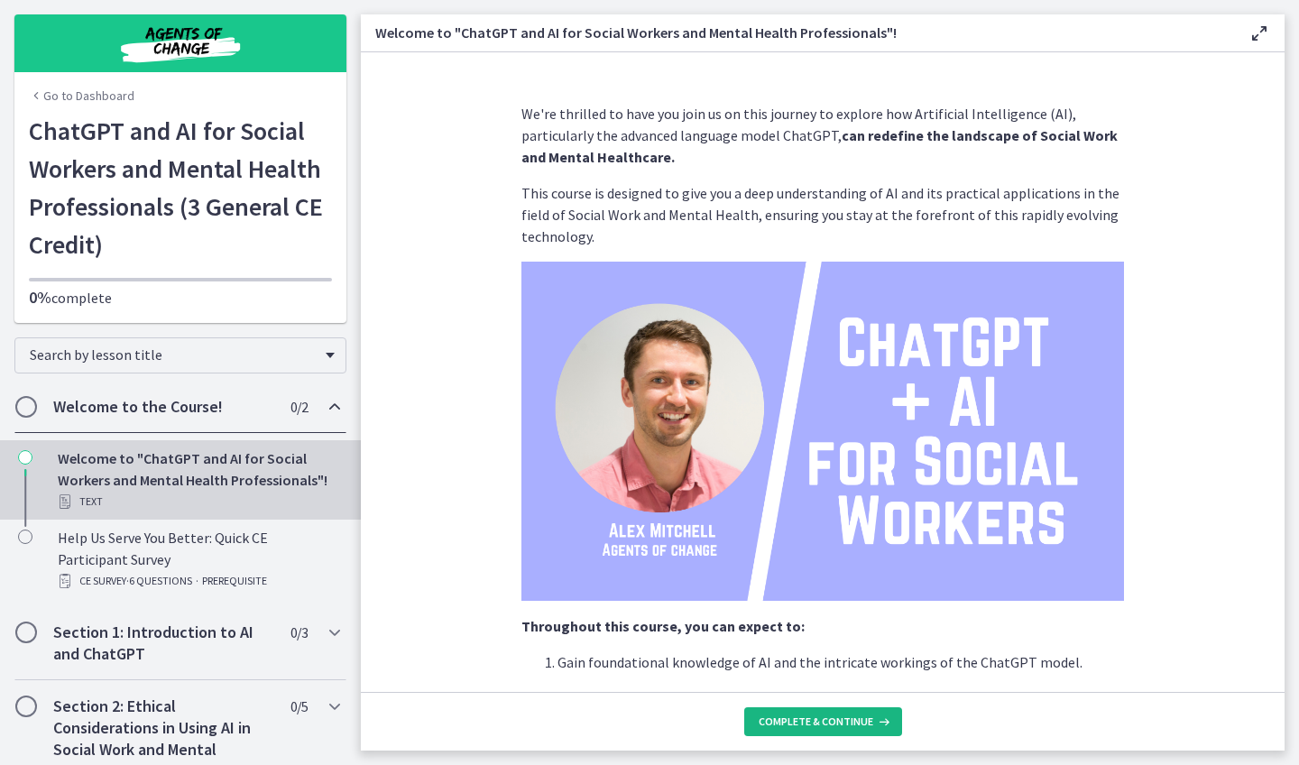
click at [856, 719] on span "Complete & continue" at bounding box center [816, 721] width 115 height 14
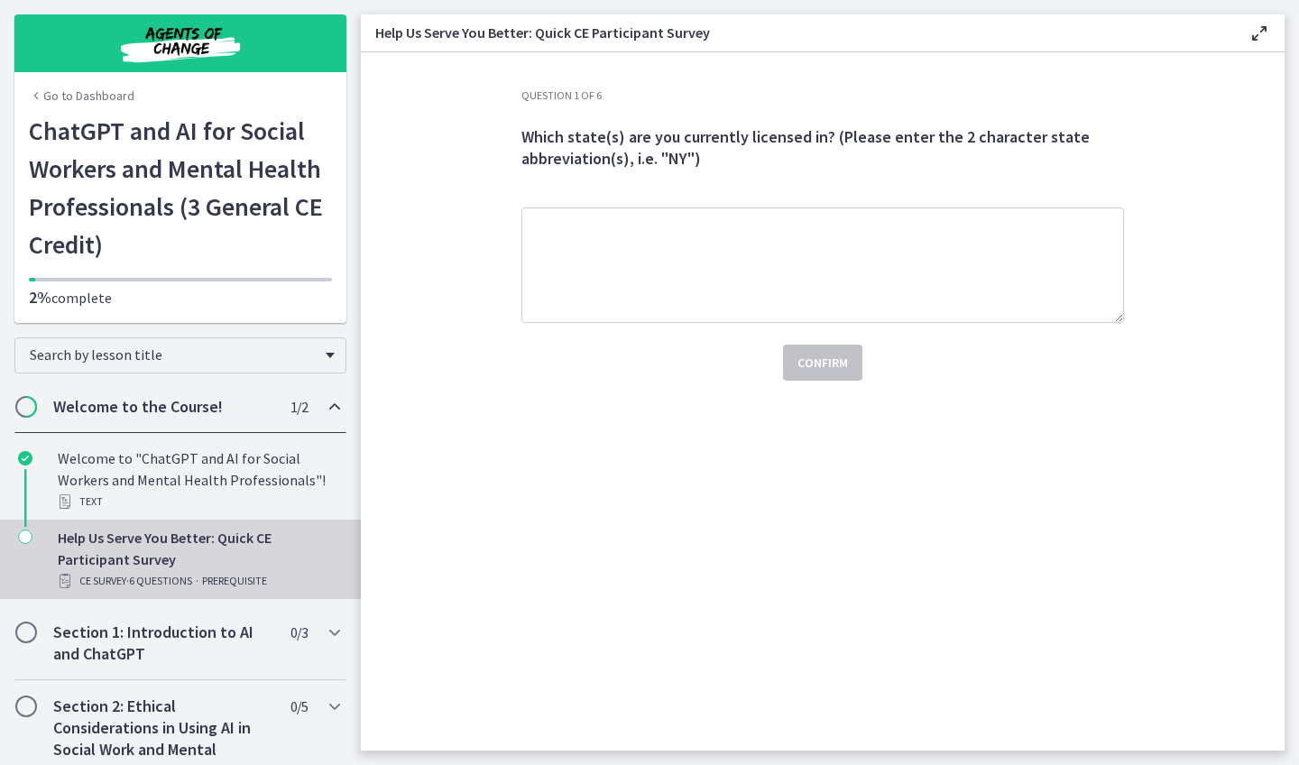
click at [198, 418] on div "Welcome to the Course! 1 / 2 Completed" at bounding box center [180, 407] width 332 height 52
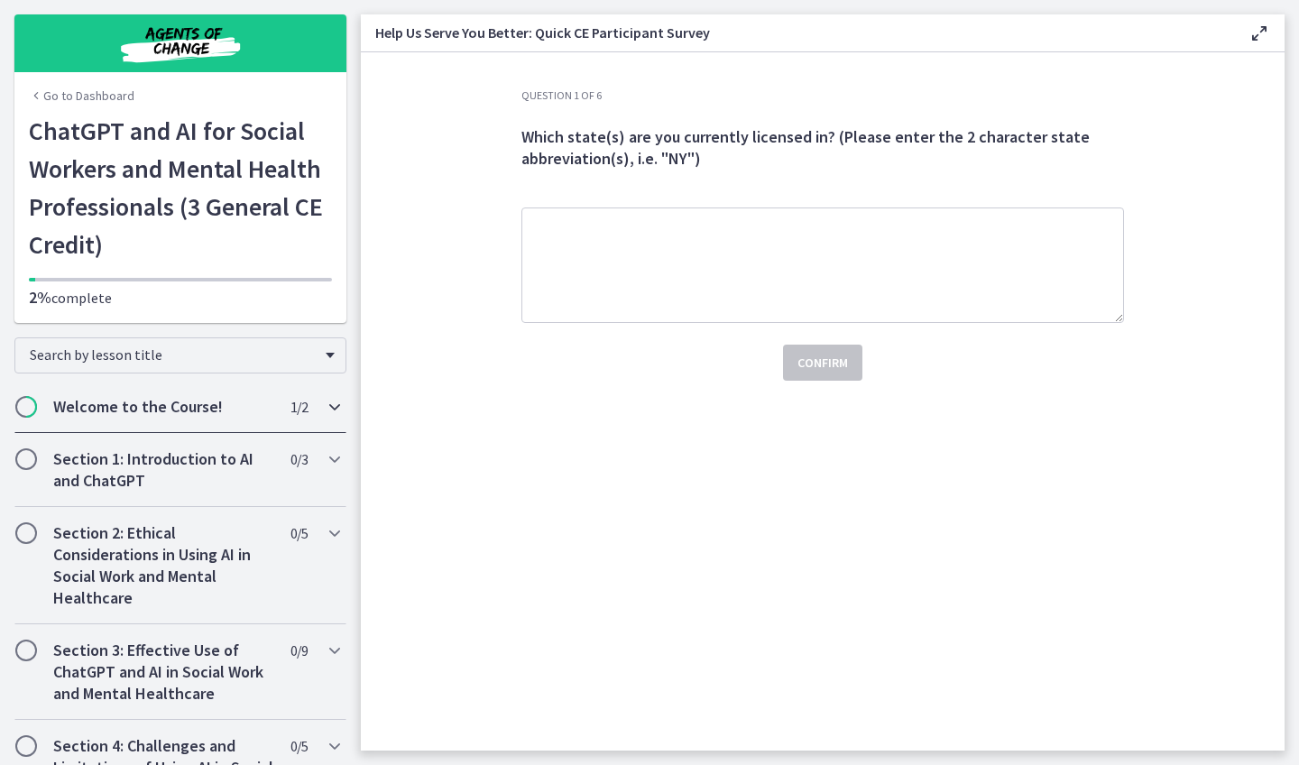
click at [198, 418] on div "Welcome to the Course! 1 / 2 Completed" at bounding box center [180, 407] width 332 height 52
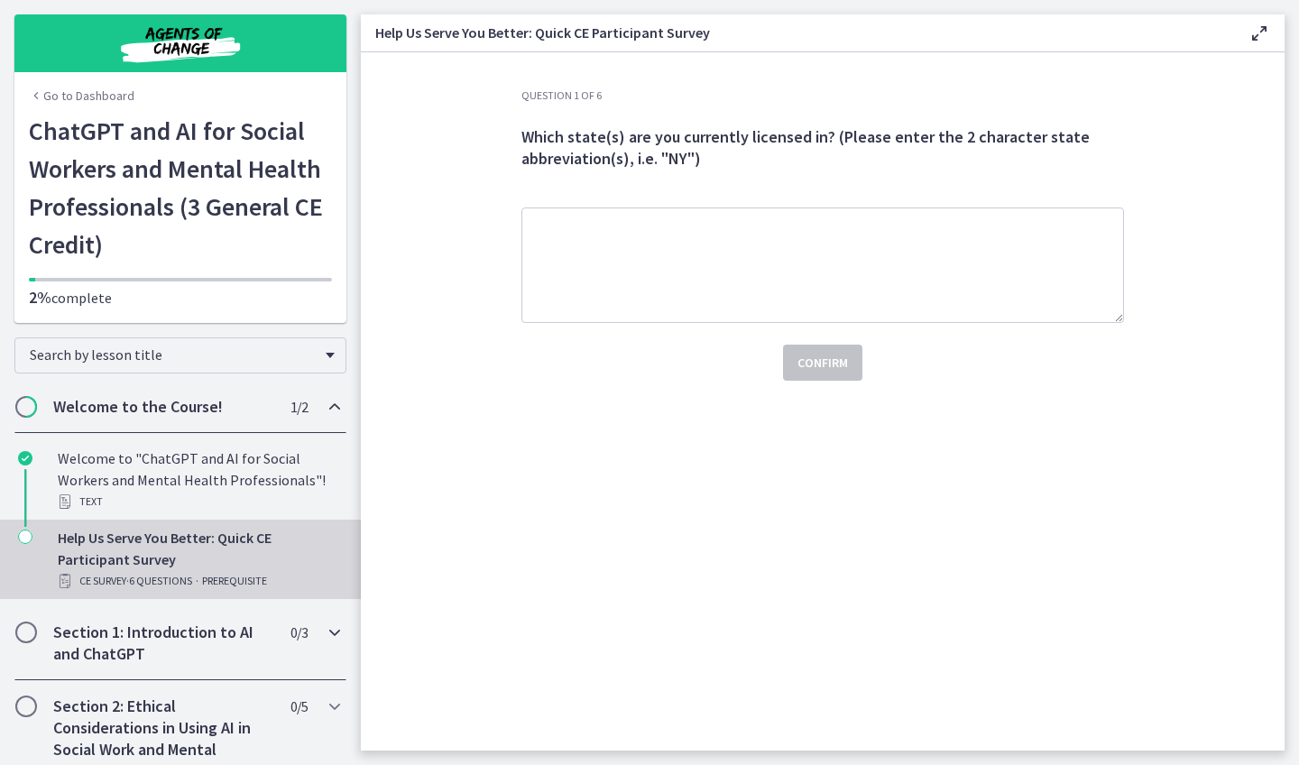
click at [180, 629] on h2 "Section 1: Introduction to AI and ChatGPT" at bounding box center [163, 642] width 220 height 43
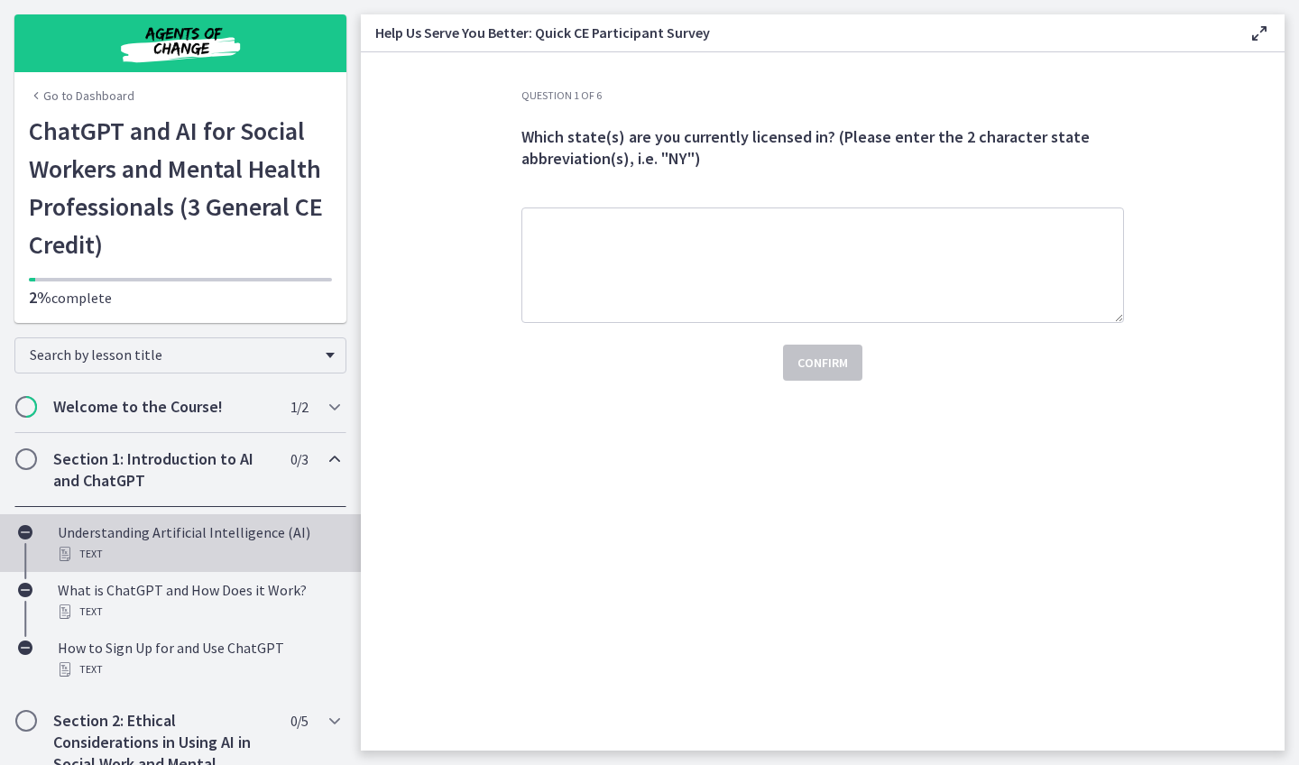
click at [161, 534] on div "Understanding Artificial Intelligence (AI) Text" at bounding box center [198, 542] width 281 height 43
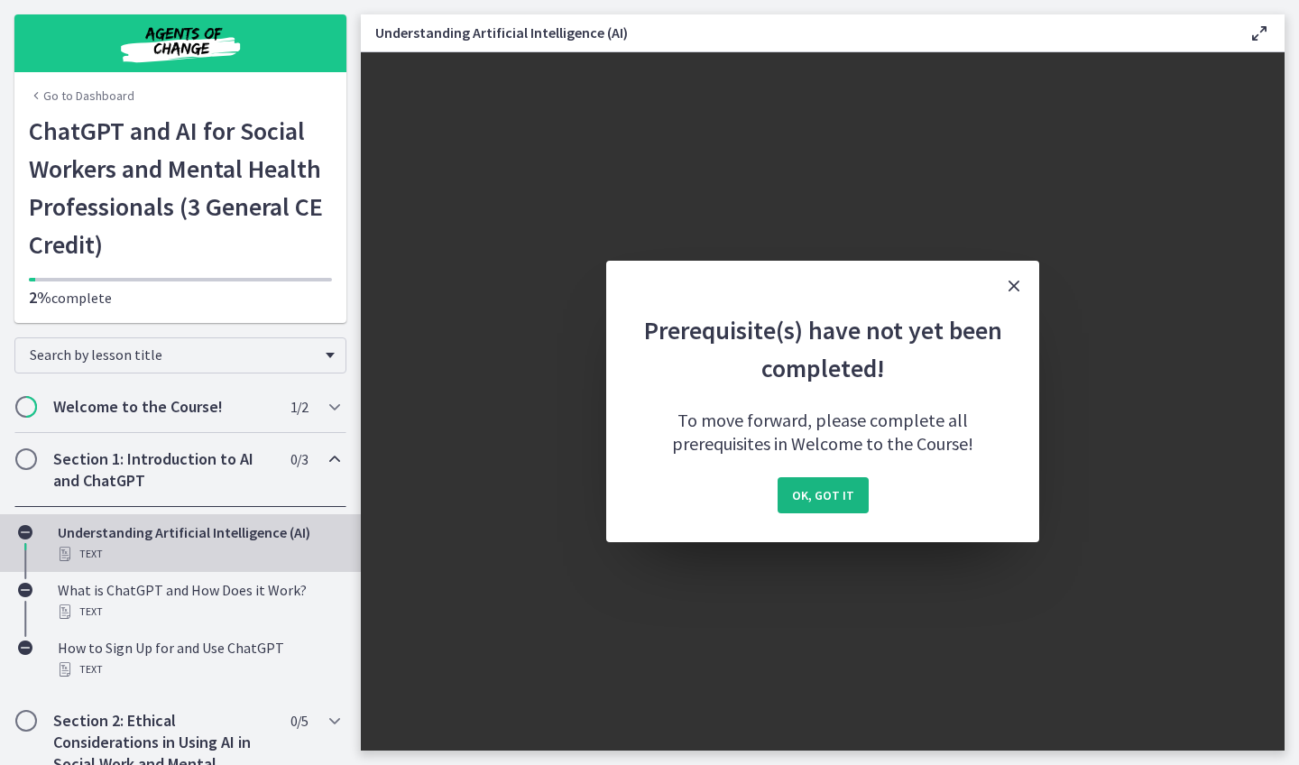
click at [831, 485] on span "OK, got it" at bounding box center [823, 495] width 62 height 22
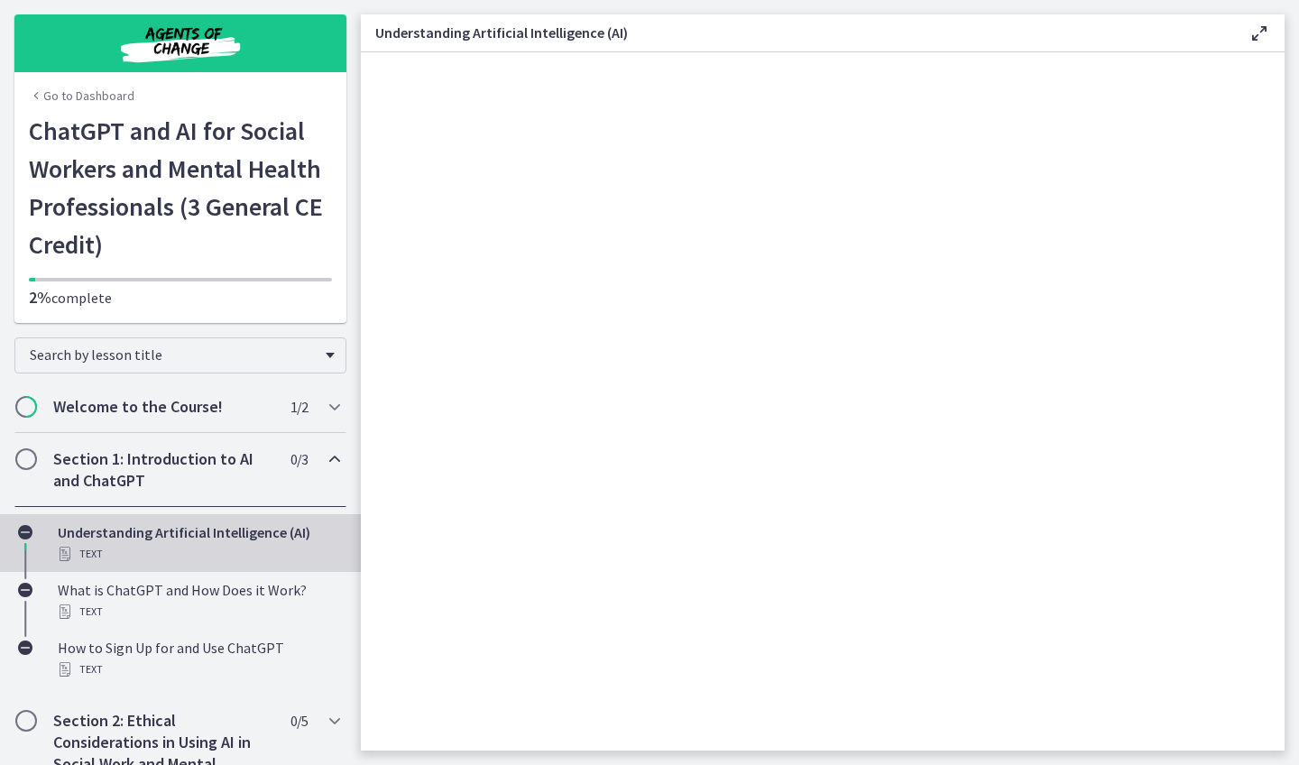
click at [226, 212] on h1 "ChatGPT and AI for Social Workers and Mental Health Professionals (3 General CE…" at bounding box center [180, 188] width 303 height 152
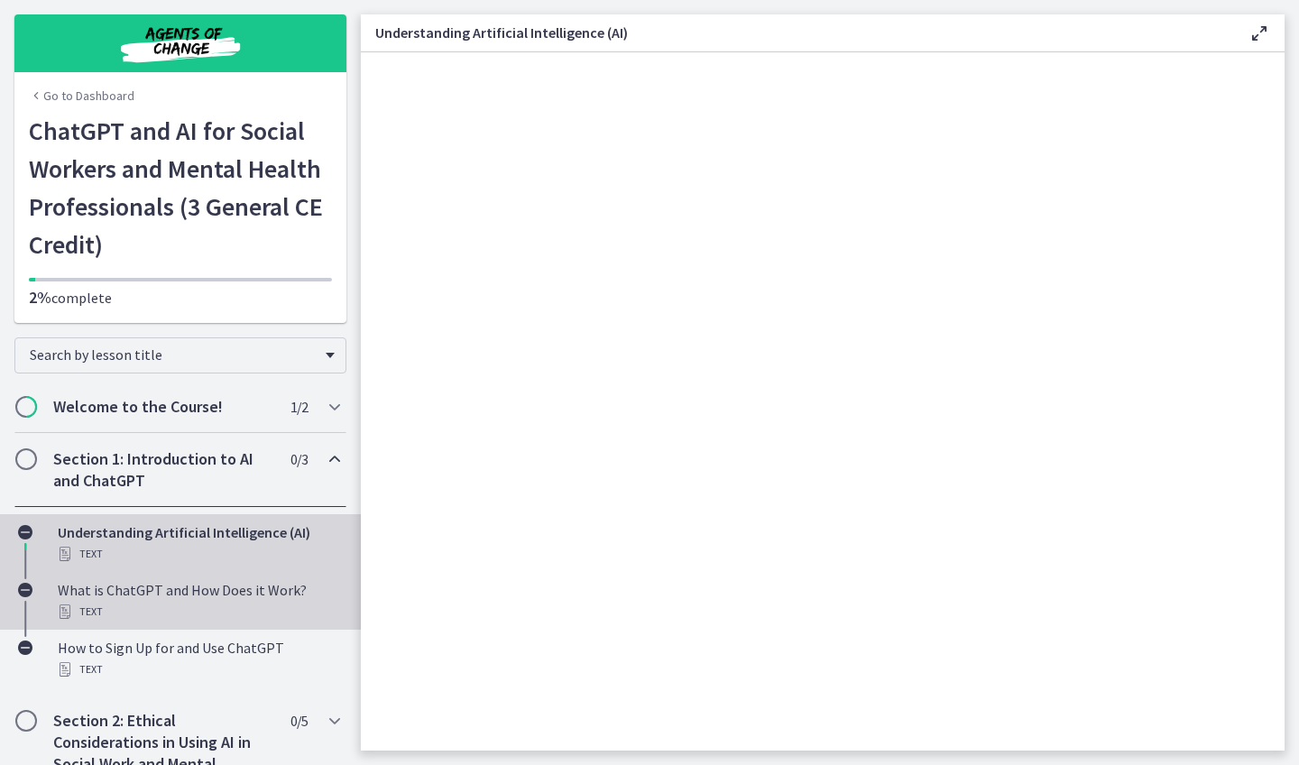
click at [176, 594] on div "What is ChatGPT and How Does it Work? Text" at bounding box center [198, 600] width 281 height 43
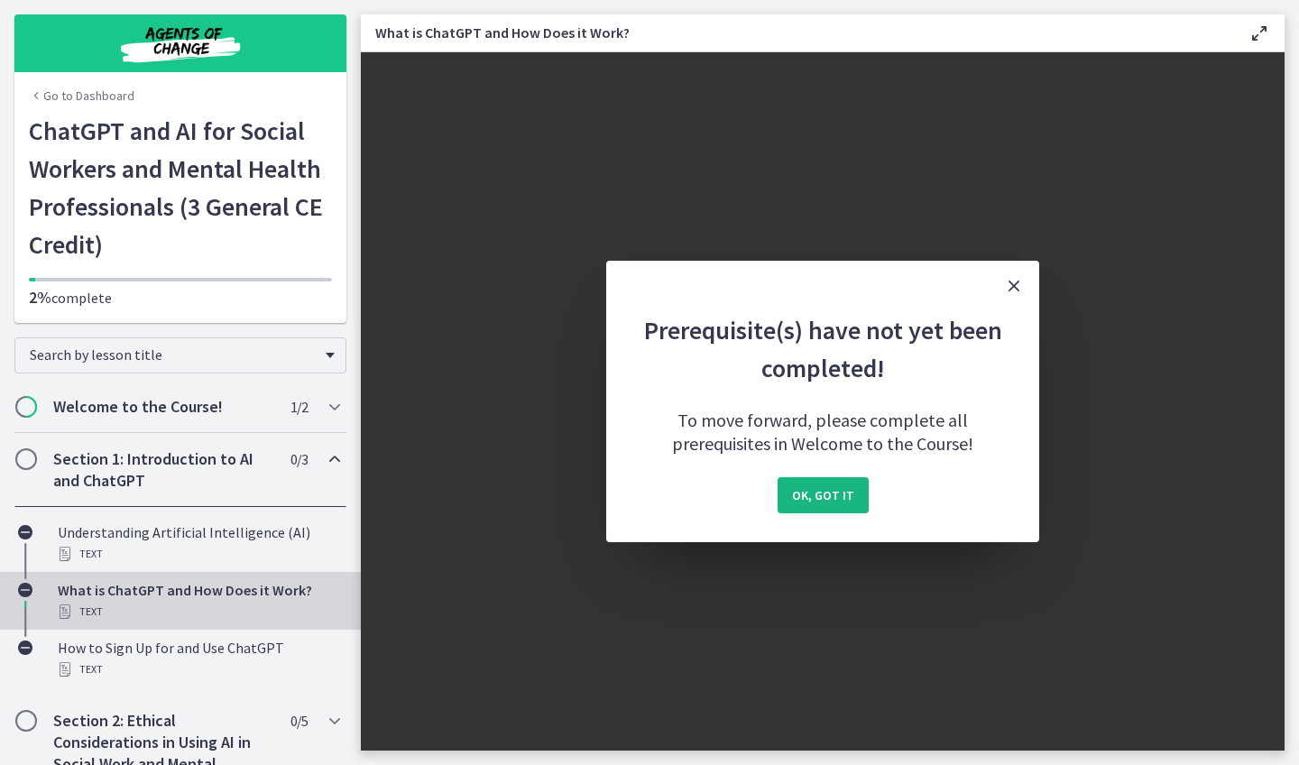
click at [846, 480] on button "OK, got it" at bounding box center [823, 495] width 91 height 36
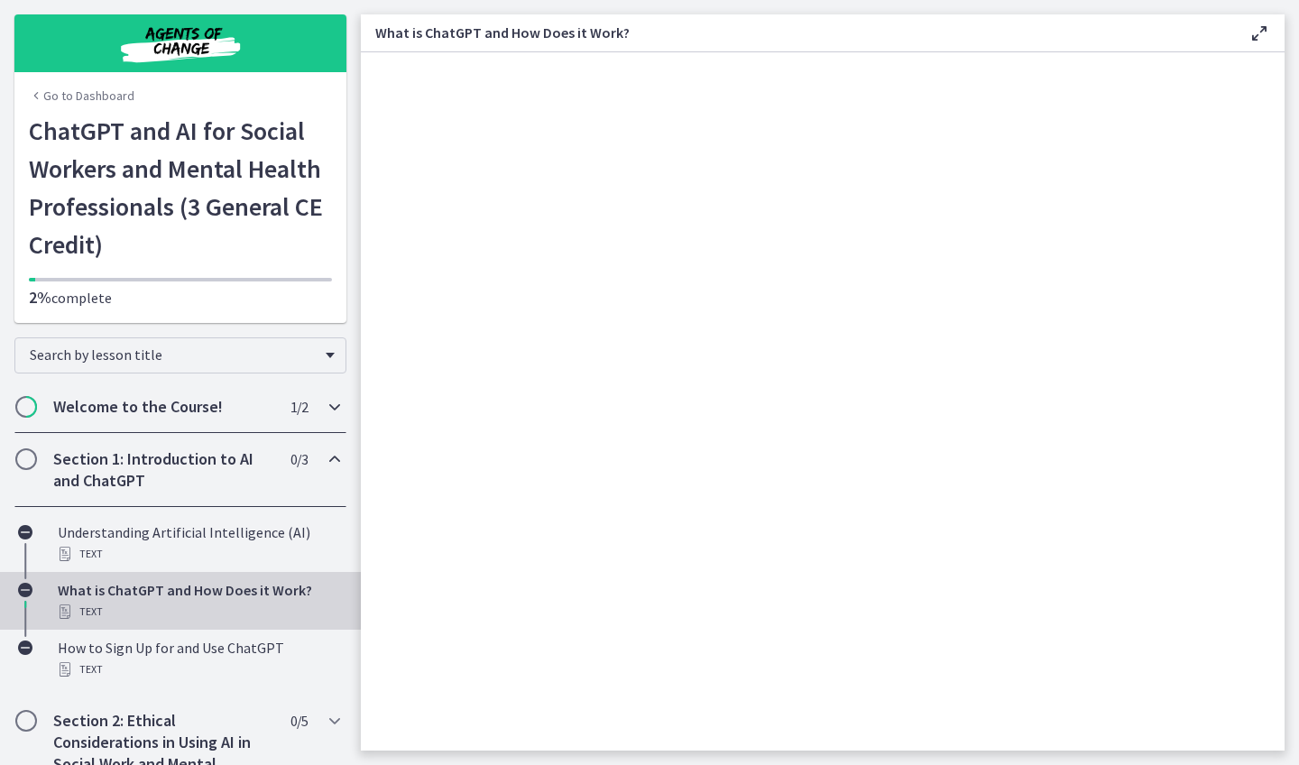
click at [256, 402] on h2 "Welcome to the Course!" at bounding box center [163, 407] width 220 height 22
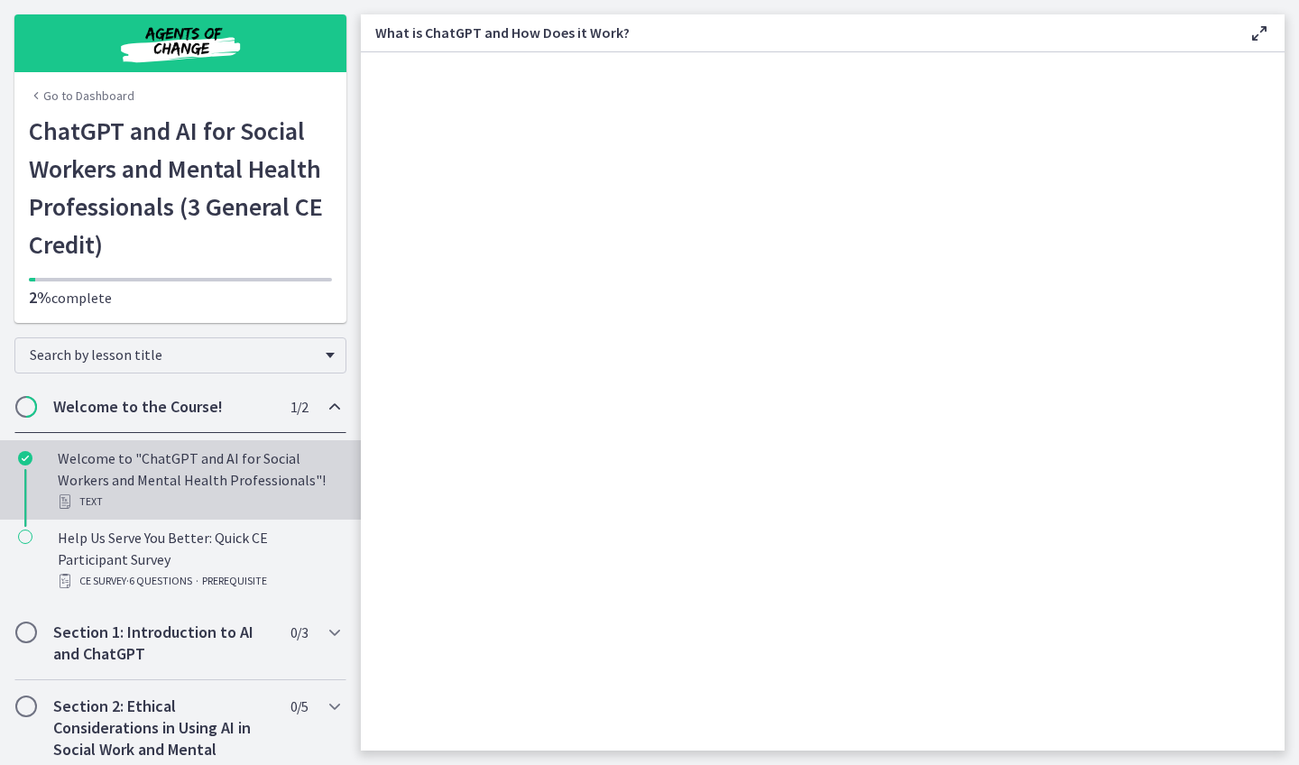
click at [231, 461] on div "Welcome to "ChatGPT and AI for Social Workers and Mental Health Professionals"!…" at bounding box center [198, 479] width 281 height 65
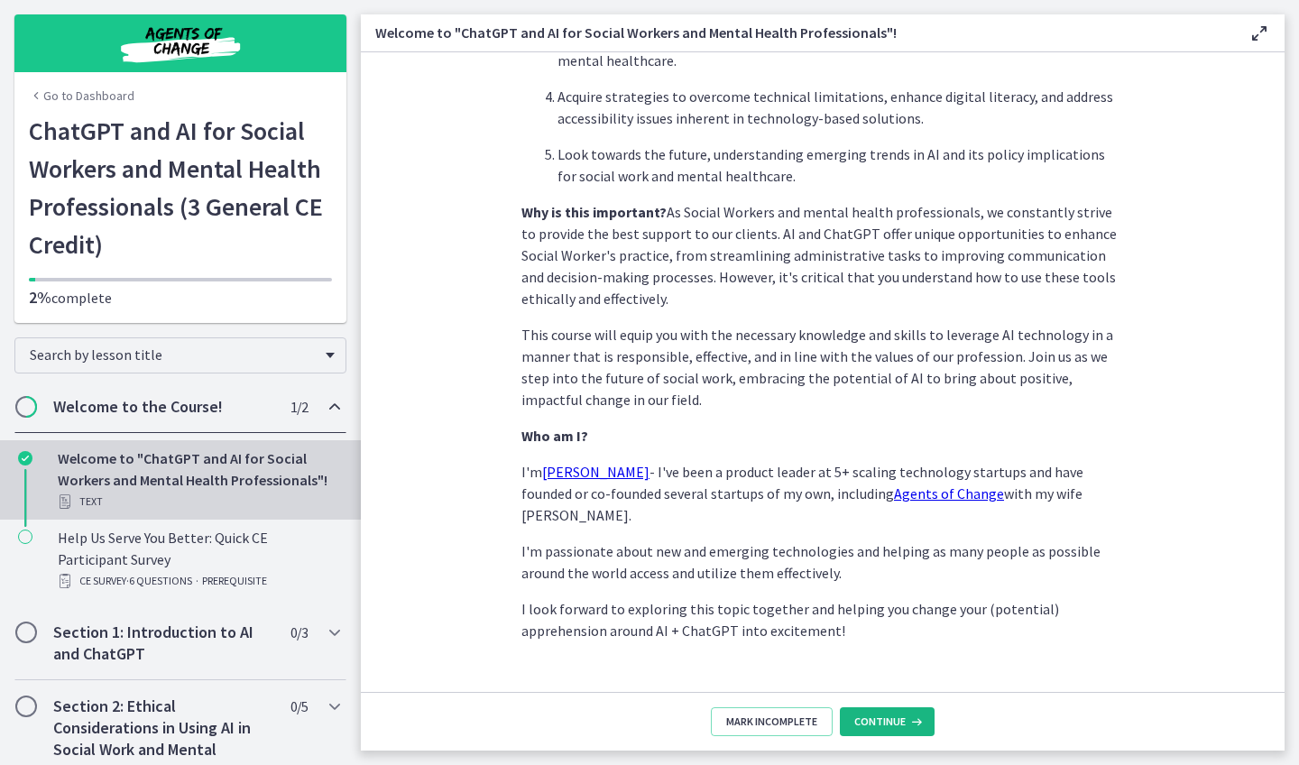
click at [916, 717] on icon at bounding box center [915, 721] width 18 height 14
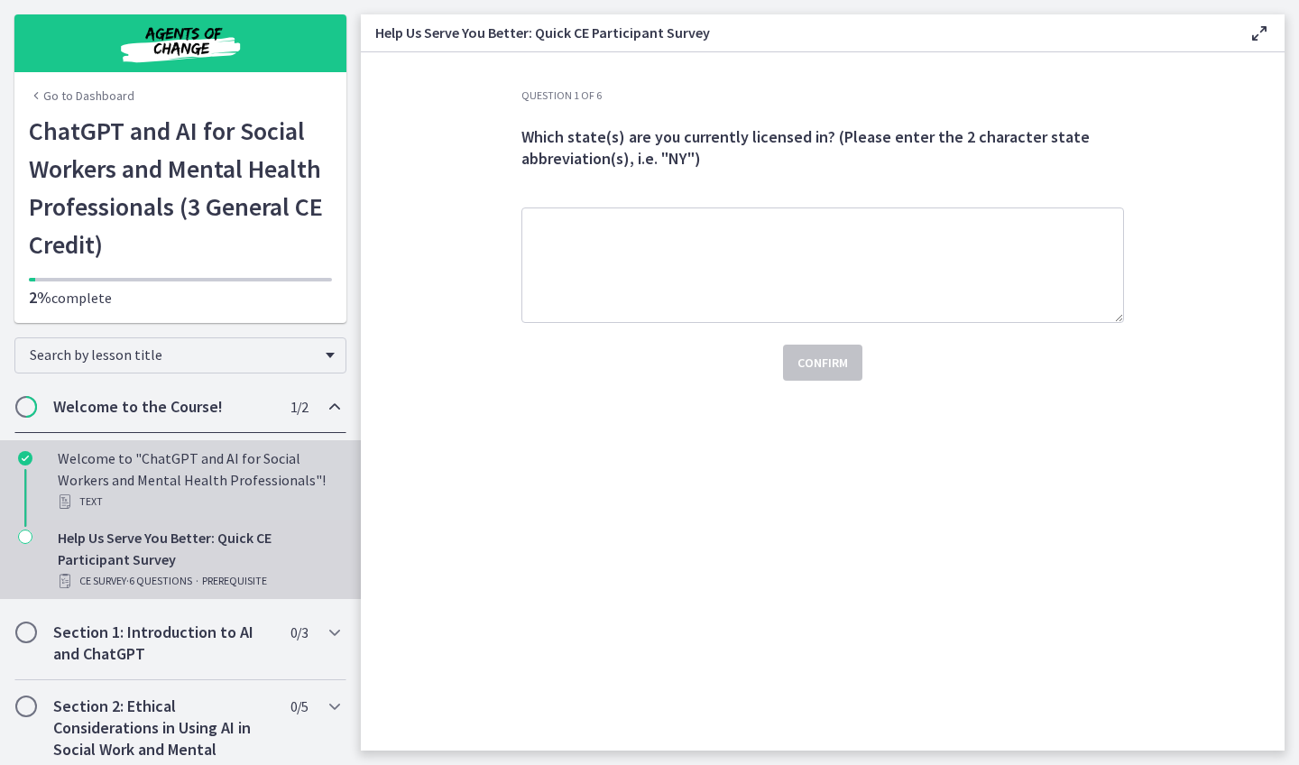
click at [172, 493] on div "Text" at bounding box center [198, 502] width 281 height 22
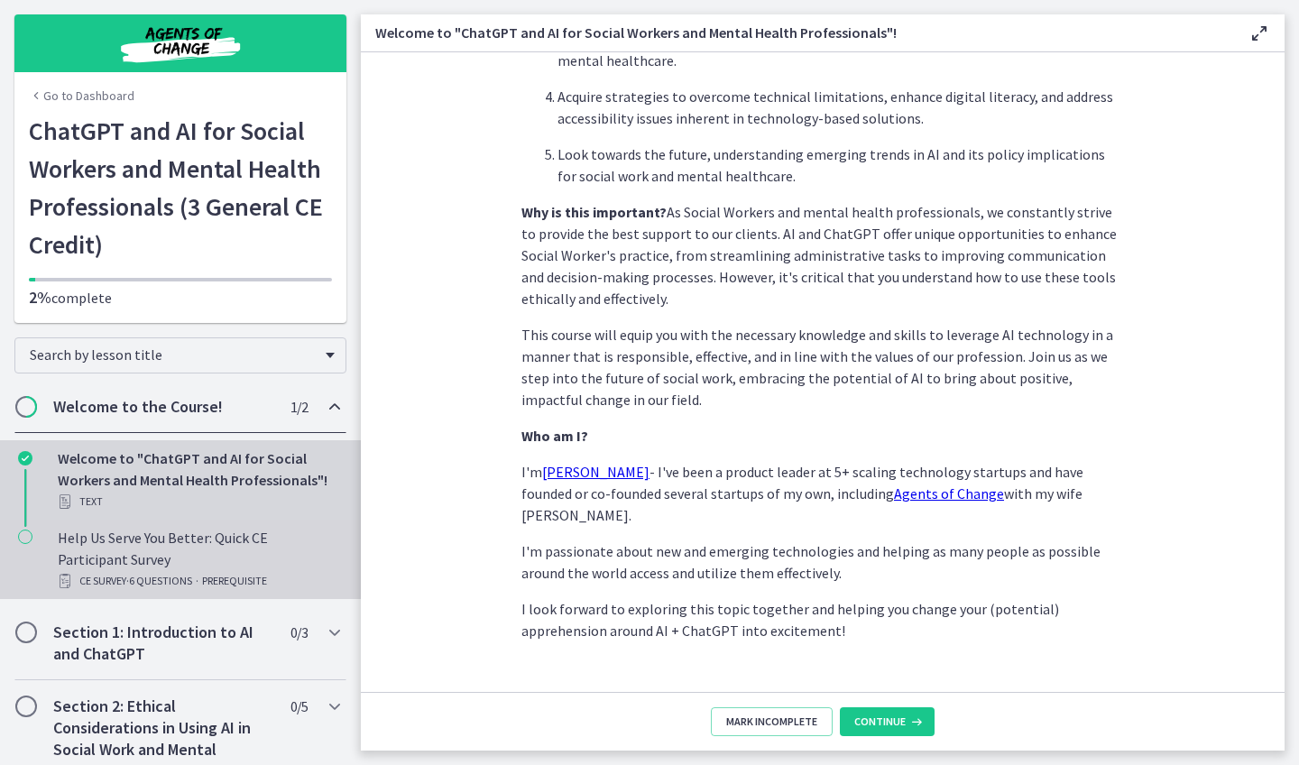
click at [215, 538] on div "Help Us Serve You Better: Quick CE Participant Survey CE Survey · 6 Questions ·…" at bounding box center [198, 559] width 281 height 65
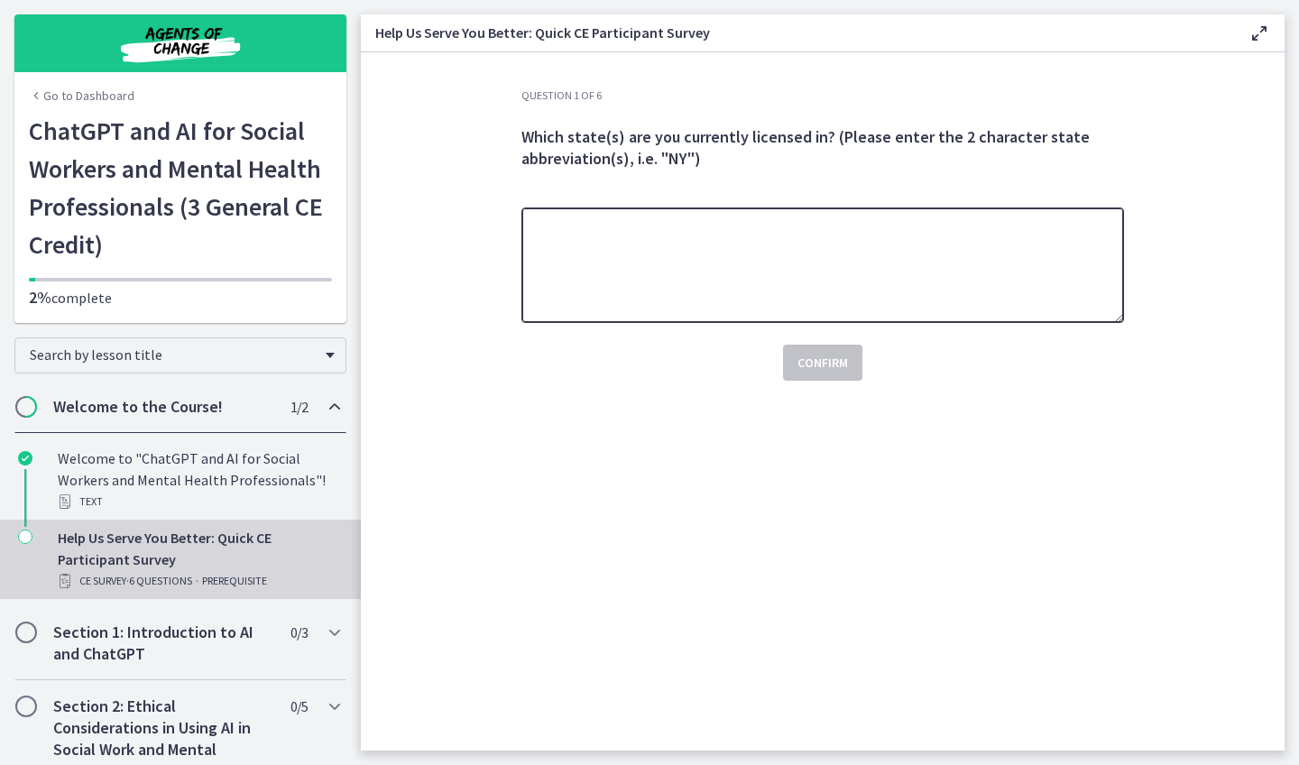
click at [581, 235] on textarea at bounding box center [822, 264] width 603 height 115
type textarea "**"
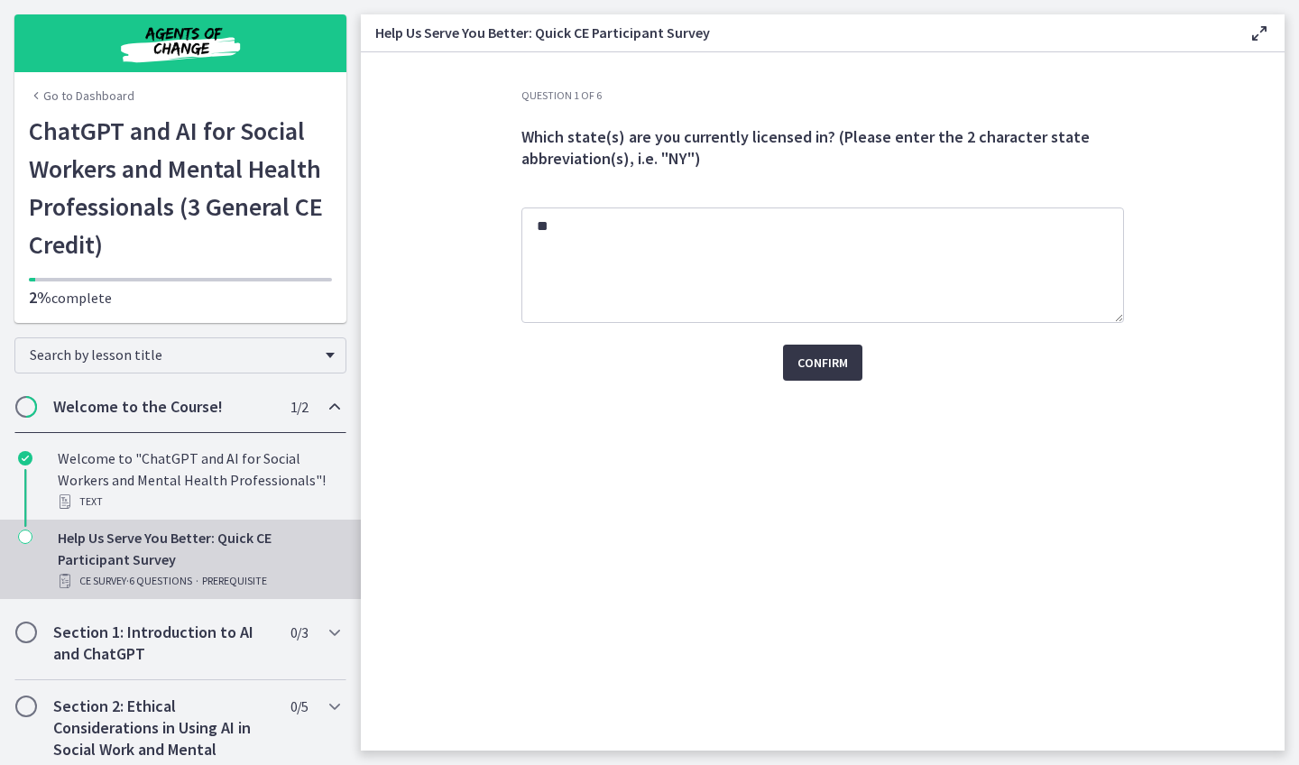
click at [822, 360] on span "Confirm" at bounding box center [822, 363] width 51 height 22
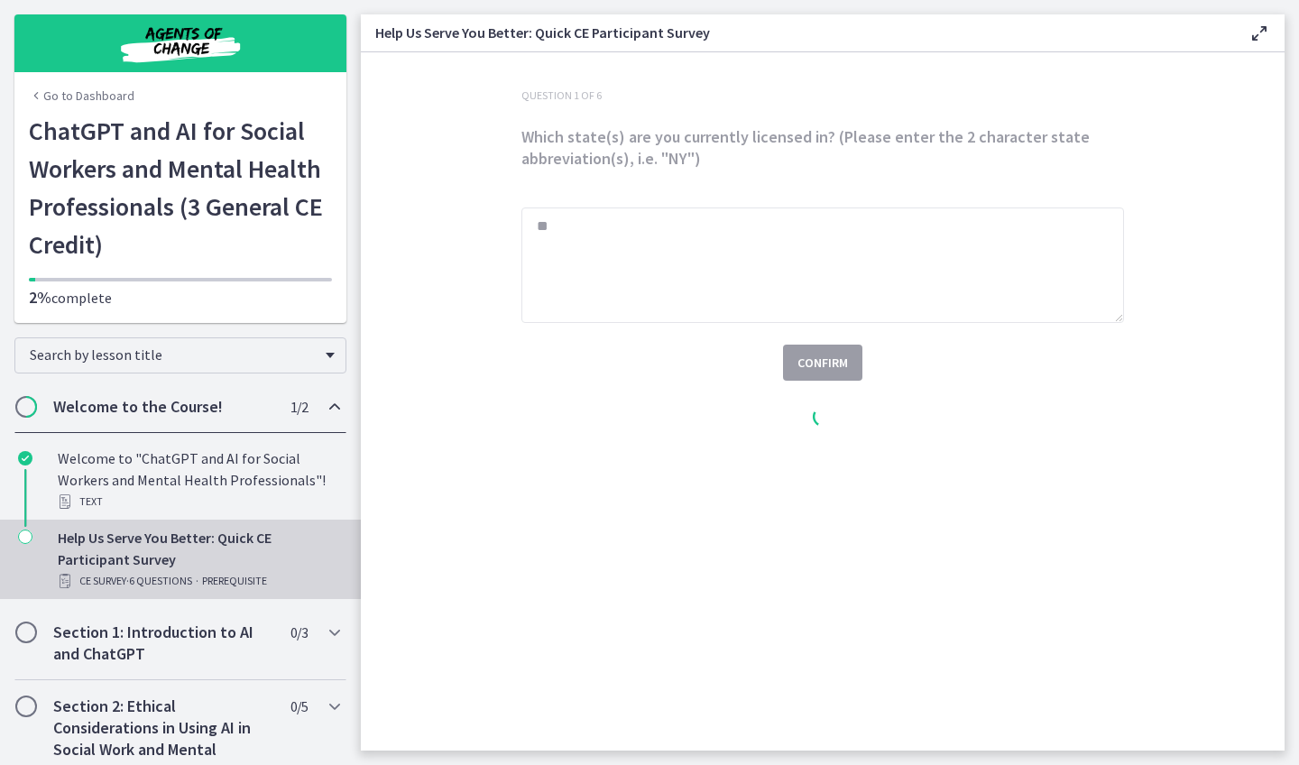
click at [832, 350] on div at bounding box center [822, 419] width 631 height 662
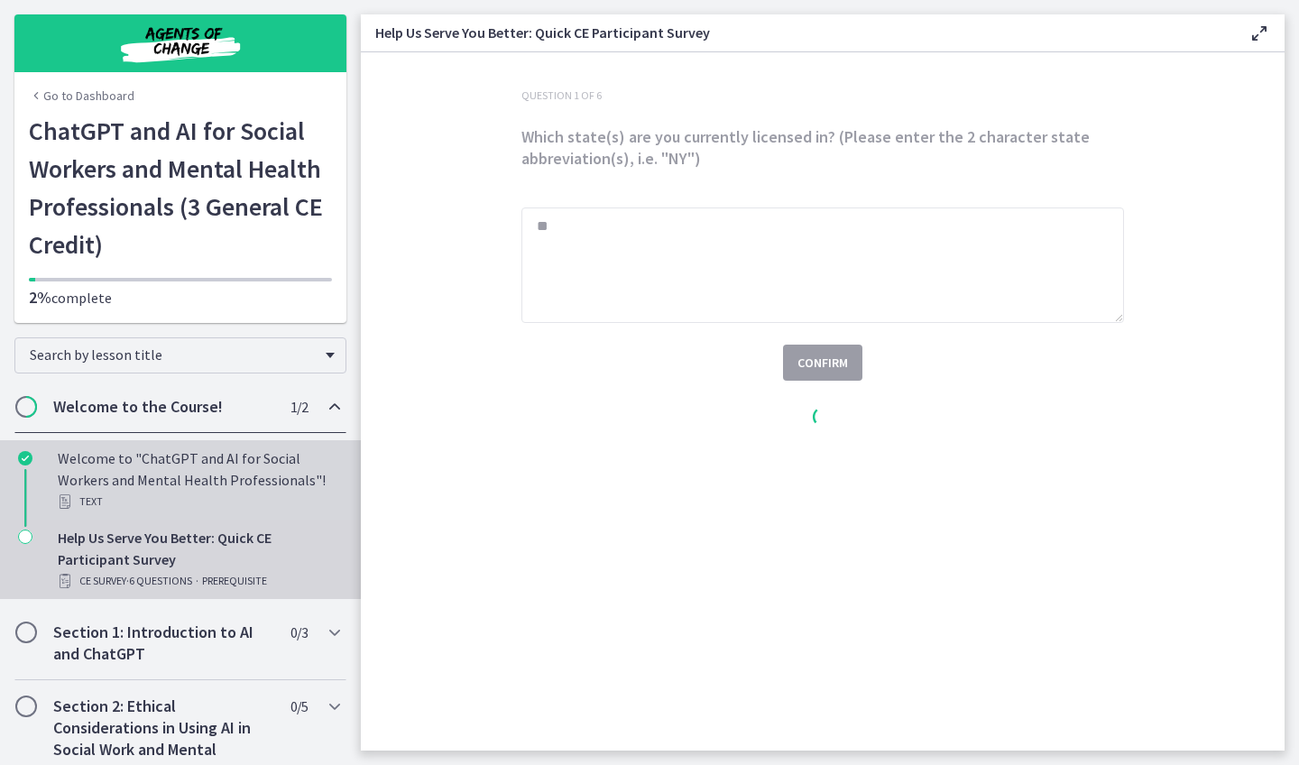
click at [178, 474] on div "Welcome to "ChatGPT and AI for Social Workers and Mental Health Professionals"!…" at bounding box center [198, 479] width 281 height 65
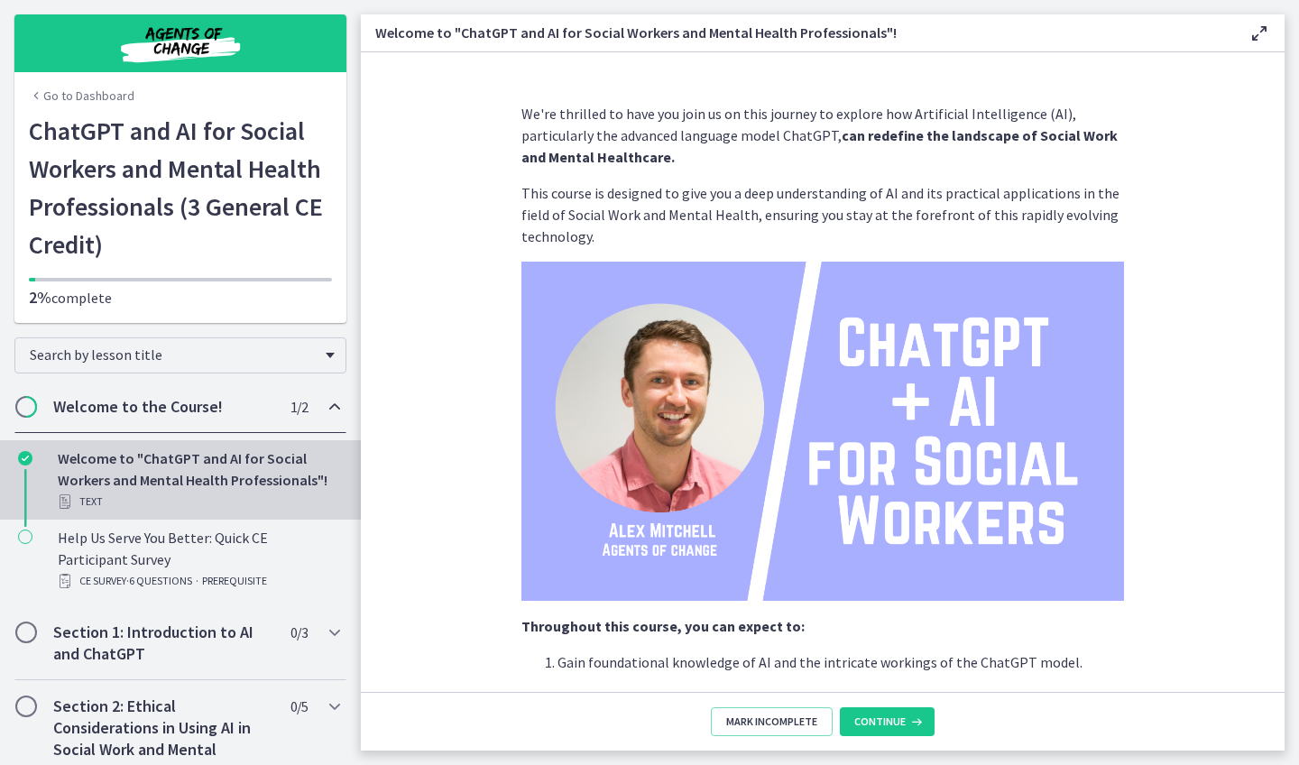
click at [220, 446] on link "Welcome to "ChatGPT and AI for Social Workers and Mental Health Professionals"!…" at bounding box center [180, 479] width 361 height 79
click at [215, 470] on div "Welcome to "ChatGPT and AI for Social Workers and Mental Health Professionals"!…" at bounding box center [198, 479] width 281 height 65
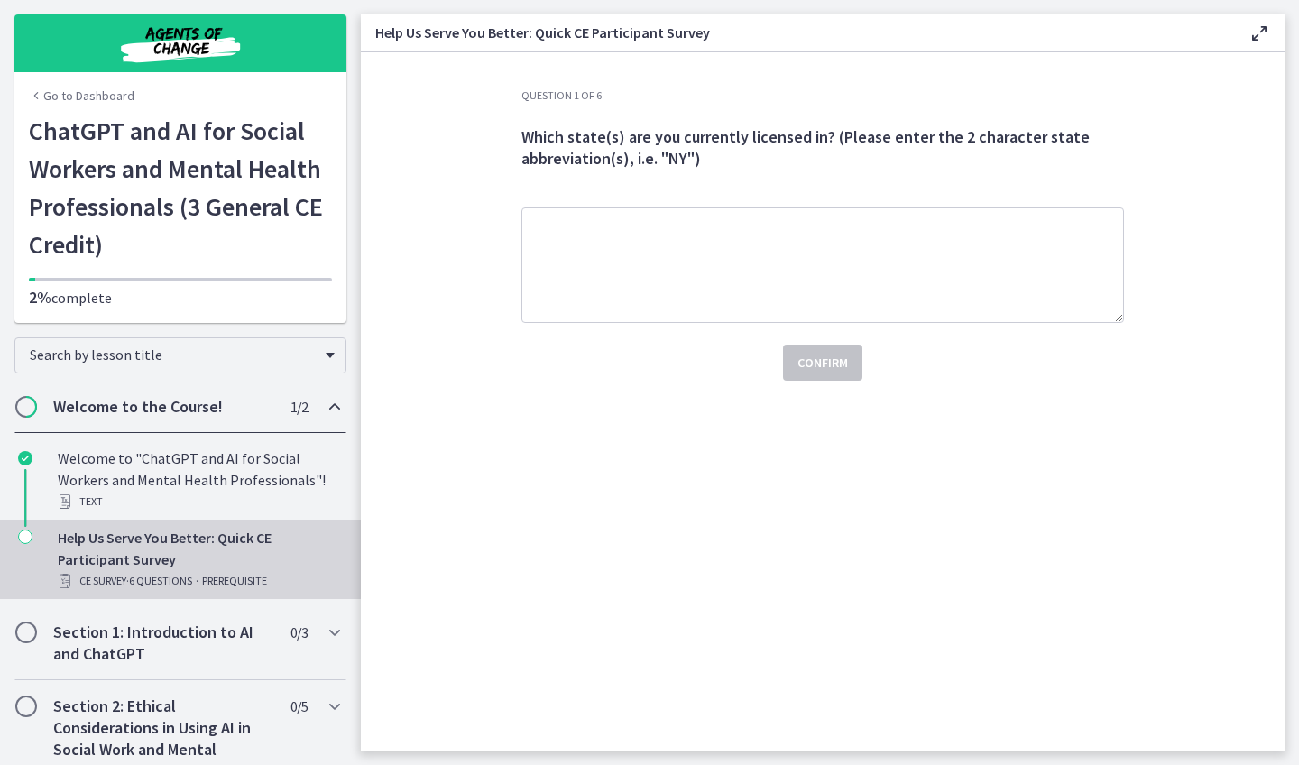
drag, startPoint x: 0, startPoint y: 0, endPoint x: 587, endPoint y: 204, distance: 621.6
click at [587, 204] on div "Question 1 of 6 Which state(s) are you currently licensed in? (Please enter the…" at bounding box center [822, 234] width 603 height 292
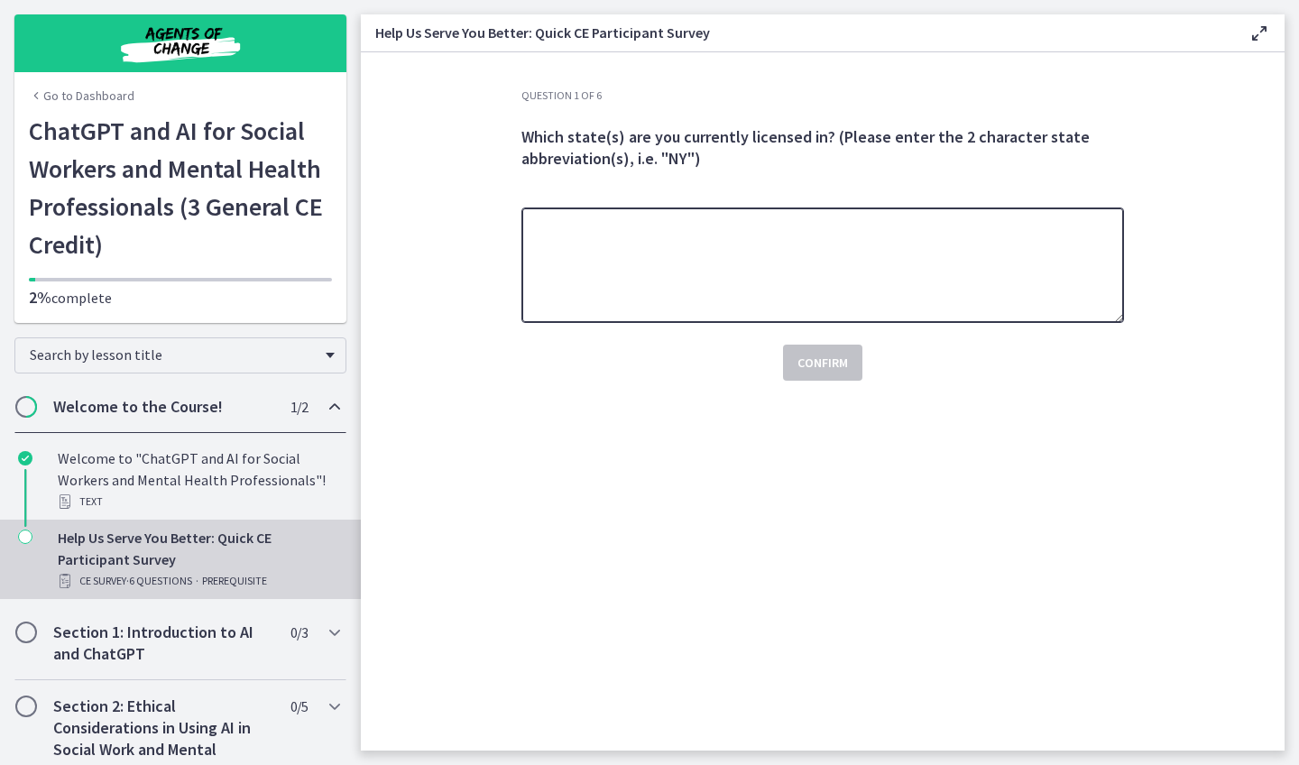
click at [562, 241] on textarea at bounding box center [822, 264] width 603 height 115
type textarea "**"
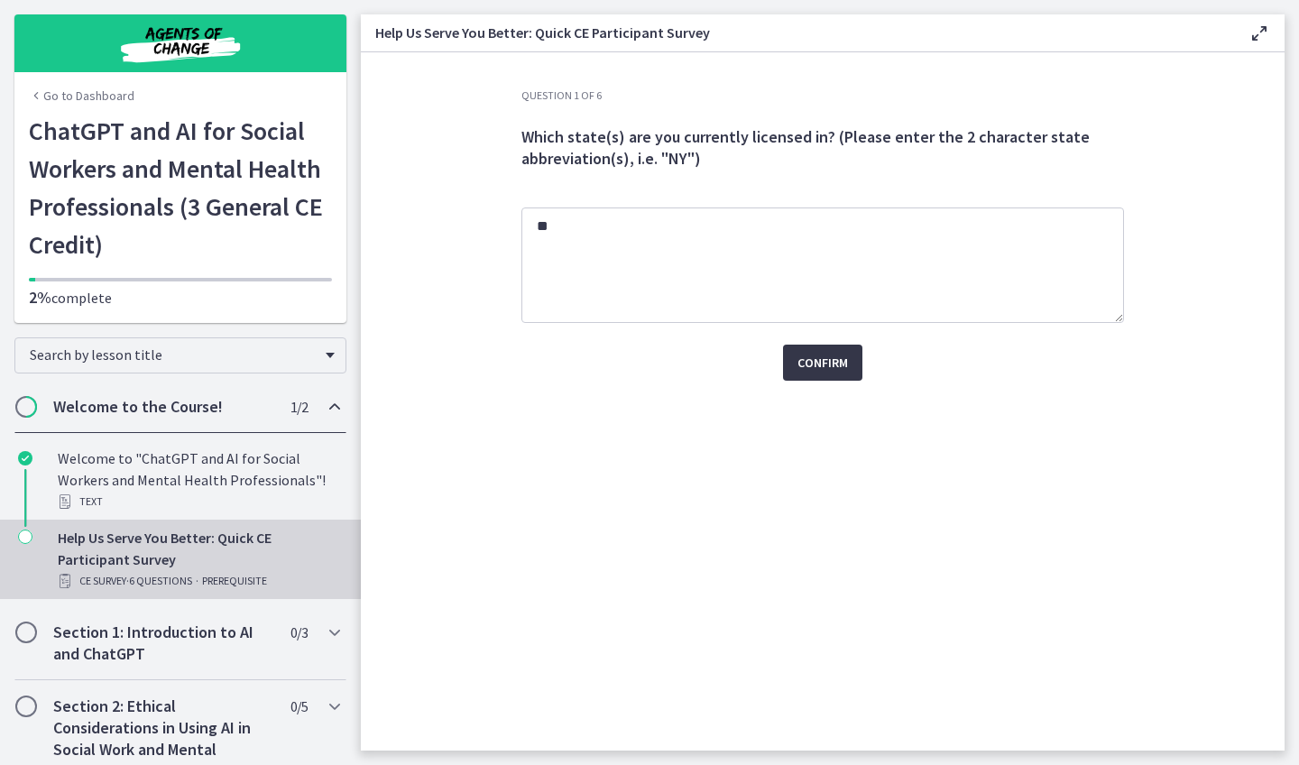
click at [838, 361] on span "Confirm" at bounding box center [822, 363] width 51 height 22
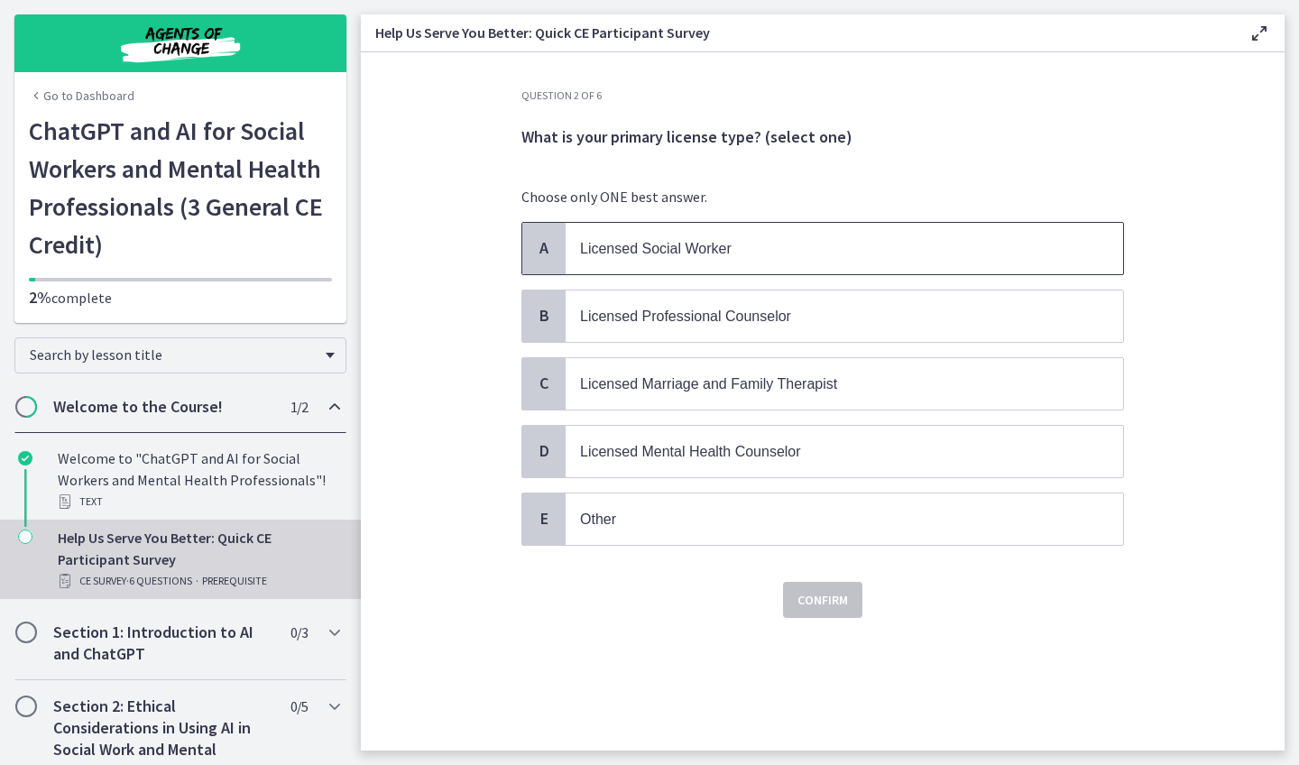
click at [616, 246] on span "Licensed Social Worker" at bounding box center [656, 248] width 152 height 15
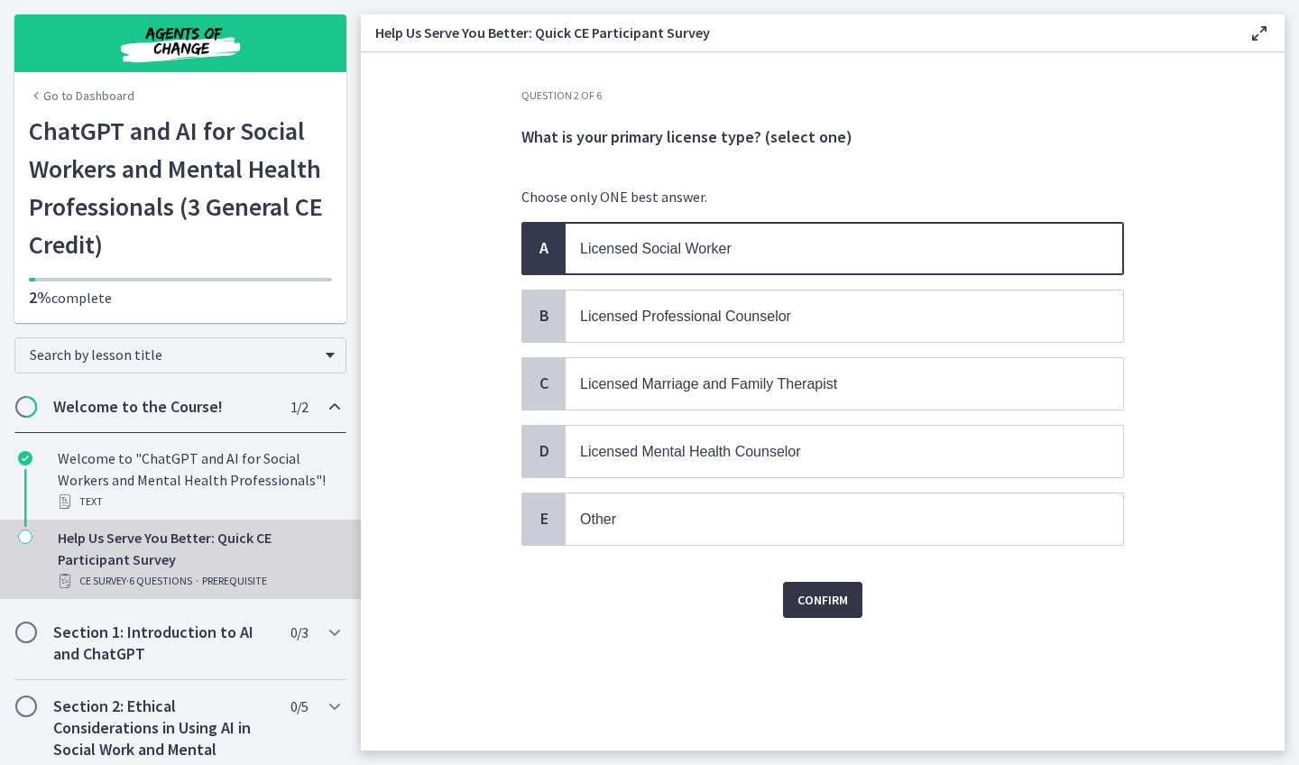
click at [812, 603] on span "Confirm" at bounding box center [822, 600] width 51 height 22
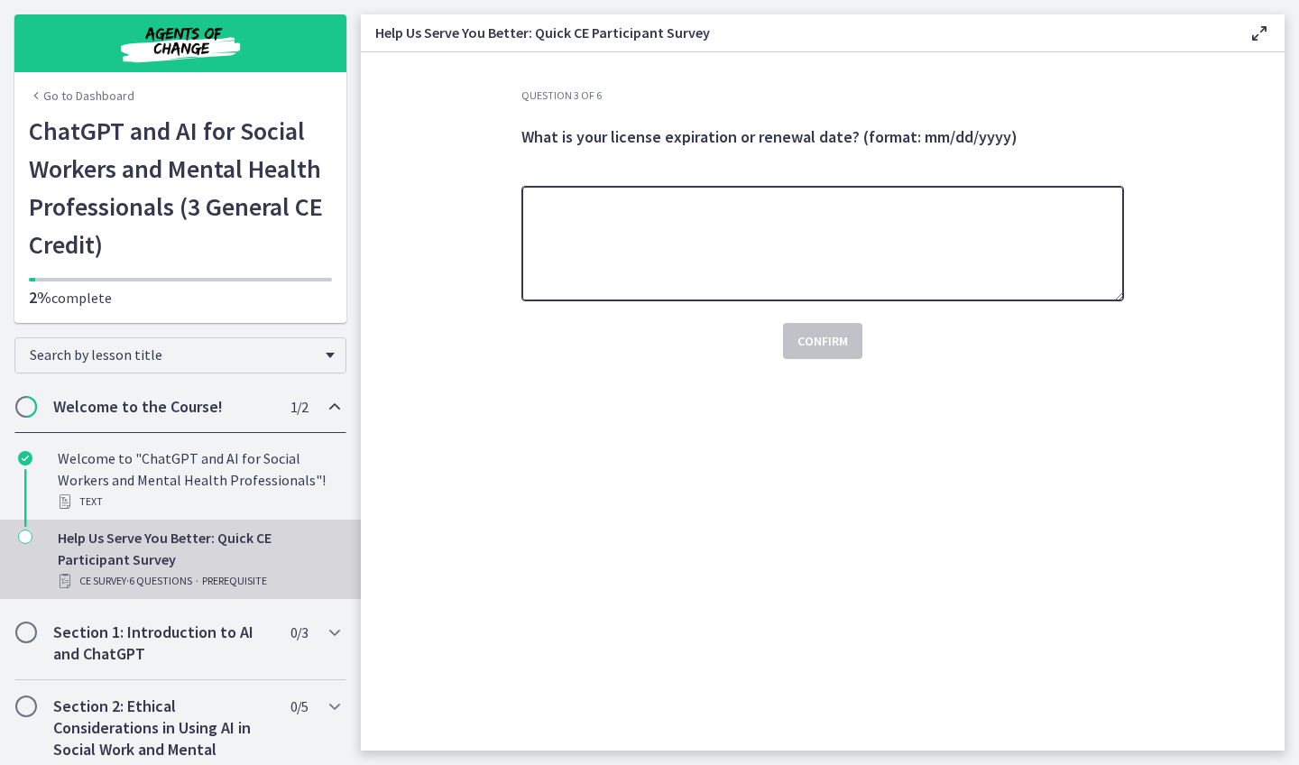
click at [591, 209] on textarea at bounding box center [822, 243] width 603 height 115
type textarea "********"
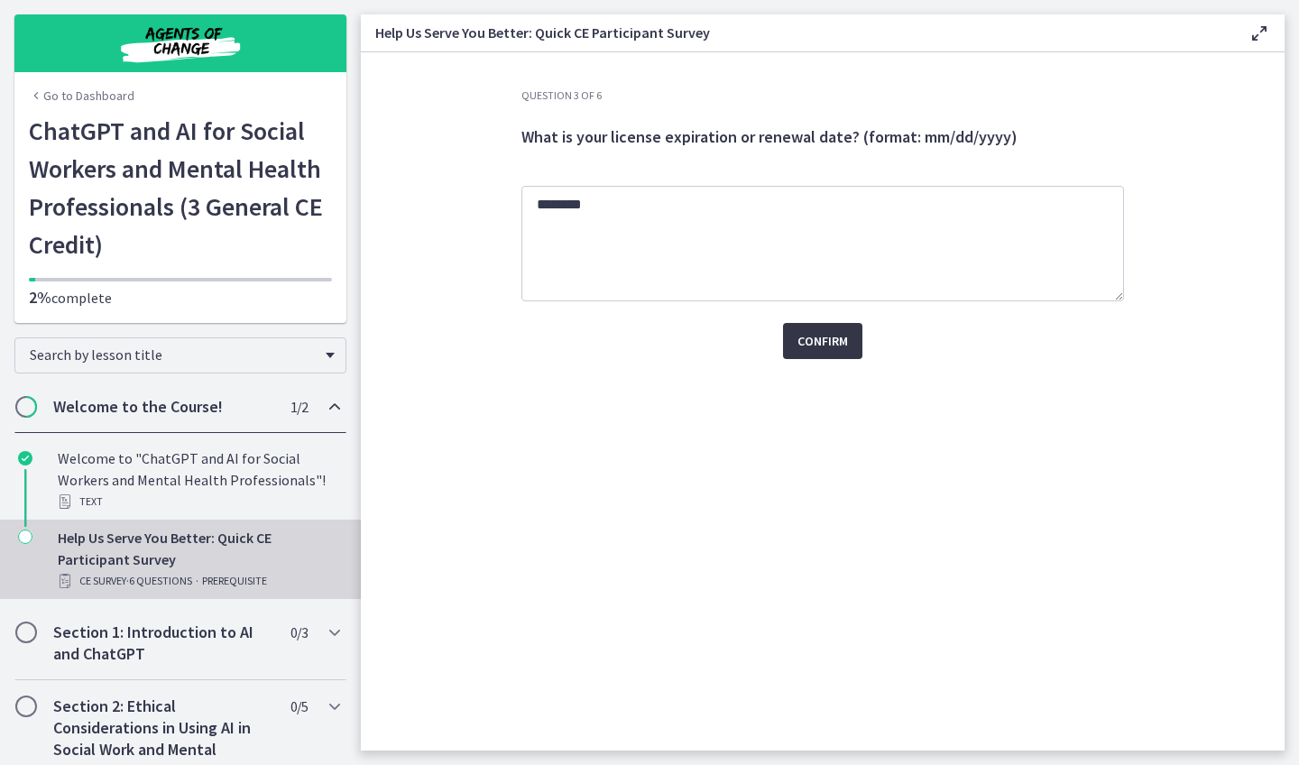
click at [810, 348] on span "Confirm" at bounding box center [822, 341] width 51 height 22
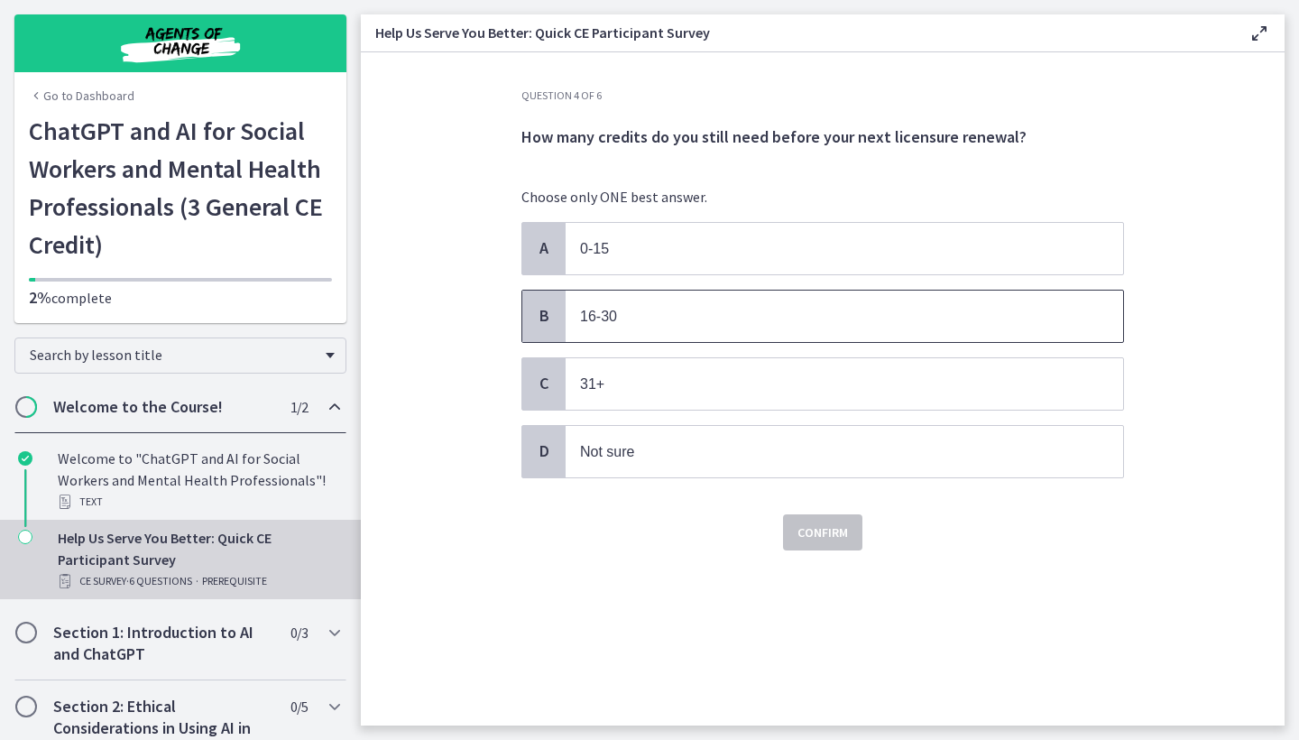
click at [630, 326] on p "16-30" at bounding box center [826, 316] width 492 height 23
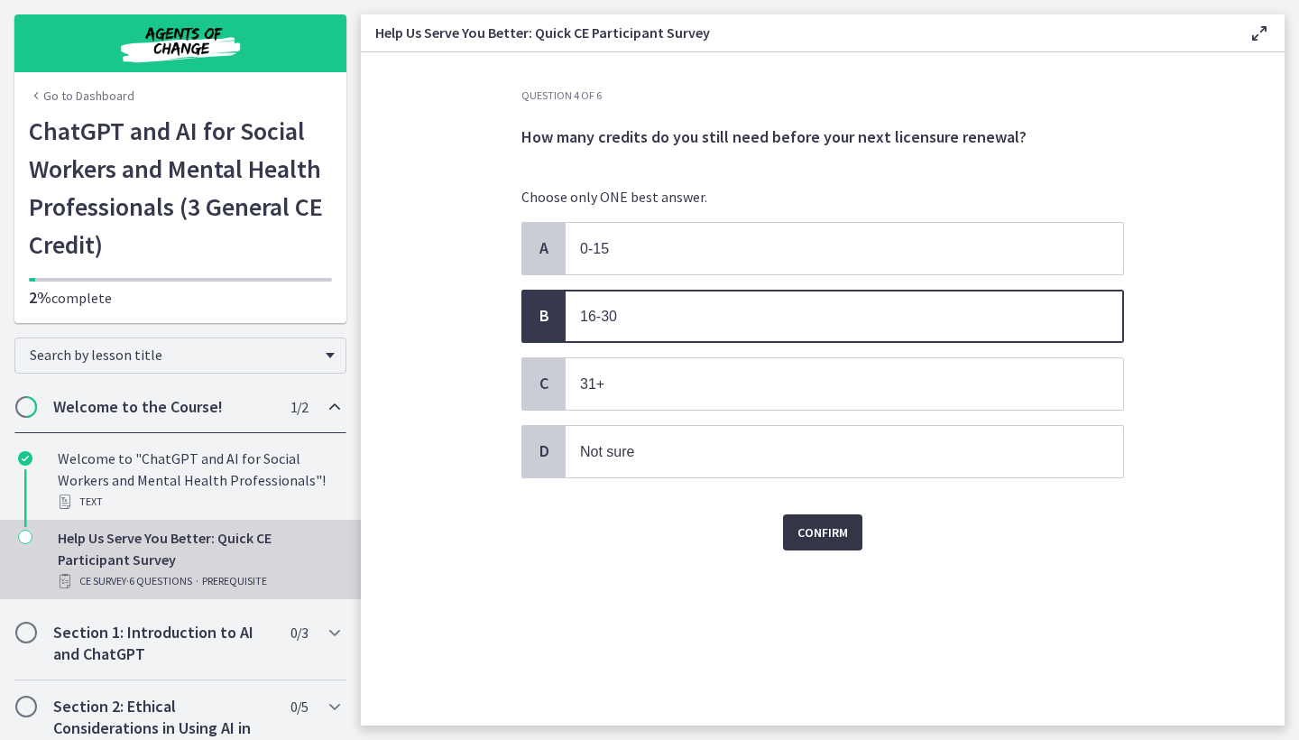
click at [841, 538] on span "Confirm" at bounding box center [822, 532] width 51 height 22
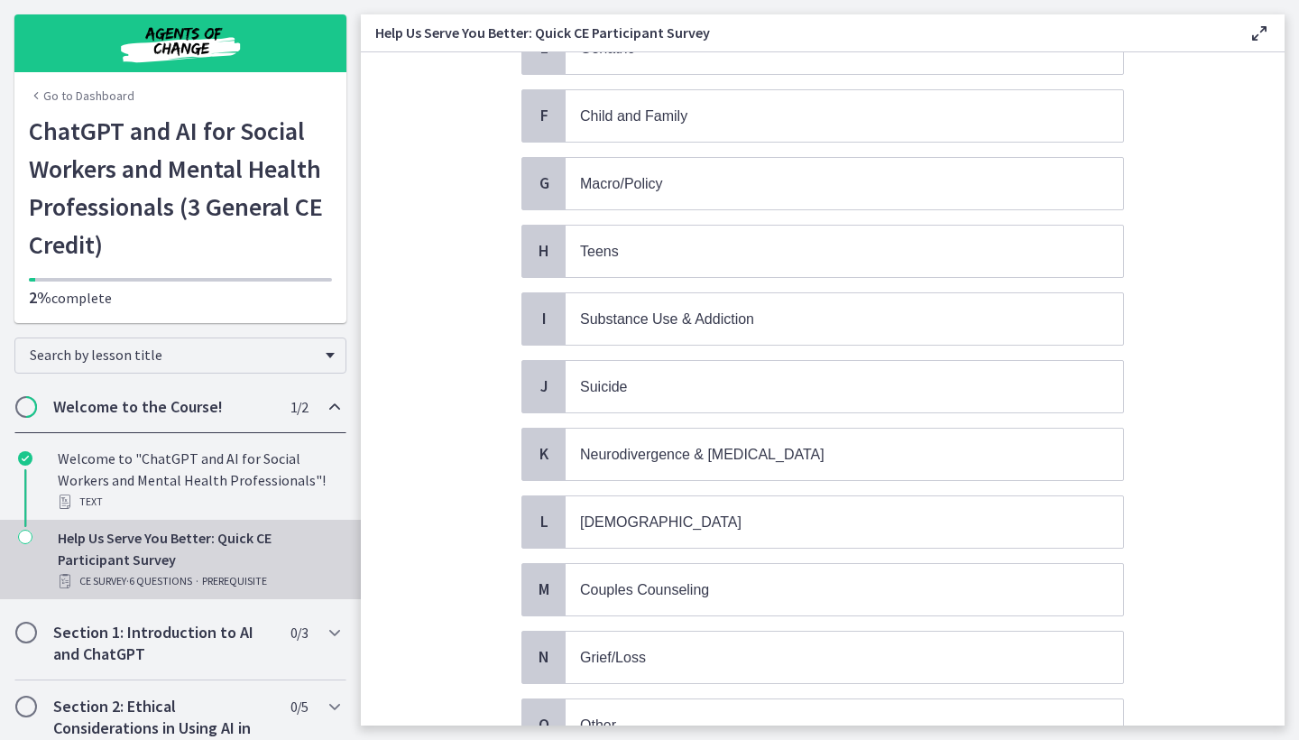
scroll to position [521, 0]
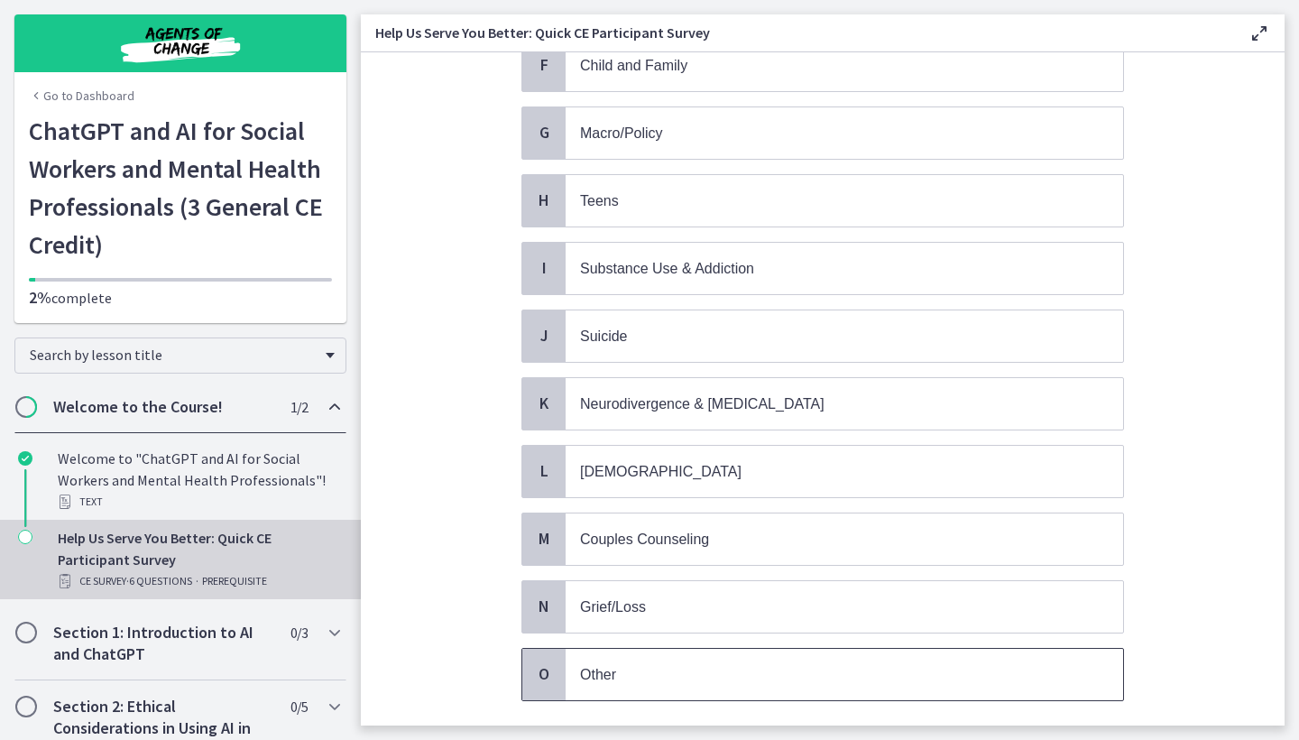
click at [719, 673] on p "Other" at bounding box center [826, 674] width 492 height 23
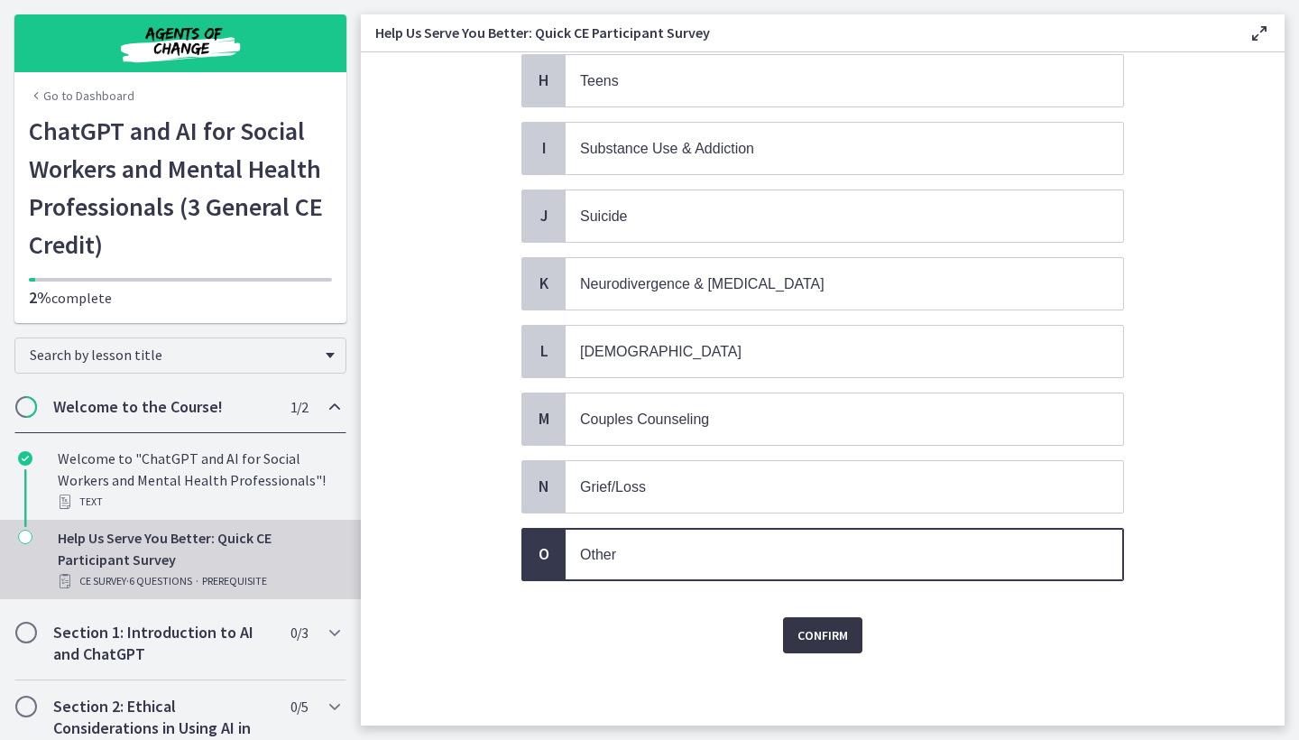
scroll to position [641, 0]
click at [833, 631] on span "Confirm" at bounding box center [822, 635] width 51 height 22
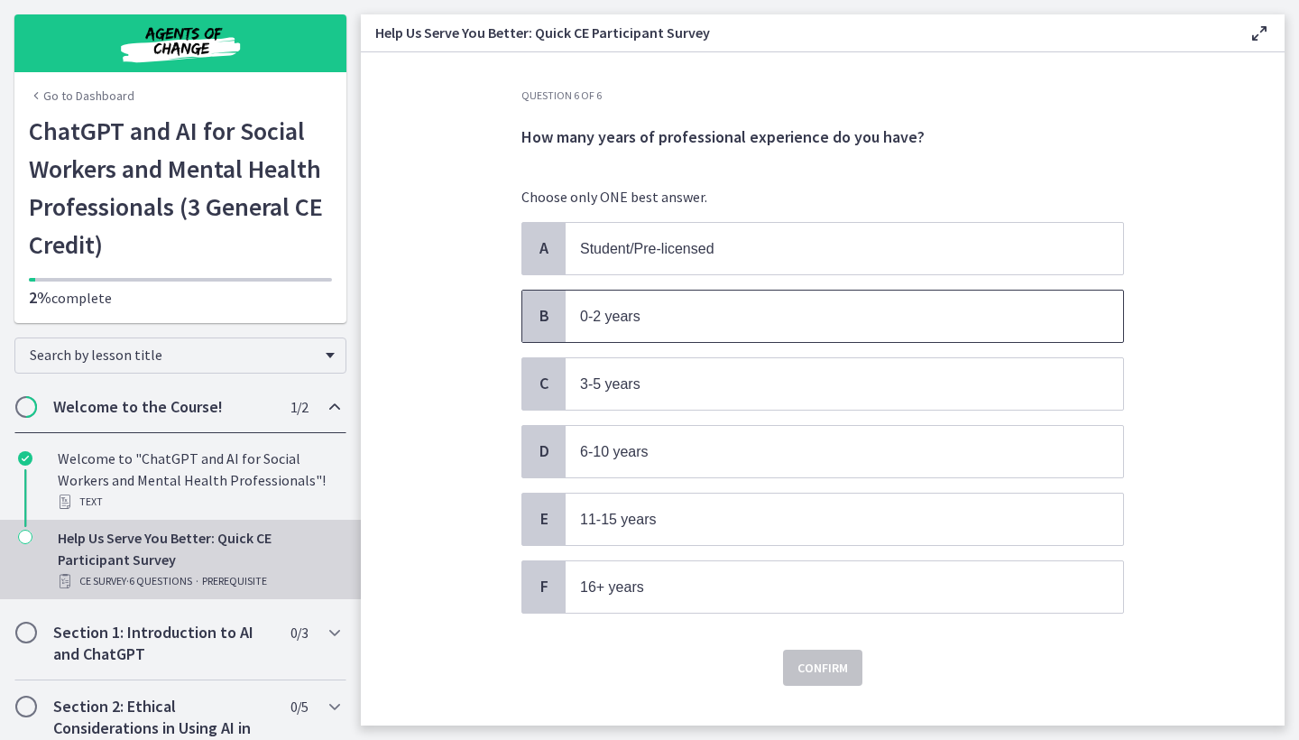
click at [802, 328] on span "0-2 years" at bounding box center [844, 315] width 557 height 51
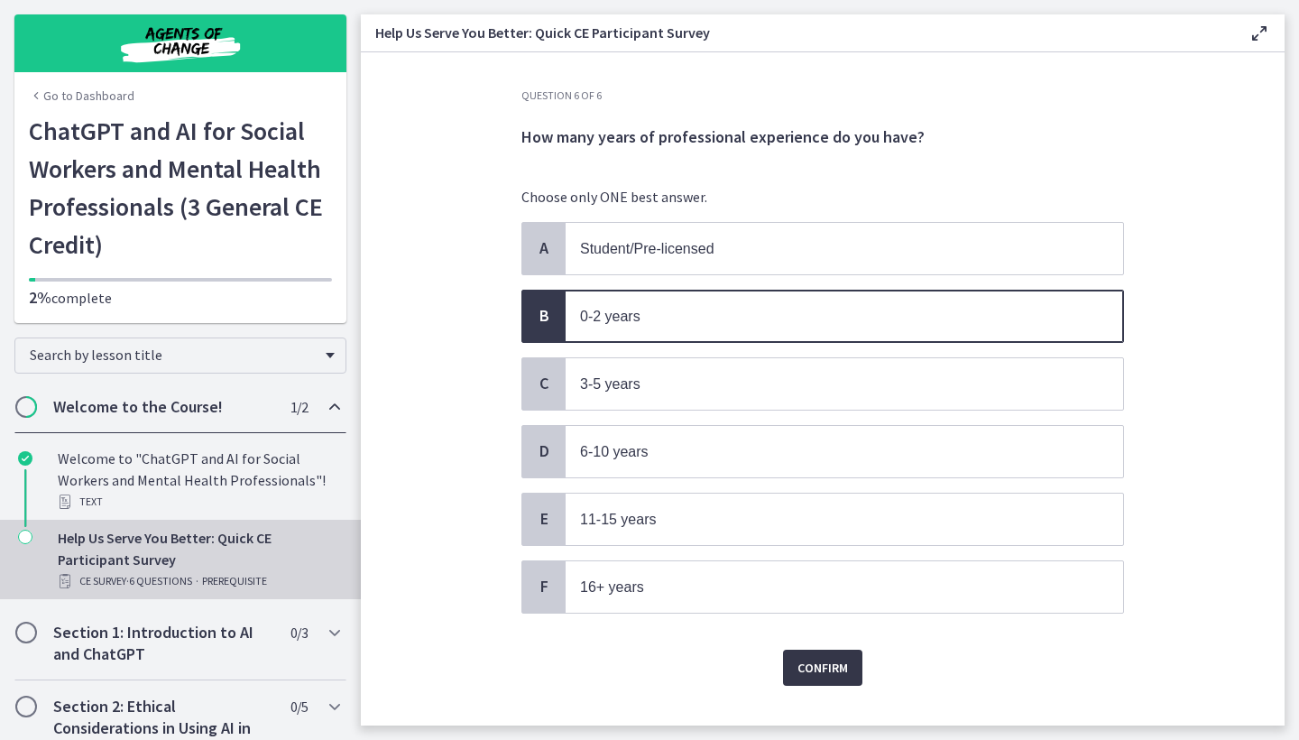
click at [823, 661] on span "Confirm" at bounding box center [822, 668] width 51 height 22
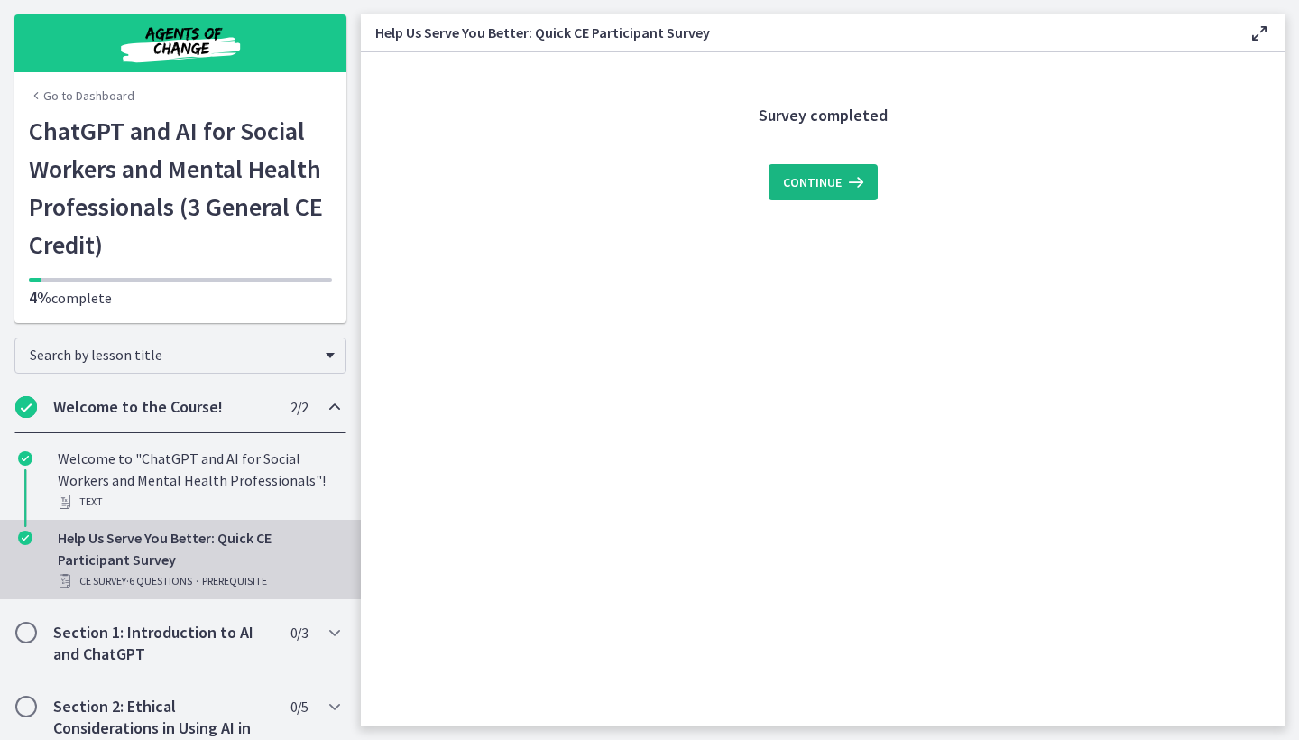
click at [839, 197] on button "Continue" at bounding box center [822, 182] width 109 height 36
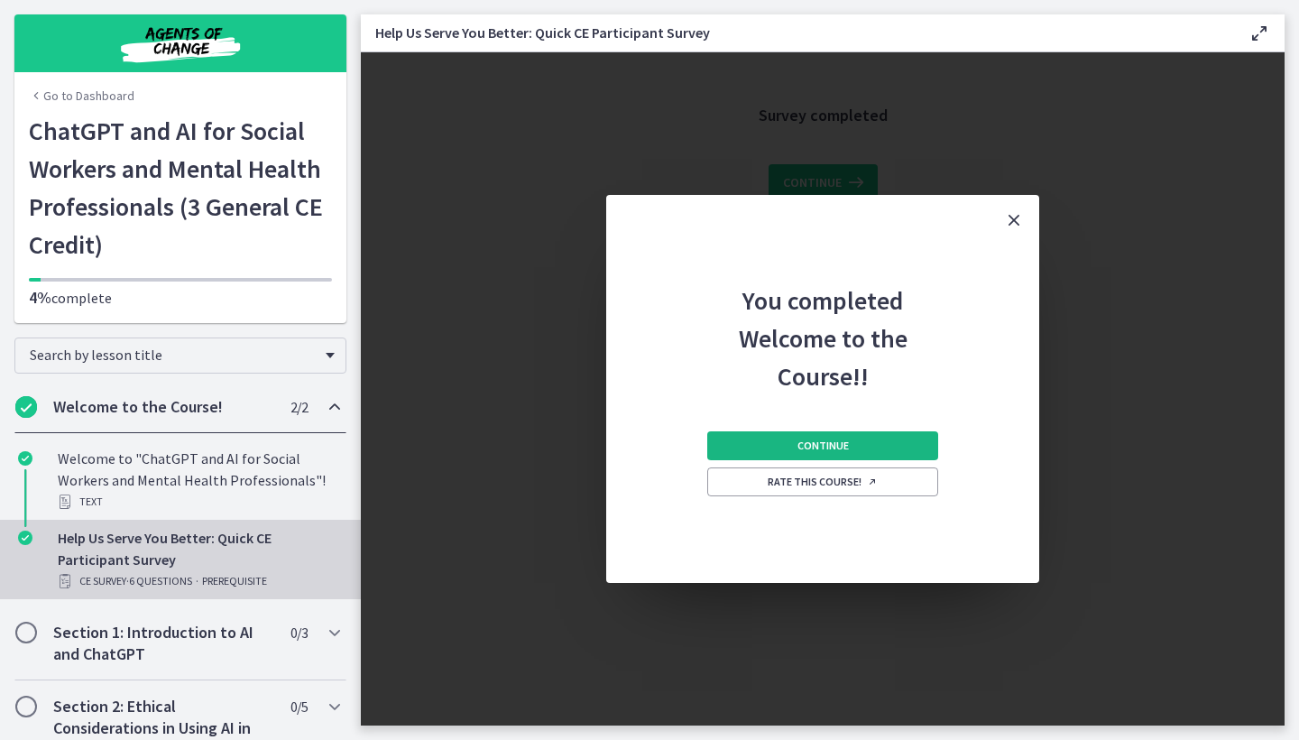
click at [816, 446] on span "Continue" at bounding box center [822, 445] width 51 height 14
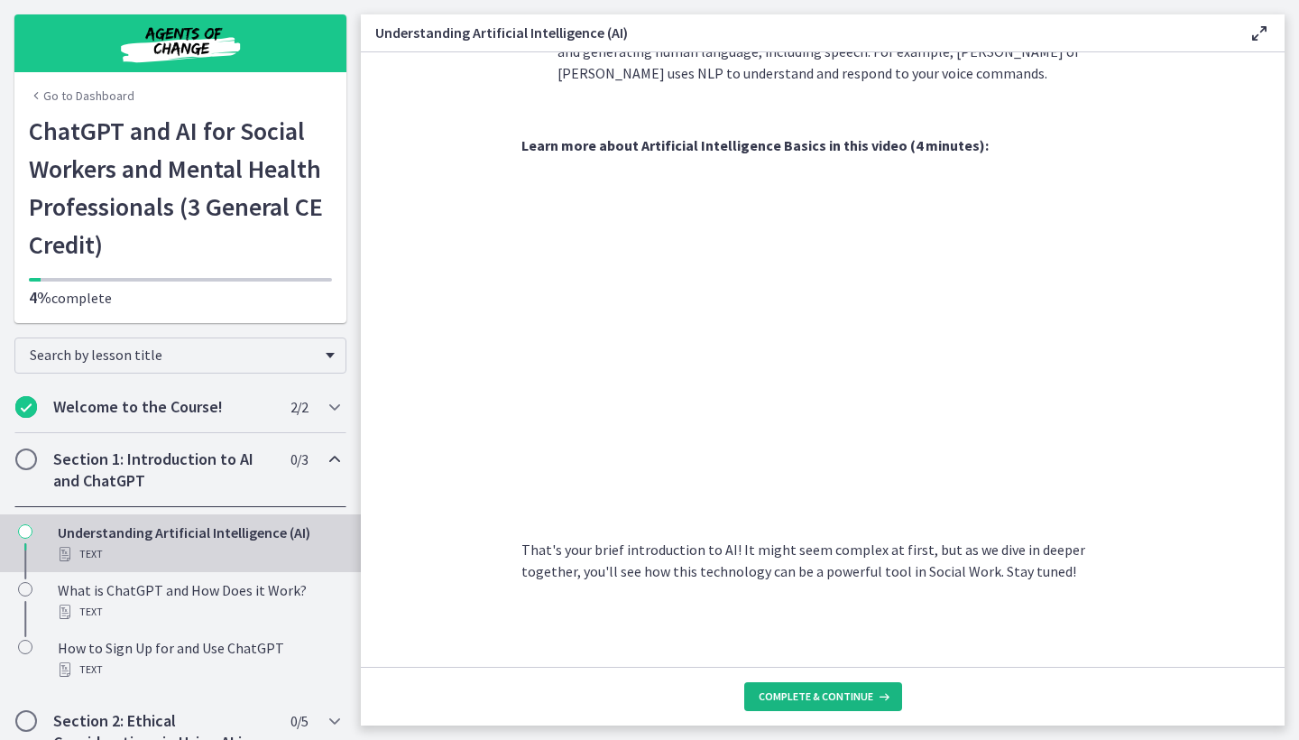
click at [796, 700] on span "Complete & continue" at bounding box center [816, 696] width 115 height 14
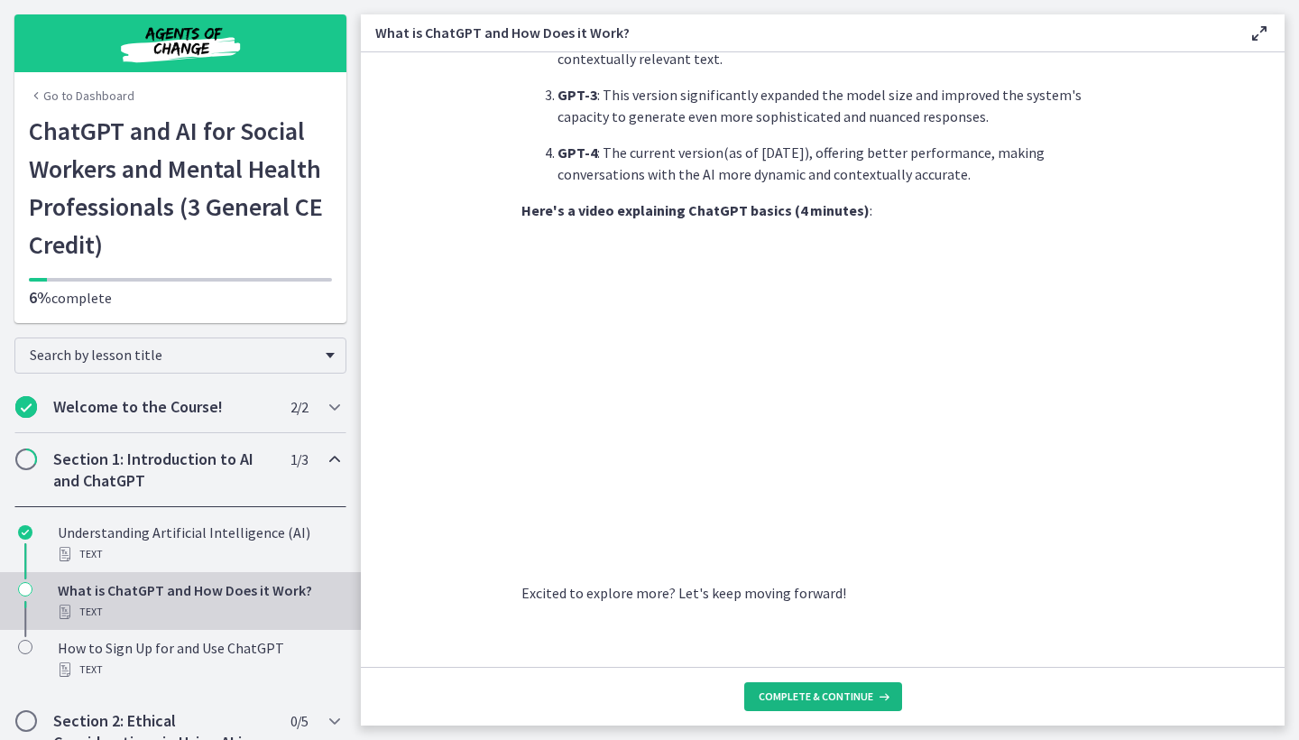
click at [789, 704] on button "Complete & continue" at bounding box center [823, 696] width 158 height 29
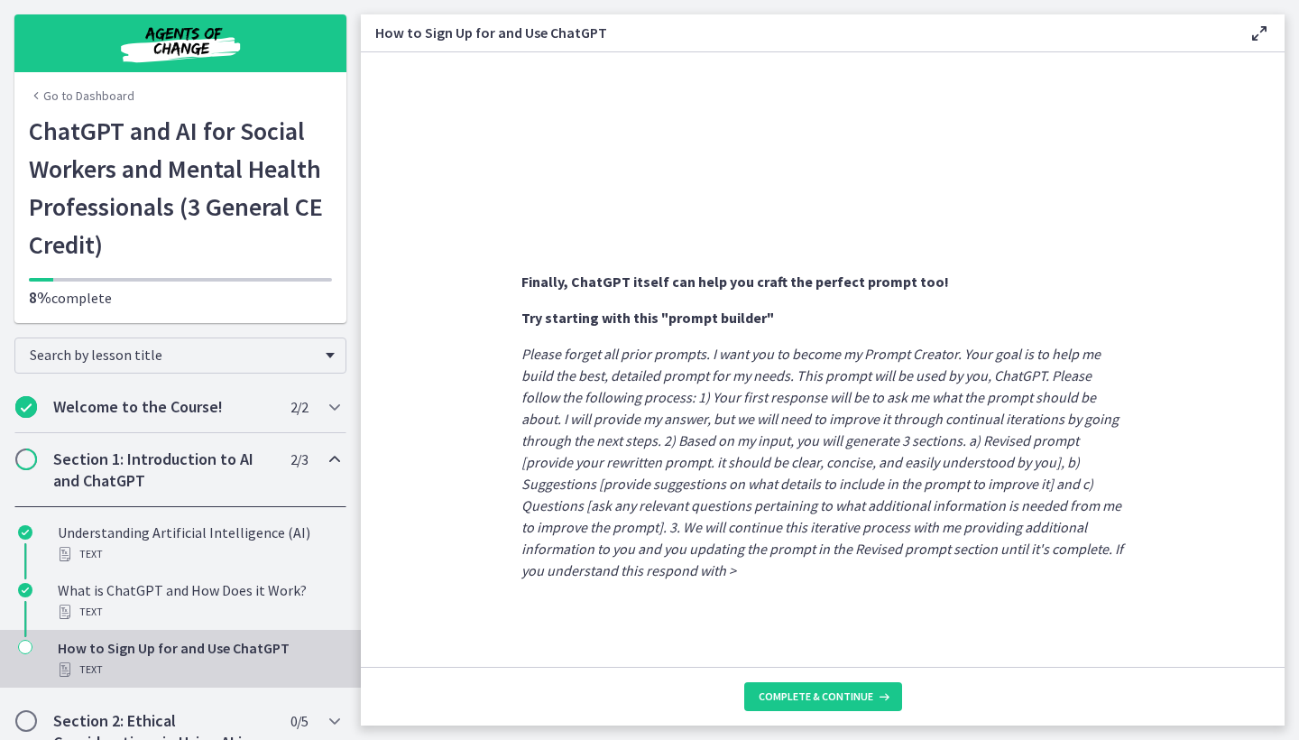
scroll to position [897, 0]
click at [842, 696] on span "Complete & continue" at bounding box center [816, 696] width 115 height 14
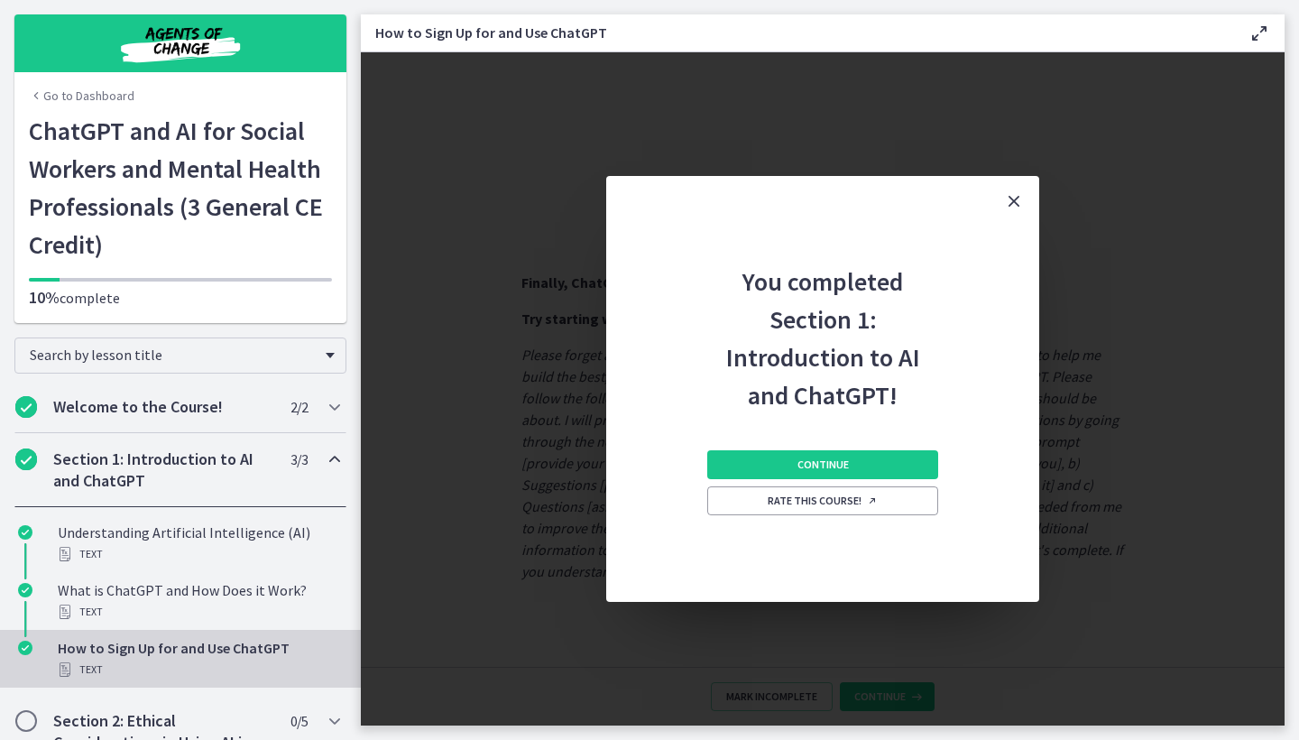
click at [1021, 198] on icon "Close" at bounding box center [1014, 201] width 22 height 22
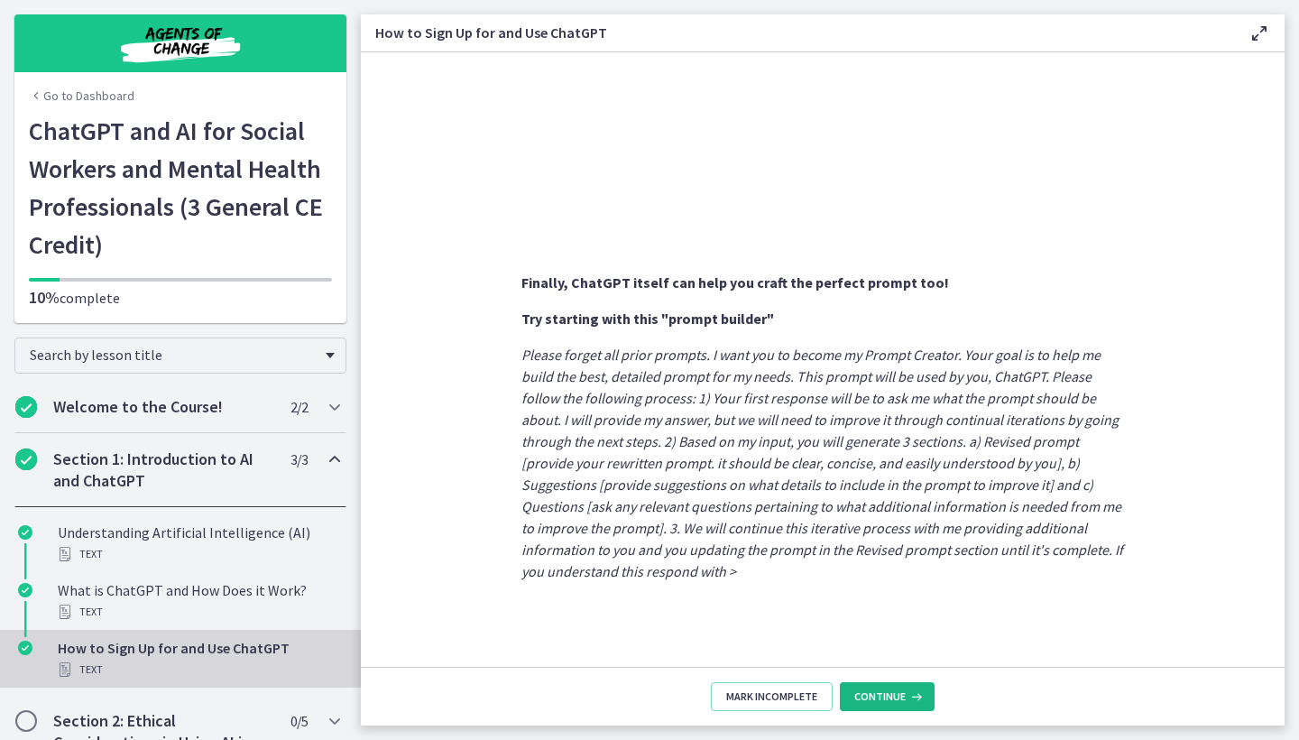
click at [910, 695] on icon at bounding box center [915, 696] width 18 height 14
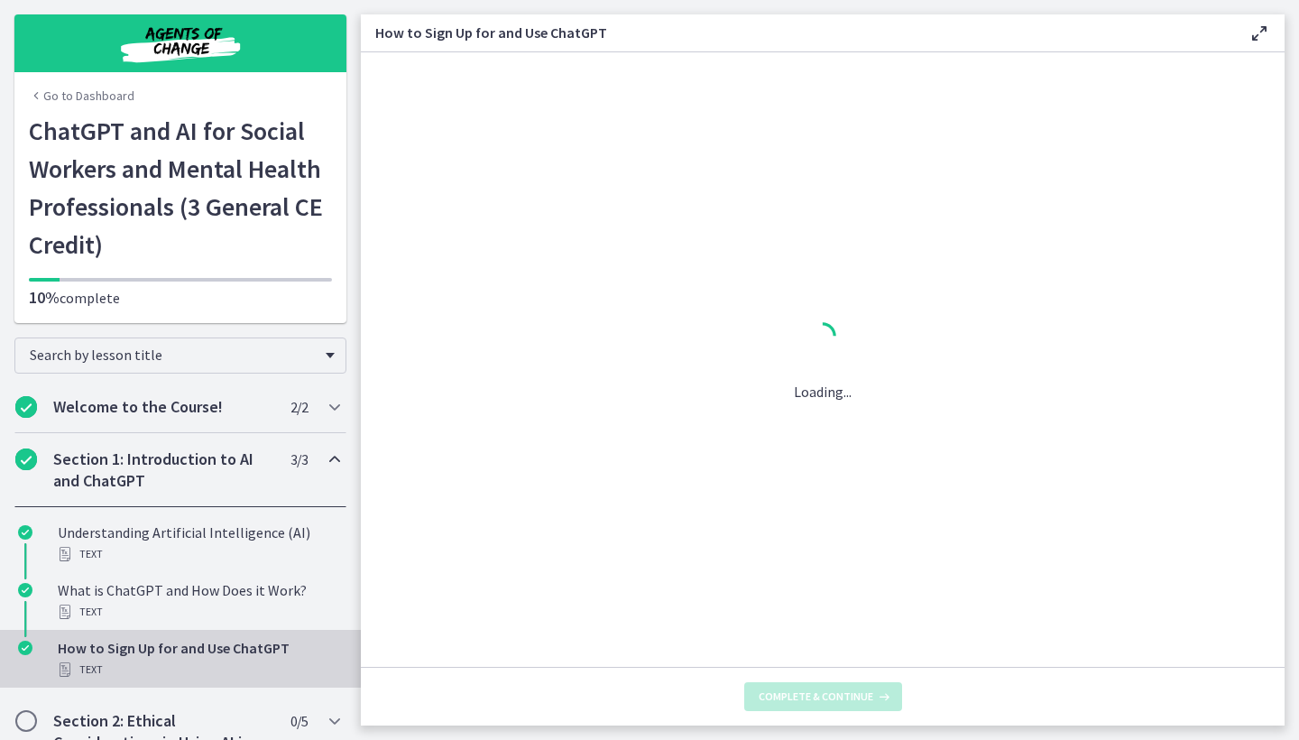
scroll to position [0, 0]
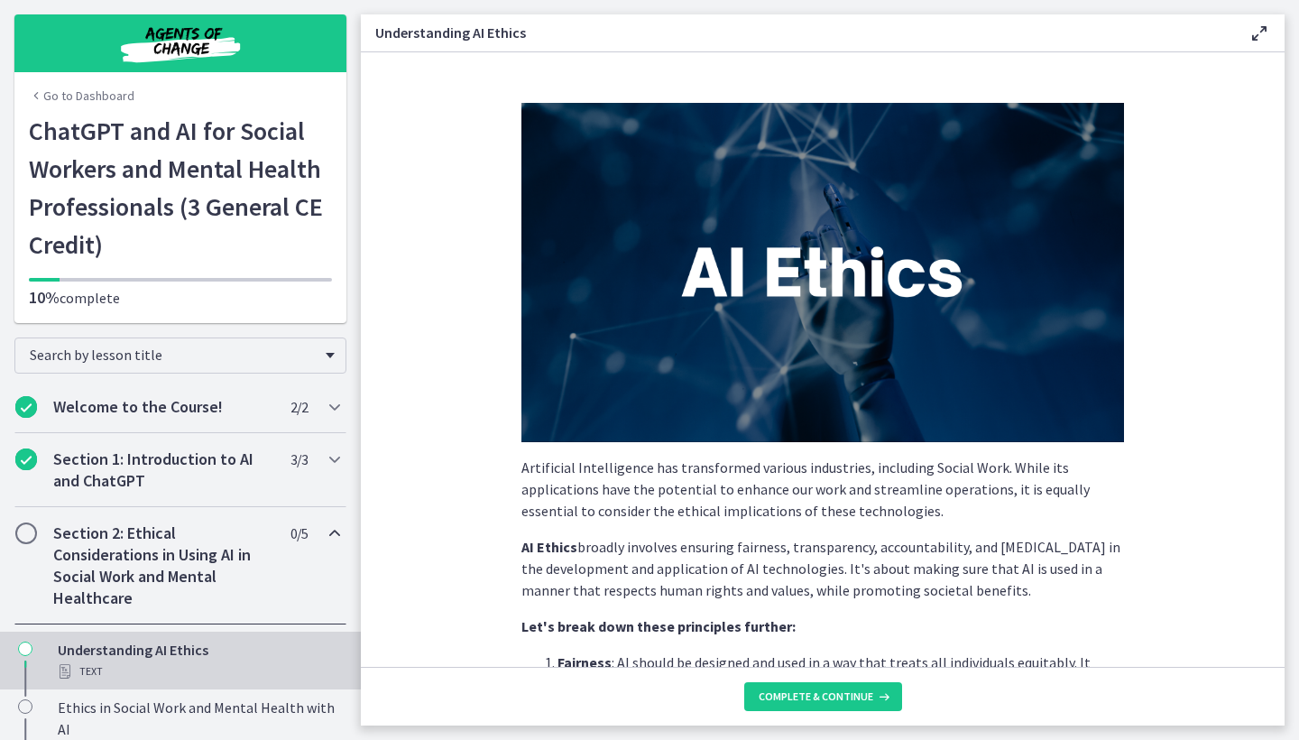
click at [113, 93] on link "Go to Dashboard" at bounding box center [82, 96] width 106 height 18
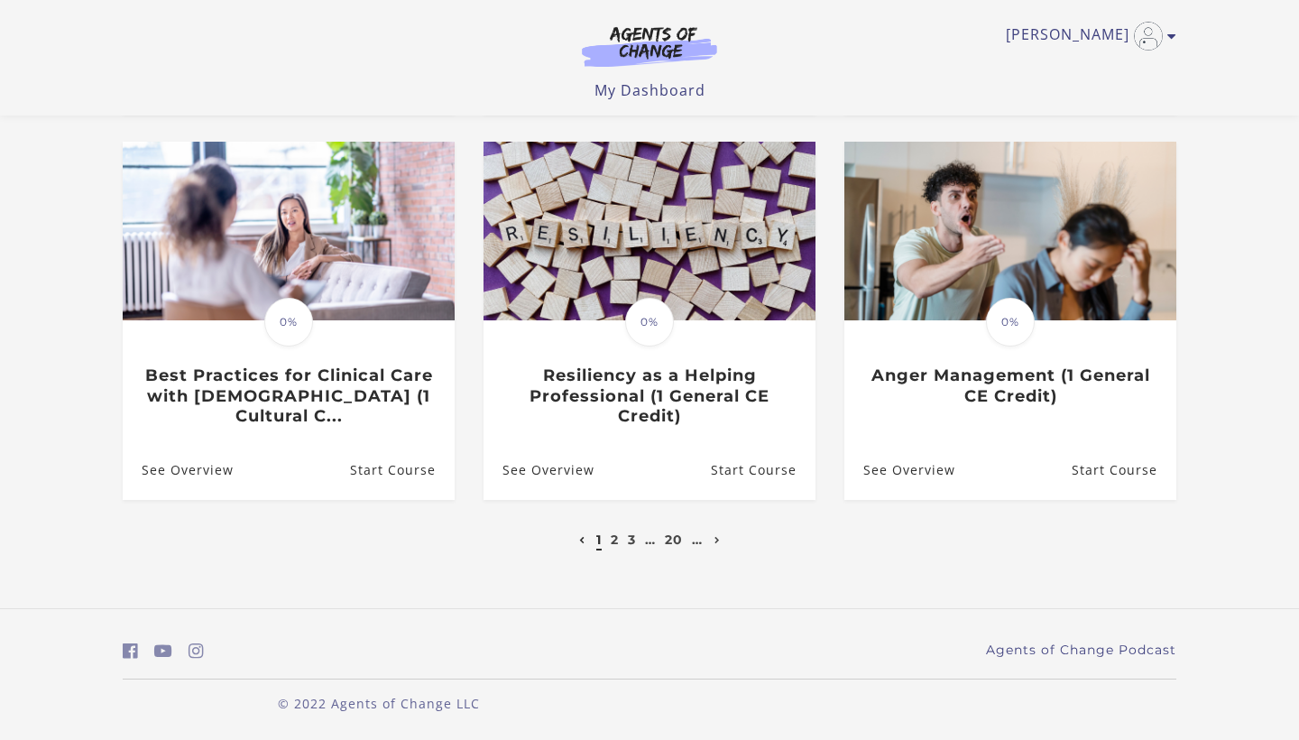
scroll to position [523, 0]
